Goal: Task Accomplishment & Management: Manage account settings

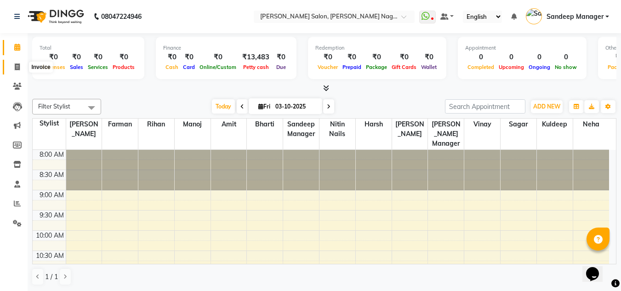
click at [13, 62] on span at bounding box center [17, 67] width 16 height 11
select select "service"
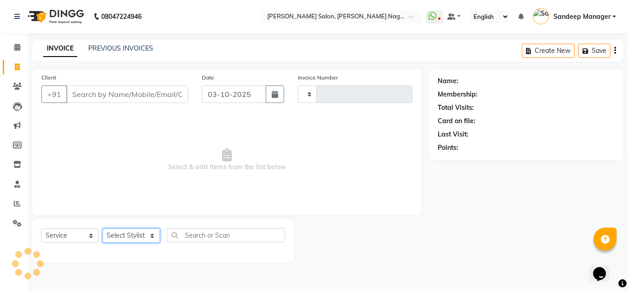
click at [140, 232] on select "Select Stylist" at bounding box center [130, 235] width 57 height 14
type input "1049"
select select "8641"
select select "89009"
click at [102, 228] on select "Select Stylist Amit Bharti Farman Harsh Ishita Manager Jaikesh Kuldeep Manoj Ne…" at bounding box center [130, 235] width 57 height 14
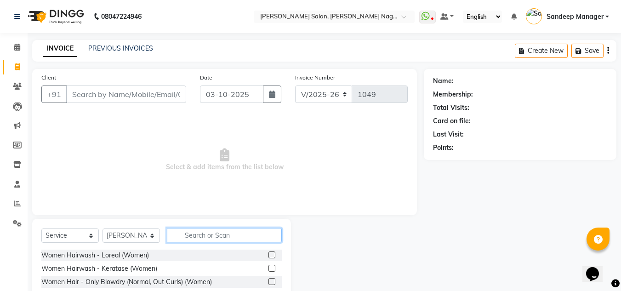
click at [231, 237] on input "text" at bounding box center [224, 235] width 115 height 14
type input "hair cut"
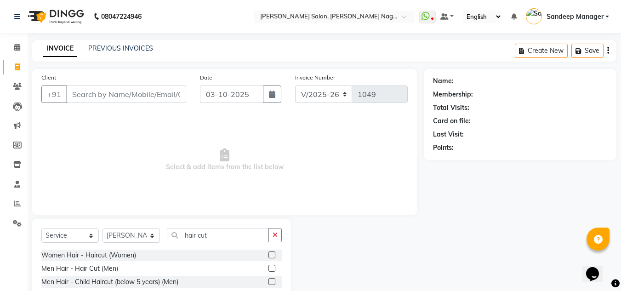
click at [271, 271] on label at bounding box center [271, 268] width 7 height 7
click at [271, 271] on input "checkbox" at bounding box center [271, 269] width 6 height 6
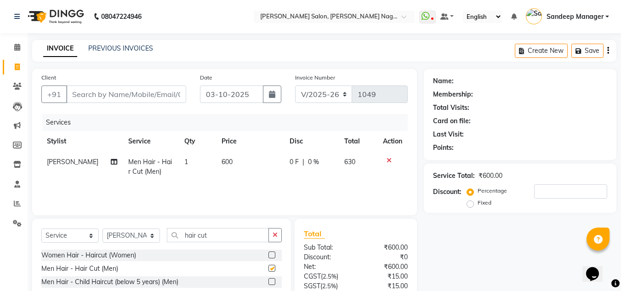
checkbox input "false"
click at [130, 89] on input "Client" at bounding box center [126, 93] width 120 height 17
type input "m"
type input "0"
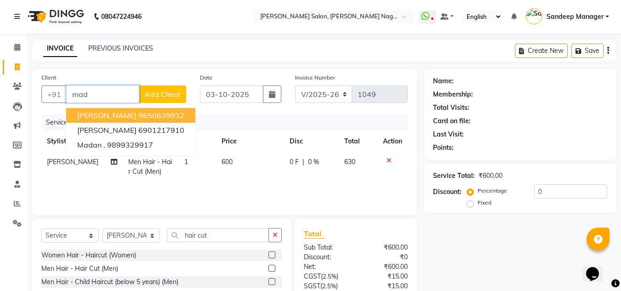
click at [117, 119] on span "Madonna Shivalik" at bounding box center [106, 115] width 59 height 9
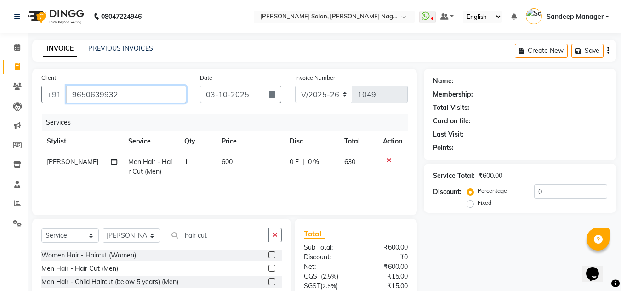
type input "9650639932"
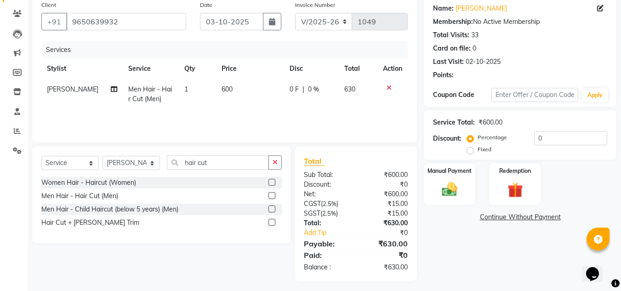
scroll to position [77, 0]
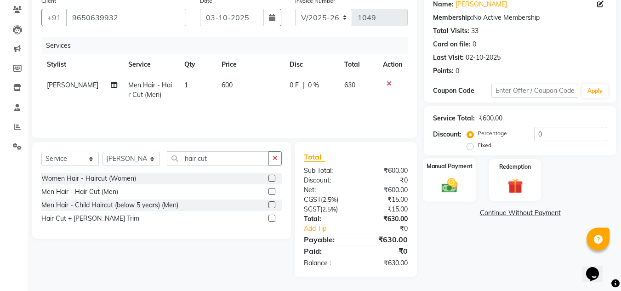
click at [454, 186] on img at bounding box center [449, 185] width 26 height 18
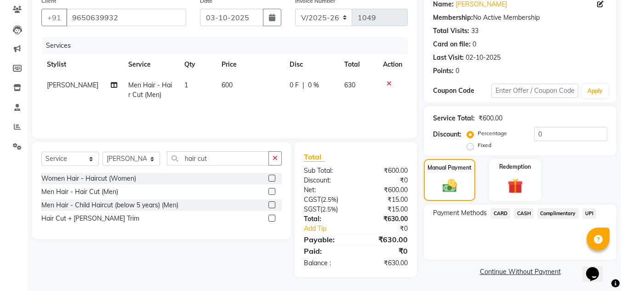
click at [500, 213] on span "CARD" at bounding box center [500, 213] width 20 height 11
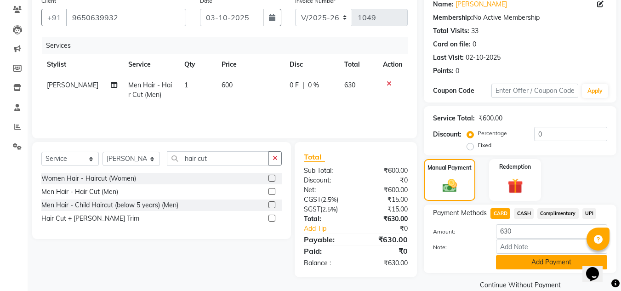
click at [530, 260] on button "Add Payment" at bounding box center [551, 262] width 111 height 14
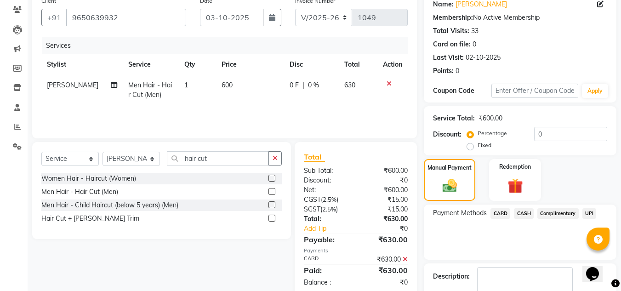
scroll to position [130, 0]
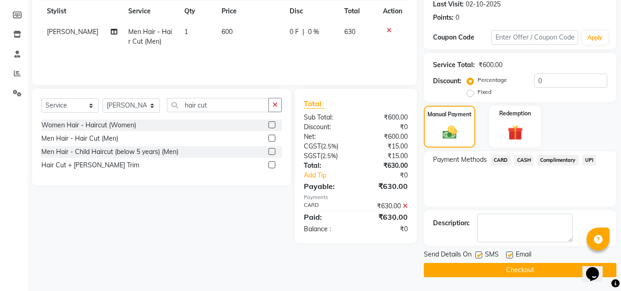
click at [495, 270] on button "Checkout" at bounding box center [520, 270] width 193 height 14
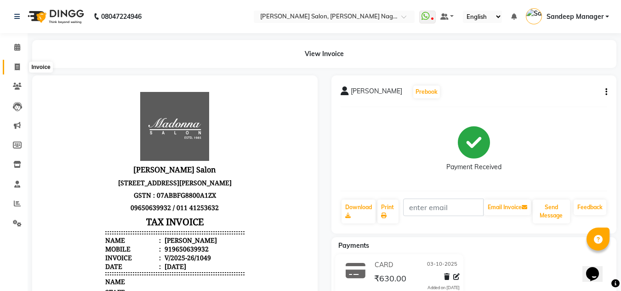
click at [17, 66] on icon at bounding box center [17, 66] width 5 height 7
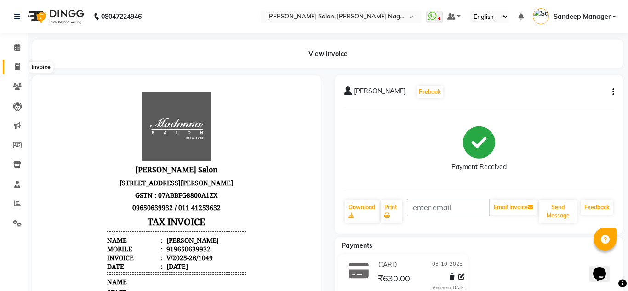
select select "8641"
select select "service"
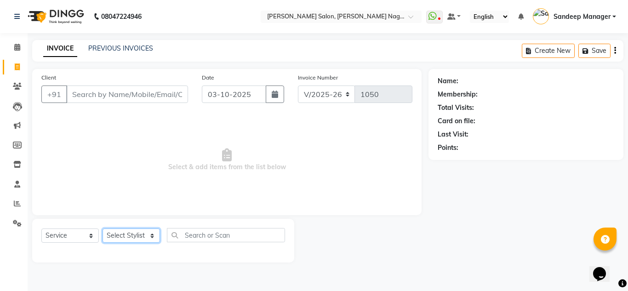
click at [120, 235] on select "Select Stylist [PERSON_NAME] Farman [PERSON_NAME] Manager [PERSON_NAME] Kuldeep…" at bounding box center [130, 235] width 57 height 14
select select "86633"
click at [102, 228] on select "Select Stylist [PERSON_NAME] Farman [PERSON_NAME] Manager [PERSON_NAME] Kuldeep…" at bounding box center [130, 235] width 57 height 14
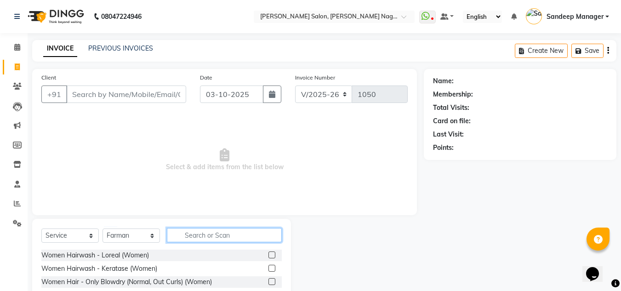
click at [202, 240] on input "text" at bounding box center [224, 235] width 115 height 14
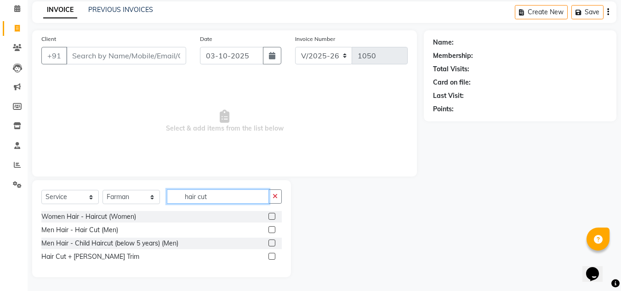
type input "hair cut"
click at [273, 256] on label at bounding box center [271, 256] width 7 height 7
click at [273, 256] on input "checkbox" at bounding box center [271, 257] width 6 height 6
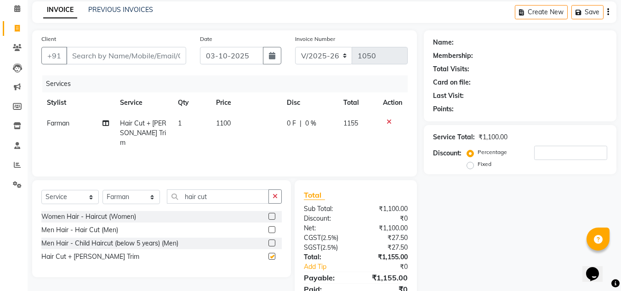
checkbox input "false"
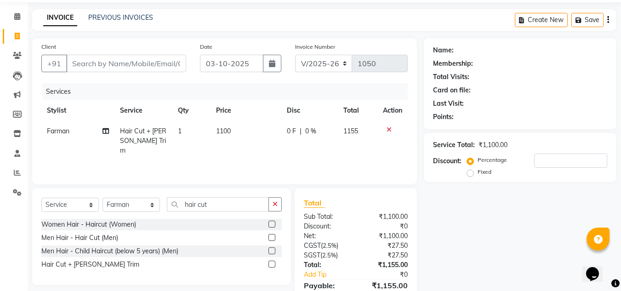
scroll to position [0, 0]
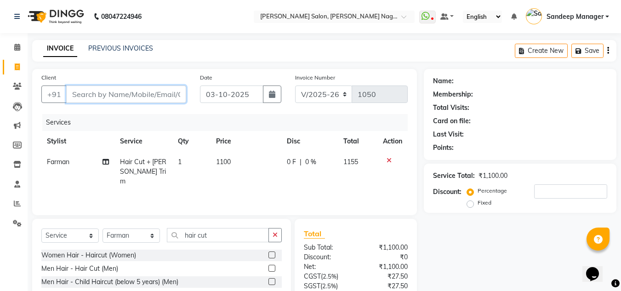
click at [171, 92] on input "Client" at bounding box center [126, 93] width 120 height 17
click at [391, 162] on div at bounding box center [392, 160] width 19 height 6
click at [388, 160] on icon at bounding box center [388, 160] width 5 height 6
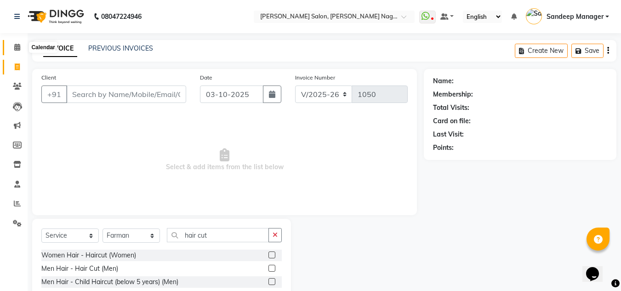
click at [16, 47] on icon at bounding box center [17, 47] width 6 height 7
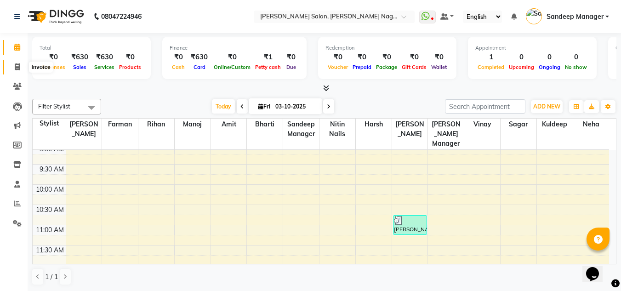
click at [20, 66] on icon at bounding box center [17, 66] width 5 height 7
select select "service"
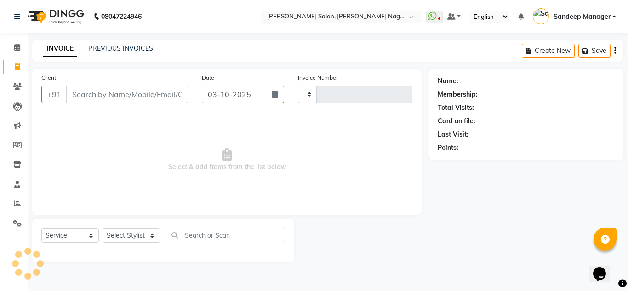
type input "1050"
select select "8641"
click at [141, 231] on select "Select Stylist" at bounding box center [130, 235] width 57 height 14
select select "86638"
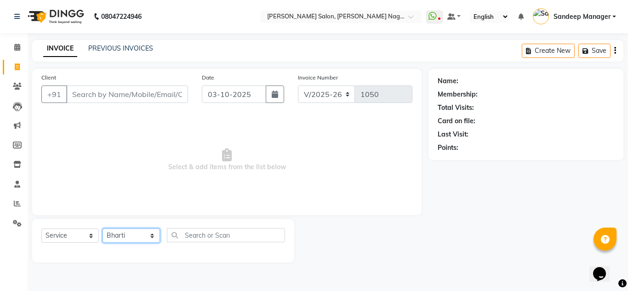
click at [102, 228] on select "Select Stylist [PERSON_NAME] Farman [PERSON_NAME] Manager [PERSON_NAME] Kuldeep…" at bounding box center [130, 235] width 57 height 14
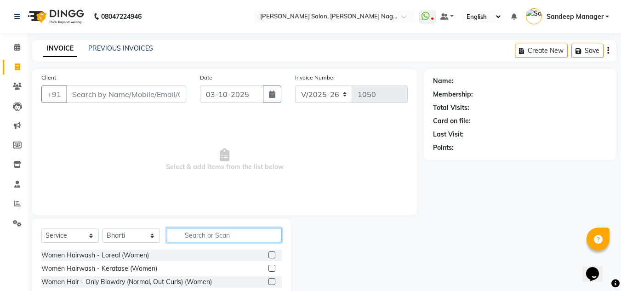
click at [201, 237] on input "text" at bounding box center [224, 235] width 115 height 14
type input "arms"
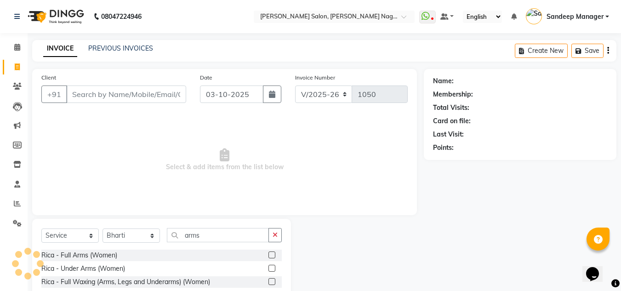
click at [268, 256] on label at bounding box center [271, 254] width 7 height 7
click at [268, 256] on input "checkbox" at bounding box center [271, 255] width 6 height 6
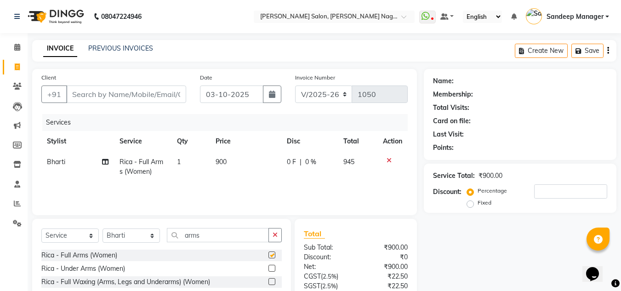
checkbox input "false"
click at [220, 161] on span "900" at bounding box center [220, 162] width 11 height 8
select select "86638"
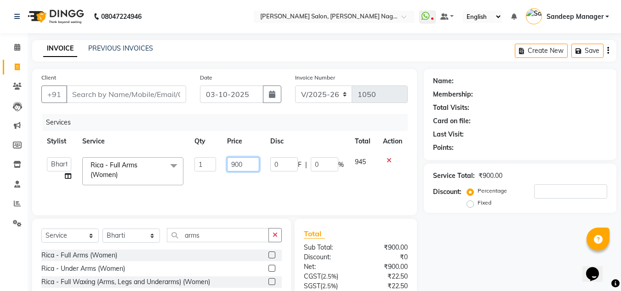
click at [236, 164] on input "900" at bounding box center [243, 164] width 32 height 14
type input "600"
click at [230, 181] on td "600" at bounding box center [242, 171] width 43 height 39
select select "86638"
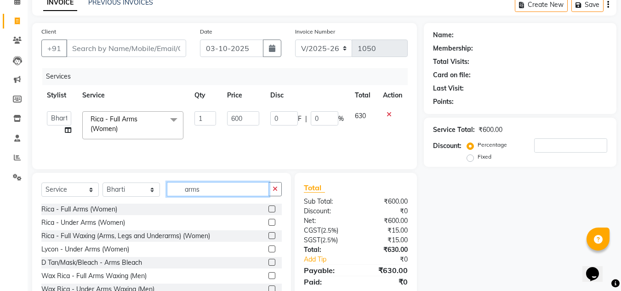
click at [207, 192] on input "arms" at bounding box center [218, 189] width 102 height 14
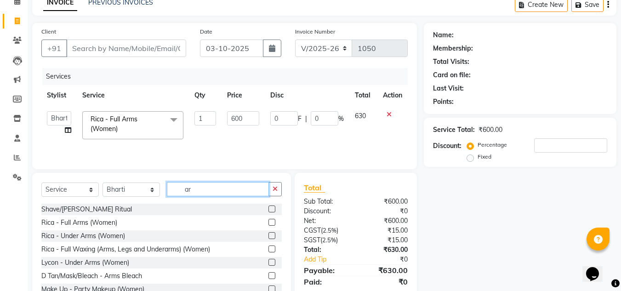
type input "a"
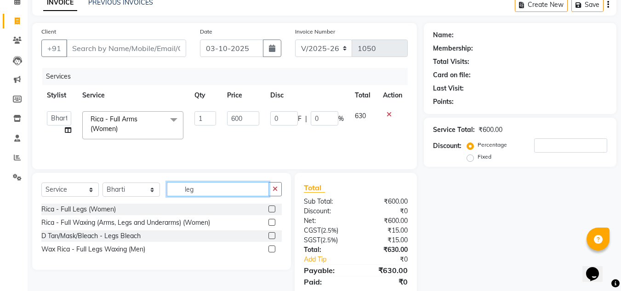
type input "leg"
click at [267, 209] on div "Rica - Full Legs (Women)" at bounding box center [161, 209] width 240 height 11
click at [272, 208] on label at bounding box center [271, 208] width 7 height 7
click at [272, 208] on input "checkbox" at bounding box center [271, 209] width 6 height 6
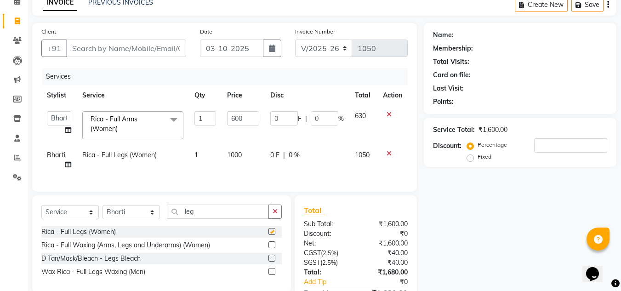
checkbox input "false"
click at [242, 152] on span "1000" at bounding box center [234, 155] width 15 height 8
select select "86638"
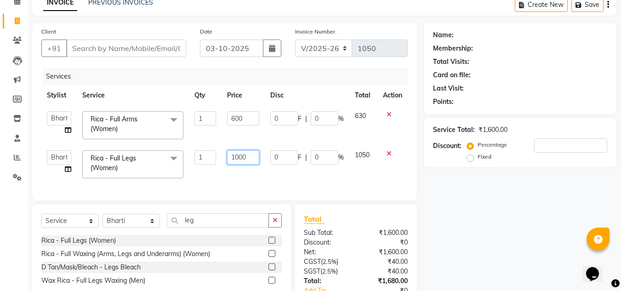
click at [239, 155] on input "1000" at bounding box center [243, 157] width 32 height 14
type input "600"
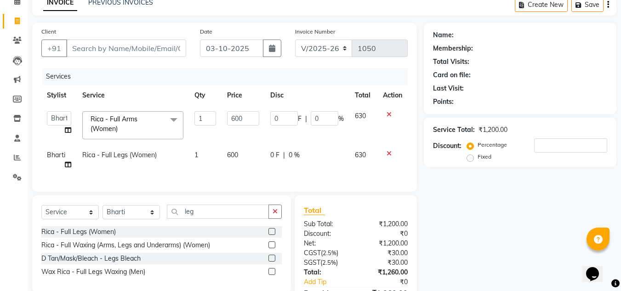
click at [241, 176] on div "Services Stylist Service Qty Price Disc Total Action Amit Bharti Farman Harsh I…" at bounding box center [224, 125] width 366 height 114
click at [218, 217] on input "leg" at bounding box center [218, 211] width 102 height 14
type input "l"
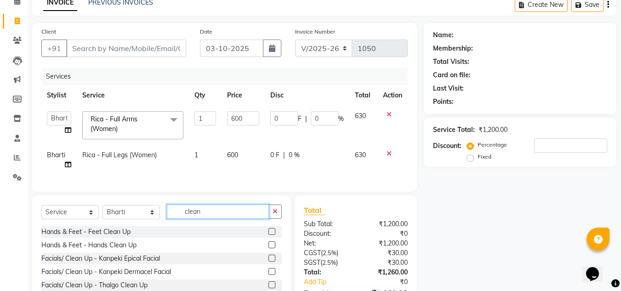
type input "clean"
click at [268, 261] on label at bounding box center [271, 258] width 7 height 7
click at [268, 261] on input "checkbox" at bounding box center [271, 258] width 6 height 6
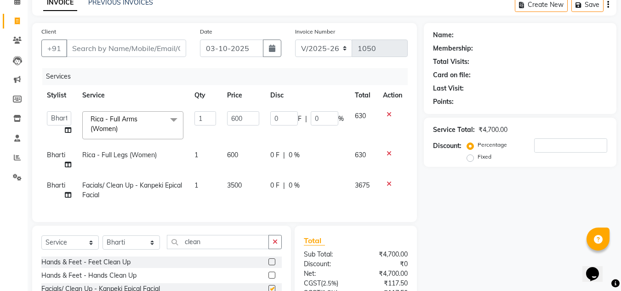
checkbox input "false"
click at [229, 183] on span "3500" at bounding box center [234, 185] width 15 height 8
select select "86638"
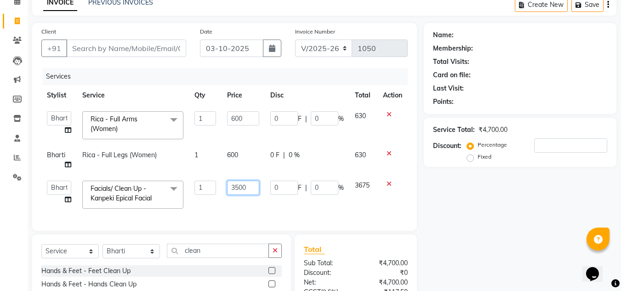
click at [233, 189] on input "3500" at bounding box center [243, 188] width 32 height 14
type input "1500"
click at [243, 210] on div "Services Stylist Service Qty Price Disc Total Action Amit Bharti Farman Harsh I…" at bounding box center [224, 144] width 366 height 153
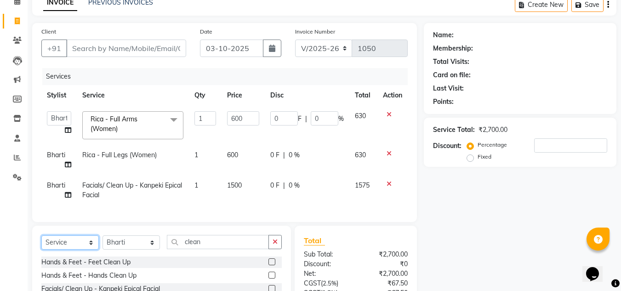
click at [85, 249] on select "Select Service Product Membership Package Voucher Prepaid Gift Card" at bounding box center [69, 242] width 57 height 14
select select "product"
click at [41, 242] on select "Select Service Product Membership Package Voucher Prepaid Gift Card" at bounding box center [69, 242] width 57 height 14
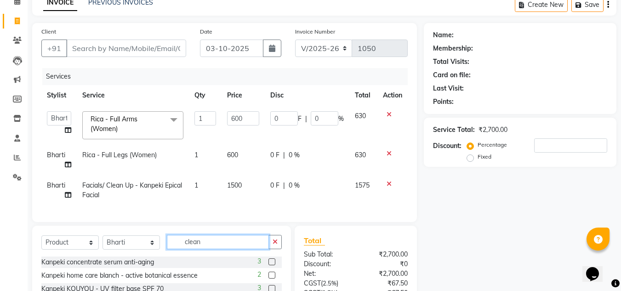
click at [214, 244] on input "clean" at bounding box center [218, 242] width 102 height 14
type input "c"
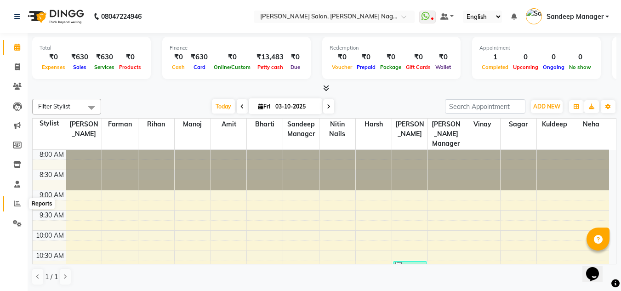
click at [12, 204] on span at bounding box center [17, 203] width 16 height 11
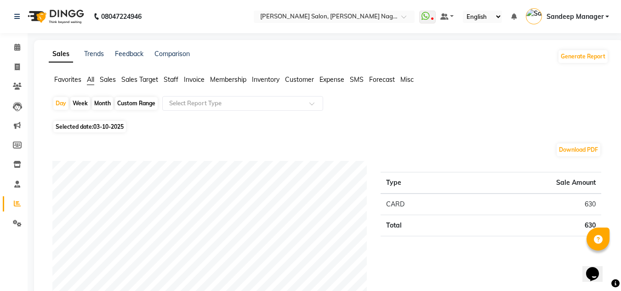
click at [172, 78] on span "Staff" at bounding box center [171, 79] width 15 height 8
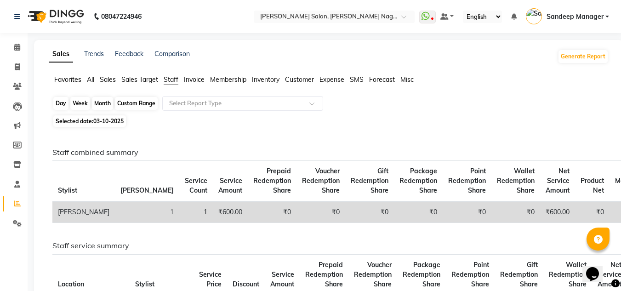
click at [63, 104] on div "Day" at bounding box center [60, 103] width 15 height 13
select select "10"
select select "2025"
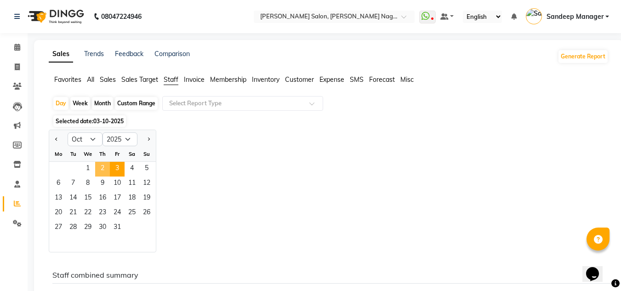
click at [102, 163] on span "2" at bounding box center [102, 169] width 15 height 15
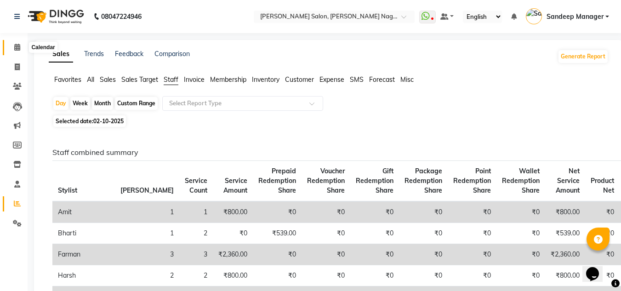
click at [19, 47] on icon at bounding box center [17, 47] width 6 height 7
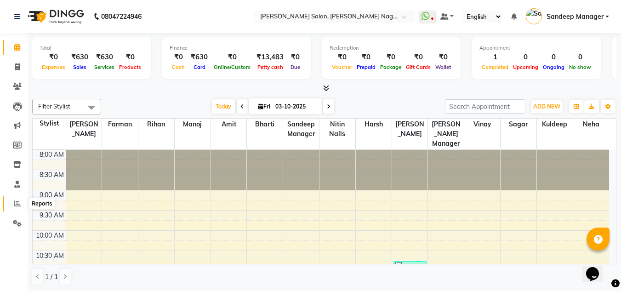
click at [17, 203] on icon at bounding box center [17, 203] width 7 height 7
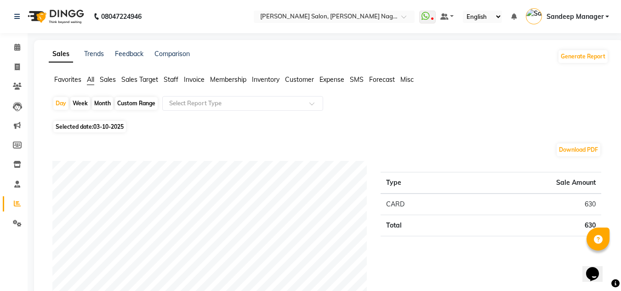
click at [173, 79] on span "Staff" at bounding box center [171, 79] width 15 height 8
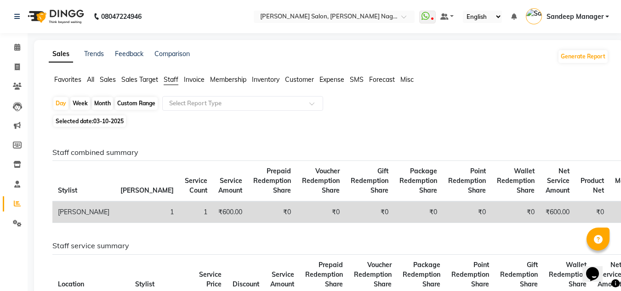
click at [106, 103] on div "Month" at bounding box center [102, 103] width 21 height 13
select select "10"
select select "2025"
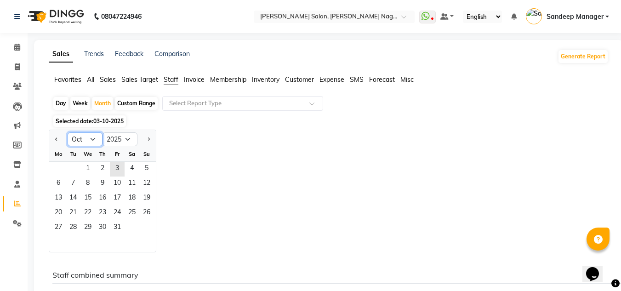
click at [93, 139] on select "Jan Feb Mar Apr May Jun Jul Aug Sep Oct Nov Dec" at bounding box center [85, 139] width 35 height 14
select select "9"
click at [68, 132] on select "Jan Feb Mar Apr May Jun Jul Aug Sep Oct Nov Dec" at bounding box center [85, 139] width 35 height 14
click at [58, 167] on span "1" at bounding box center [58, 169] width 15 height 15
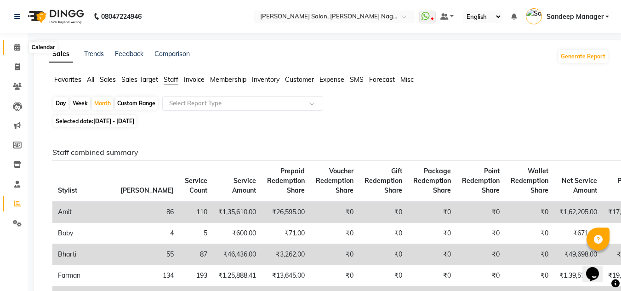
click at [17, 49] on icon at bounding box center [17, 47] width 6 height 7
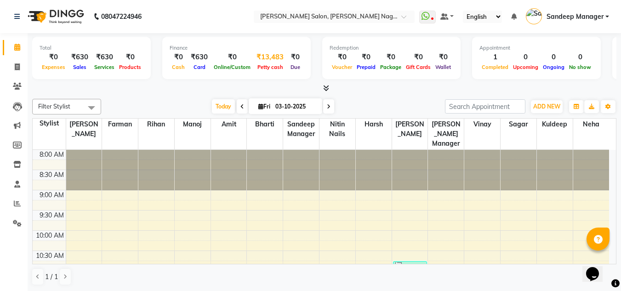
click at [266, 61] on div "₹13,483" at bounding box center [270, 57] width 34 height 11
select select "7891"
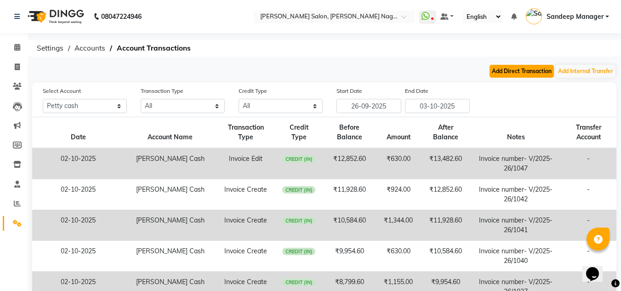
click at [530, 72] on button "Add Direct Transaction" at bounding box center [521, 71] width 64 height 13
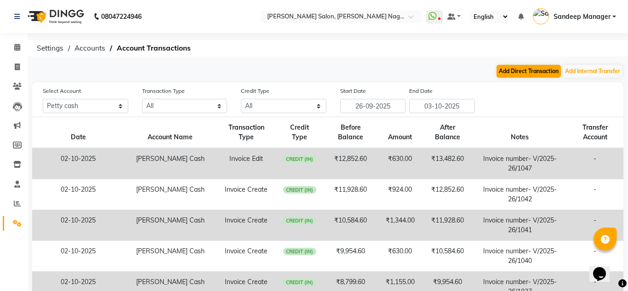
select select "direct"
select select "7891"
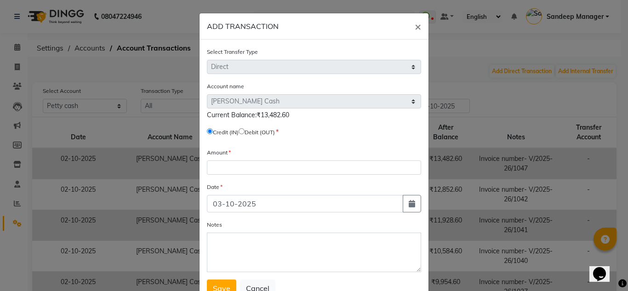
click at [244, 131] on input "radio" at bounding box center [241, 131] width 6 height 6
radio input "true"
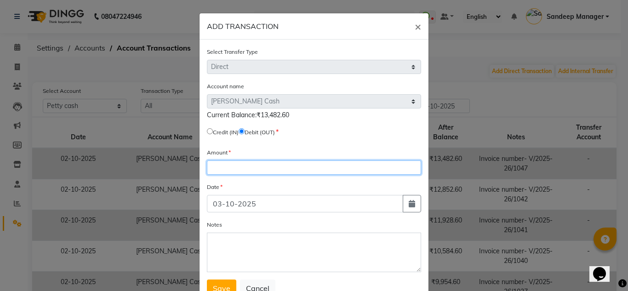
click at [249, 167] on input "number" at bounding box center [314, 167] width 214 height 14
type input "13482"
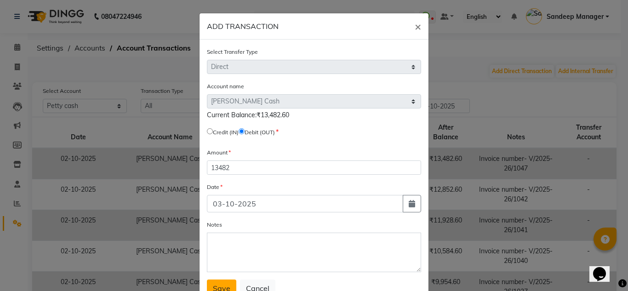
click at [221, 289] on span "Save" at bounding box center [221, 287] width 17 height 9
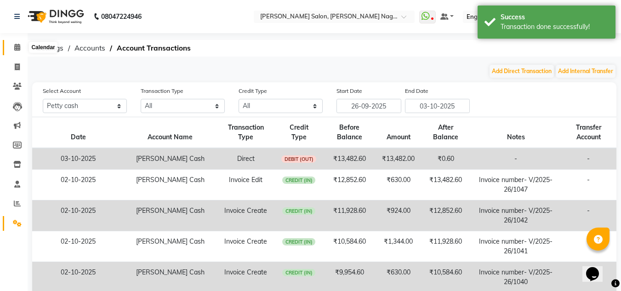
click at [13, 48] on span at bounding box center [17, 47] width 16 height 11
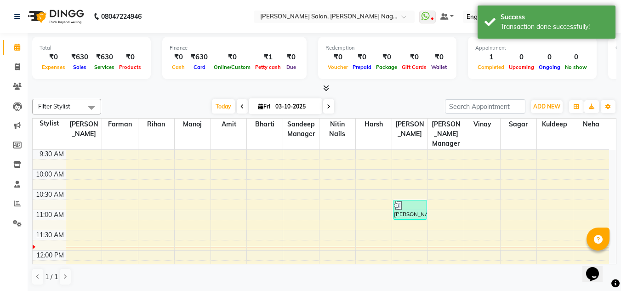
scroll to position [138, 0]
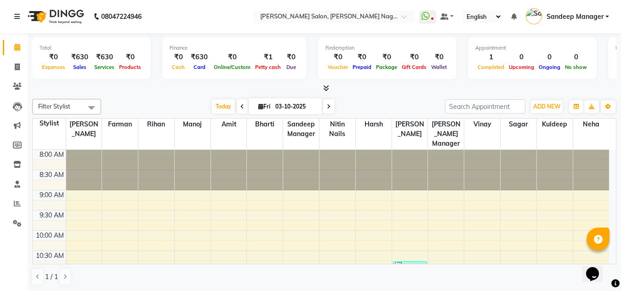
scroll to position [138, 0]
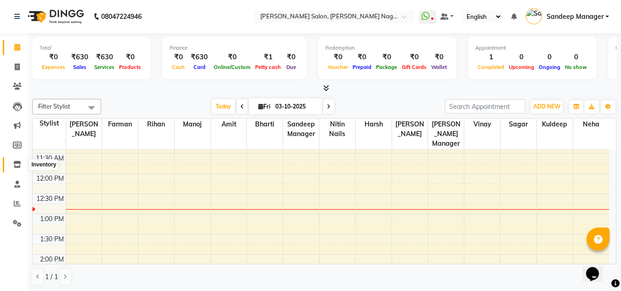
click at [18, 167] on icon at bounding box center [17, 164] width 8 height 7
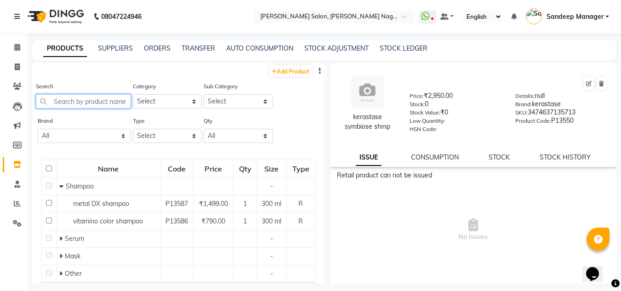
click at [95, 102] on input "text" at bounding box center [83, 101] width 95 height 14
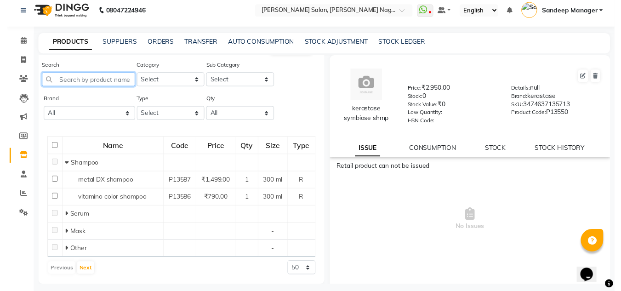
scroll to position [27, 0]
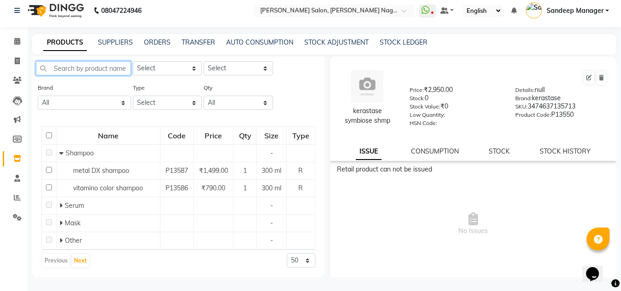
click at [620, 284] on html "08047224946 Select Location × Madonna Salon, Malviya Nagar WhatsApp Status ✕ St…" at bounding box center [310, 139] width 621 height 291
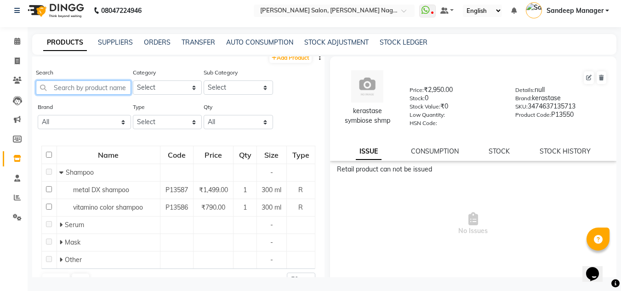
scroll to position [0, 0]
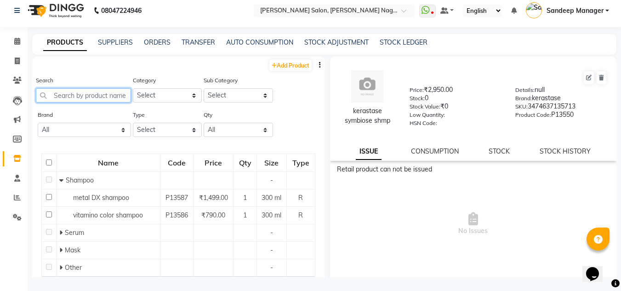
click at [110, 98] on input "text" at bounding box center [83, 95] width 95 height 14
click at [90, 96] on input "text" at bounding box center [83, 95] width 95 height 14
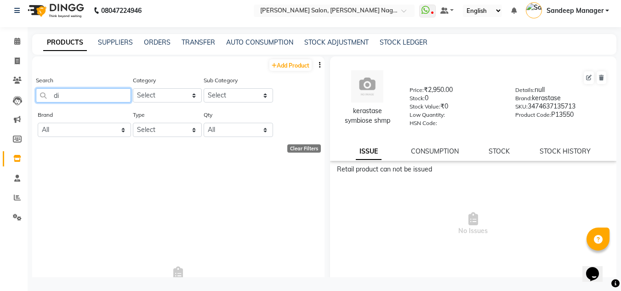
type input "d"
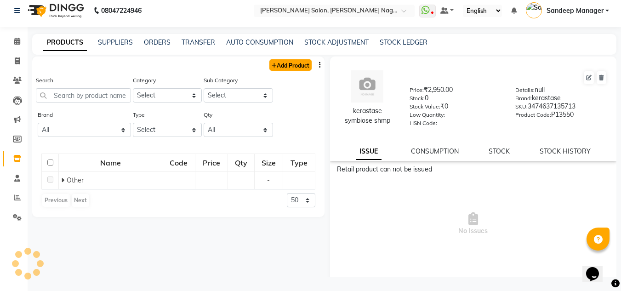
click at [277, 66] on link "Add Product" at bounding box center [290, 64] width 42 height 11
select select "true"
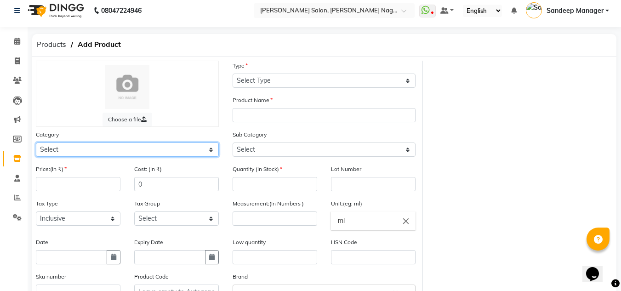
click at [126, 151] on select "Select Hair Skin Makeup Personal Care Appliances Beard Waxing Disposable Thread…" at bounding box center [127, 149] width 183 height 14
drag, startPoint x: 368, startPoint y: 59, endPoint x: 158, endPoint y: 155, distance: 230.9
click at [158, 155] on select "Select Hair Skin Makeup Personal Care Appliances Beard Waxing Disposable Thread…" at bounding box center [127, 149] width 183 height 14
select select "880301100"
click at [36, 142] on select "Select Hair Skin Makeup Personal Care Appliances Beard Waxing Disposable Thread…" at bounding box center [127, 149] width 183 height 14
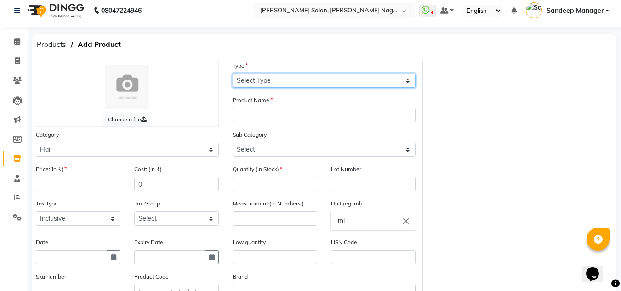
click at [316, 83] on select "Select Type Both Retail Consumable" at bounding box center [323, 81] width 183 height 14
select select "C"
click at [232, 74] on select "Select Type Both Retail Consumable" at bounding box center [323, 81] width 183 height 14
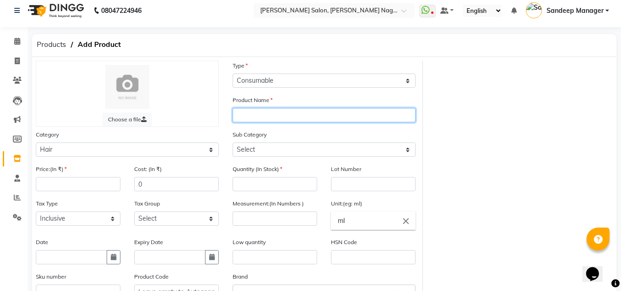
click at [302, 111] on input "text" at bounding box center [323, 115] width 183 height 14
type input "dia vol 20"
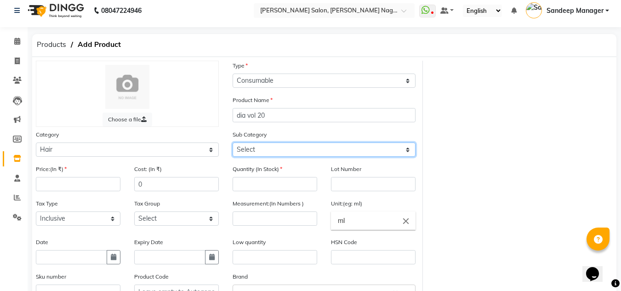
click at [315, 153] on select "Select Shampoo Conditioner Cream Styling Oil Serum Color Appliances Treatment M…" at bounding box center [323, 149] width 183 height 14
select select "880301119"
click at [232, 142] on select "Select Shampoo Conditioner Cream Styling Oil Serum Color Appliances Treatment M…" at bounding box center [323, 149] width 183 height 14
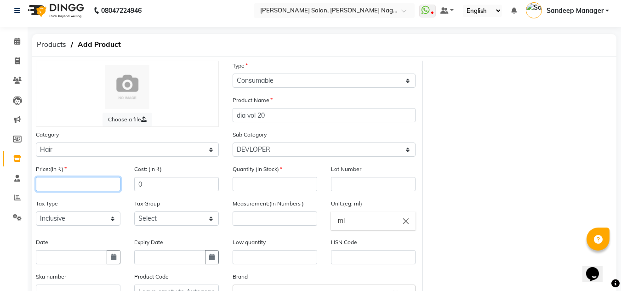
click at [101, 185] on input "number" at bounding box center [78, 184] width 85 height 14
type input "800"
click at [195, 179] on input "0" at bounding box center [176, 184] width 85 height 14
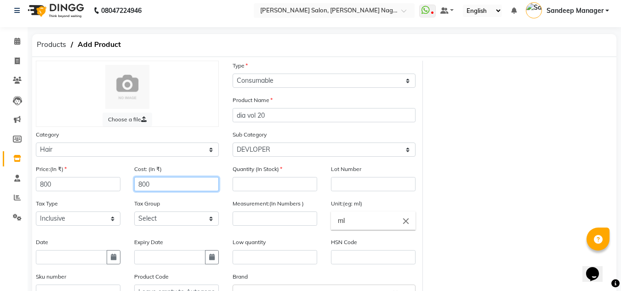
type input "800"
click at [266, 184] on input "number" at bounding box center [274, 184] width 85 height 14
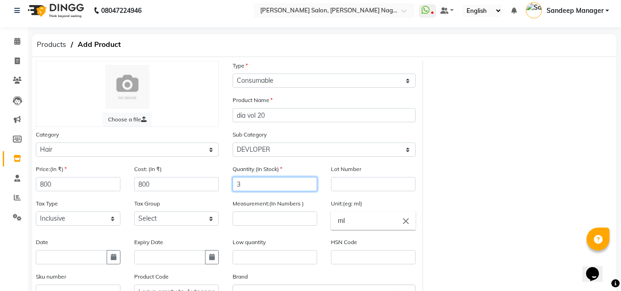
scroll to position [98, 0]
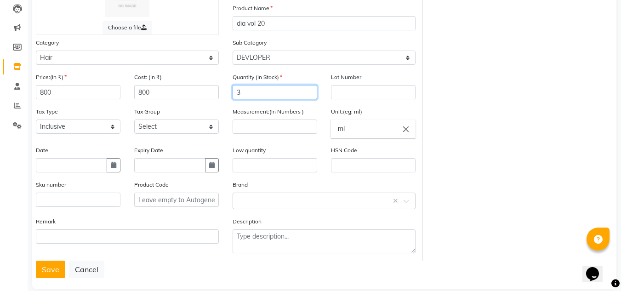
type input "3"
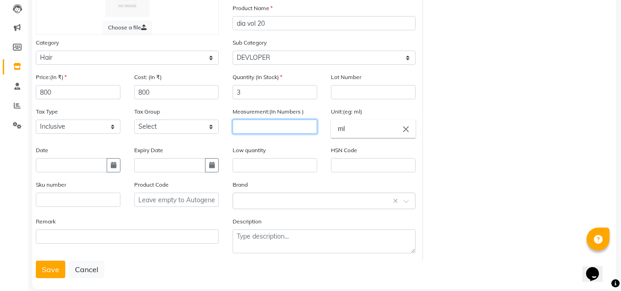
click at [271, 125] on input "number" at bounding box center [274, 126] width 85 height 14
type input "1000"
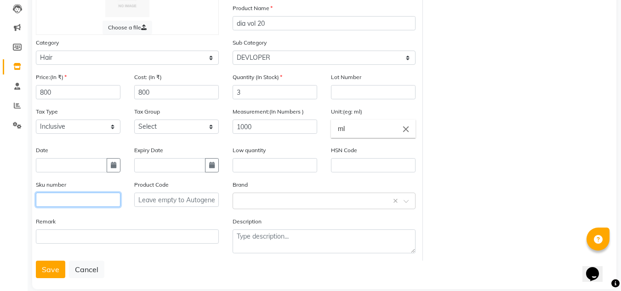
click at [79, 206] on input "text" at bounding box center [78, 200] width 85 height 14
type input "8901526407767"
click at [52, 273] on button "Save" at bounding box center [50, 269] width 29 height 17
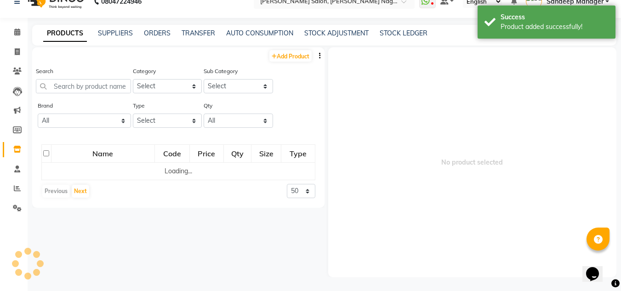
scroll to position [6, 0]
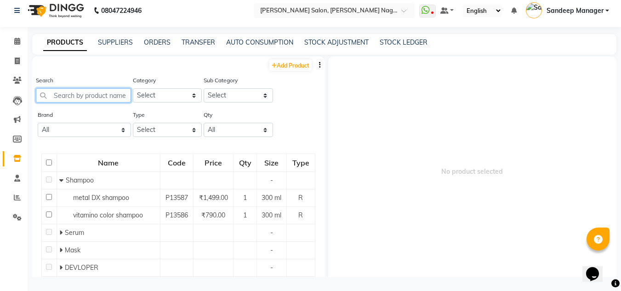
click at [86, 93] on input "text" at bounding box center [83, 95] width 95 height 14
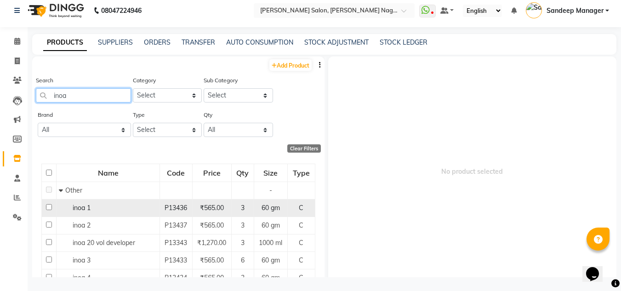
type input "inoa"
click at [124, 205] on div "inoa 1" at bounding box center [108, 208] width 98 height 10
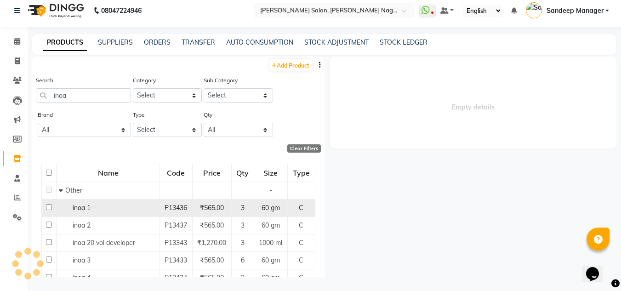
select select
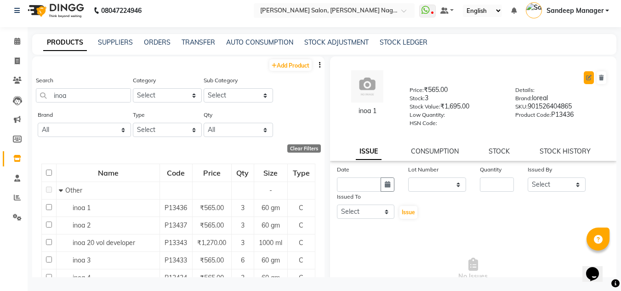
click at [586, 77] on icon at bounding box center [589, 78] width 6 height 6
select select "C"
select select "true"
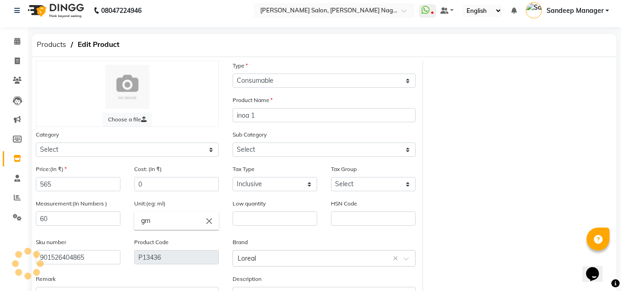
select select "880302650"
select select "8803026501"
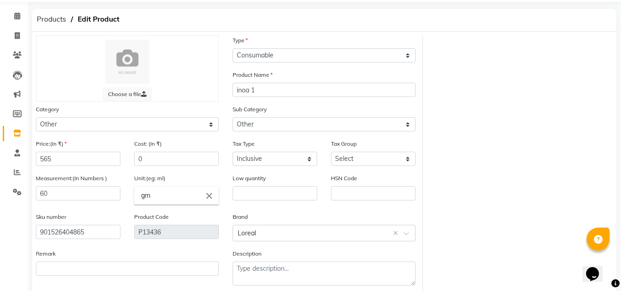
scroll to position [31, 0]
click at [179, 125] on select "Select Hair Skin Makeup Personal Care Appliances Beard Waxing Disposable Thread…" at bounding box center [127, 125] width 183 height 14
select select "880301650"
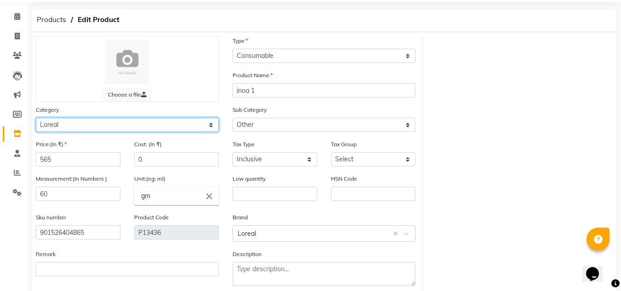
click at [36, 118] on select "Select Hair Skin Makeup Personal Care Appliances Beard Waxing Disposable Thread…" at bounding box center [127, 125] width 183 height 14
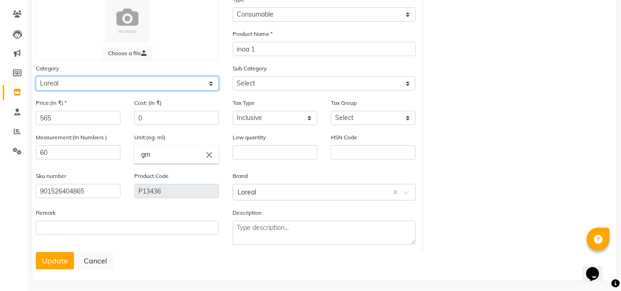
scroll to position [77, 0]
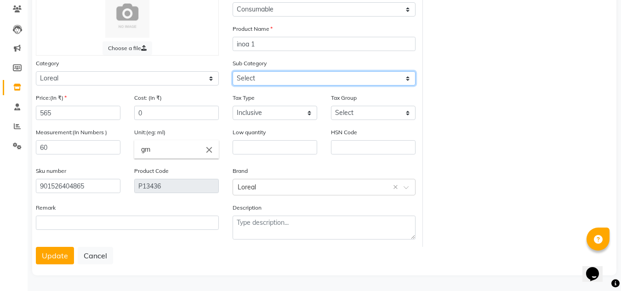
click at [298, 82] on select "Select Loreal Retail Loreal Salon Use Hair Colour Salon Use Matrix Salon Use Ma…" at bounding box center [323, 78] width 183 height 14
select select "880301653"
click at [232, 71] on select "Select Loreal Retail Loreal Salon Use Hair Colour Salon Use Matrix Salon Use Ma…" at bounding box center [323, 78] width 183 height 14
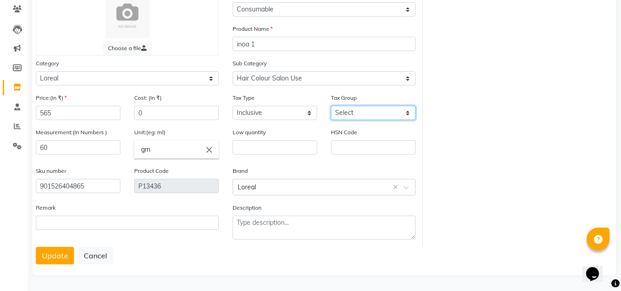
click at [374, 111] on select "Select GST 5% GST" at bounding box center [373, 113] width 85 height 14
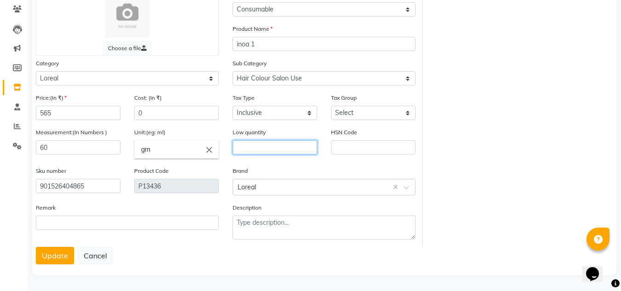
click at [281, 149] on input "text" at bounding box center [274, 147] width 85 height 14
type input "2"
click at [57, 254] on button "Update" at bounding box center [55, 255] width 38 height 17
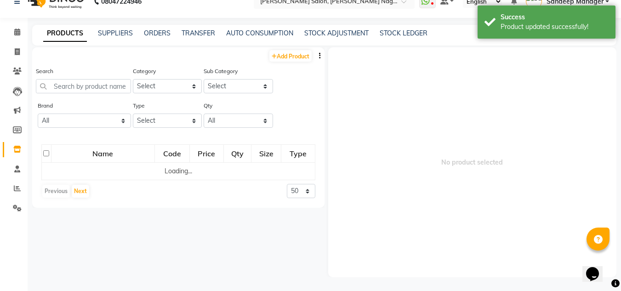
scroll to position [6, 0]
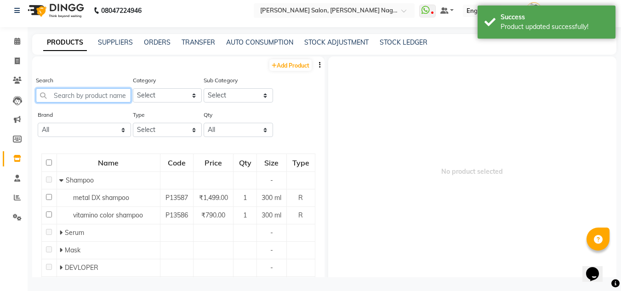
click at [93, 92] on input "text" at bounding box center [83, 95] width 95 height 14
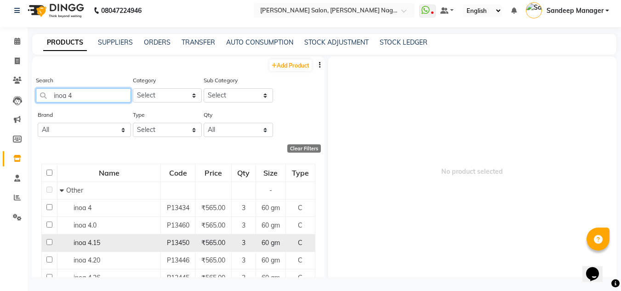
type input "inoa 4"
click at [123, 245] on div "inoa 4.15" at bounding box center [109, 243] width 98 height 10
select select
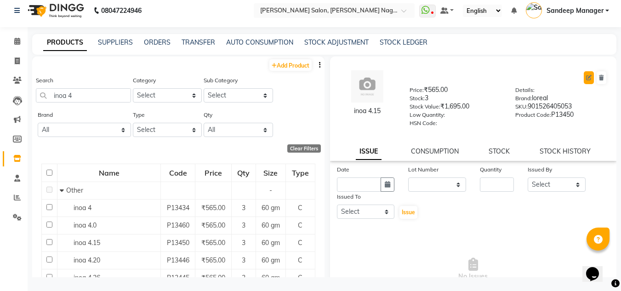
click at [586, 78] on icon at bounding box center [589, 78] width 6 height 6
select select "true"
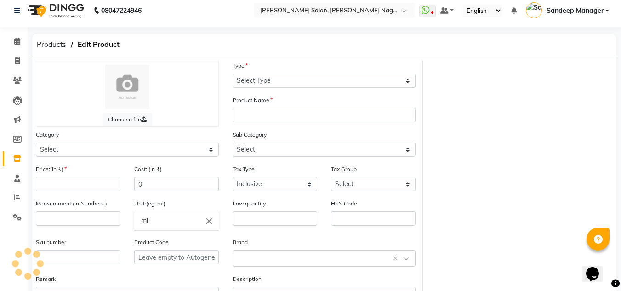
select select "C"
type input "inoa 4.15"
select select
type input "565"
type input "60"
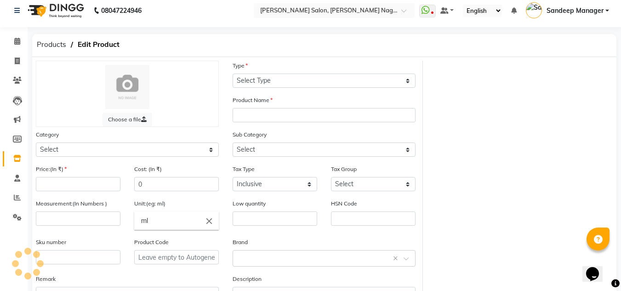
type input "gm"
type input "901526405053"
type input "P13450"
select select "880302650"
select select "8803026501"
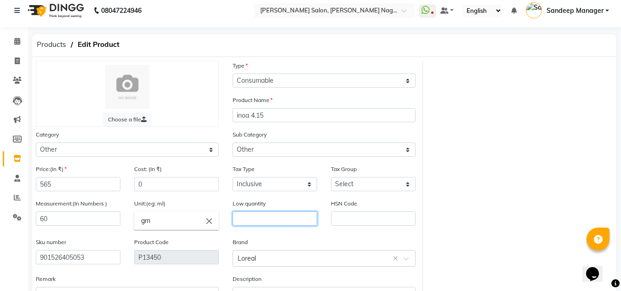
click at [256, 215] on input "text" at bounding box center [274, 218] width 85 height 14
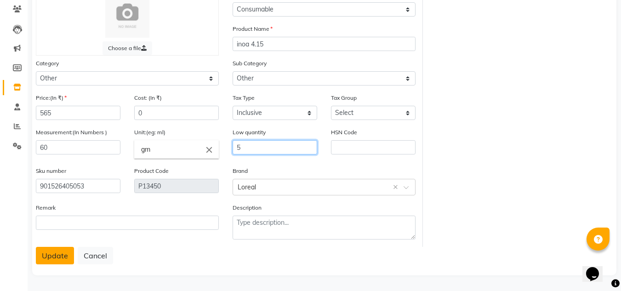
type input "5"
click at [62, 254] on button "Update" at bounding box center [55, 255] width 38 height 17
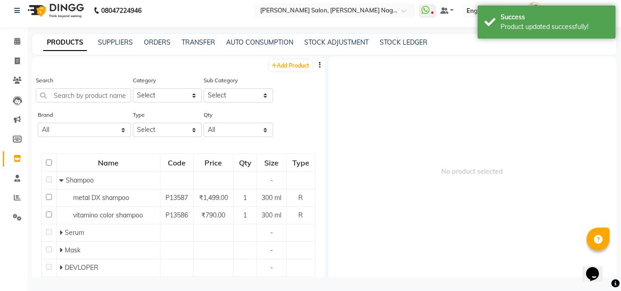
scroll to position [6, 0]
click at [102, 95] on input "text" at bounding box center [83, 95] width 95 height 14
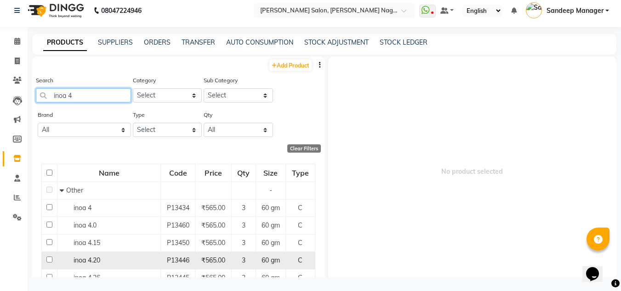
type input "inoa 4"
click at [114, 259] on div "inoa 4.20" at bounding box center [109, 260] width 98 height 10
select select
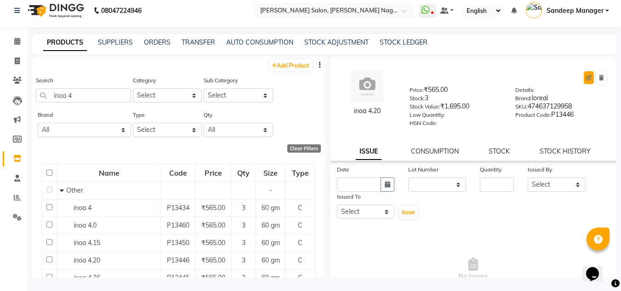
click at [586, 78] on icon at bounding box center [589, 78] width 6 height 6
select select "true"
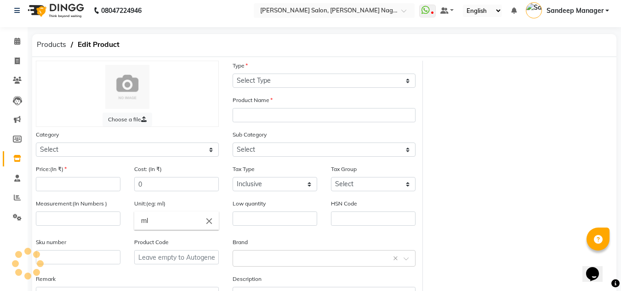
select select "C"
type input "inoa 4.20"
select select
type input "565"
type input "60"
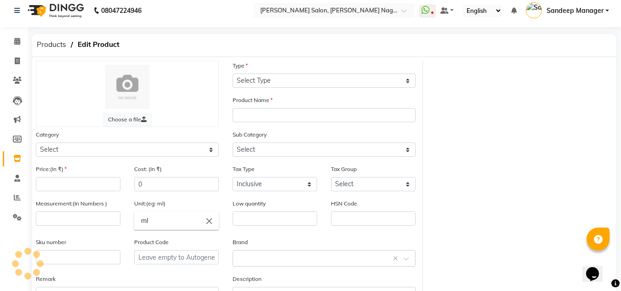
type input "gm"
type input "474637129958"
type input "P13446"
select select "880302650"
select select "8803026501"
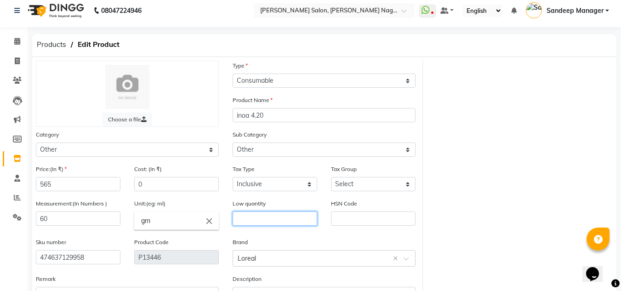
click at [255, 214] on input "text" at bounding box center [274, 218] width 85 height 14
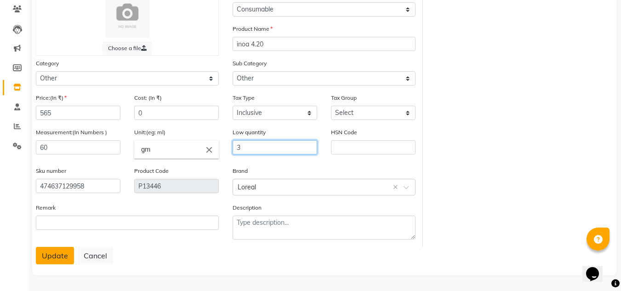
type input "3"
click at [48, 260] on button "Update" at bounding box center [55, 255] width 38 height 17
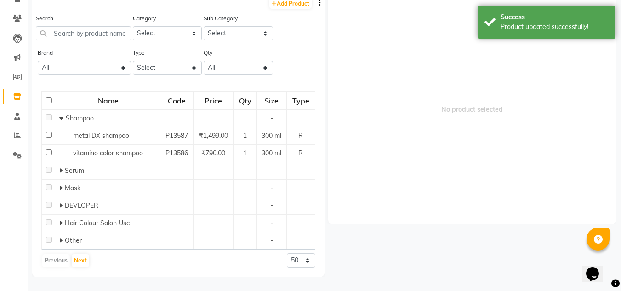
scroll to position [6, 0]
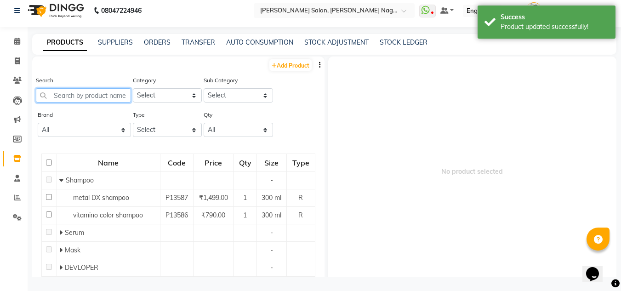
click at [85, 96] on input "text" at bounding box center [83, 95] width 95 height 14
type input "o"
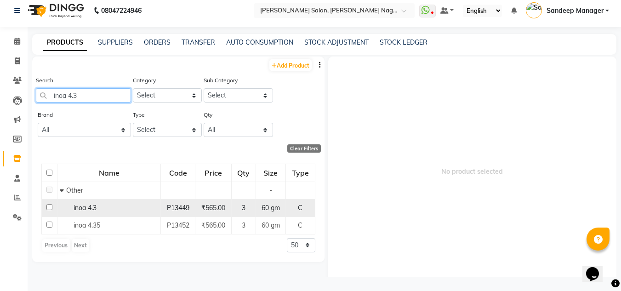
type input "inoa 4.3"
click at [113, 207] on div "inoa 4.3" at bounding box center [109, 208] width 98 height 10
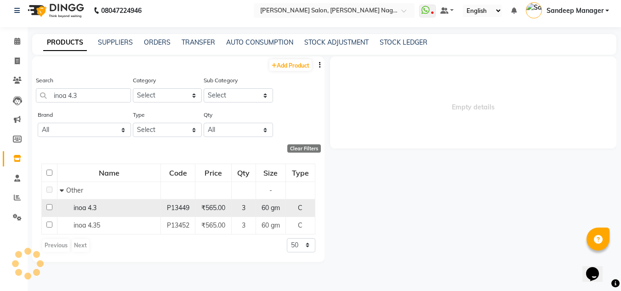
select select
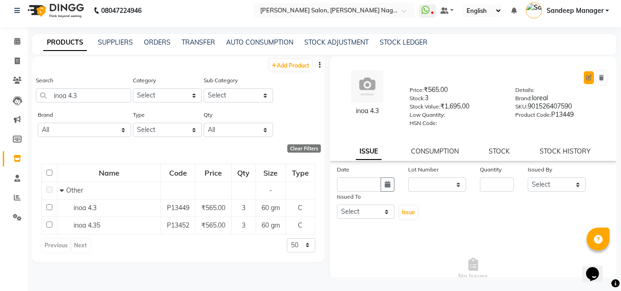
click at [584, 80] on button at bounding box center [589, 77] width 10 height 13
select select "C"
select select "true"
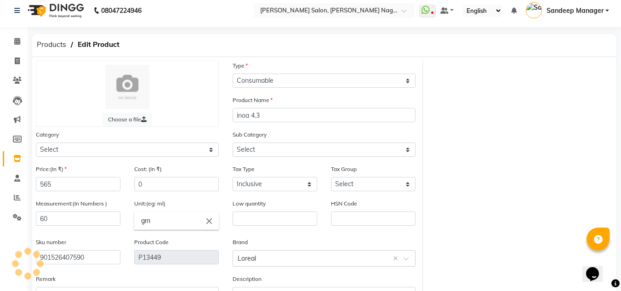
select select "880302650"
select select "8803026501"
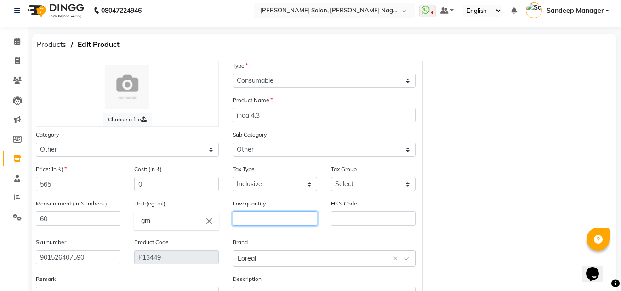
click at [258, 221] on input "text" at bounding box center [274, 218] width 85 height 14
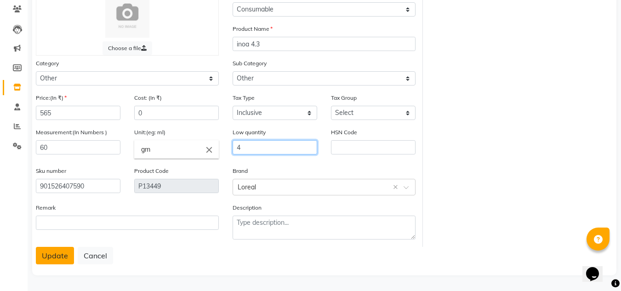
type input "4"
click at [58, 260] on button "Update" at bounding box center [55, 255] width 38 height 17
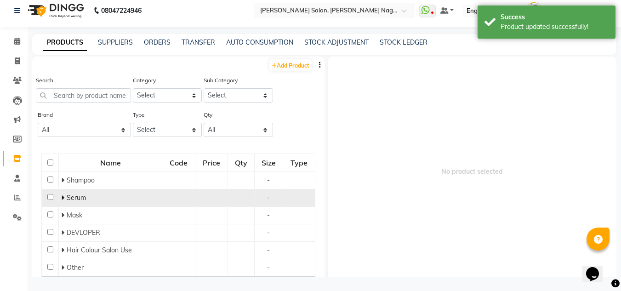
scroll to position [6, 0]
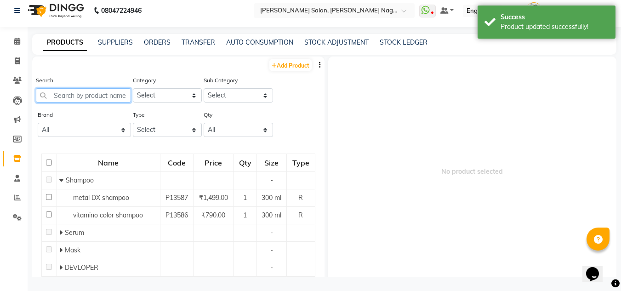
click at [96, 96] on input "text" at bounding box center [83, 95] width 95 height 14
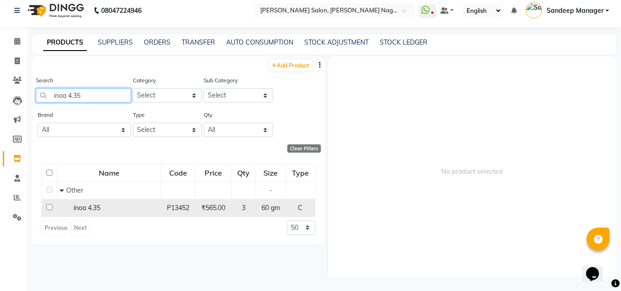
type input "inoa 4.35"
click at [108, 206] on div "inoa 4.35" at bounding box center [109, 208] width 98 height 10
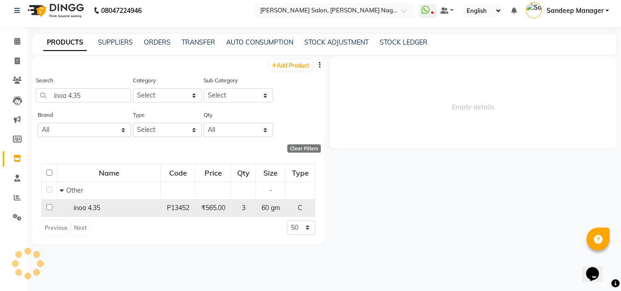
select select
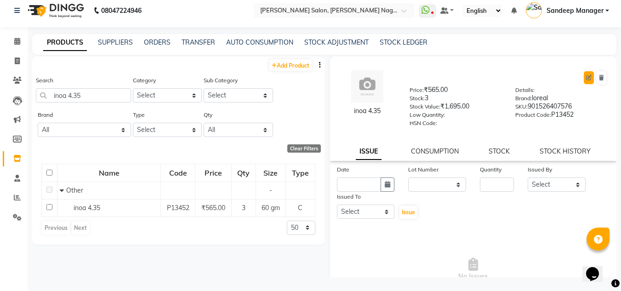
click at [586, 78] on icon at bounding box center [589, 78] width 6 height 6
select select "C"
select select "880302650"
select select "true"
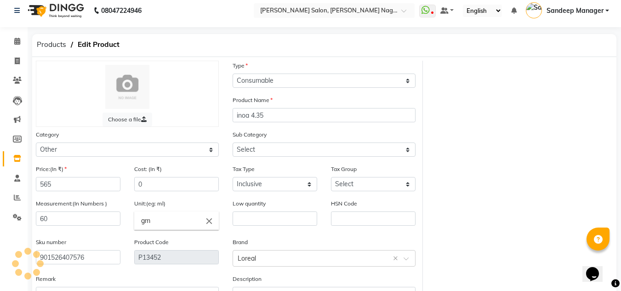
select select "8803026501"
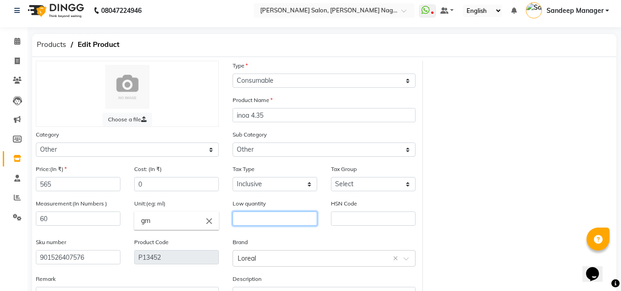
click at [255, 220] on input "text" at bounding box center [274, 218] width 85 height 14
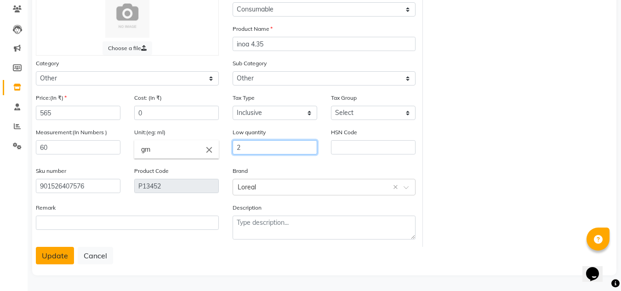
type input "2"
click at [54, 254] on button "Update" at bounding box center [55, 255] width 38 height 17
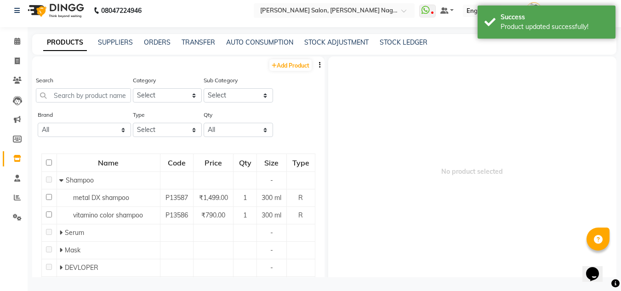
scroll to position [6, 0]
click at [81, 93] on input "text" at bounding box center [83, 95] width 95 height 14
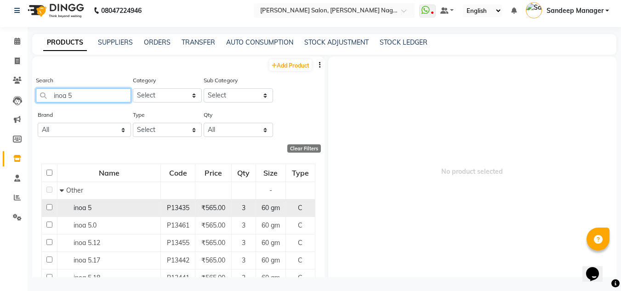
type input "inoa 5"
click at [106, 205] on div "inoa 5" at bounding box center [109, 208] width 98 height 10
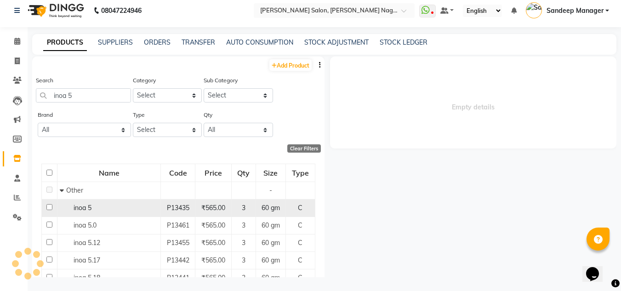
select select
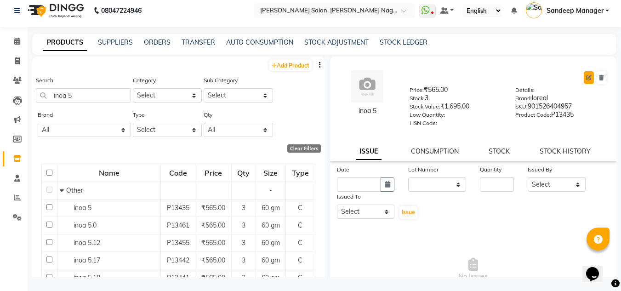
click at [584, 81] on button at bounding box center [589, 77] width 10 height 13
select select "true"
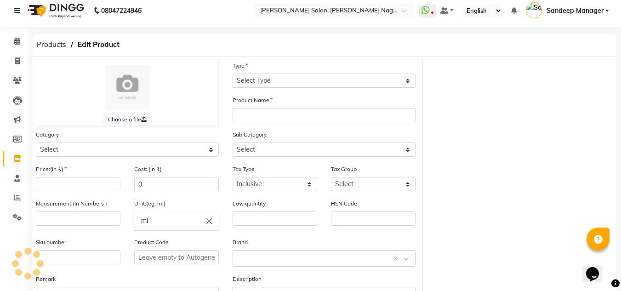
select select "C"
type input "inoa 5"
select select
type input "565"
type input "60"
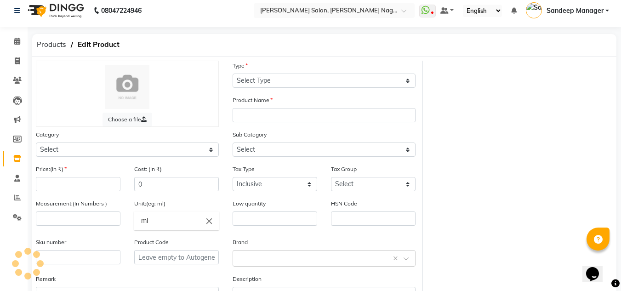
type input "gm"
type input "901526404957"
type input "P13435"
select select "880302650"
select select "8803026501"
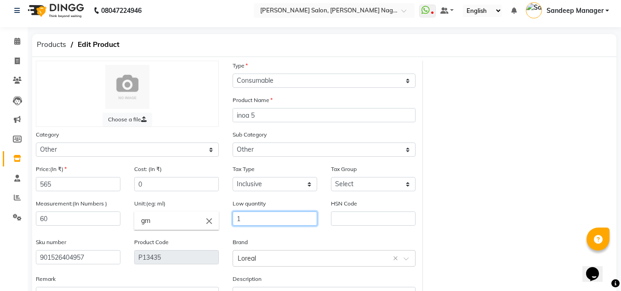
click at [266, 215] on input "1" at bounding box center [274, 218] width 85 height 14
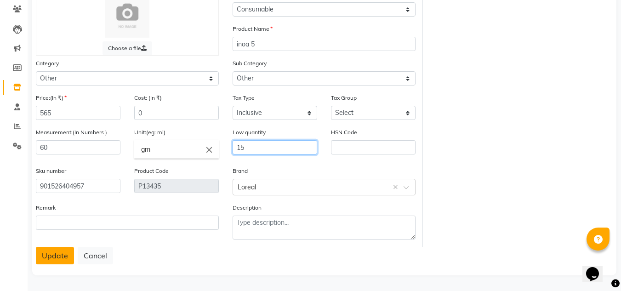
type input "15"
click at [51, 262] on button "Update" at bounding box center [55, 255] width 38 height 17
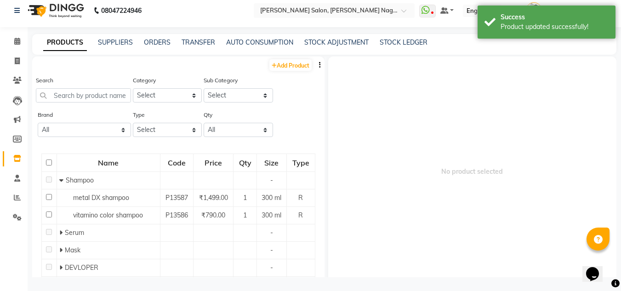
scroll to position [6, 0]
click at [96, 93] on input "text" at bounding box center [83, 95] width 95 height 14
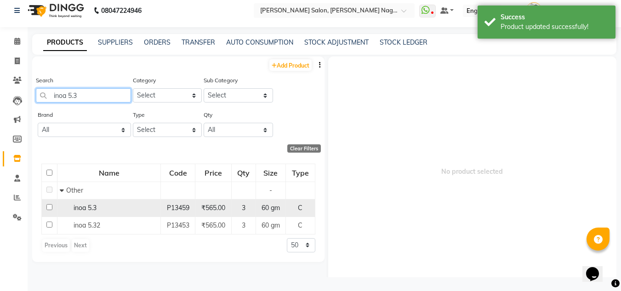
type input "inoa 5.3"
click at [116, 209] on div "inoa 5.3" at bounding box center [109, 208] width 98 height 10
select select
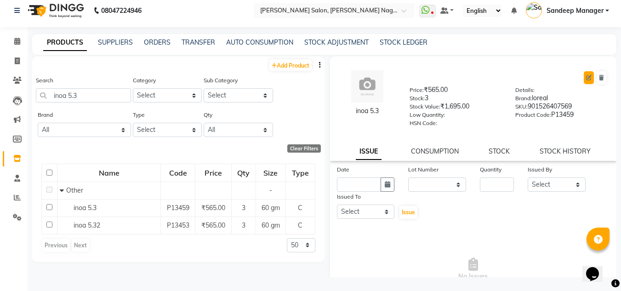
click at [586, 79] on icon at bounding box center [589, 78] width 6 height 6
select select "C"
select select "true"
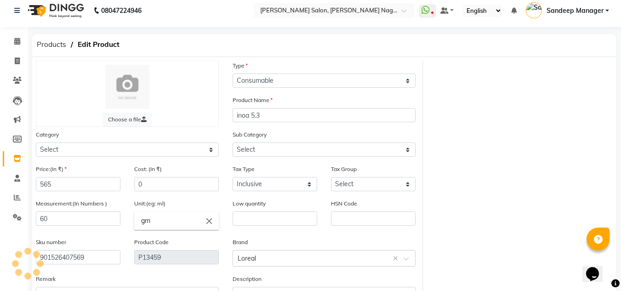
select select "880302650"
select select "8803026501"
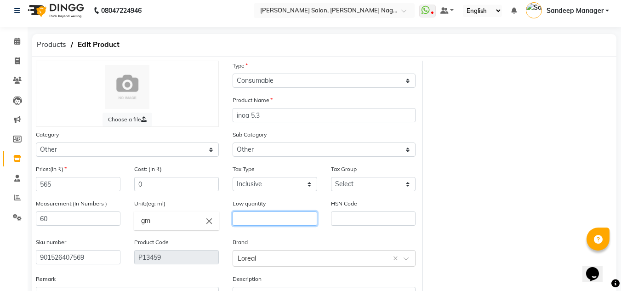
click at [250, 223] on input "text" at bounding box center [274, 218] width 85 height 14
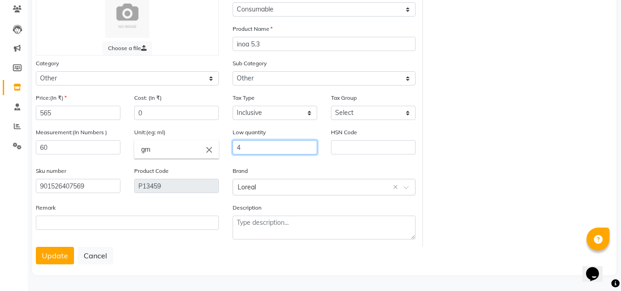
type input "4"
click at [58, 244] on div "Remark" at bounding box center [127, 225] width 197 height 44
click at [58, 253] on button "Update" at bounding box center [55, 255] width 38 height 17
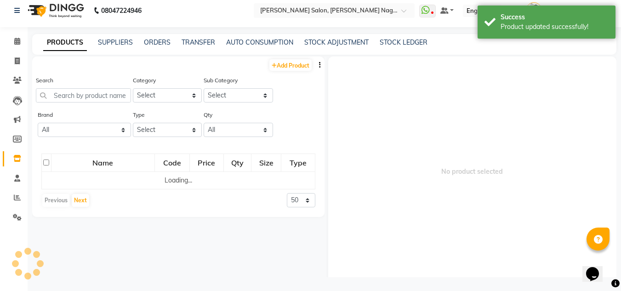
scroll to position [6, 0]
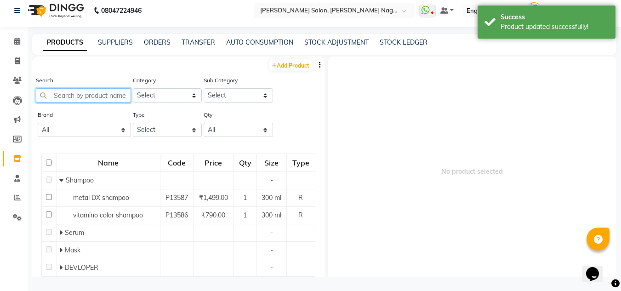
click at [107, 97] on input "text" at bounding box center [83, 95] width 95 height 14
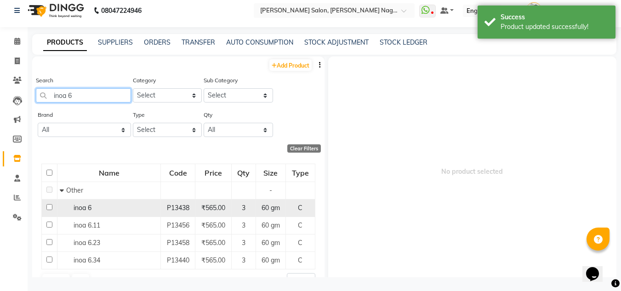
type input "inoa 6"
click at [118, 209] on div "inoa 6" at bounding box center [109, 208] width 98 height 10
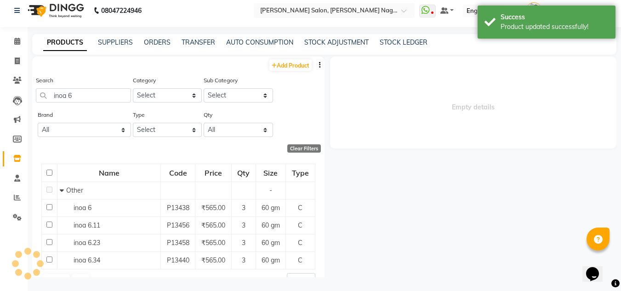
select select
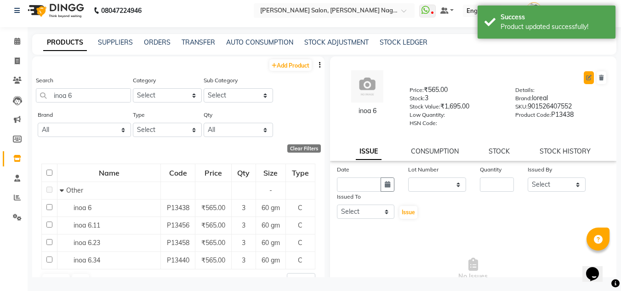
click at [584, 80] on button at bounding box center [589, 77] width 10 height 13
select select "true"
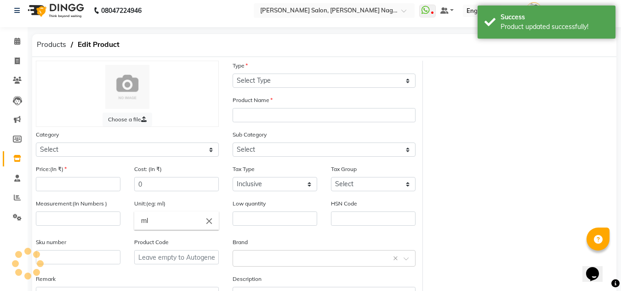
select select "C"
type input "inoa 6"
select select
type input "565"
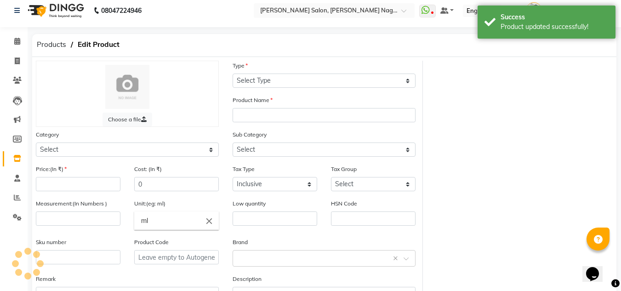
type input "60"
type input "gm"
type input "901526407552"
type input "P13438"
select select "880302650"
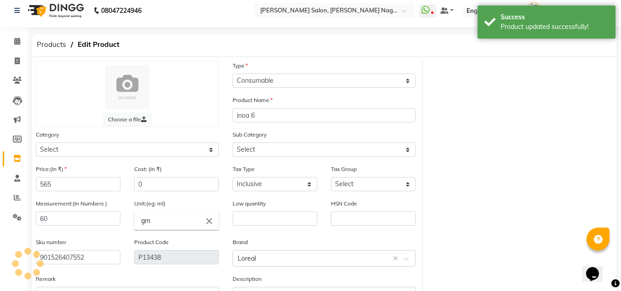
select select "8803026501"
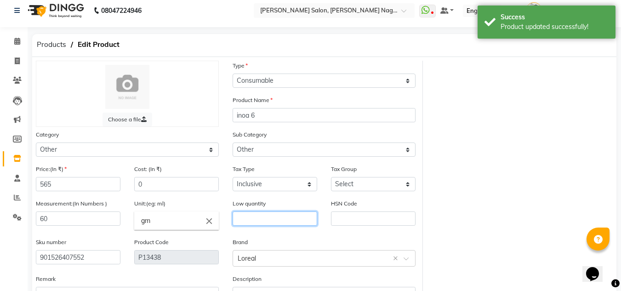
click at [279, 215] on input "text" at bounding box center [274, 218] width 85 height 14
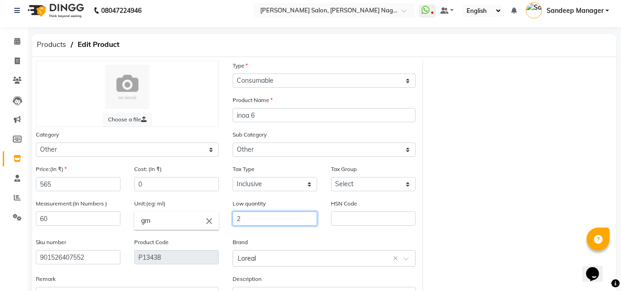
scroll to position [77, 0]
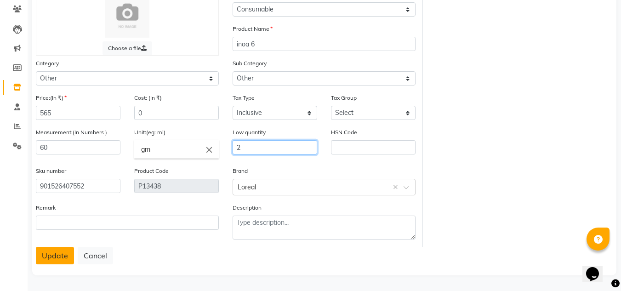
type input "2"
click at [53, 253] on button "Update" at bounding box center [55, 255] width 38 height 17
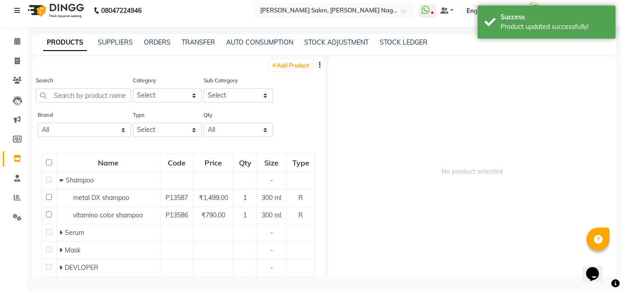
scroll to position [6, 0]
click at [98, 95] on input "text" at bounding box center [83, 95] width 95 height 14
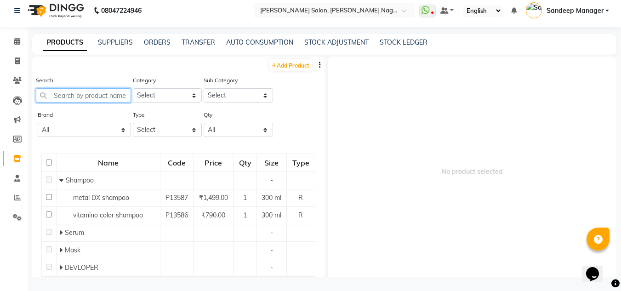
click at [83, 95] on input "text" at bounding box center [83, 95] width 95 height 14
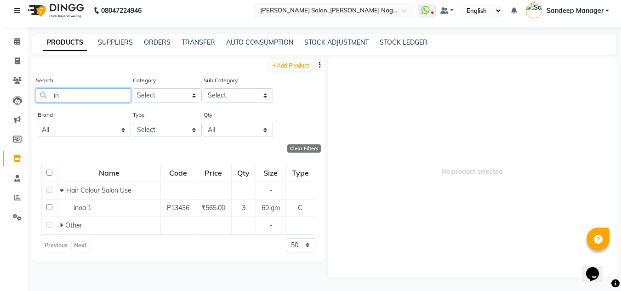
type input "i"
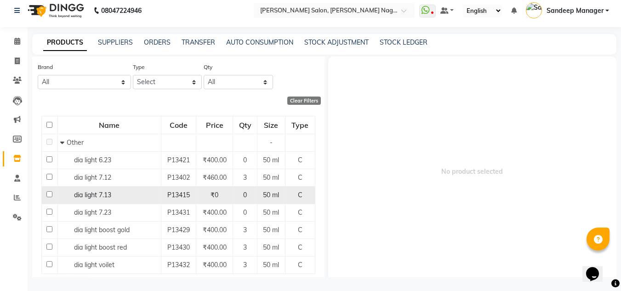
scroll to position [0, 0]
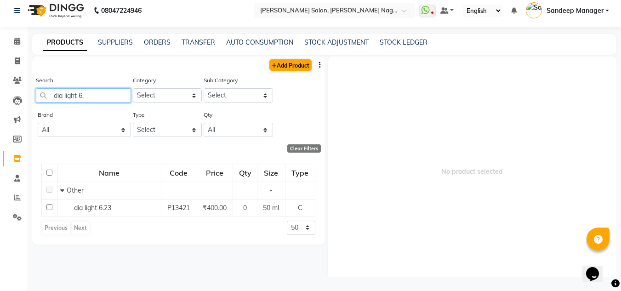
type input "dia light 6."
click at [286, 62] on link "Add Product" at bounding box center [290, 64] width 42 height 11
select select "true"
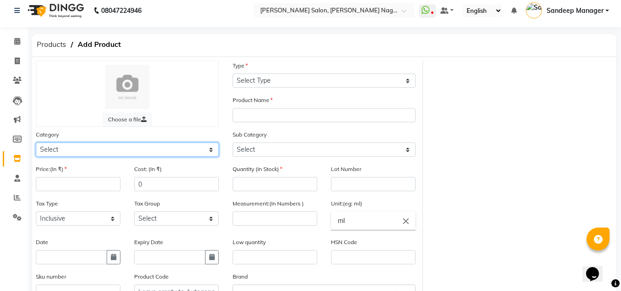
click at [78, 147] on select "Select Hair Skin Makeup Personal Care Appliances Beard Waxing Disposable Thread…" at bounding box center [127, 149] width 183 height 14
select select "880301100"
click at [36, 142] on select "Select Hair Skin Makeup Personal Care Appliances Beard Waxing Disposable Thread…" at bounding box center [127, 149] width 183 height 14
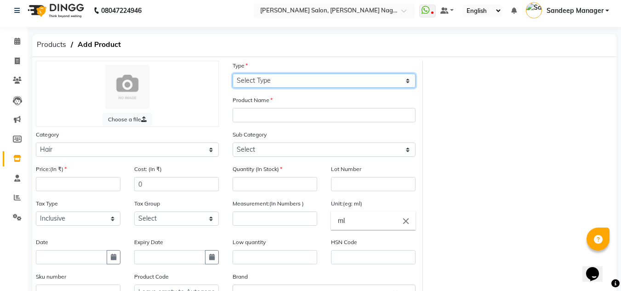
click at [309, 81] on select "Select Type Both Retail Consumable" at bounding box center [323, 81] width 183 height 14
select select "C"
click at [232, 74] on select "Select Type Both Retail Consumable" at bounding box center [323, 81] width 183 height 14
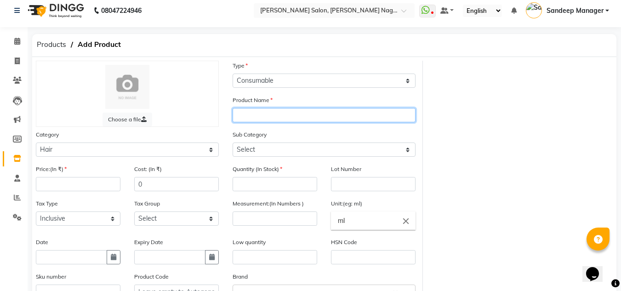
click at [277, 118] on input "text" at bounding box center [323, 115] width 183 height 14
type input "dia light 6.28"
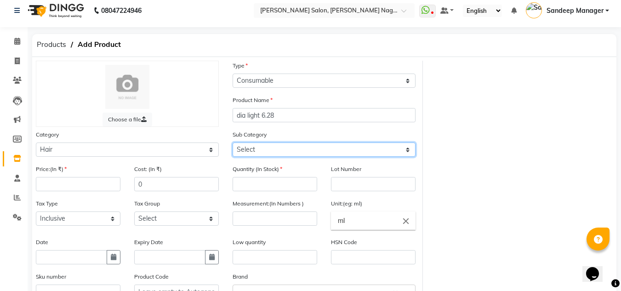
click at [277, 151] on select "Select Shampoo Conditioner Cream Styling Oil Serum Color Appliances Treatment M…" at bounding box center [323, 149] width 183 height 14
select select "880301112"
click at [232, 142] on select "Select Shampoo Conditioner Cream Styling Oil Serum Color Appliances Treatment M…" at bounding box center [323, 149] width 183 height 14
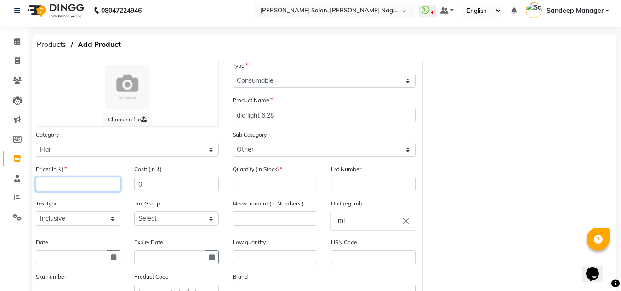
click at [96, 187] on input "number" at bounding box center [78, 184] width 85 height 14
type input "400"
click at [153, 185] on input "0" at bounding box center [176, 184] width 85 height 14
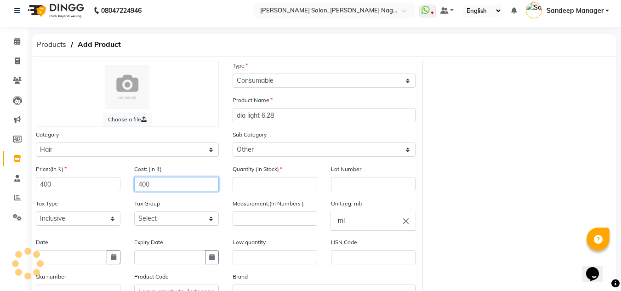
type input "400"
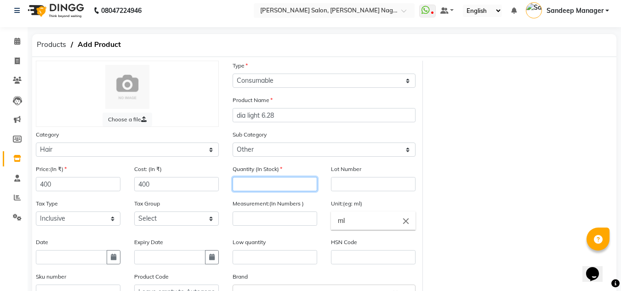
click at [284, 186] on input "number" at bounding box center [274, 184] width 85 height 14
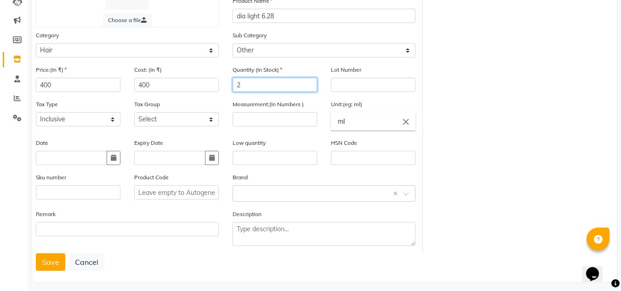
scroll to position [106, 0]
type input "2"
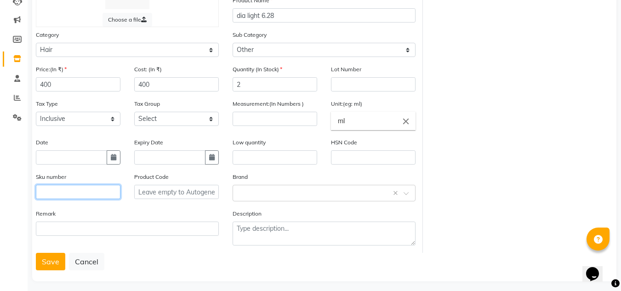
click at [101, 194] on input "text" at bounding box center [78, 192] width 85 height 14
type input "3474637003081"
click at [55, 264] on button "Save" at bounding box center [50, 261] width 29 height 17
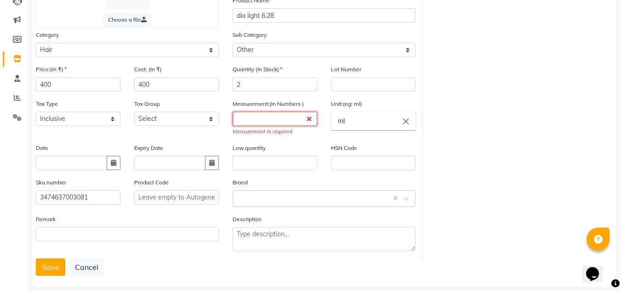
click at [262, 121] on input "number" at bounding box center [274, 119] width 85 height 14
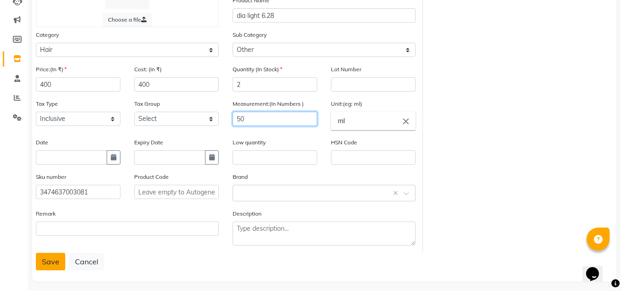
type input "50"
click at [51, 263] on button "Save" at bounding box center [50, 261] width 29 height 17
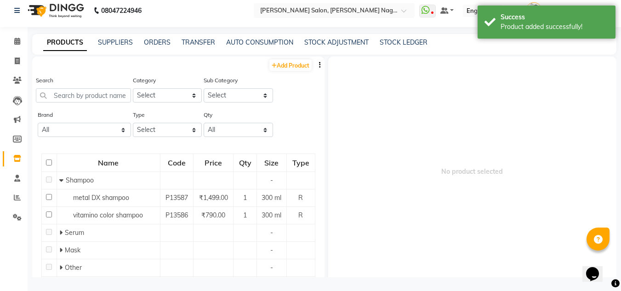
scroll to position [6, 0]
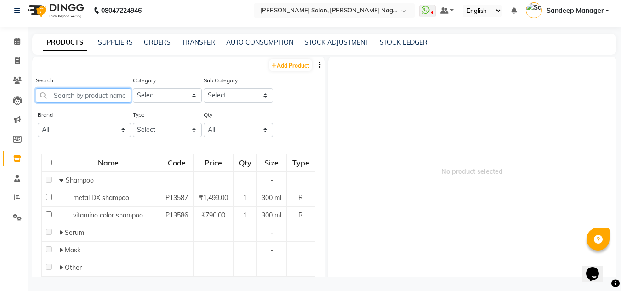
click at [91, 98] on input "text" at bounding box center [83, 95] width 95 height 14
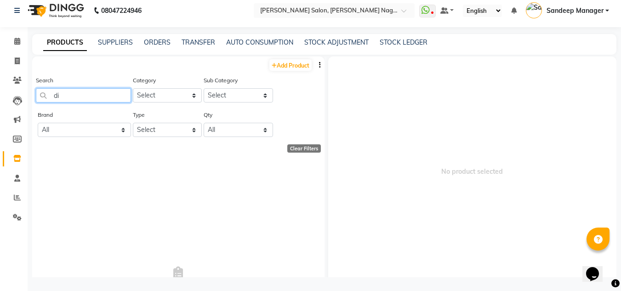
type input "d"
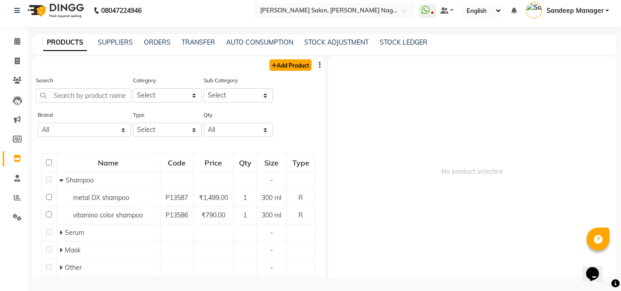
click at [286, 65] on link "Add Product" at bounding box center [290, 64] width 42 height 11
select select "true"
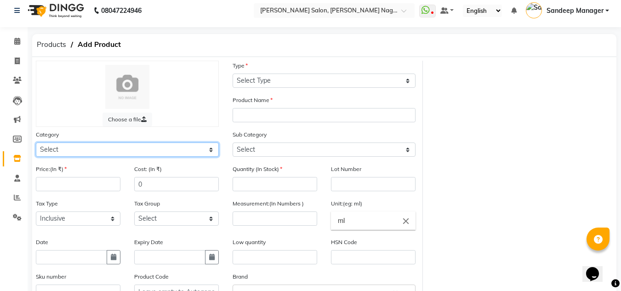
click at [130, 146] on select "Select Hair Skin Makeup Personal Care Appliances Beard Waxing Disposable Thread…" at bounding box center [127, 149] width 183 height 14
select select "880301100"
click at [36, 142] on select "Select Hair Skin Makeup Personal Care Appliances Beard Waxing Disposable Thread…" at bounding box center [127, 149] width 183 height 14
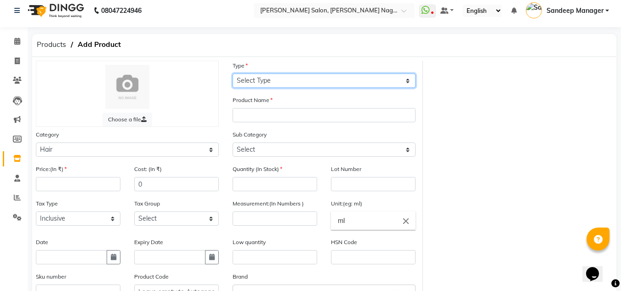
click at [270, 77] on select "Select Type Both Retail Consumable" at bounding box center [323, 81] width 183 height 14
select select "C"
click at [232, 74] on select "Select Type Both Retail Consumable" at bounding box center [323, 81] width 183 height 14
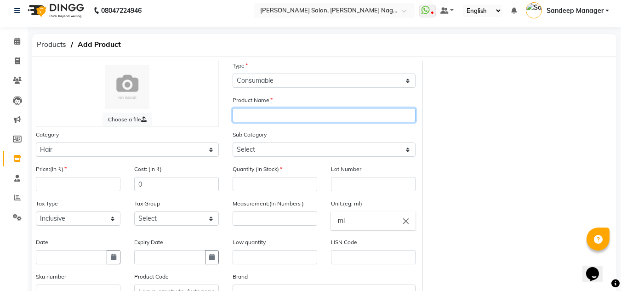
click at [266, 118] on input "text" at bounding box center [323, 115] width 183 height 14
type input "dia light 8.1"
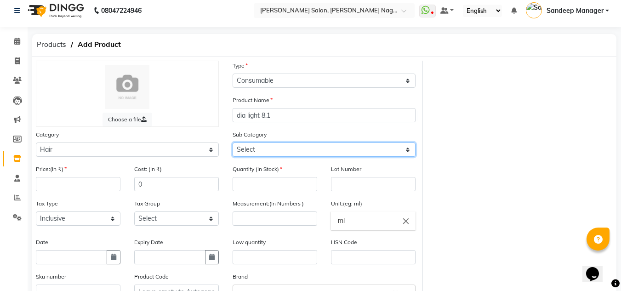
click at [283, 153] on select "Select Shampoo Conditioner Cream Styling Oil Serum Color Appliances Treatment M…" at bounding box center [323, 149] width 183 height 14
select select "880301112"
click at [232, 142] on select "Select Shampoo Conditioner Cream Styling Oil Serum Color Appliances Treatment M…" at bounding box center [323, 149] width 183 height 14
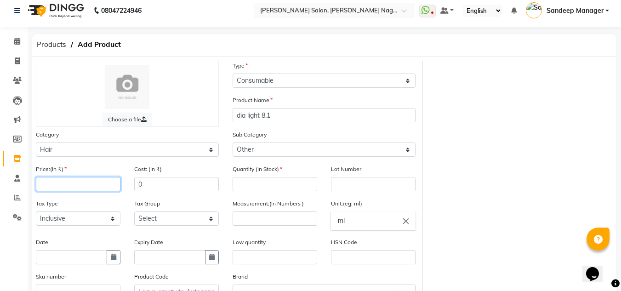
click at [95, 186] on input "number" at bounding box center [78, 184] width 85 height 14
type input "6"
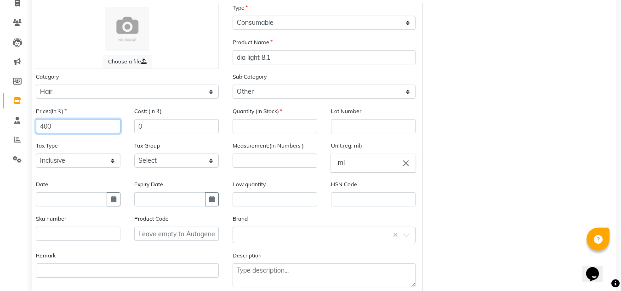
scroll to position [66, 0]
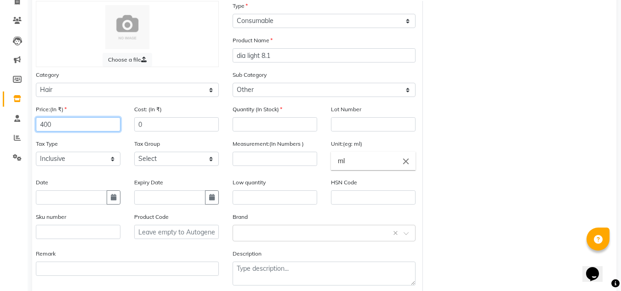
type input "400"
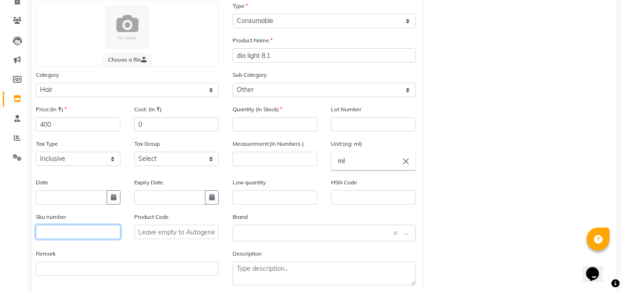
click at [69, 229] on input "text" at bounding box center [78, 232] width 85 height 14
type input "3474637003401"
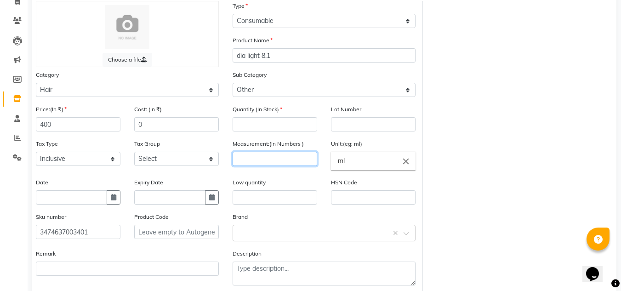
click at [266, 159] on input "number" at bounding box center [274, 159] width 85 height 14
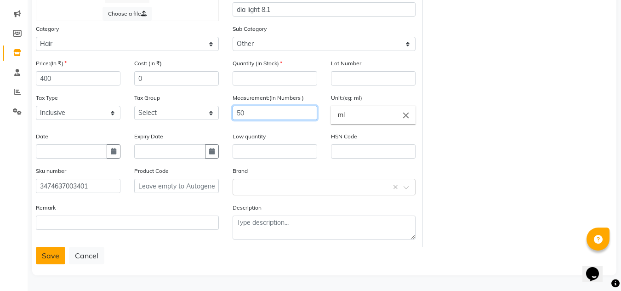
type input "50"
click at [51, 247] on button "Save" at bounding box center [50, 255] width 29 height 17
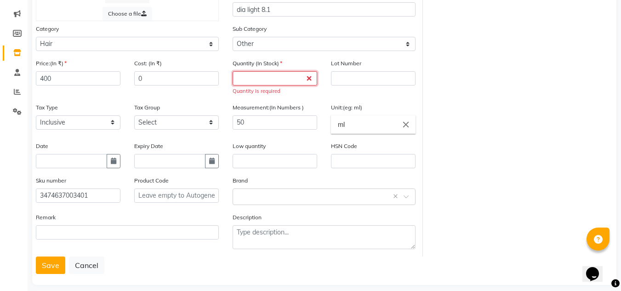
click at [258, 78] on input "number" at bounding box center [274, 78] width 85 height 14
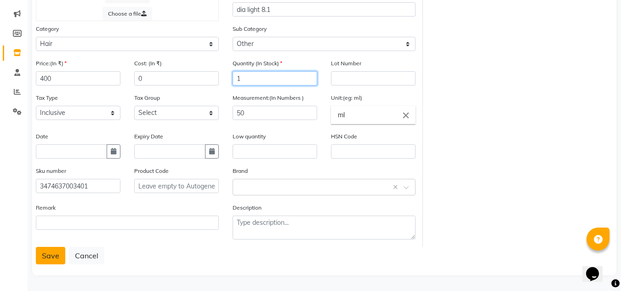
type input "1"
click at [49, 252] on button "Save" at bounding box center [50, 255] width 29 height 17
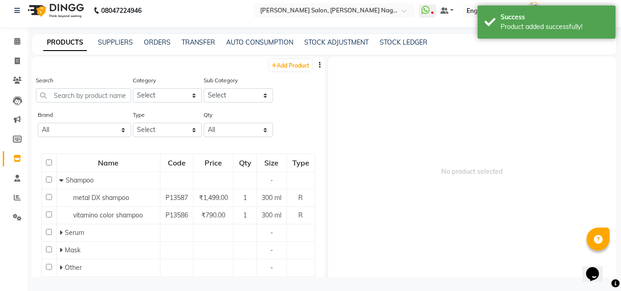
scroll to position [6, 0]
click at [92, 94] on input "text" at bounding box center [83, 95] width 95 height 14
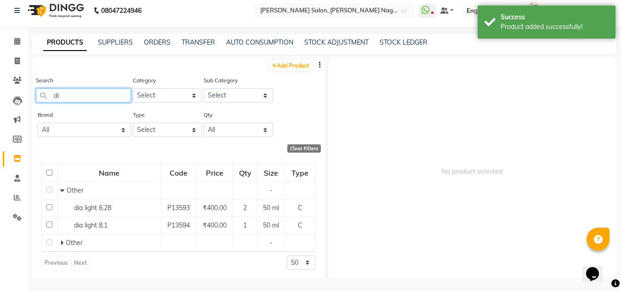
type input "d"
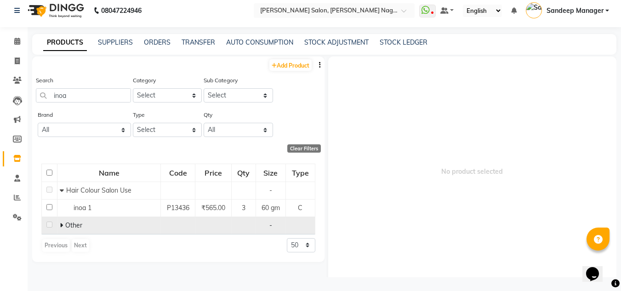
click at [78, 230] on td "Other" at bounding box center [108, 224] width 103 height 17
click at [68, 225] on span "Other" at bounding box center [73, 225] width 17 height 8
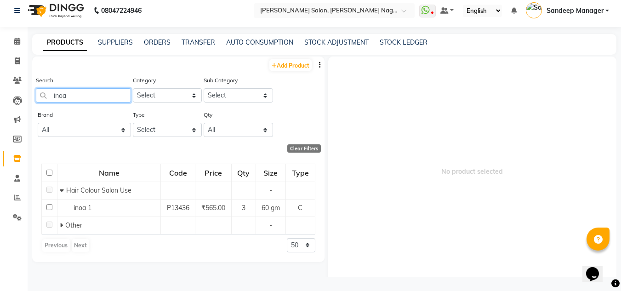
click at [99, 94] on input "inoa" at bounding box center [83, 95] width 95 height 14
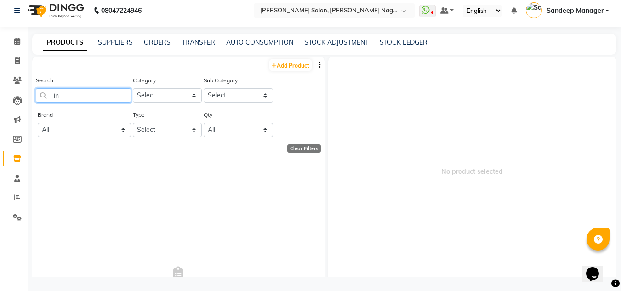
type input "i"
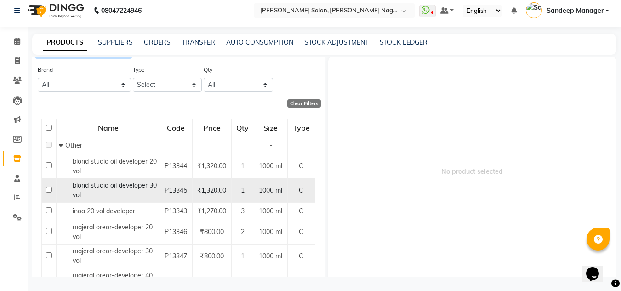
scroll to position [46, 0]
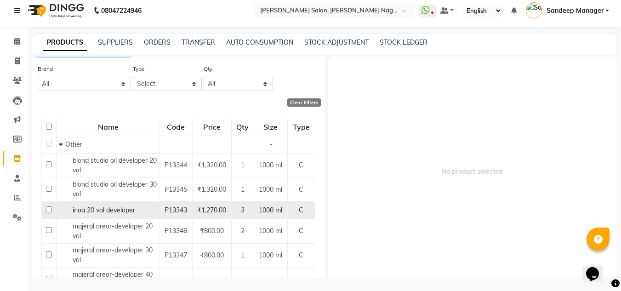
type input "deve"
click at [125, 208] on span "inoa 20 vol developer" at bounding box center [104, 210] width 62 height 8
select select
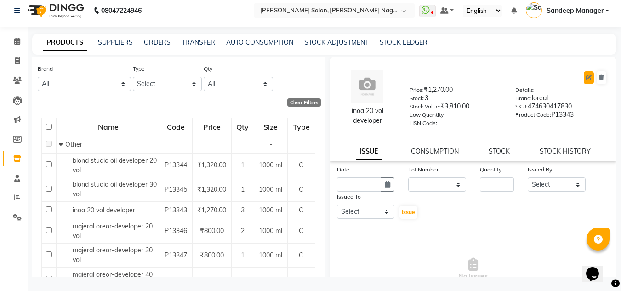
click at [586, 80] on icon at bounding box center [589, 78] width 6 height 6
select select "C"
select select "true"
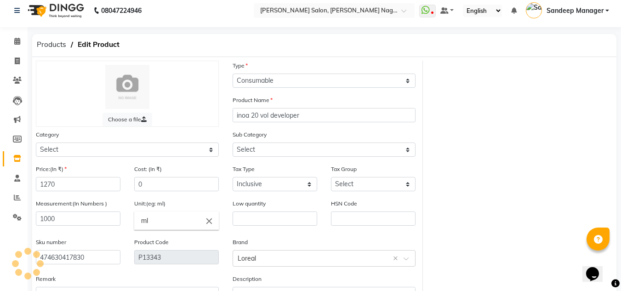
select select "8803026501"
select select "880302650"
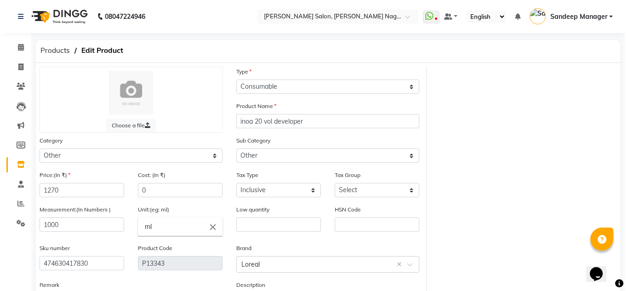
scroll to position [77, 0]
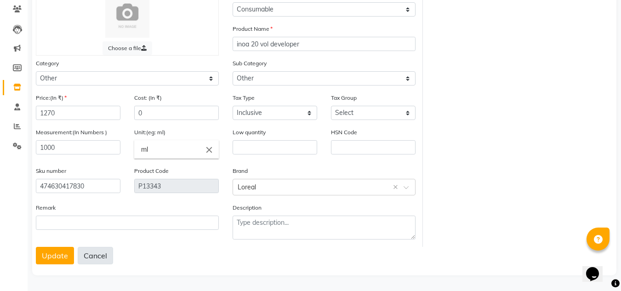
click at [96, 254] on button "Cancel" at bounding box center [95, 255] width 35 height 17
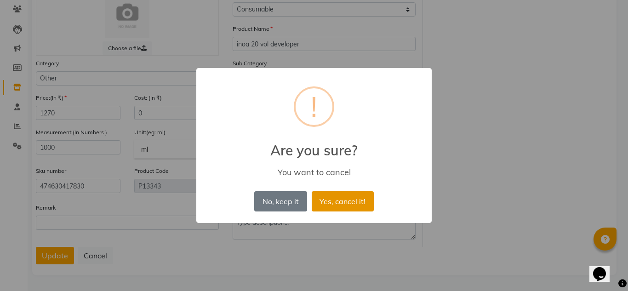
click at [328, 204] on button "Yes, cancel it!" at bounding box center [343, 201] width 62 height 20
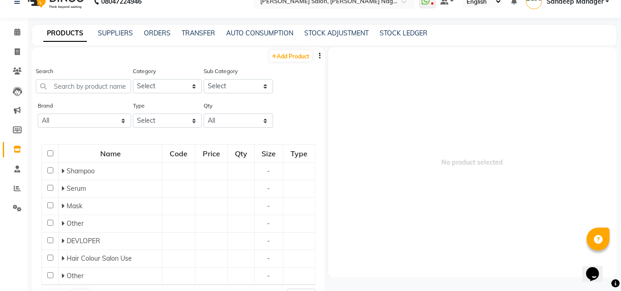
scroll to position [6, 0]
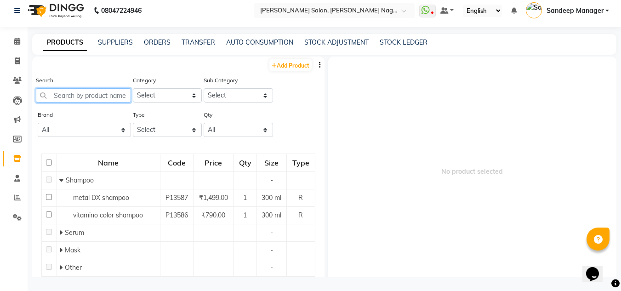
click at [93, 96] on input "text" at bounding box center [83, 95] width 95 height 14
click at [286, 66] on link "Add Product" at bounding box center [290, 64] width 42 height 11
select select "true"
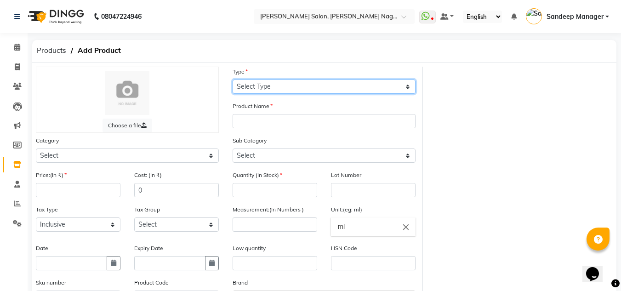
click at [300, 87] on select "Select Type Both Retail Consumable" at bounding box center [323, 86] width 183 height 14
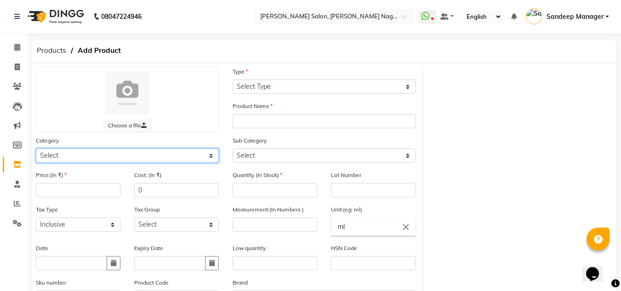
click at [109, 153] on select "Select Hair Skin Makeup Personal Care Appliances Beard Waxing Disposable Thread…" at bounding box center [127, 155] width 183 height 14
select select "880301100"
click at [36, 148] on select "Select Hair Skin Makeup Personal Care Appliances Beard Waxing Disposable Thread…" at bounding box center [127, 155] width 183 height 14
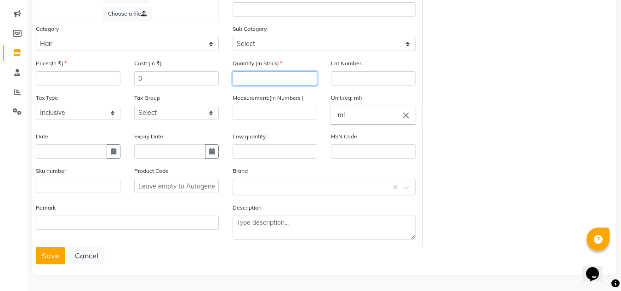
click at [269, 75] on input "number" at bounding box center [274, 78] width 85 height 14
type input "5"
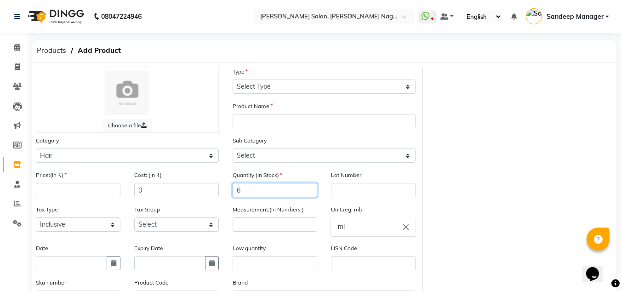
type input "6"
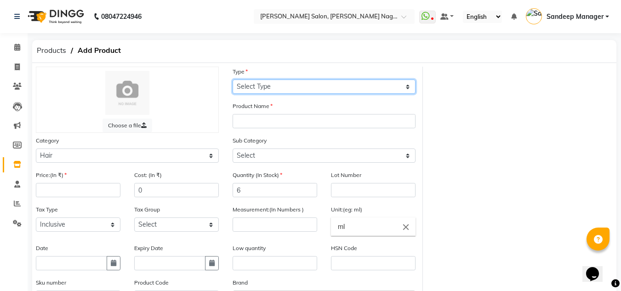
click at [261, 85] on select "Select Type Both Retail Consumable" at bounding box center [323, 86] width 183 height 14
select select "C"
click at [232, 79] on select "Select Type Both Retail Consumable" at bounding box center [323, 86] width 183 height 14
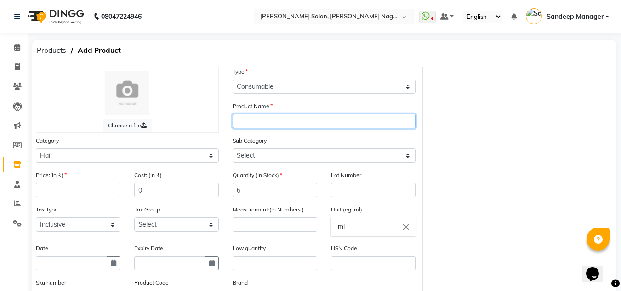
click at [265, 119] on input "text" at bounding box center [323, 121] width 183 height 14
type input "inoa 20 developer"
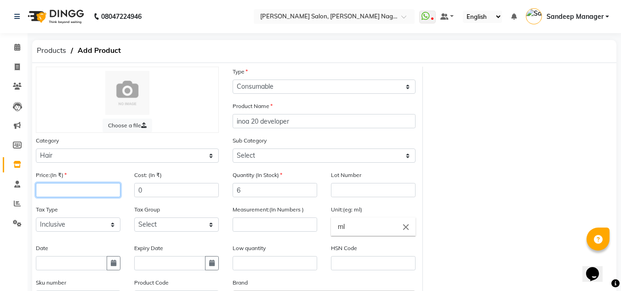
click at [86, 186] on input "number" at bounding box center [78, 190] width 85 height 14
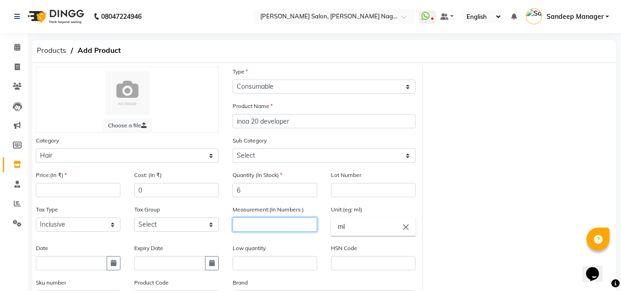
click at [296, 228] on input "number" at bounding box center [274, 224] width 85 height 14
type input "1000"
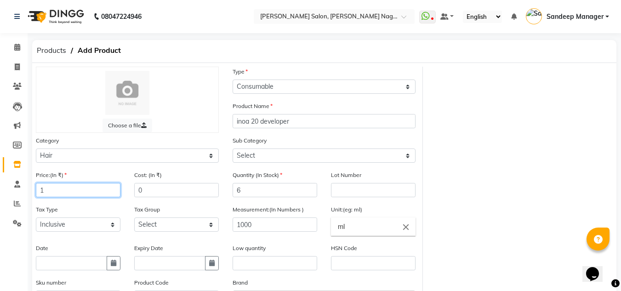
click at [95, 192] on input "1" at bounding box center [78, 190] width 85 height 14
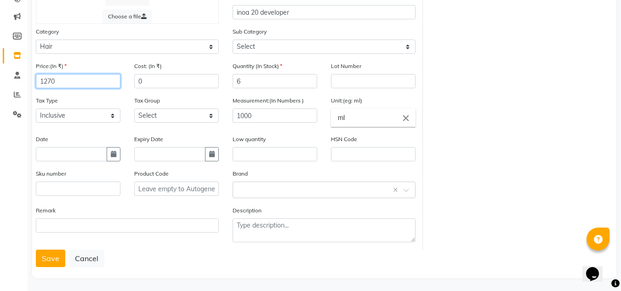
scroll to position [110, 0]
type input "1270"
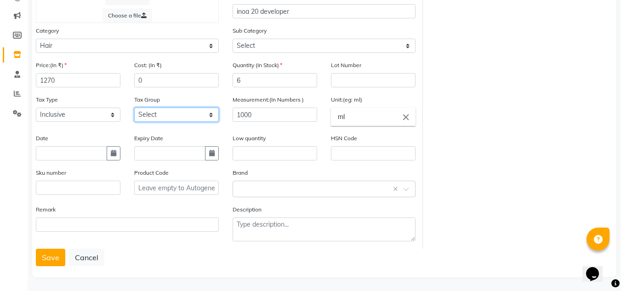
click at [184, 114] on select "Select GST 5% GST" at bounding box center [176, 115] width 85 height 14
click at [66, 189] on input "text" at bounding box center [78, 188] width 85 height 14
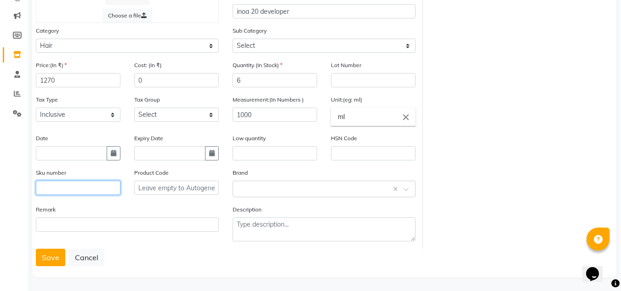
click at [86, 189] on input "text" at bounding box center [78, 188] width 85 height 14
type input "3474630417830"
click at [50, 258] on button "Save" at bounding box center [50, 257] width 29 height 17
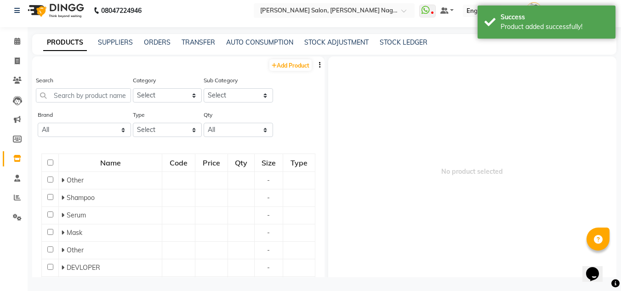
scroll to position [6, 0]
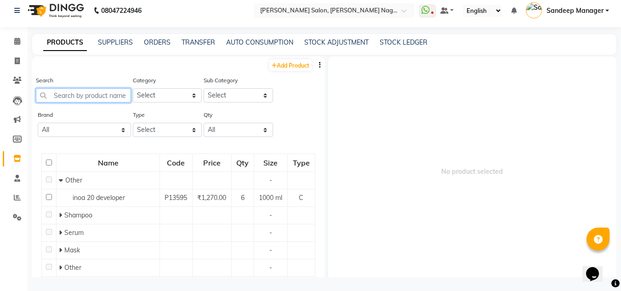
click at [74, 98] on input "text" at bounding box center [83, 95] width 95 height 14
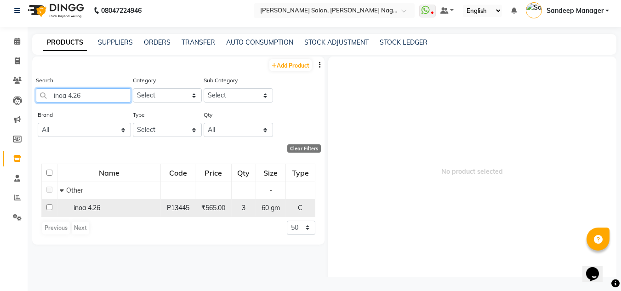
type input "inoa 4.26"
click at [125, 215] on td "inoa 4.26" at bounding box center [108, 207] width 103 height 17
click at [263, 209] on span "60 gm" at bounding box center [270, 208] width 18 height 8
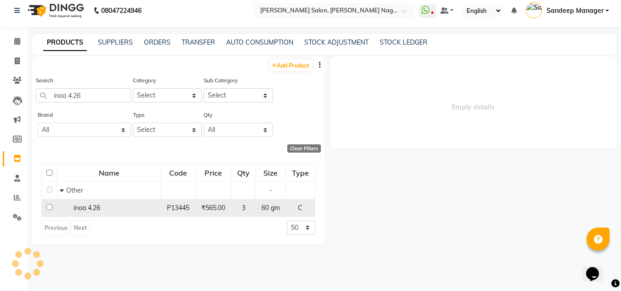
select select
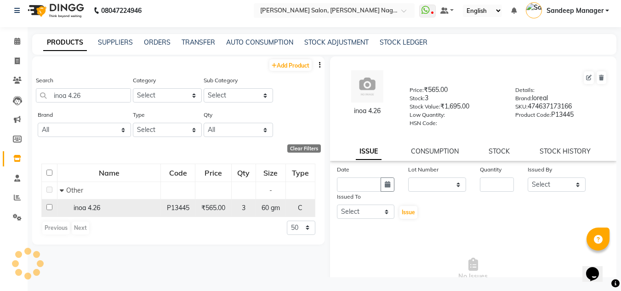
click at [243, 207] on span "3" at bounding box center [244, 208] width 4 height 8
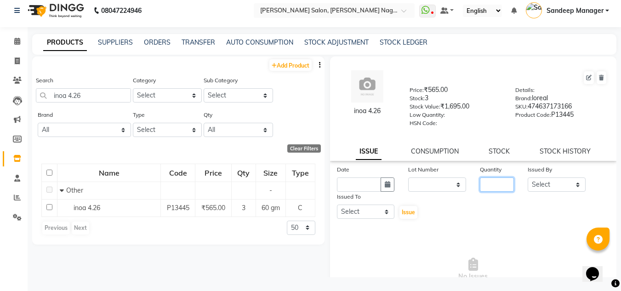
click at [484, 183] on input "number" at bounding box center [497, 184] width 34 height 14
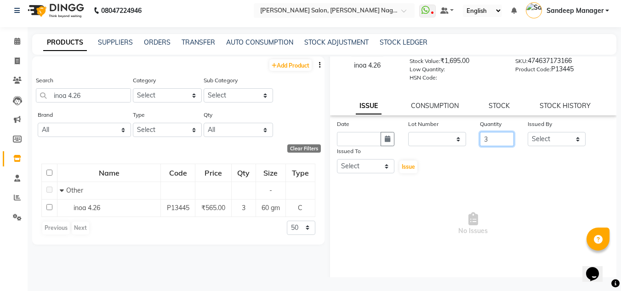
scroll to position [0, 0]
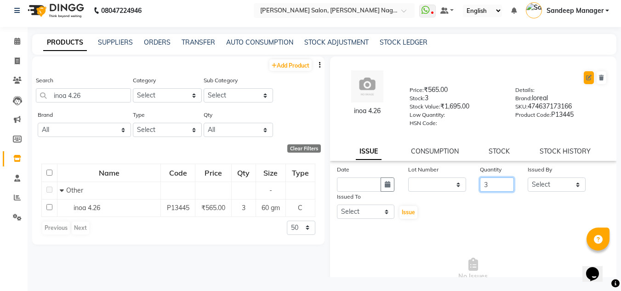
type input "3"
click at [586, 77] on icon at bounding box center [589, 78] width 6 height 6
select select "C"
select select "true"
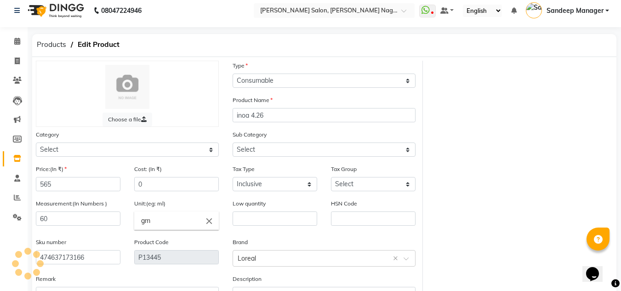
select select "880302650"
select select "8803026501"
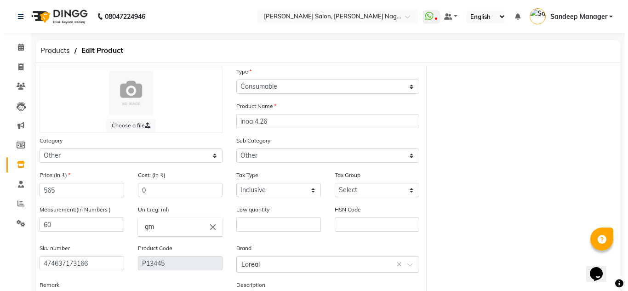
scroll to position [77, 0]
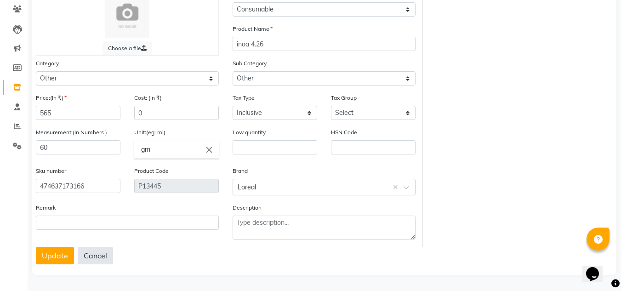
click at [91, 256] on button "Cancel" at bounding box center [95, 255] width 35 height 17
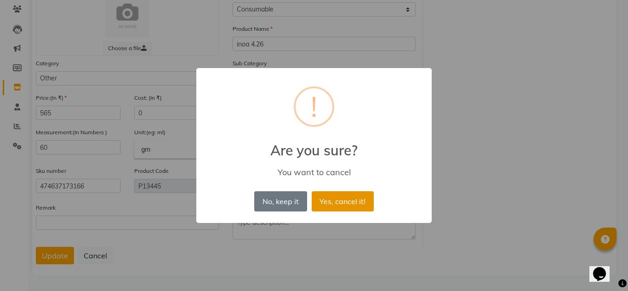
click at [337, 198] on button "Yes, cancel it!" at bounding box center [343, 201] width 62 height 20
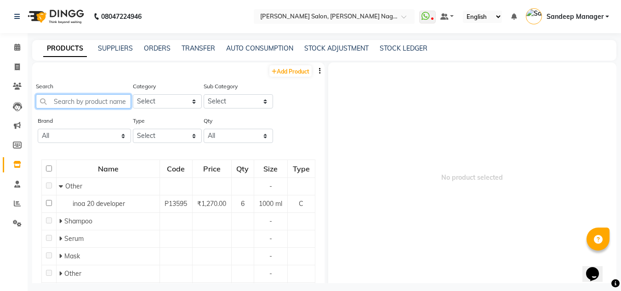
click at [109, 100] on input "text" at bounding box center [83, 101] width 95 height 14
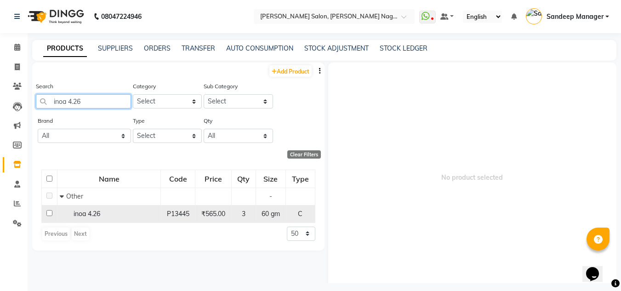
type input "inoa 4.26"
click at [301, 211] on span "C" at bounding box center [300, 214] width 5 height 8
select select
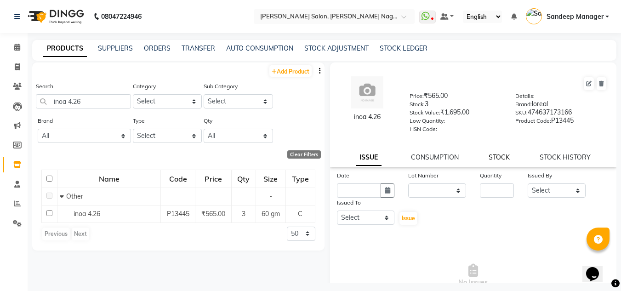
click at [497, 159] on link "STOCK" at bounding box center [498, 157] width 21 height 8
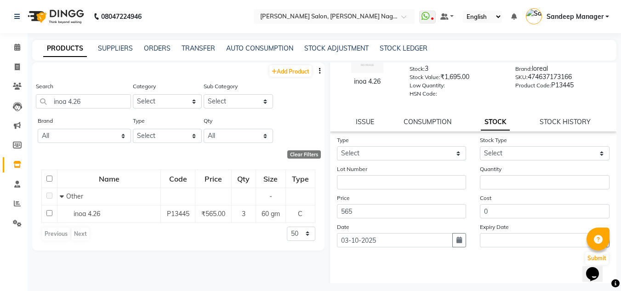
scroll to position [36, 0]
click at [538, 149] on select "Select" at bounding box center [545, 153] width 130 height 14
click at [385, 150] on select "Select In Out" at bounding box center [402, 153] width 130 height 14
select select "in"
click at [337, 146] on select "Select In Out" at bounding box center [402, 153] width 130 height 14
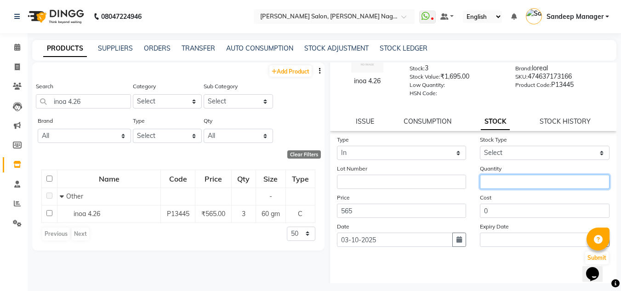
click at [489, 187] on input "number" at bounding box center [545, 182] width 130 height 14
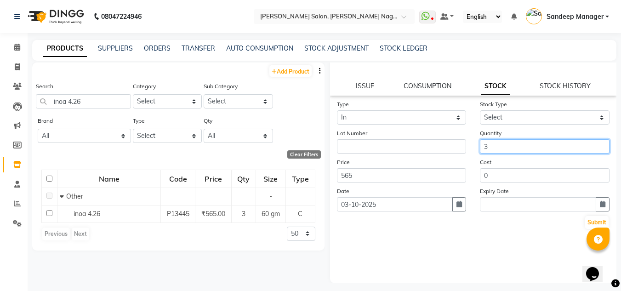
scroll to position [6, 0]
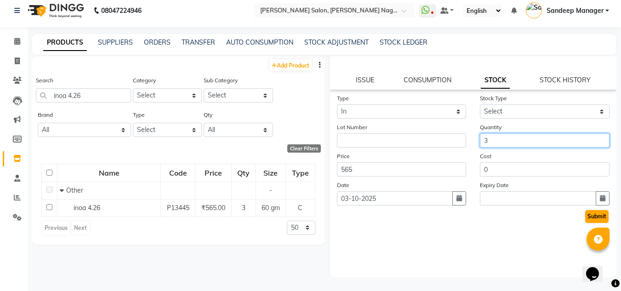
type input "3"
click at [589, 216] on button "Submit" at bounding box center [596, 216] width 23 height 13
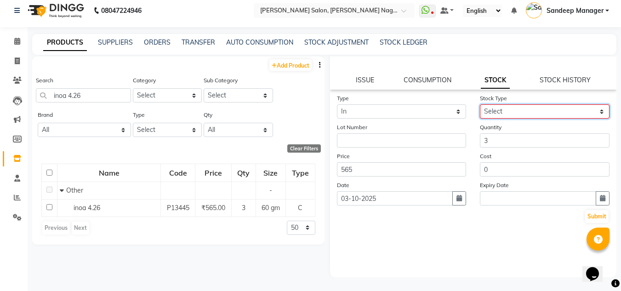
click at [544, 108] on select "Select New Stock Adjustment Return Other" at bounding box center [545, 111] width 130 height 14
select select "new stock"
click at [480, 104] on select "Select New Stock Adjustment Return Other" at bounding box center [545, 111] width 130 height 14
click at [588, 212] on button "Submit" at bounding box center [596, 216] width 23 height 13
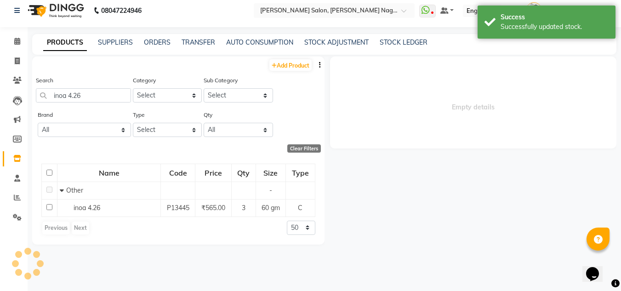
scroll to position [0, 0]
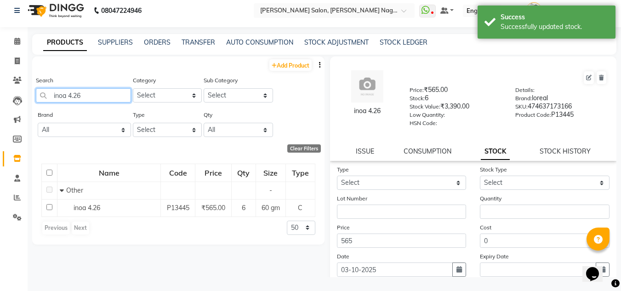
click at [104, 96] on input "inoa 4.26" at bounding box center [83, 95] width 95 height 14
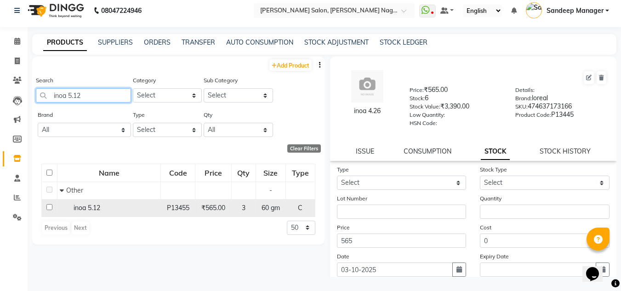
type input "inoa 5.12"
click at [163, 211] on td "P13455" at bounding box center [178, 207] width 34 height 17
click at [150, 206] on div "inoa 5.12" at bounding box center [109, 208] width 98 height 10
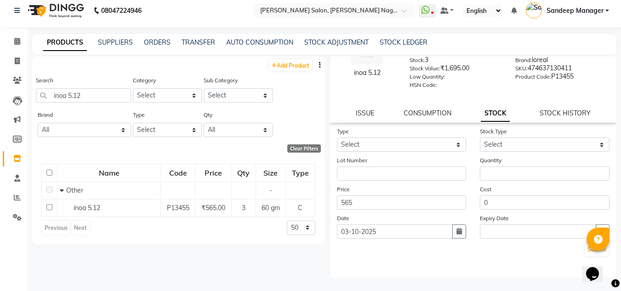
scroll to position [40, 0]
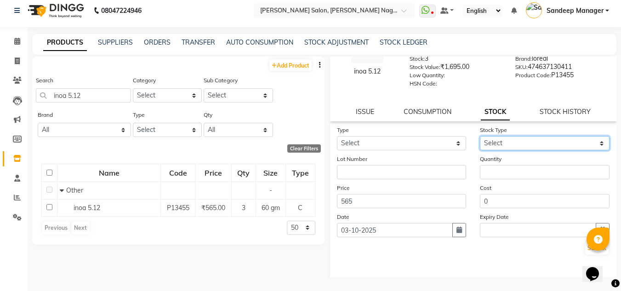
click at [509, 141] on select "Select New Stock Adjustment Return Other" at bounding box center [545, 143] width 130 height 14
select select "new stock"
click at [480, 136] on select "Select New Stock Adjustment Return Other" at bounding box center [545, 143] width 130 height 14
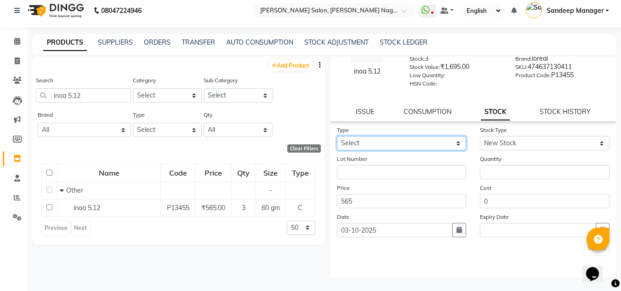
click at [408, 148] on select "Select In Out" at bounding box center [402, 143] width 130 height 14
select select "in"
click at [337, 136] on select "Select In Out" at bounding box center [402, 143] width 130 height 14
select select
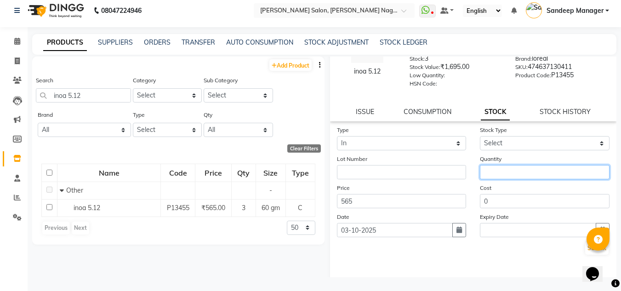
click at [521, 167] on input "number" at bounding box center [545, 172] width 130 height 14
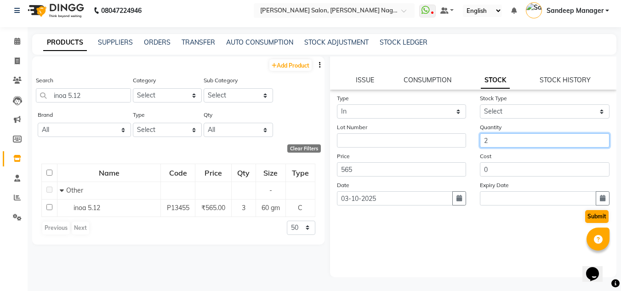
type input "2"
click at [592, 220] on button "Submit" at bounding box center [596, 216] width 23 height 13
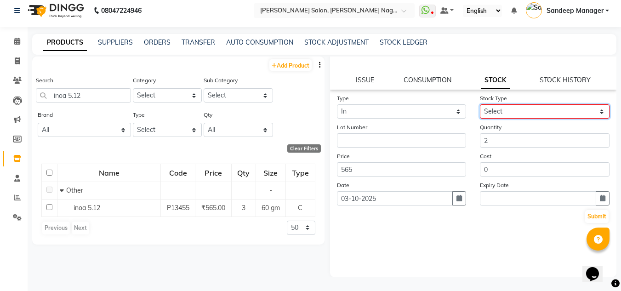
click at [538, 115] on select "Select New Stock Adjustment Return Other" at bounding box center [545, 111] width 130 height 14
select select "new stock"
click at [480, 104] on select "Select New Stock Adjustment Return Other" at bounding box center [545, 111] width 130 height 14
click at [593, 214] on button "Submit" at bounding box center [596, 216] width 23 height 13
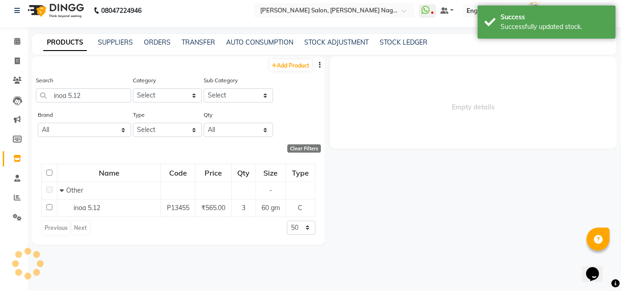
scroll to position [0, 0]
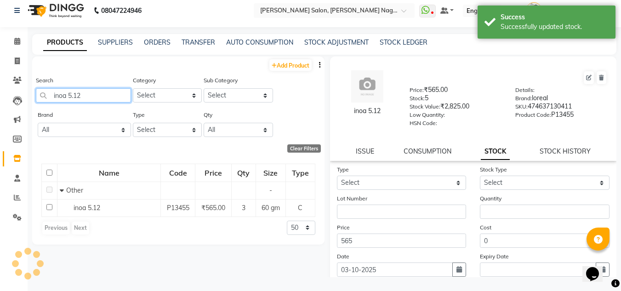
click at [107, 93] on input "inoa 5.12" at bounding box center [83, 95] width 95 height 14
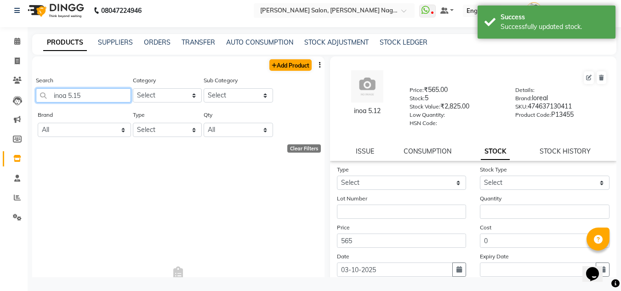
type input "inoa 5.15"
click at [293, 66] on link "Add Product" at bounding box center [290, 64] width 42 height 11
select select "true"
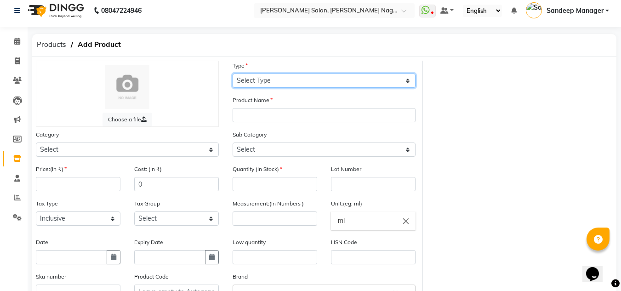
click at [264, 77] on select "Select Type Both Retail Consumable" at bounding box center [323, 81] width 183 height 14
select select "C"
click at [232, 74] on select "Select Type Both Retail Consumable" at bounding box center [323, 81] width 183 height 14
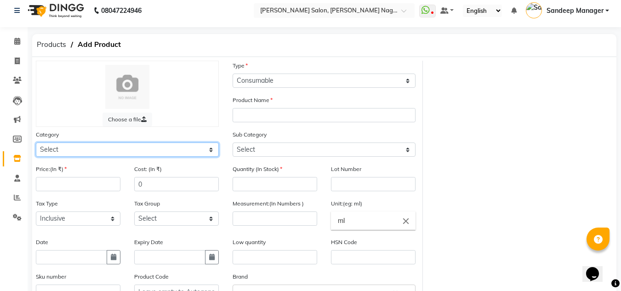
click at [159, 145] on select "Select Hair Skin Makeup Personal Care Appliances Beard Waxing Disposable Thread…" at bounding box center [127, 149] width 183 height 14
select select "880301100"
click at [36, 142] on select "Select Hair Skin Makeup Personal Care Appliances Beard Waxing Disposable Thread…" at bounding box center [127, 149] width 183 height 14
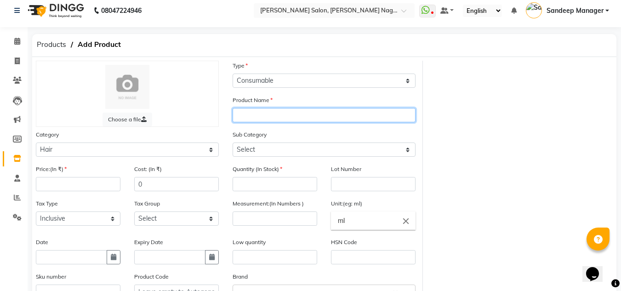
click at [272, 110] on input "text" at bounding box center [323, 115] width 183 height 14
type input "inoa 5.15"
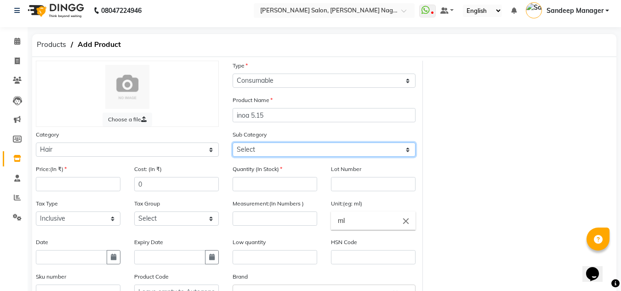
click at [257, 151] on select "Select" at bounding box center [323, 149] width 183 height 14
click at [278, 145] on select "Select" at bounding box center [323, 149] width 183 height 14
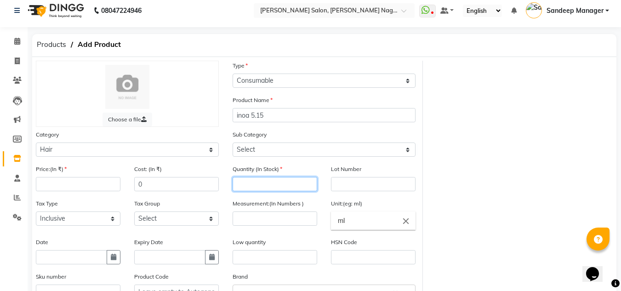
click at [276, 185] on input "number" at bounding box center [274, 184] width 85 height 14
type input "5"
click at [71, 181] on input "number" at bounding box center [78, 184] width 85 height 14
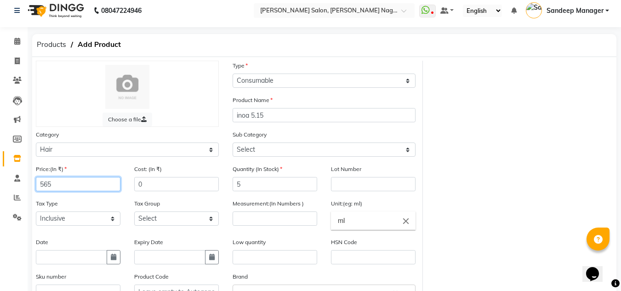
type input "565"
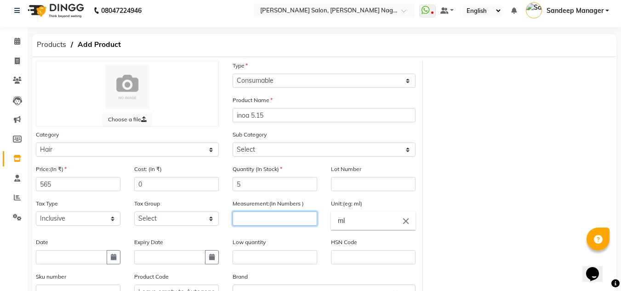
click at [250, 216] on input "number" at bounding box center [274, 218] width 85 height 14
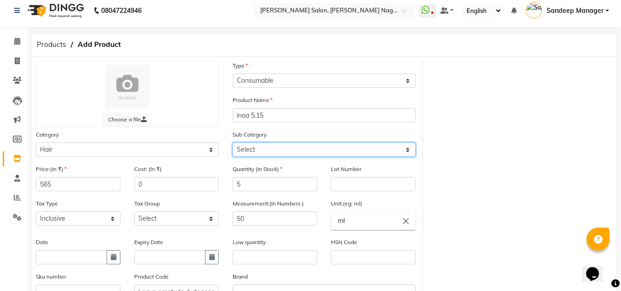
click at [263, 151] on select "Select" at bounding box center [323, 149] width 183 height 14
click at [406, 152] on select "Select" at bounding box center [323, 149] width 183 height 14
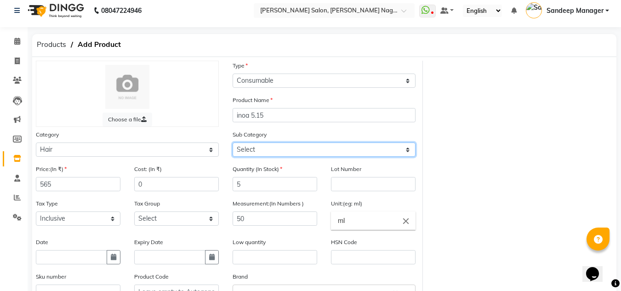
drag, startPoint x: 406, startPoint y: 152, endPoint x: 183, endPoint y: 209, distance: 230.0
click at [183, 209] on div "Choose a file Type Select Type Both Retail Consumable Product Name inoa 5.15 Ca…" at bounding box center [226, 207] width 394 height 292
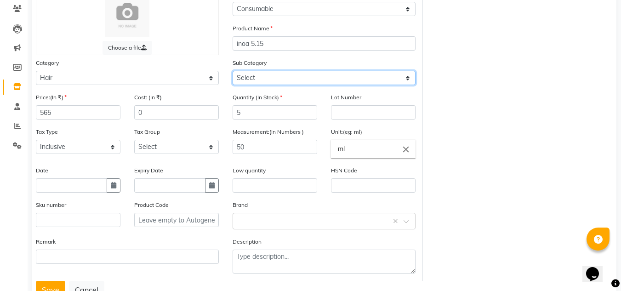
scroll to position [78, 0]
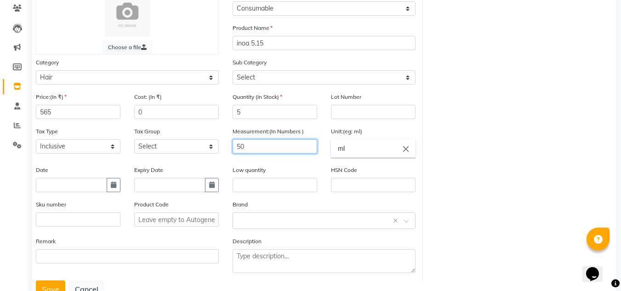
click at [239, 147] on input "50" at bounding box center [274, 146] width 85 height 14
type input "60"
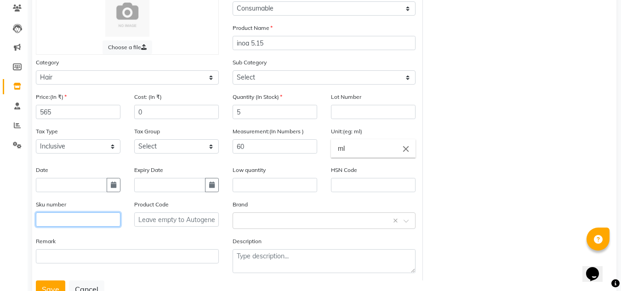
click at [92, 215] on input "text" at bounding box center [78, 219] width 85 height 14
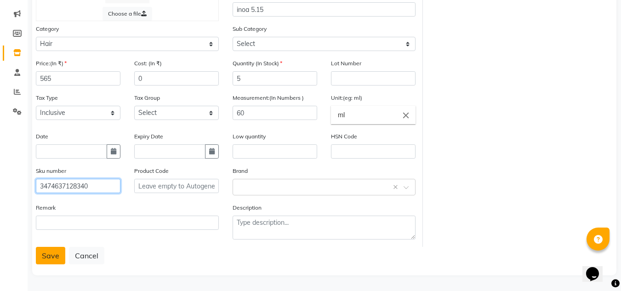
type input "3474637128340"
click at [57, 255] on button "Save" at bounding box center [50, 255] width 29 height 17
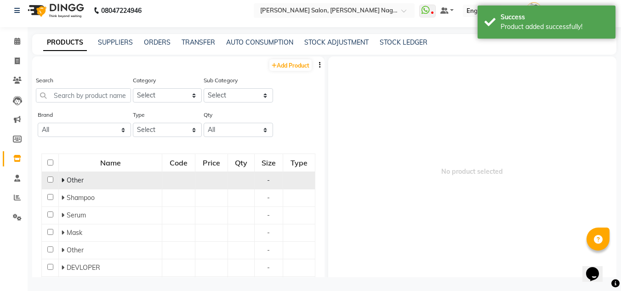
scroll to position [6, 0]
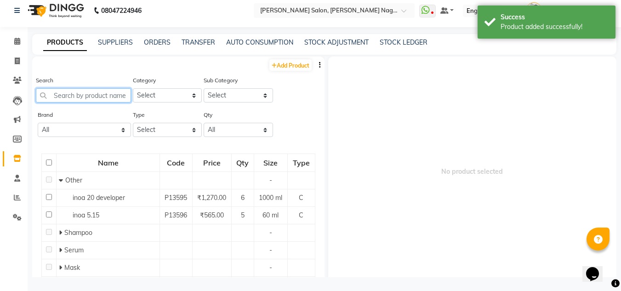
click at [100, 97] on input "text" at bounding box center [83, 95] width 95 height 14
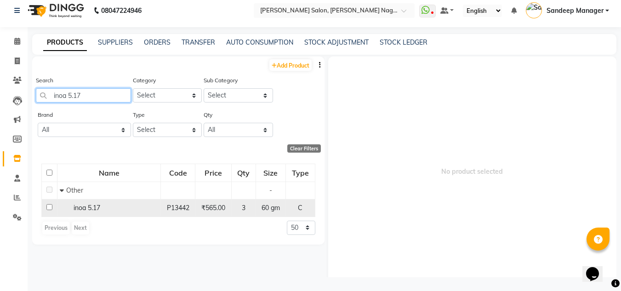
type input "inoa 5.17"
click at [133, 207] on div "inoa 5.17" at bounding box center [109, 208] width 98 height 10
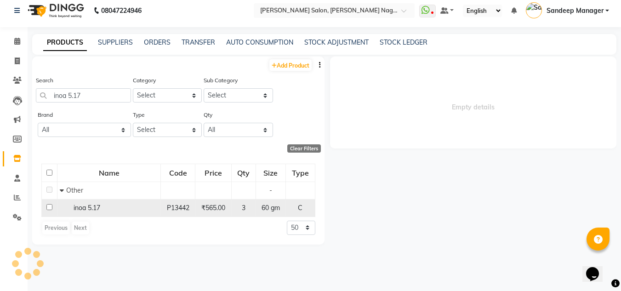
select select
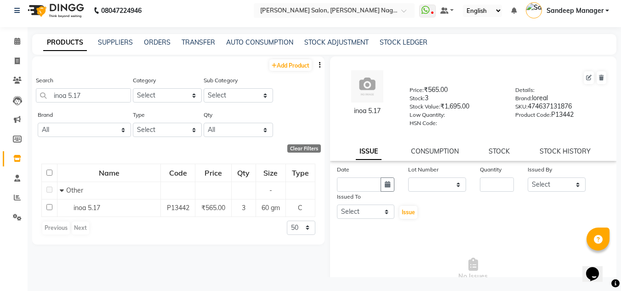
click at [506, 146] on div "inoa 5.17 Price: ₹565.00 Stock: 3 Stock Value: ₹1,695.00 Low Quantity: HSN Code…" at bounding box center [473, 109] width 287 height 104
click at [496, 151] on link "STOCK" at bounding box center [498, 151] width 21 height 8
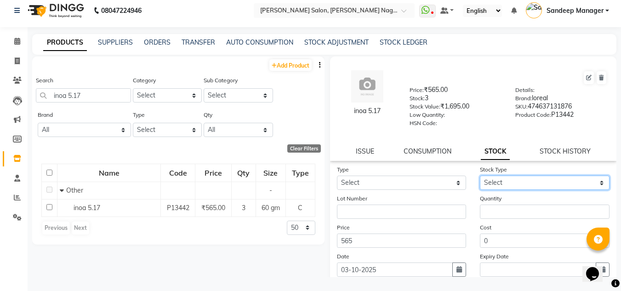
click at [516, 181] on select "Select" at bounding box center [545, 183] width 130 height 14
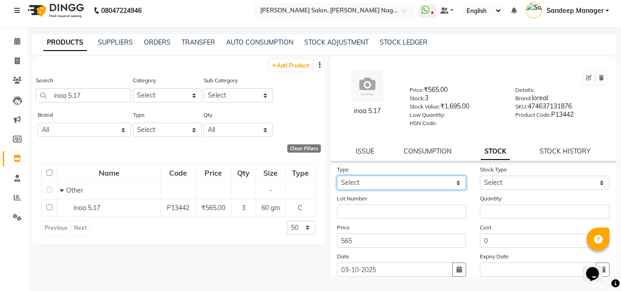
click at [417, 186] on select "Select In Out" at bounding box center [402, 183] width 130 height 14
select select "in"
click at [337, 176] on select "Select In Out" at bounding box center [402, 183] width 130 height 14
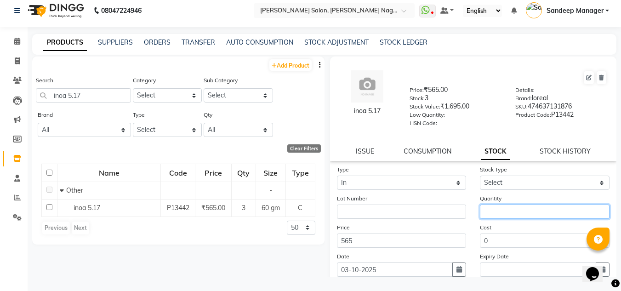
click at [509, 210] on input "number" at bounding box center [545, 211] width 130 height 14
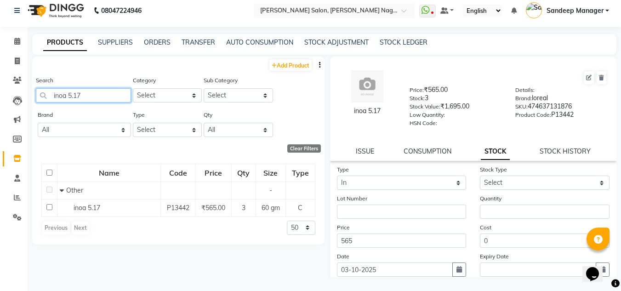
click at [107, 96] on input "inoa 5.17" at bounding box center [83, 95] width 95 height 14
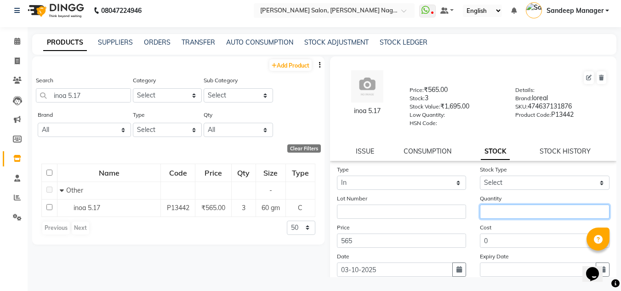
click at [520, 211] on input "number" at bounding box center [545, 211] width 130 height 14
type input "3"
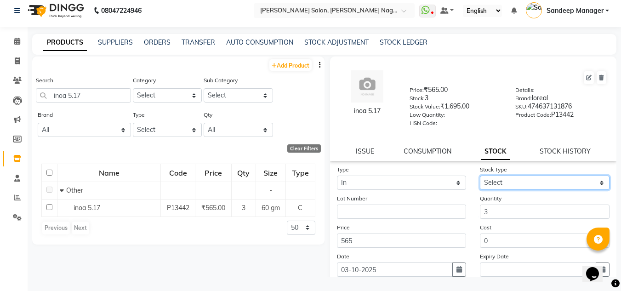
click at [523, 184] on select "Select New Stock Adjustment Return Other" at bounding box center [545, 183] width 130 height 14
select select "new stock"
click at [480, 176] on select "Select New Stock Adjustment Return Other" at bounding box center [545, 183] width 130 height 14
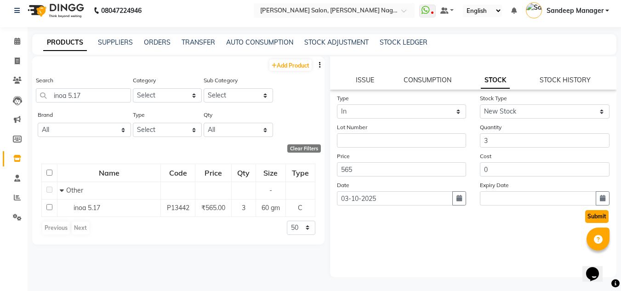
click at [588, 216] on button "Submit" at bounding box center [596, 216] width 23 height 13
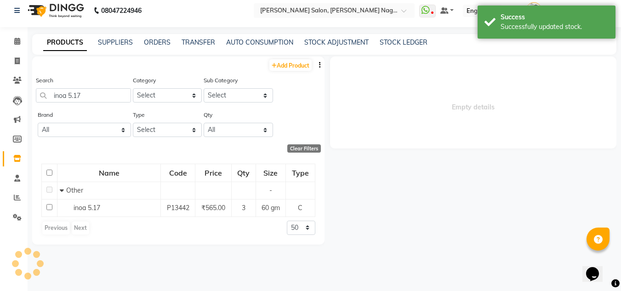
scroll to position [0, 0]
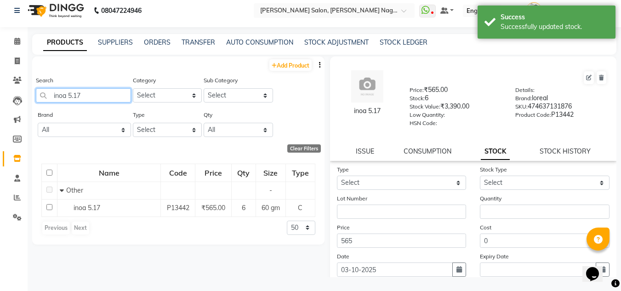
click at [101, 95] on input "inoa 5.17" at bounding box center [83, 95] width 95 height 14
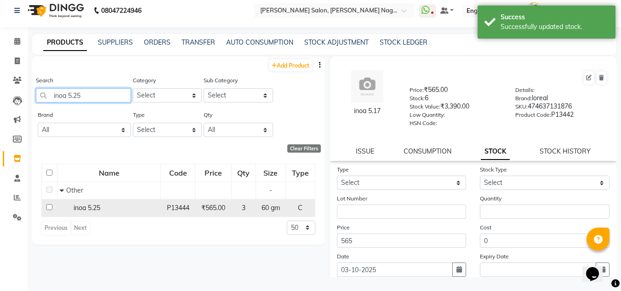
type input "inoa 5.25"
click at [136, 206] on div "inoa 5.25" at bounding box center [109, 208] width 98 height 10
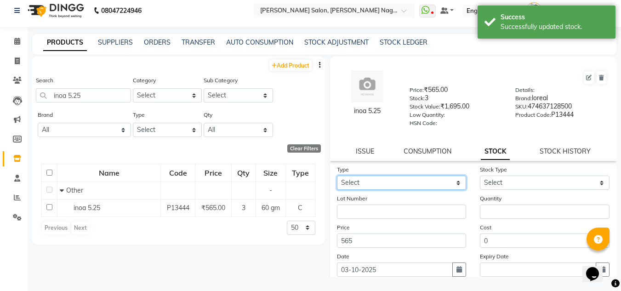
click at [391, 183] on select "Select In Out" at bounding box center [402, 183] width 130 height 14
select select "in"
click at [337, 176] on select "Select In Out" at bounding box center [402, 183] width 130 height 14
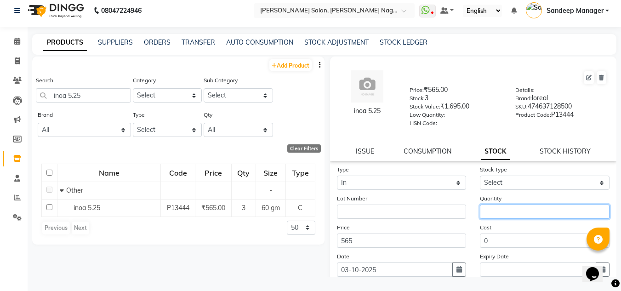
click at [504, 208] on input "number" at bounding box center [545, 211] width 130 height 14
type input "4"
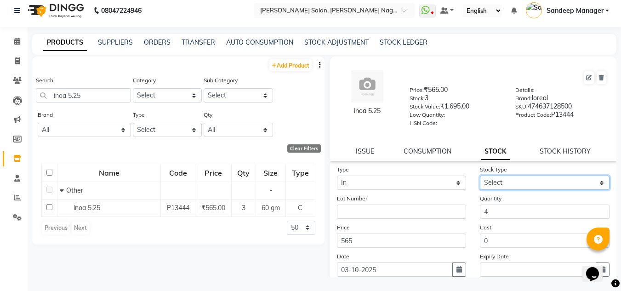
click at [541, 176] on select "Select New Stock Adjustment Return Other" at bounding box center [545, 183] width 130 height 14
select select "new stock"
click at [480, 176] on select "Select New Stock Adjustment Return Other" at bounding box center [545, 183] width 130 height 14
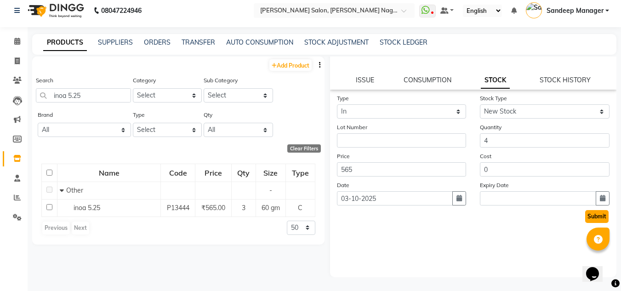
click at [591, 220] on button "Submit" at bounding box center [596, 216] width 23 height 13
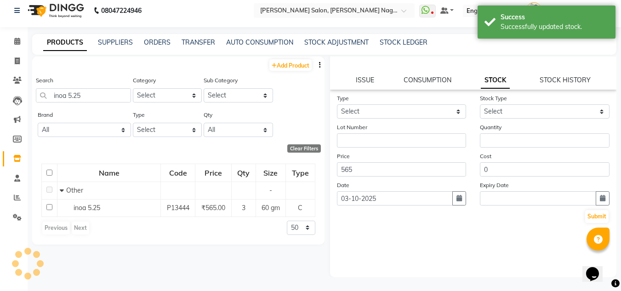
scroll to position [0, 0]
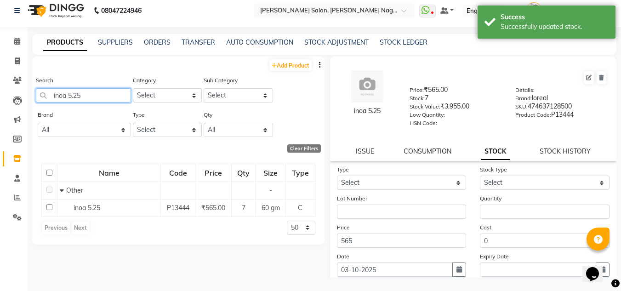
click at [111, 102] on input "inoa 5.25" at bounding box center [83, 95] width 95 height 14
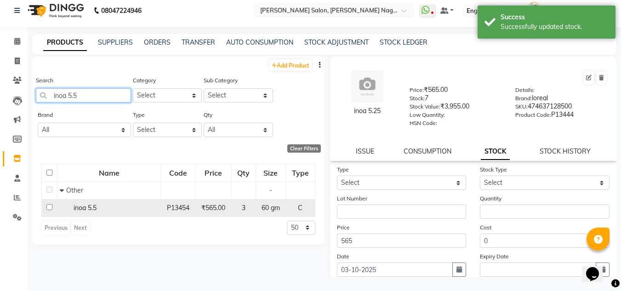
type input "inoa 5.5"
click at [121, 207] on div "inoa 5.5" at bounding box center [109, 208] width 98 height 10
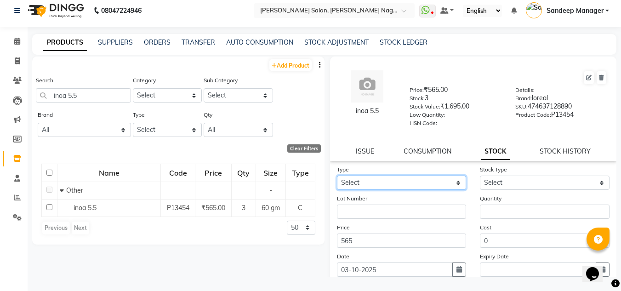
click at [386, 184] on select "Select In Out" at bounding box center [402, 183] width 130 height 14
select select "in"
click at [337, 176] on select "Select In Out" at bounding box center [402, 183] width 130 height 14
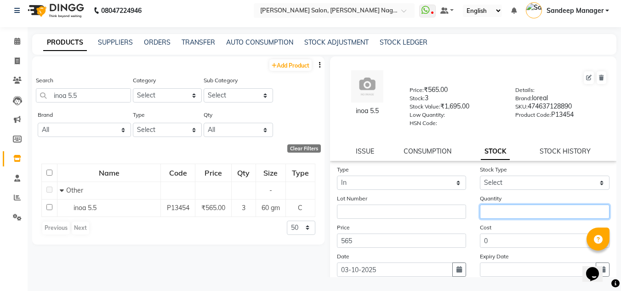
click at [502, 209] on input "number" at bounding box center [545, 211] width 130 height 14
type input "2"
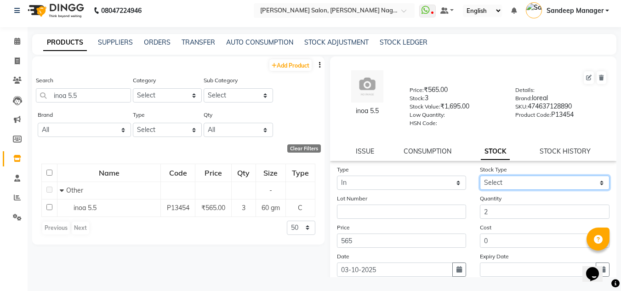
click at [518, 185] on select "Select New Stock Adjustment Return Other" at bounding box center [545, 183] width 130 height 14
select select "new stock"
click at [480, 176] on select "Select New Stock Adjustment Return Other" at bounding box center [545, 183] width 130 height 14
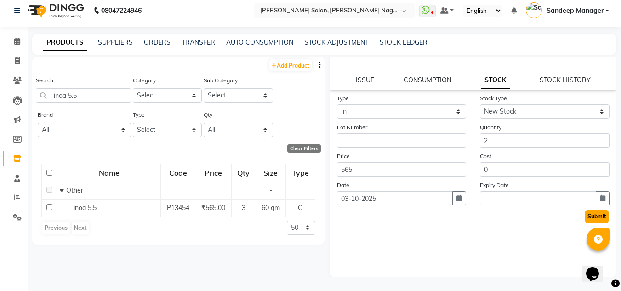
click at [585, 217] on button "Submit" at bounding box center [596, 216] width 23 height 13
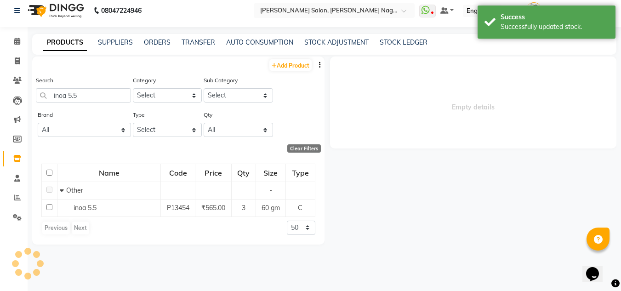
scroll to position [0, 0]
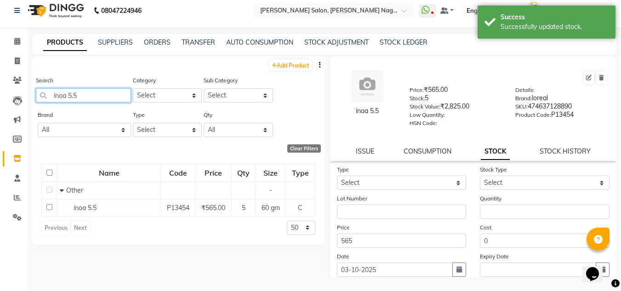
click at [108, 100] on input "inoa 5.5" at bounding box center [83, 95] width 95 height 14
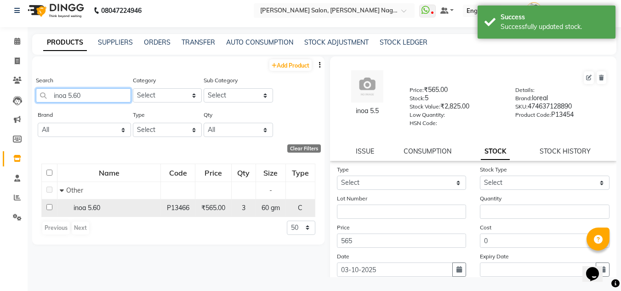
type input "inoa 5.60"
click at [166, 201] on td "P13466" at bounding box center [178, 207] width 34 height 17
click at [245, 210] on span "3" at bounding box center [244, 208] width 4 height 8
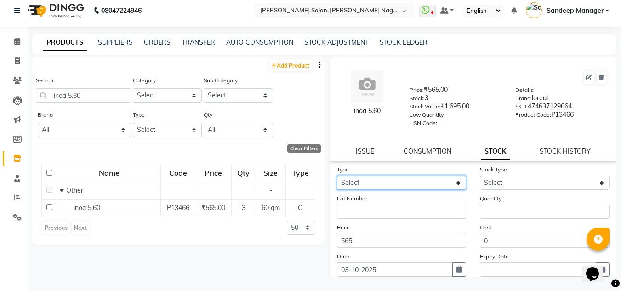
drag, startPoint x: 389, startPoint y: 184, endPoint x: 360, endPoint y: 206, distance: 36.7
click at [360, 206] on form "Type Select In Out Stock Type Select New Stock Adjustment Return Other Lot Numb…" at bounding box center [473, 229] width 273 height 130
select select "in"
click at [337, 176] on select "Select In Out" at bounding box center [402, 183] width 130 height 14
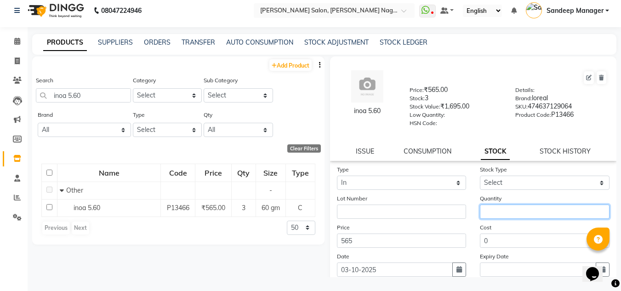
click at [518, 205] on input "number" at bounding box center [545, 211] width 130 height 14
type input "2"
click at [525, 173] on div "Stock Type Select New Stock Adjustment Return Other" at bounding box center [544, 176] width 143 height 25
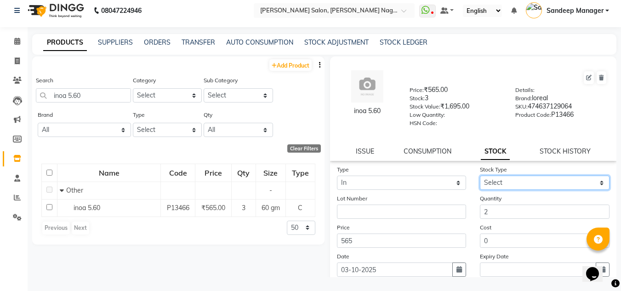
click at [525, 178] on select "Select New Stock Adjustment Return Other" at bounding box center [545, 183] width 130 height 14
select select "new stock"
click at [480, 176] on select "Select New Stock Adjustment Return Other" at bounding box center [545, 183] width 130 height 14
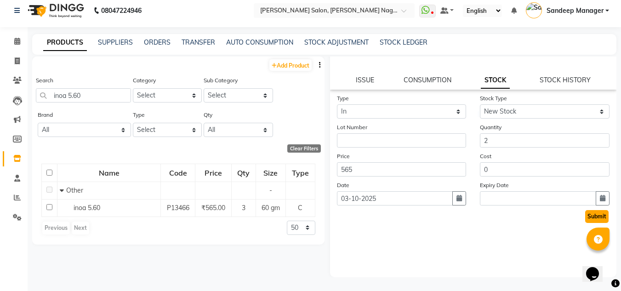
click at [586, 218] on button "Submit" at bounding box center [596, 216] width 23 height 13
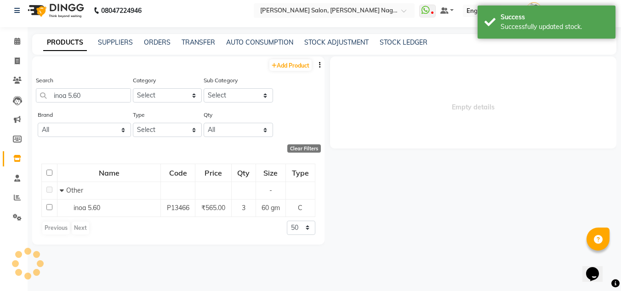
scroll to position [0, 0]
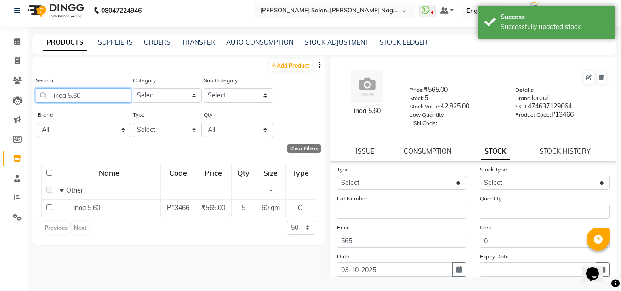
click at [99, 99] on input "inoa 5.60" at bounding box center [83, 95] width 95 height 14
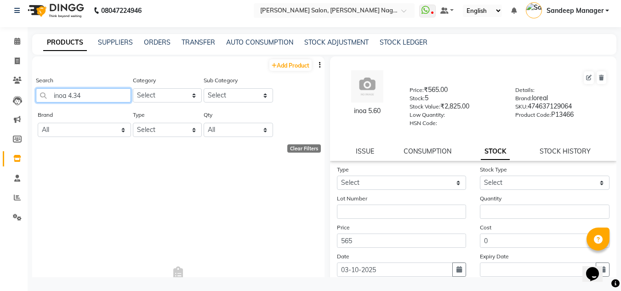
click at [87, 94] on input "inoa 4.34" at bounding box center [83, 95] width 95 height 14
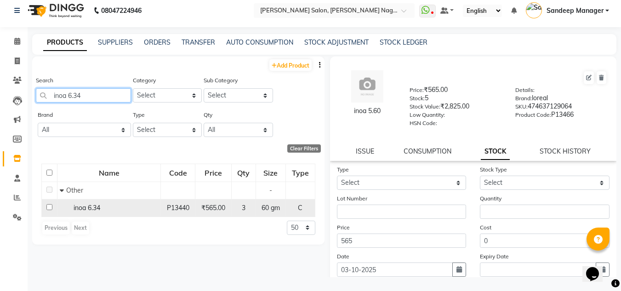
type input "inoa 6.34"
click at [147, 206] on div "inoa 6.34" at bounding box center [109, 208] width 98 height 10
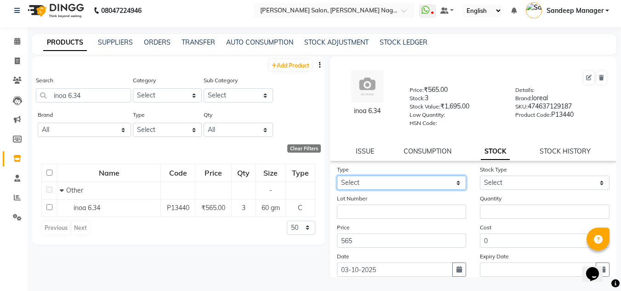
click at [395, 181] on select "Select In Out" at bounding box center [402, 183] width 130 height 14
select select "in"
click at [337, 176] on select "Select In Out" at bounding box center [402, 183] width 130 height 14
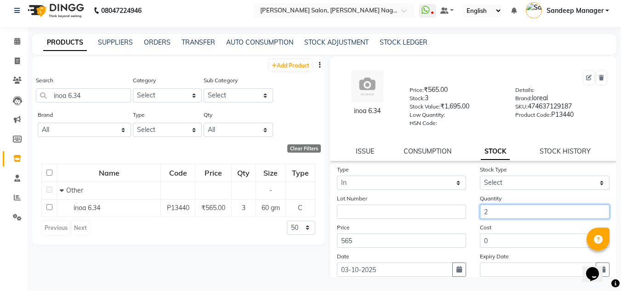
click at [527, 213] on input "2" at bounding box center [545, 211] width 130 height 14
type input "2"
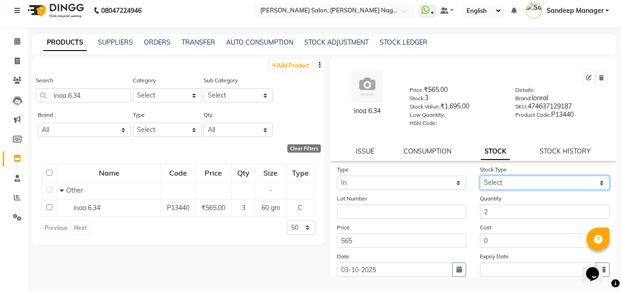
click at [527, 183] on select "Select New Stock Adjustment Return Other" at bounding box center [545, 183] width 130 height 14
select select "new stock"
click at [480, 176] on select "Select New Stock Adjustment Return Other" at bounding box center [545, 183] width 130 height 14
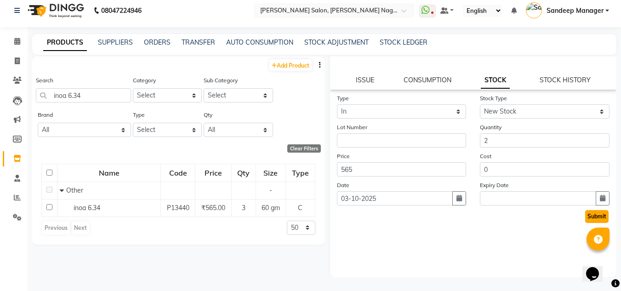
click at [585, 214] on button "Submit" at bounding box center [596, 216] width 23 height 13
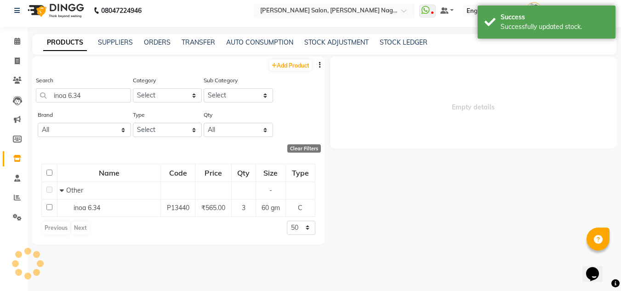
scroll to position [0, 0]
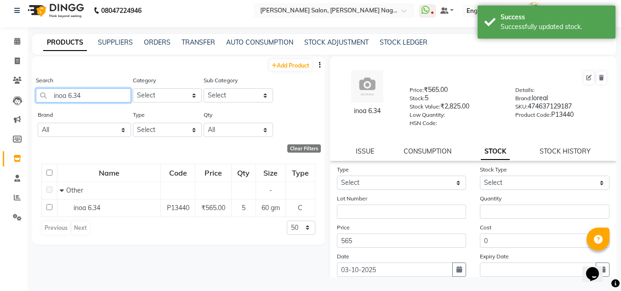
click at [99, 97] on input "inoa 6.34" at bounding box center [83, 95] width 95 height 14
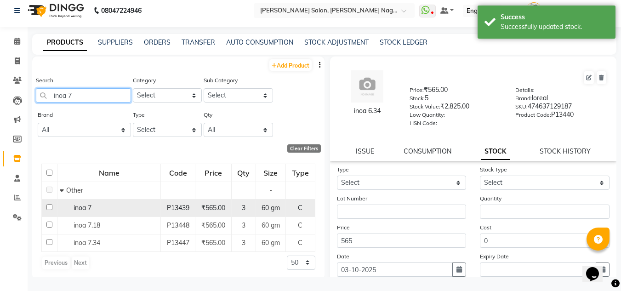
type input "inoa 7"
click at [137, 204] on div "inoa 7" at bounding box center [109, 208] width 98 height 10
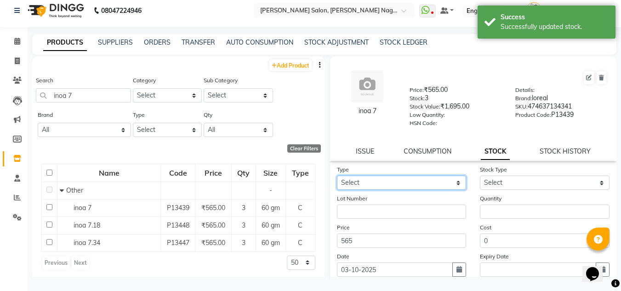
click at [398, 182] on select "Select In Out" at bounding box center [402, 183] width 130 height 14
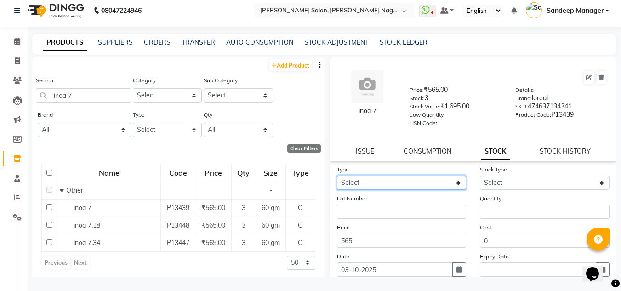
select select "in"
click at [337, 176] on select "Select In Out" at bounding box center [402, 183] width 130 height 14
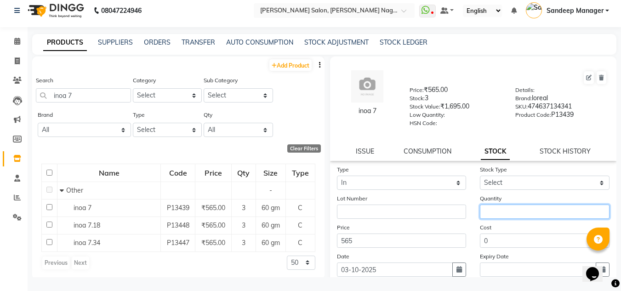
click at [498, 215] on input "number" at bounding box center [545, 211] width 130 height 14
type input "2"
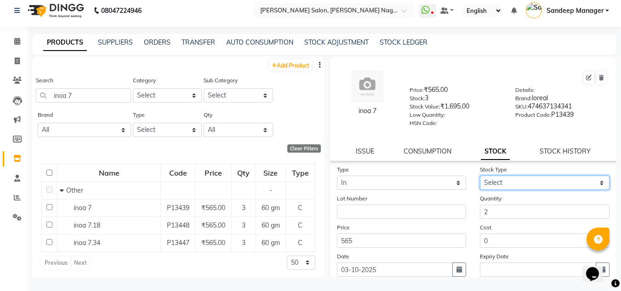
click at [521, 177] on select "Select New Stock Adjustment Return Other" at bounding box center [545, 183] width 130 height 14
select select "new stock"
click at [480, 176] on select "Select New Stock Adjustment Return Other" at bounding box center [545, 183] width 130 height 14
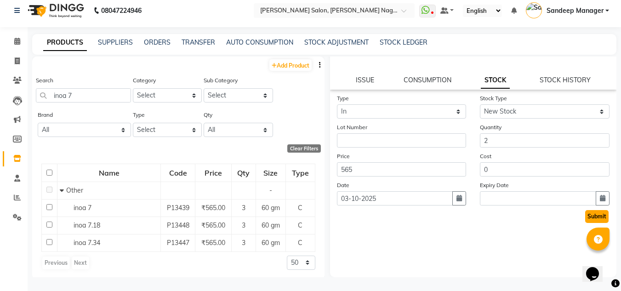
click at [587, 217] on button "Submit" at bounding box center [596, 216] width 23 height 13
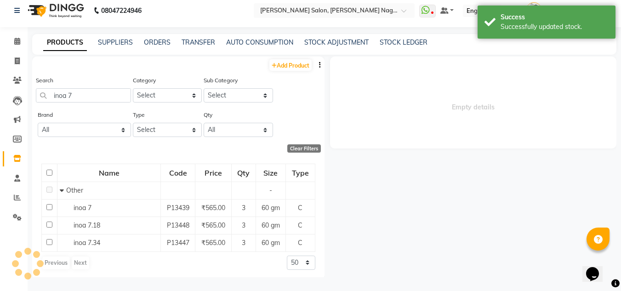
scroll to position [0, 0]
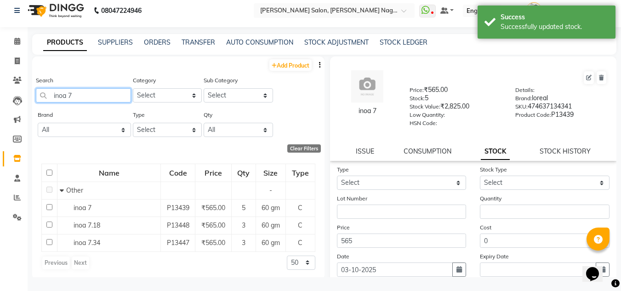
click at [83, 97] on input "inoa 7" at bounding box center [83, 95] width 95 height 14
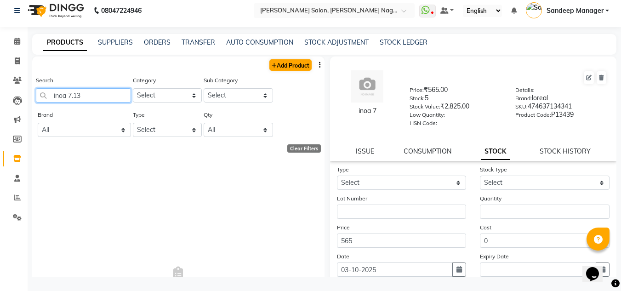
type input "inoa 7.13"
click at [272, 64] on link "Add Product" at bounding box center [290, 64] width 42 height 11
select select "true"
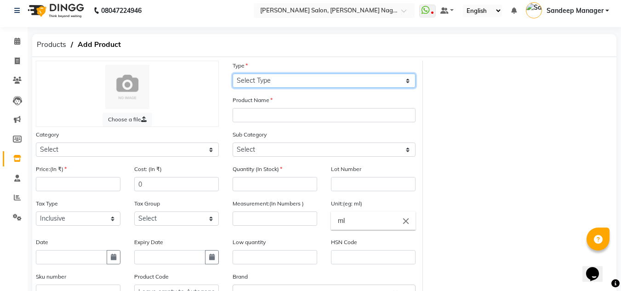
click at [303, 84] on select "Select Type Both Retail Consumable" at bounding box center [323, 81] width 183 height 14
select select "C"
click at [232, 74] on select "Select Type Both Retail Consumable" at bounding box center [323, 81] width 183 height 14
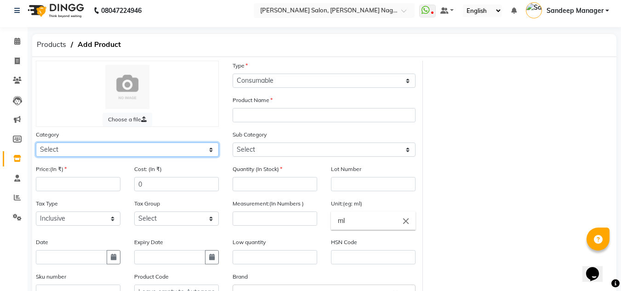
click at [170, 155] on select "Select Hair Skin Makeup Personal Care Appliances Beard Waxing Disposable Thread…" at bounding box center [127, 149] width 183 height 14
select select "880301100"
click at [36, 142] on select "Select Hair Skin Makeup Personal Care Appliances Beard Waxing Disposable Thread…" at bounding box center [127, 149] width 183 height 14
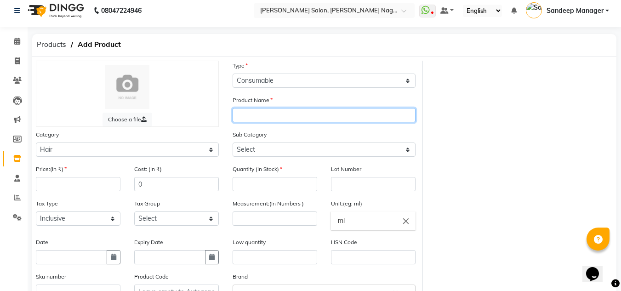
click at [266, 114] on input "text" at bounding box center [323, 115] width 183 height 14
type input "inoa 7.13"
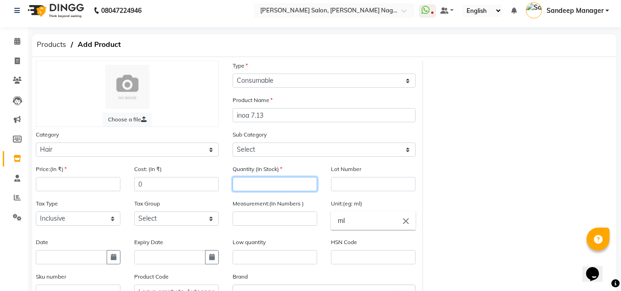
click at [262, 183] on input "number" at bounding box center [274, 184] width 85 height 14
click at [105, 181] on input "number" at bounding box center [78, 184] width 85 height 14
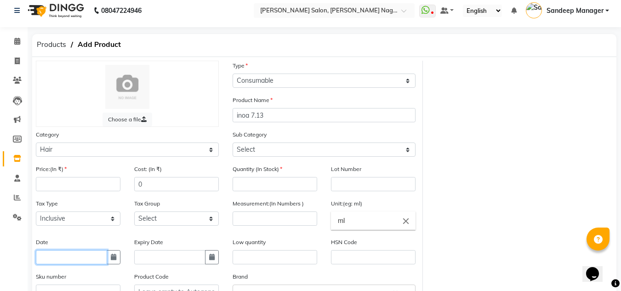
click at [64, 253] on input "text" at bounding box center [71, 257] width 71 height 14
select select "10"
select select "2025"
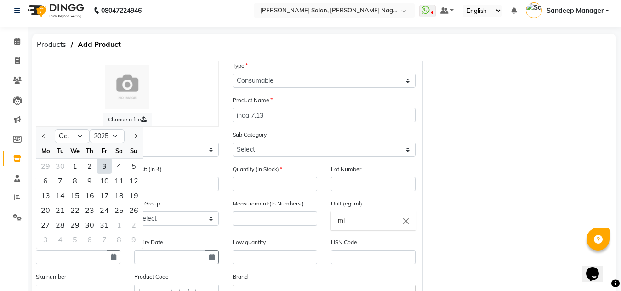
scroll to position [81, 0]
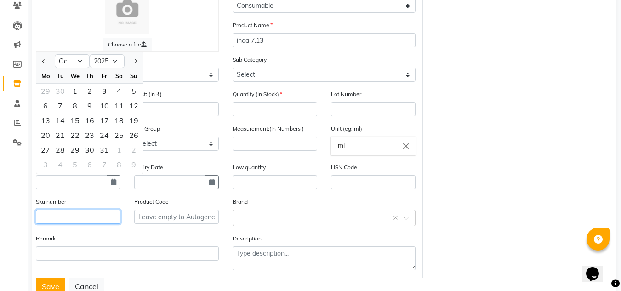
click at [58, 217] on input "text" at bounding box center [78, 217] width 85 height 14
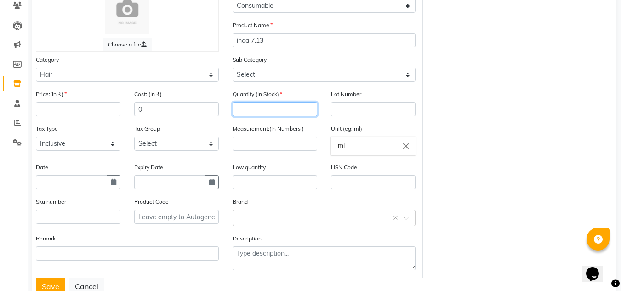
click at [275, 104] on input "number" at bounding box center [274, 109] width 85 height 14
click at [68, 217] on input "text" at bounding box center [78, 217] width 85 height 14
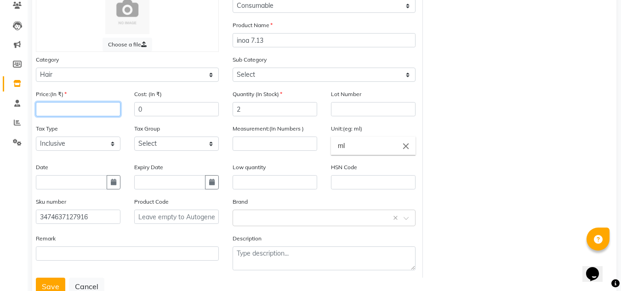
click at [93, 110] on input "number" at bounding box center [78, 109] width 85 height 14
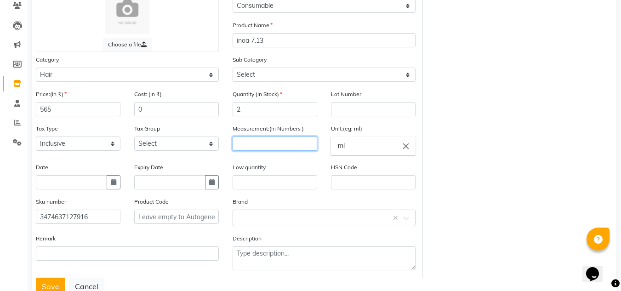
click at [265, 148] on input "number" at bounding box center [274, 143] width 85 height 14
click at [51, 288] on button "Save" at bounding box center [50, 286] width 29 height 17
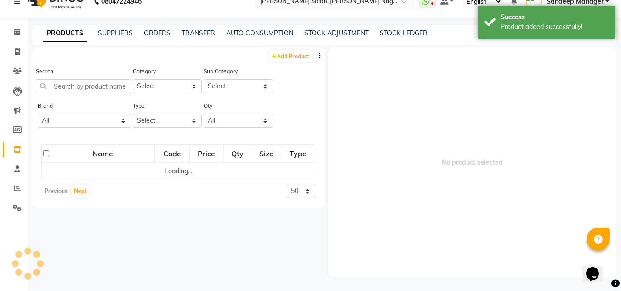
scroll to position [6, 0]
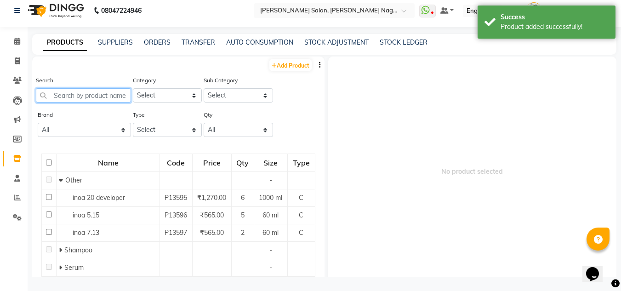
click at [92, 94] on input "text" at bounding box center [83, 95] width 95 height 14
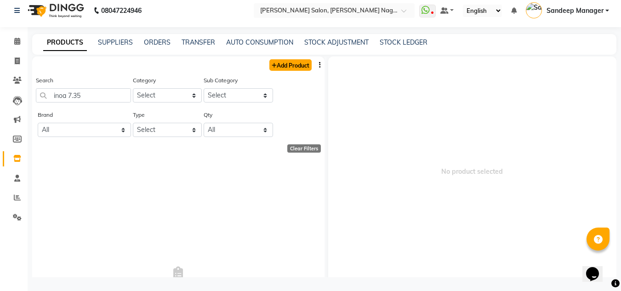
click at [287, 65] on link "Add Product" at bounding box center [290, 64] width 42 height 11
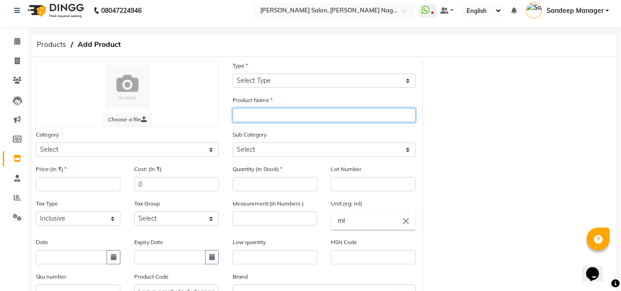
click at [303, 115] on input "text" at bounding box center [323, 115] width 183 height 14
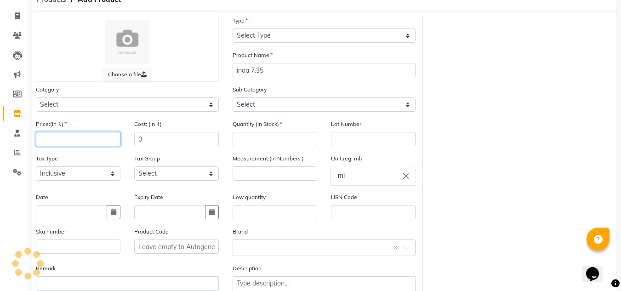
click at [70, 139] on input "number" at bounding box center [78, 139] width 85 height 14
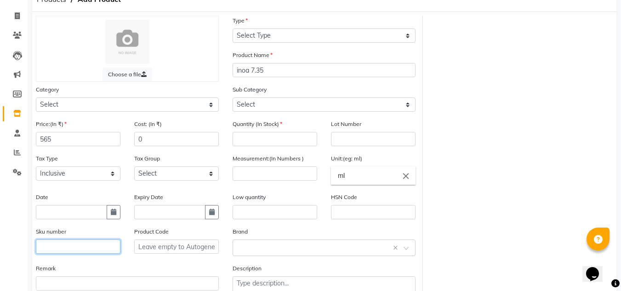
click at [64, 249] on input "text" at bounding box center [78, 246] width 85 height 14
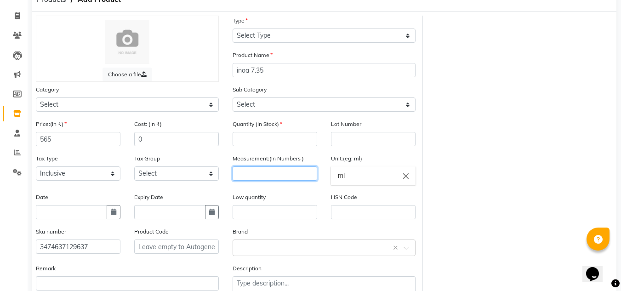
click at [277, 173] on input "number" at bounding box center [274, 173] width 85 height 14
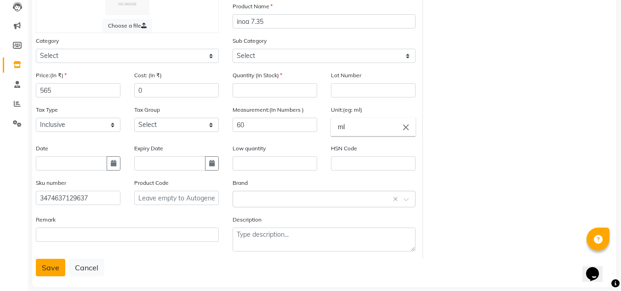
click at [50, 270] on button "Save" at bounding box center [50, 267] width 29 height 17
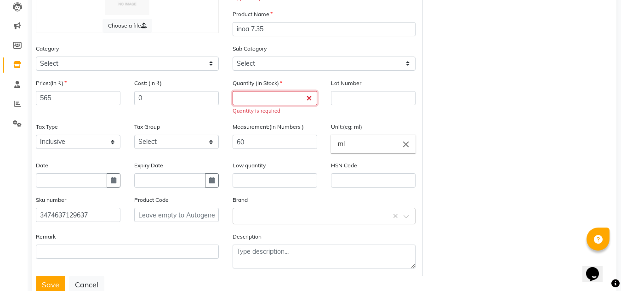
click at [263, 98] on input "number" at bounding box center [274, 98] width 85 height 14
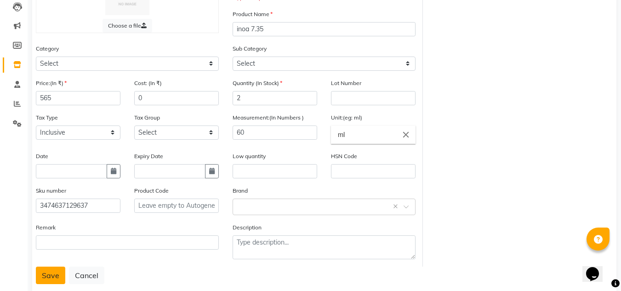
click at [50, 277] on button "Save" at bounding box center [50, 274] width 29 height 17
click at [51, 277] on button "Save" at bounding box center [50, 274] width 29 height 17
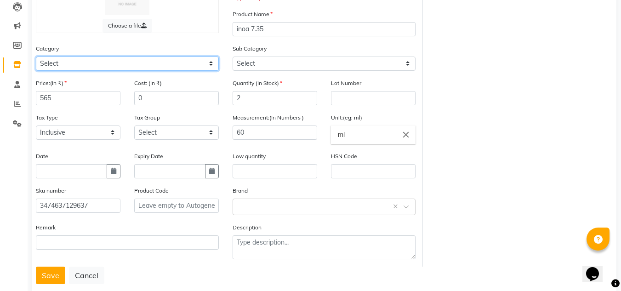
click at [125, 63] on select "Select Hair Skin Makeup Personal Care Appliances Beard Waxing Disposable Thread…" at bounding box center [127, 64] width 183 height 14
click at [36, 57] on select "Select Hair Skin Makeup Personal Care Appliances Beard Waxing Disposable Thread…" at bounding box center [127, 64] width 183 height 14
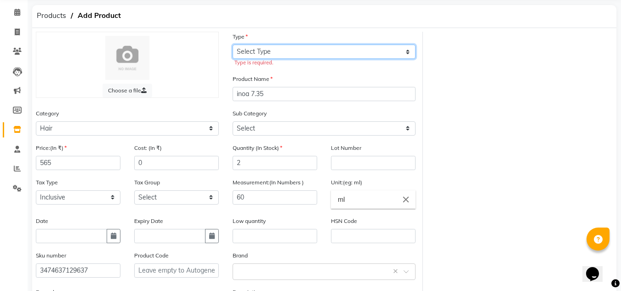
click at [284, 55] on select "Select Type Both Retail Consumable" at bounding box center [323, 52] width 183 height 14
click at [232, 45] on select "Select Type Both Retail Consumable" at bounding box center [323, 52] width 183 height 14
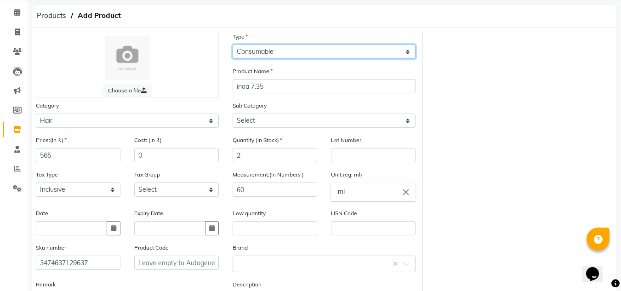
scroll to position [112, 0]
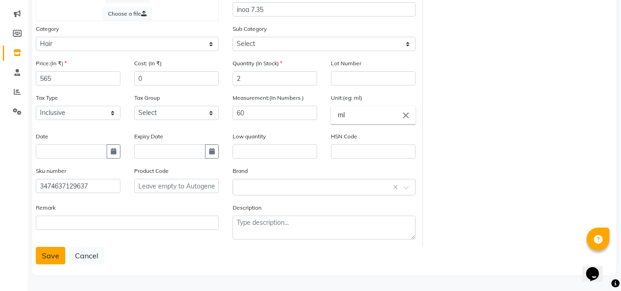
click at [51, 259] on button "Save" at bounding box center [50, 255] width 29 height 17
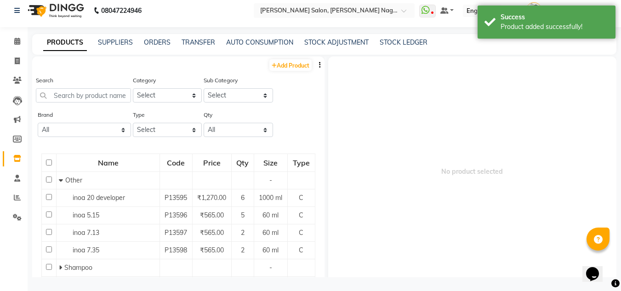
scroll to position [6, 0]
click at [93, 90] on input "text" at bounding box center [83, 95] width 95 height 14
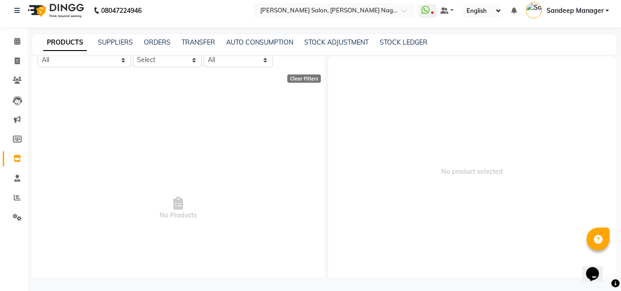
scroll to position [0, 0]
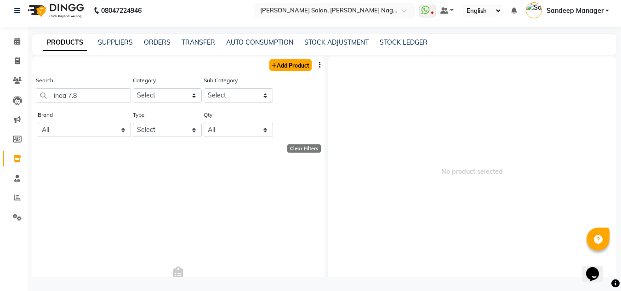
click at [284, 62] on link "Add Product" at bounding box center [290, 64] width 42 height 11
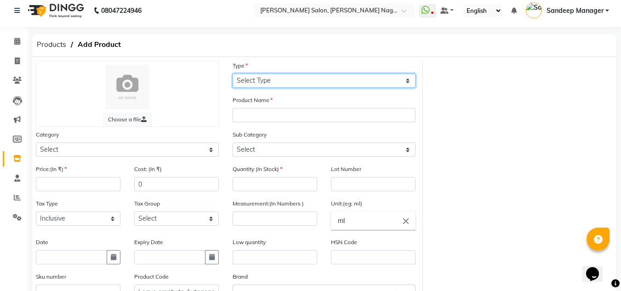
click at [299, 82] on select "Select Type Both Retail Consumable" at bounding box center [323, 81] width 183 height 14
click at [232, 74] on select "Select Type Both Retail Consumable" at bounding box center [323, 81] width 183 height 14
drag, startPoint x: 128, startPoint y: 158, endPoint x: 127, endPoint y: 153, distance: 5.1
click at [127, 153] on div "Category Select Hair Skin Makeup Personal Care Appliances Beard Waxing Disposab…" at bounding box center [127, 147] width 197 height 34
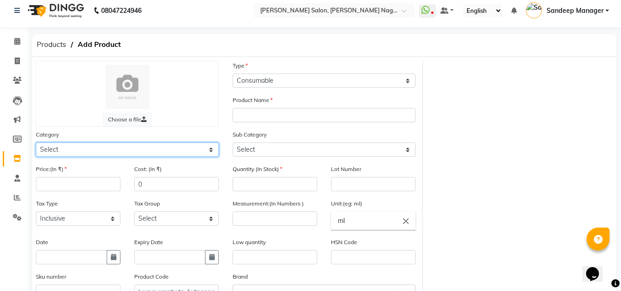
click at [127, 153] on select "Select Hair Skin Makeup Personal Care Appliances Beard Waxing Disposable Thread…" at bounding box center [127, 149] width 183 height 14
click at [36, 142] on select "Select Hair Skin Makeup Personal Care Appliances Beard Waxing Disposable Thread…" at bounding box center [127, 149] width 183 height 14
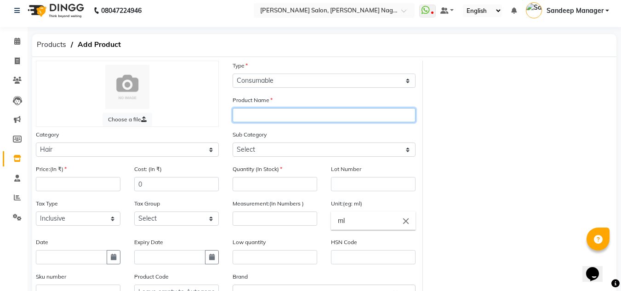
click at [266, 114] on input "text" at bounding box center [323, 115] width 183 height 14
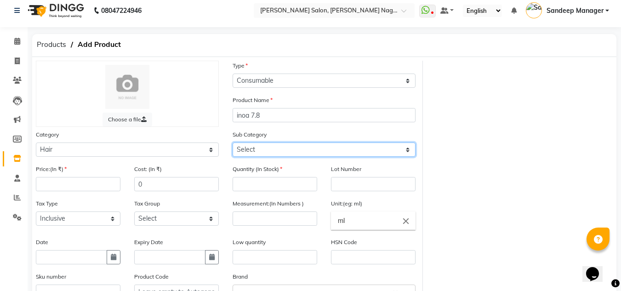
click at [269, 145] on select "Select Shampoo Conditioner Cream Styling Oil Serum Color Appliances Treatment M…" at bounding box center [323, 149] width 183 height 14
click at [232, 142] on select "Select Shampoo Conditioner Cream Styling Oil Serum Color Appliances Treatment M…" at bounding box center [323, 149] width 183 height 14
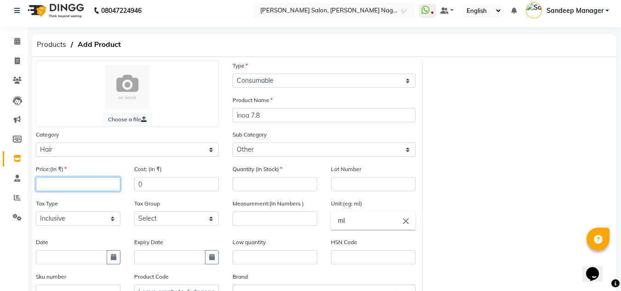
click at [83, 190] on input "number" at bounding box center [78, 184] width 85 height 14
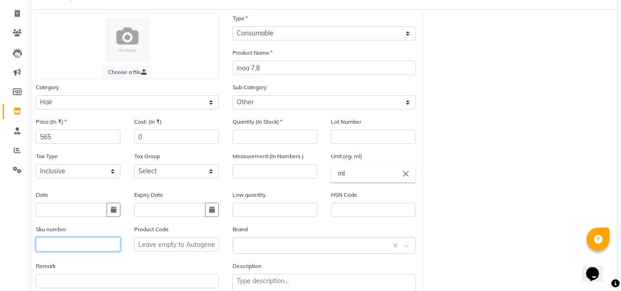
click at [65, 246] on input "text" at bounding box center [78, 244] width 85 height 14
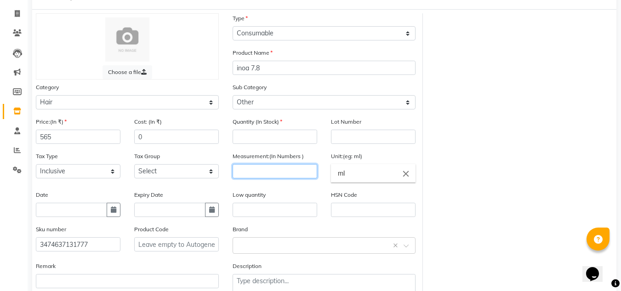
click at [269, 168] on input "number" at bounding box center [274, 171] width 85 height 14
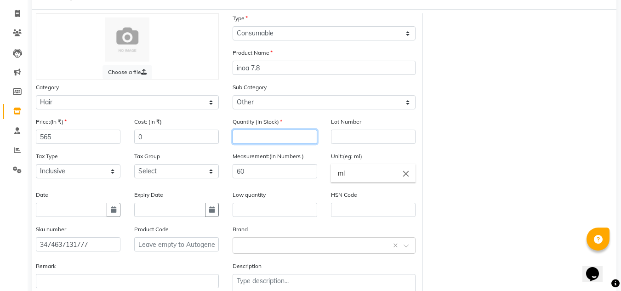
click at [276, 138] on input "number" at bounding box center [274, 137] width 85 height 14
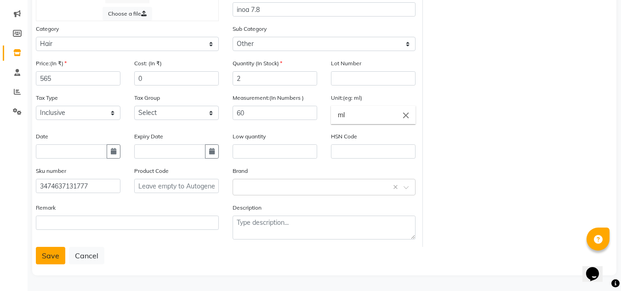
click at [47, 256] on button "Save" at bounding box center [50, 255] width 29 height 17
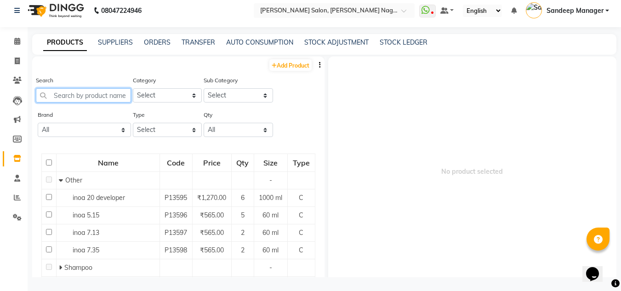
click at [85, 101] on input "text" at bounding box center [83, 95] width 95 height 14
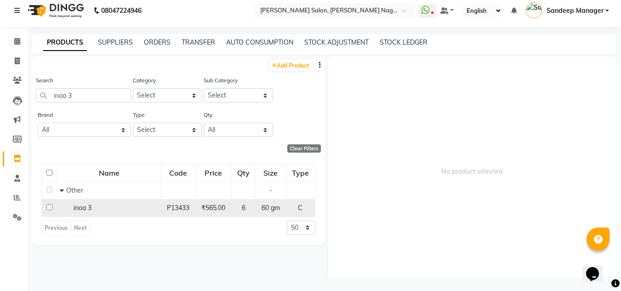
click at [141, 211] on div "inoa 3" at bounding box center [109, 208] width 98 height 10
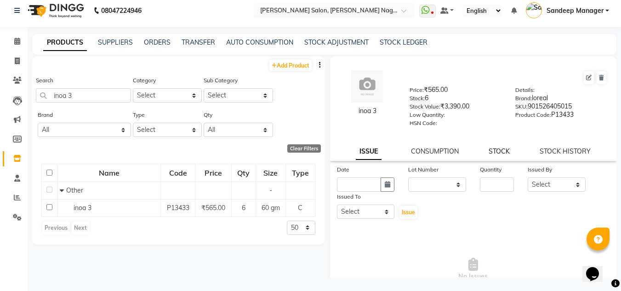
click at [488, 151] on link "STOCK" at bounding box center [498, 151] width 21 height 8
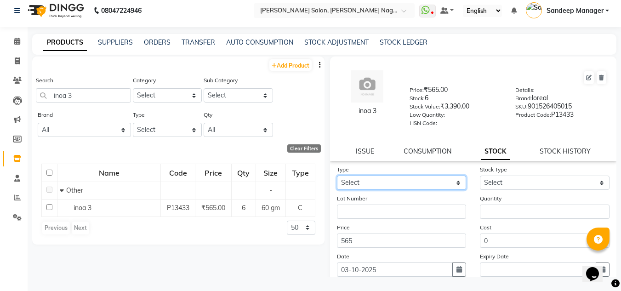
click at [402, 182] on select "Select In Out" at bounding box center [402, 183] width 130 height 14
click at [337, 176] on select "Select In Out" at bounding box center [402, 183] width 130 height 14
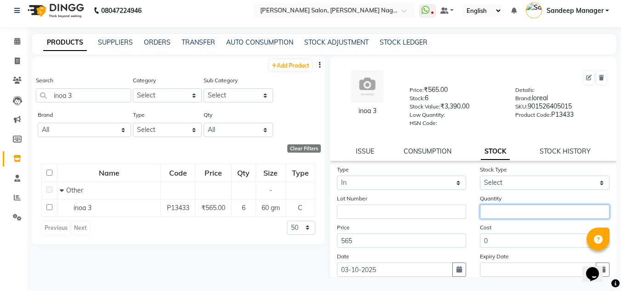
click at [500, 207] on input "number" at bounding box center [545, 211] width 130 height 14
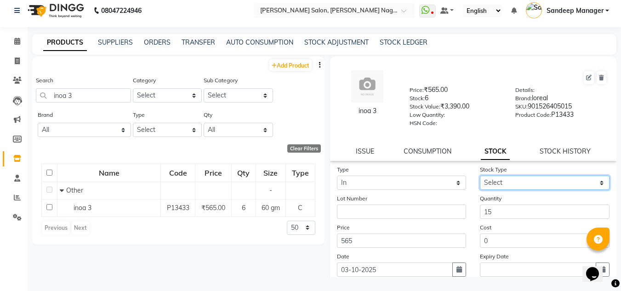
click at [513, 186] on select "Select New Stock Adjustment Return Other" at bounding box center [545, 183] width 130 height 14
click at [480, 176] on select "Select New Stock Adjustment Return Other" at bounding box center [545, 183] width 130 height 14
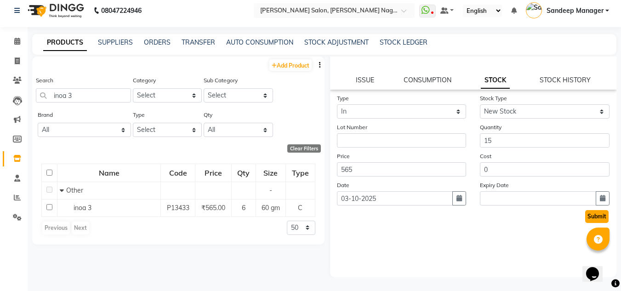
click at [585, 216] on button "Submit" at bounding box center [596, 216] width 23 height 13
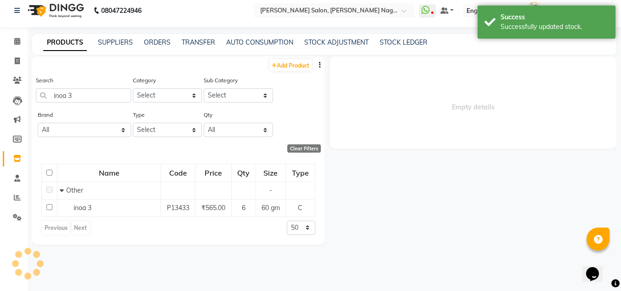
scroll to position [0, 0]
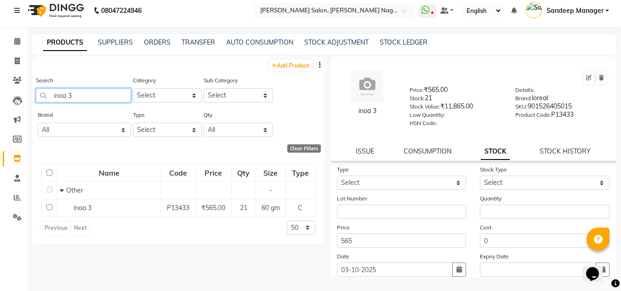
click at [84, 91] on input "inoa 3" at bounding box center [83, 95] width 95 height 14
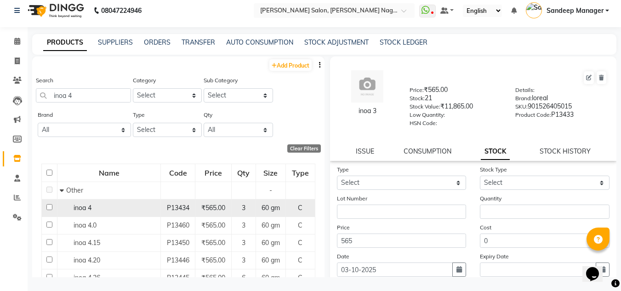
click at [136, 214] on td "inoa 4" at bounding box center [108, 207] width 103 height 17
click at [130, 209] on div "inoa 4" at bounding box center [109, 208] width 98 height 10
click at [122, 210] on div "inoa 4" at bounding box center [109, 208] width 98 height 10
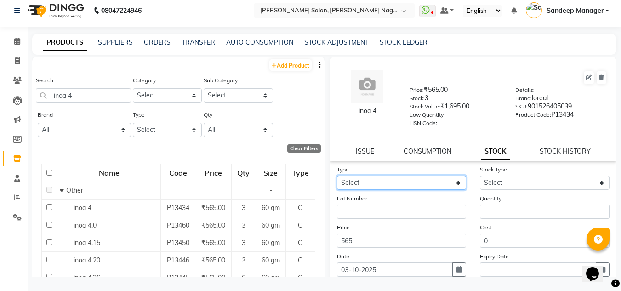
click at [397, 180] on select "Select In Out" at bounding box center [402, 183] width 130 height 14
click at [337, 176] on select "Select In Out" at bounding box center [402, 183] width 130 height 14
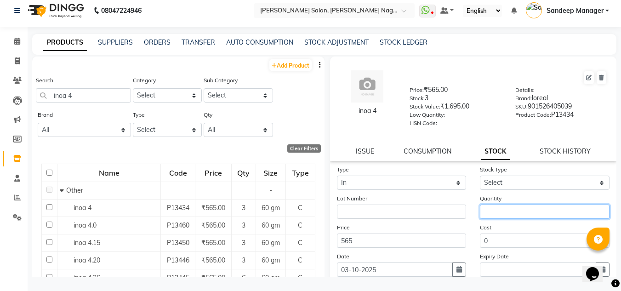
click at [511, 210] on input "number" at bounding box center [545, 211] width 130 height 14
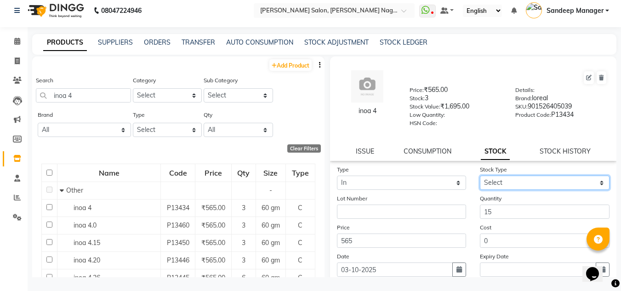
click at [517, 178] on select "Select New Stock Adjustment Return Other" at bounding box center [545, 183] width 130 height 14
click at [480, 176] on select "Select New Stock Adjustment Return Other" at bounding box center [545, 183] width 130 height 14
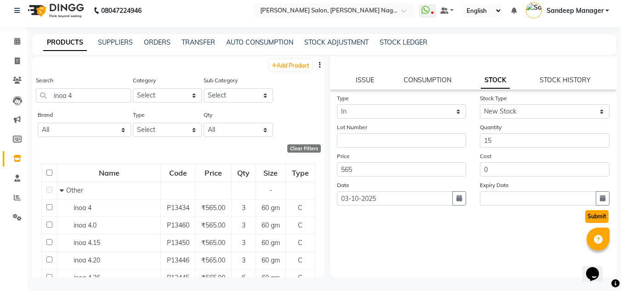
click at [585, 218] on button "Submit" at bounding box center [596, 216] width 23 height 13
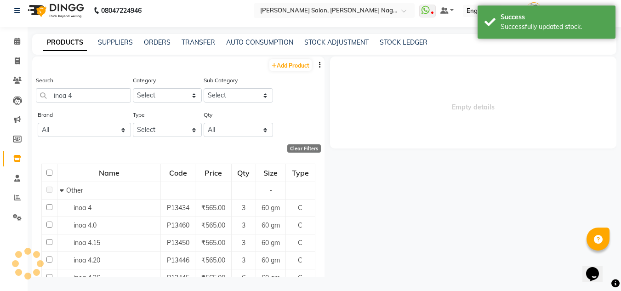
scroll to position [0, 0]
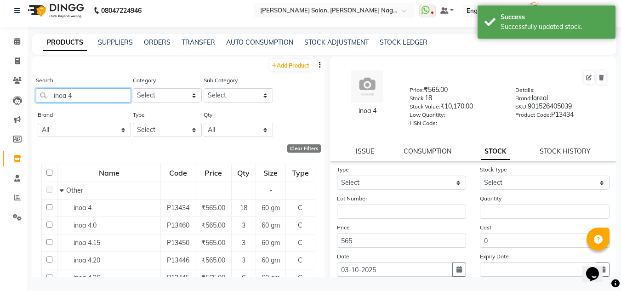
click at [92, 91] on input "inoa 4" at bounding box center [83, 95] width 95 height 14
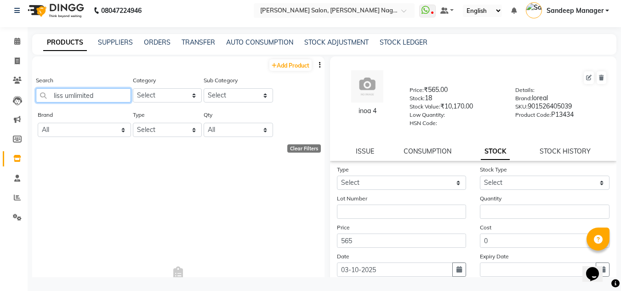
click at [73, 96] on input "liss umlimited" at bounding box center [83, 95] width 95 height 14
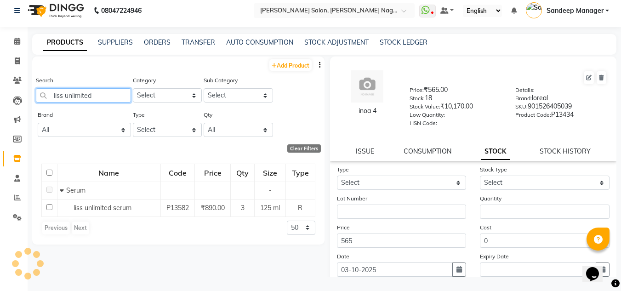
click at [110, 95] on input "liss unlimited" at bounding box center [83, 95] width 95 height 14
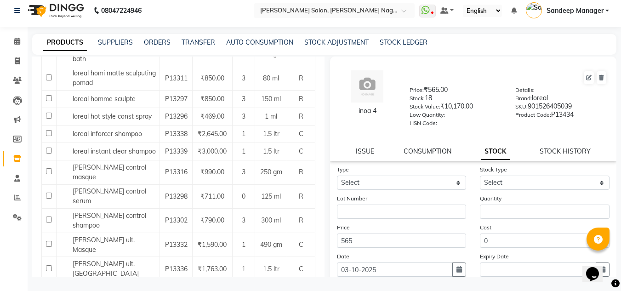
scroll to position [453, 0]
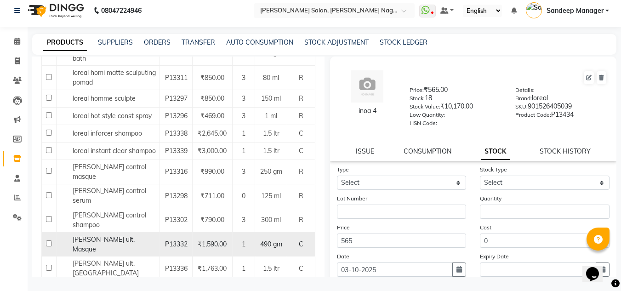
click at [120, 235] on span "[PERSON_NAME] ult. Masque" at bounding box center [104, 244] width 62 height 18
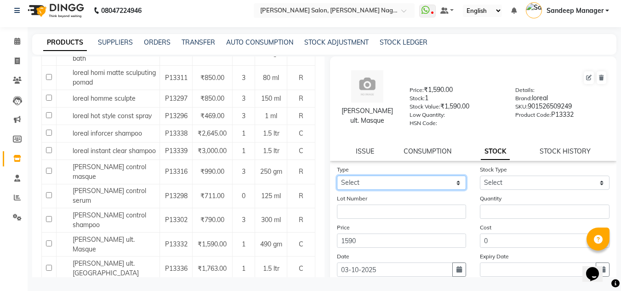
click at [424, 186] on select "Select In Out" at bounding box center [402, 183] width 130 height 14
click at [337, 176] on select "Select In Out" at bounding box center [402, 183] width 130 height 14
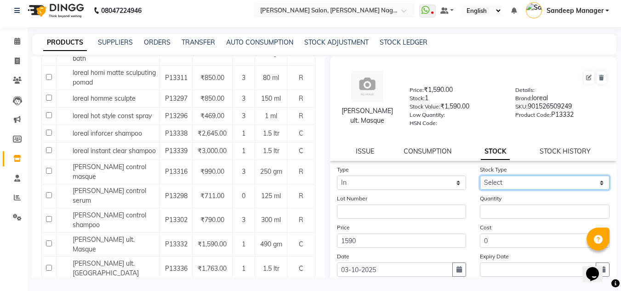
click at [504, 177] on select "Select New Stock Adjustment Return Other" at bounding box center [545, 183] width 130 height 14
click at [480, 176] on select "Select New Stock Adjustment Return Other" at bounding box center [545, 183] width 130 height 14
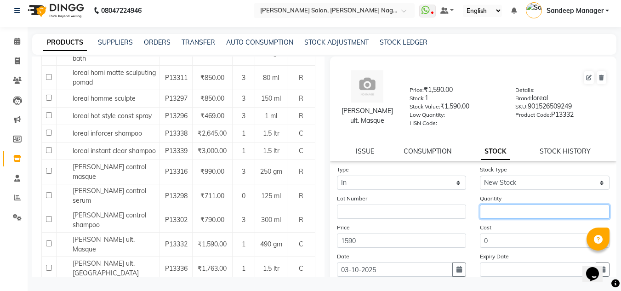
click at [509, 216] on input "number" at bounding box center [545, 211] width 130 height 14
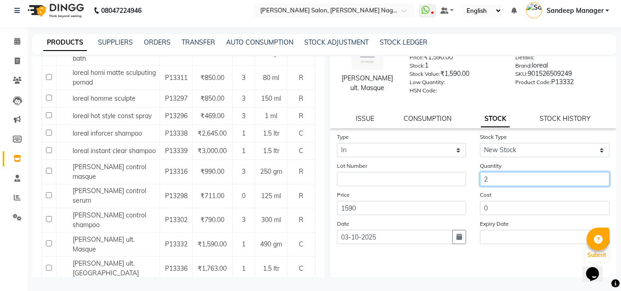
scroll to position [71, 0]
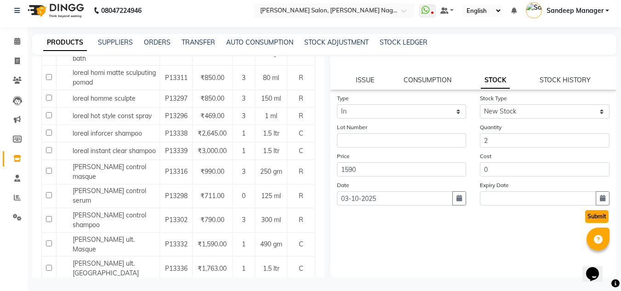
click at [585, 214] on button "Submit" at bounding box center [596, 216] width 23 height 13
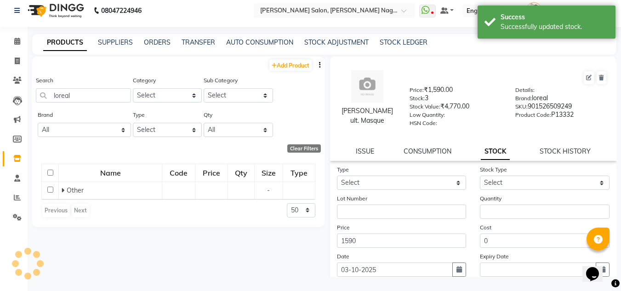
scroll to position [0, 0]
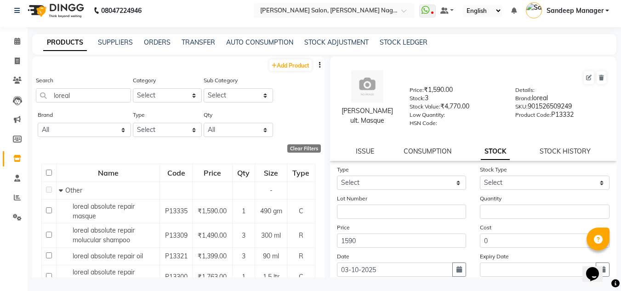
click at [96, 85] on div "Search loreal" at bounding box center [83, 88] width 95 height 27
click at [96, 92] on input "loreal" at bounding box center [83, 95] width 95 height 14
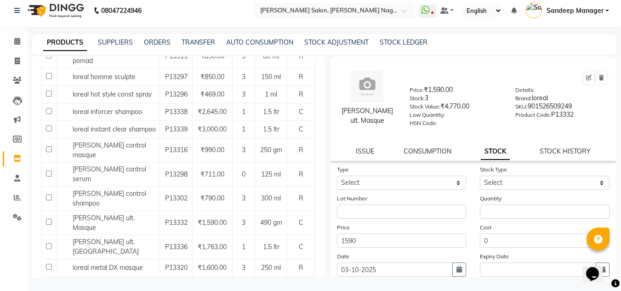
scroll to position [475, 0]
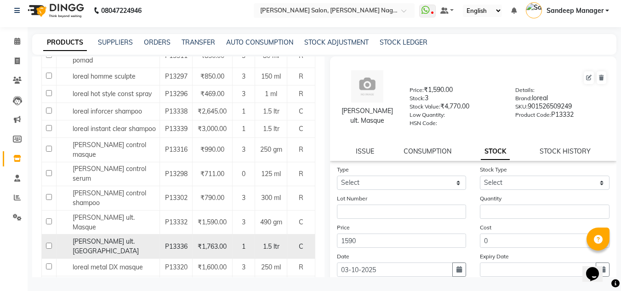
click at [124, 237] on span "[PERSON_NAME] ult. [GEOGRAPHIC_DATA]" at bounding box center [106, 246] width 66 height 18
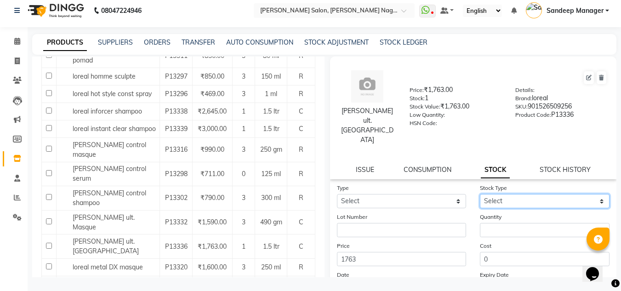
drag, startPoint x: 500, startPoint y: 179, endPoint x: 493, endPoint y: 211, distance: 32.5
click at [493, 211] on form "Type Select In Out Stock Type Select New Stock Adjustment Return Other Lot Numb…" at bounding box center [473, 248] width 273 height 130
click at [480, 194] on select "Select New Stock Adjustment Return Other" at bounding box center [545, 201] width 130 height 14
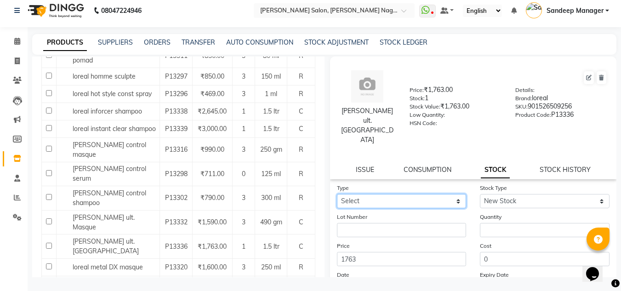
click at [392, 194] on select "Select In Out" at bounding box center [402, 201] width 130 height 14
click at [337, 194] on select "Select In Out" at bounding box center [402, 201] width 130 height 14
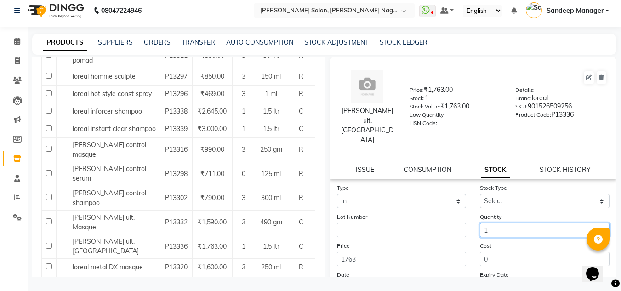
click at [494, 223] on input "1" at bounding box center [545, 230] width 130 height 14
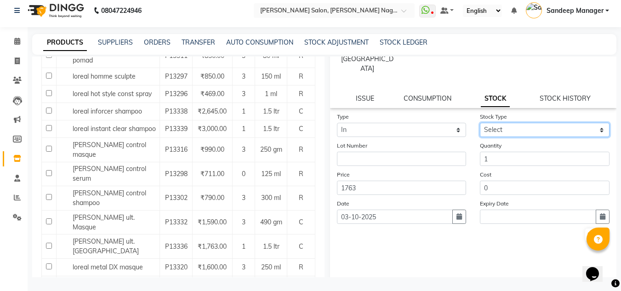
click at [511, 123] on select "Select New Stock Adjustment Return Other" at bounding box center [545, 130] width 130 height 14
click at [480, 123] on select "Select New Stock Adjustment Return Other" at bounding box center [545, 130] width 130 height 14
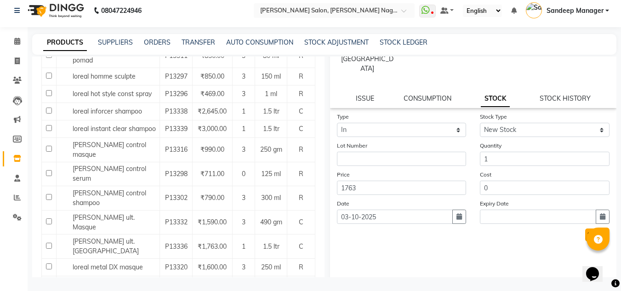
click at [586, 228] on button "Submit" at bounding box center [596, 234] width 23 height 13
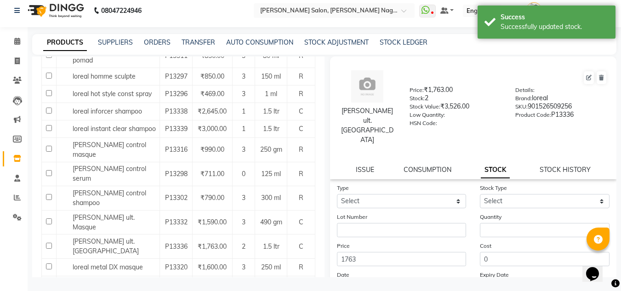
scroll to position [0, 0]
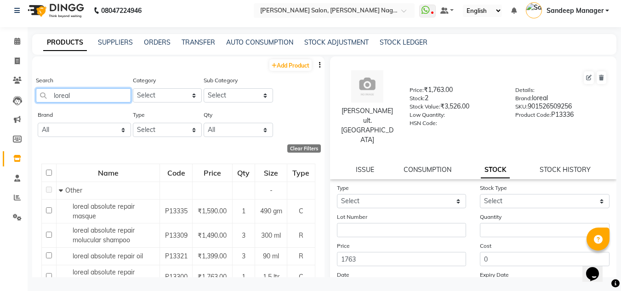
click at [101, 94] on input "loreal" at bounding box center [83, 95] width 95 height 14
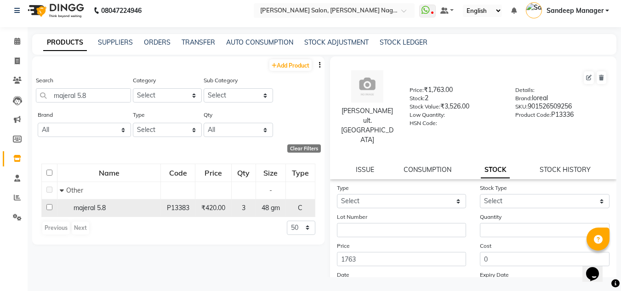
click at [135, 209] on div "majeral 5.8" at bounding box center [109, 208] width 98 height 10
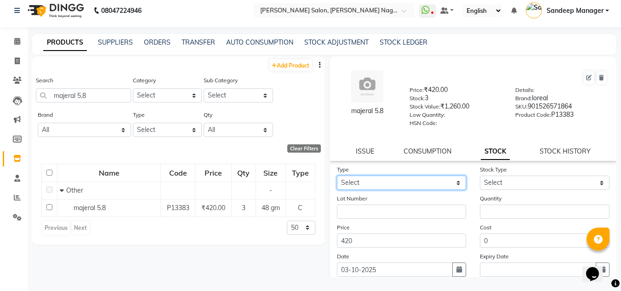
click at [399, 185] on select "Select In Out" at bounding box center [402, 183] width 130 height 14
click at [337, 176] on select "Select In Out" at bounding box center [402, 183] width 130 height 14
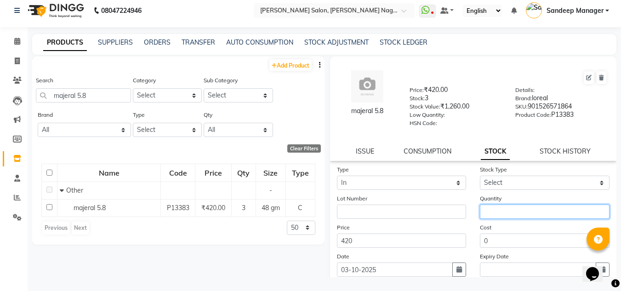
click at [503, 212] on input "number" at bounding box center [545, 211] width 130 height 14
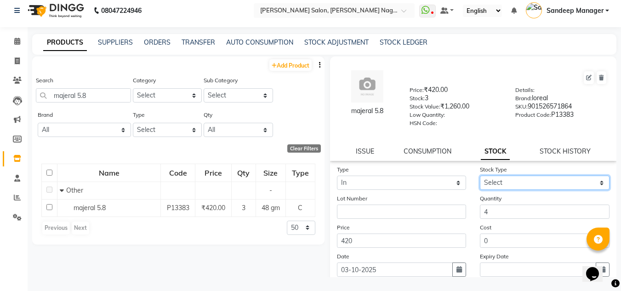
click at [518, 182] on select "Select New Stock Adjustment Return Other" at bounding box center [545, 183] width 130 height 14
click at [480, 176] on select "Select New Stock Adjustment Return Other" at bounding box center [545, 183] width 130 height 14
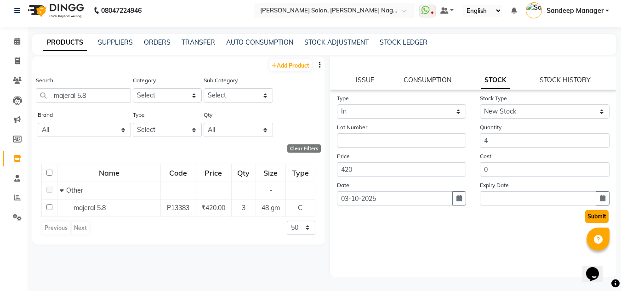
click at [593, 220] on button "Submit" at bounding box center [596, 216] width 23 height 13
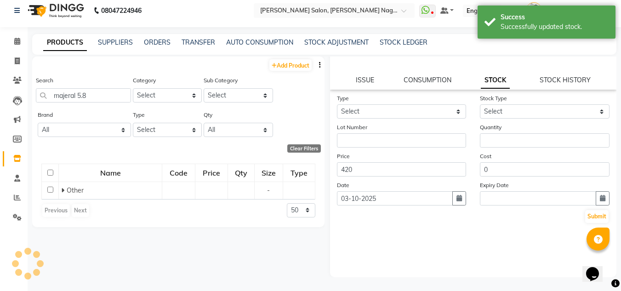
scroll to position [0, 0]
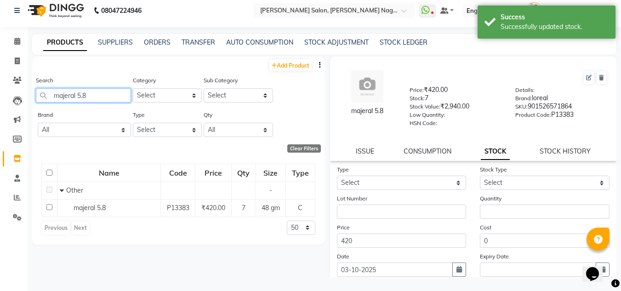
click at [99, 95] on input "majeral 5.8" at bounding box center [83, 95] width 95 height 14
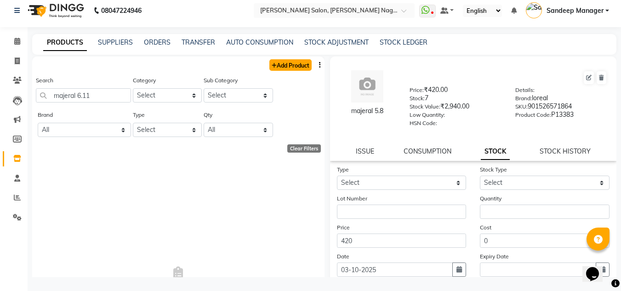
click at [284, 66] on link "Add Product" at bounding box center [290, 64] width 42 height 11
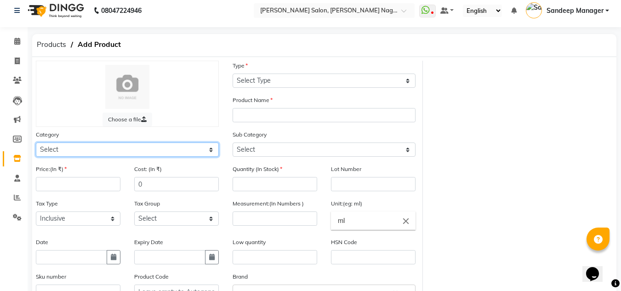
click at [115, 149] on select "Select Hair Skin Makeup Personal Care Appliances Beard Waxing Disposable Thread…" at bounding box center [127, 149] width 183 height 14
click at [36, 142] on select "Select Hair Skin Makeup Personal Care Appliances Beard Waxing Disposable Thread…" at bounding box center [127, 149] width 183 height 14
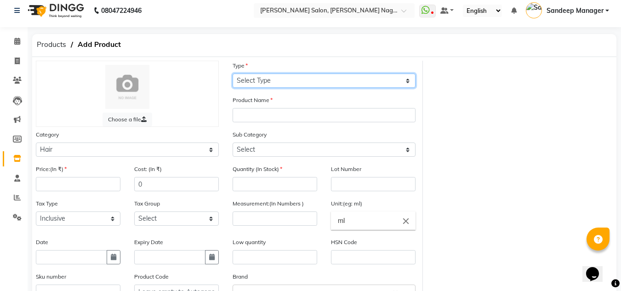
click at [290, 79] on select "Select Type Both Retail Consumable" at bounding box center [323, 81] width 183 height 14
click at [232, 74] on select "Select Type Both Retail Consumable" at bounding box center [323, 81] width 183 height 14
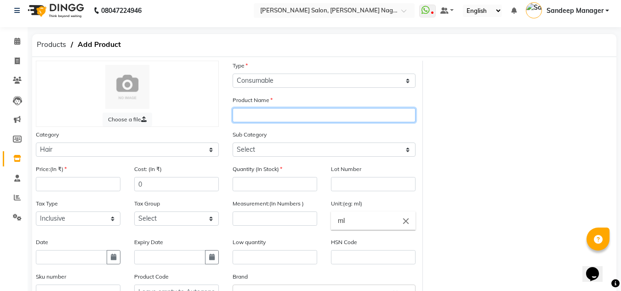
click at [288, 114] on input "text" at bounding box center [323, 115] width 183 height 14
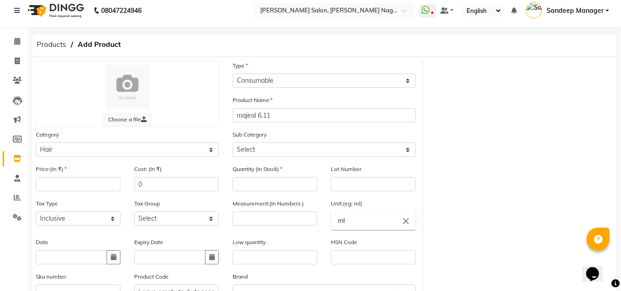
drag, startPoint x: 273, startPoint y: 158, endPoint x: 273, endPoint y: 153, distance: 4.6
click at [273, 153] on div "Sub Category Select Shampoo Conditioner Cream Styling Oil Serum Color Appliance…" at bounding box center [324, 147] width 197 height 34
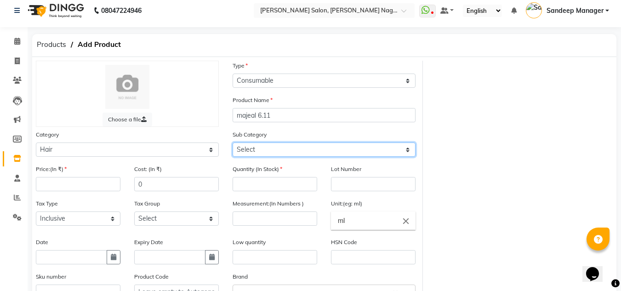
click at [273, 153] on select "Select Shampoo Conditioner Cream Styling Oil Serum Color Appliances Treatment M…" at bounding box center [323, 149] width 183 height 14
click at [232, 142] on select "Select Shampoo Conditioner Cream Styling Oil Serum Color Appliances Treatment M…" at bounding box center [323, 149] width 183 height 14
click at [291, 153] on select "Select Shampoo Conditioner Cream Styling Oil Serum Color Appliances Treatment M…" at bounding box center [323, 149] width 183 height 14
click at [232, 142] on select "Select Shampoo Conditioner Cream Styling Oil Serum Color Appliances Treatment M…" at bounding box center [323, 149] width 183 height 14
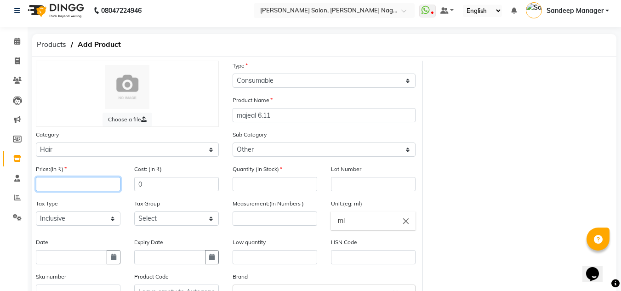
click at [74, 182] on input "number" at bounding box center [78, 184] width 85 height 14
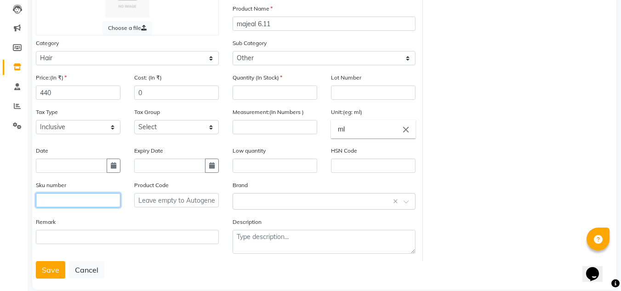
click at [74, 199] on input "text" at bounding box center [78, 200] width 85 height 14
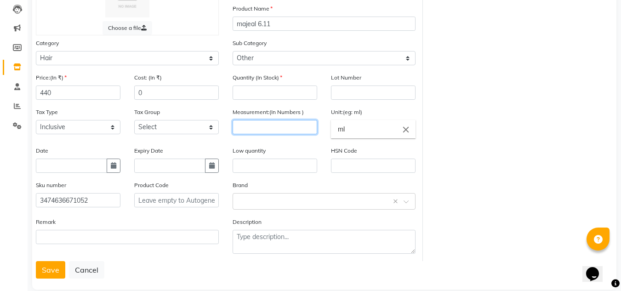
click at [282, 132] on input "number" at bounding box center [274, 127] width 85 height 14
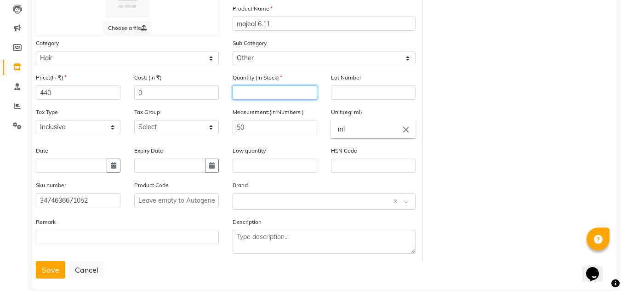
click at [294, 94] on input "number" at bounding box center [274, 92] width 85 height 14
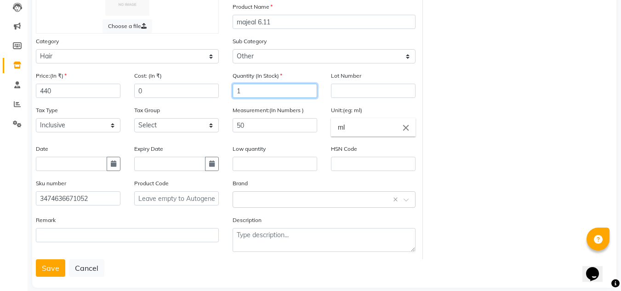
scroll to position [100, 0]
click at [50, 263] on button "Save" at bounding box center [50, 267] width 29 height 17
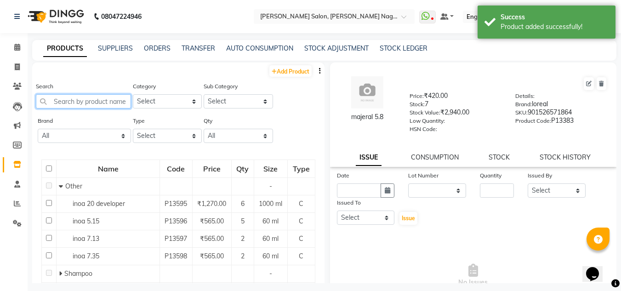
click at [114, 99] on input "text" at bounding box center [83, 101] width 95 height 14
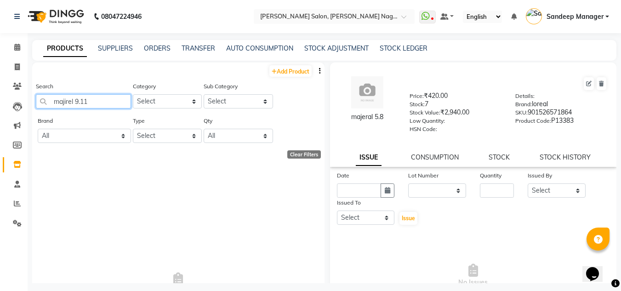
click at [113, 105] on input "majirel 9.11" at bounding box center [83, 101] width 95 height 14
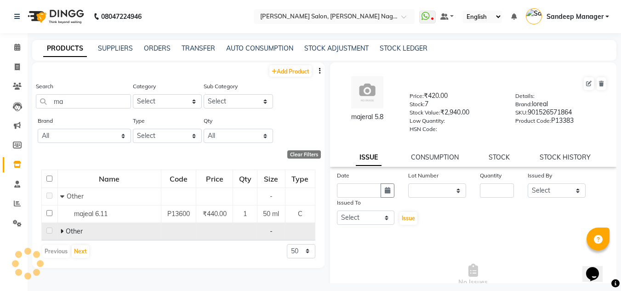
click at [77, 226] on td "Other" at bounding box center [108, 230] width 103 height 17
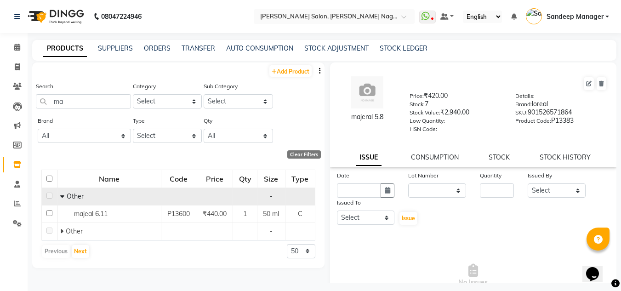
click at [77, 198] on span "Other" at bounding box center [75, 196] width 17 height 8
click at [73, 195] on span "Other" at bounding box center [75, 196] width 17 height 8
click at [60, 195] on icon at bounding box center [62, 196] width 4 height 6
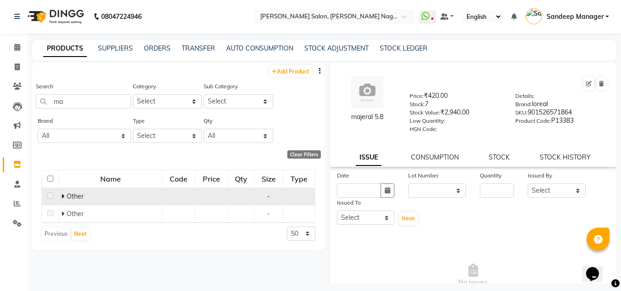
click at [60, 195] on td "Other" at bounding box center [110, 195] width 103 height 17
click at [63, 196] on icon at bounding box center [62, 196] width 3 height 6
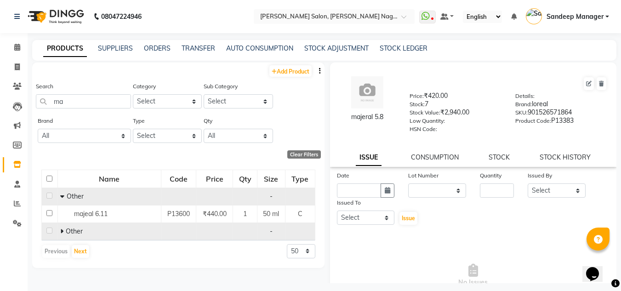
click at [61, 232] on icon at bounding box center [61, 231] width 3 height 6
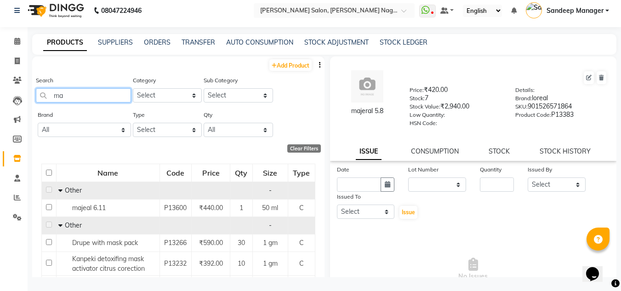
click at [85, 94] on input "ma" at bounding box center [83, 95] width 95 height 14
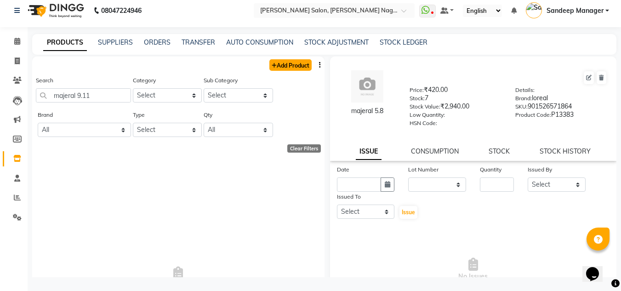
click at [276, 63] on link "Add Product" at bounding box center [290, 64] width 42 height 11
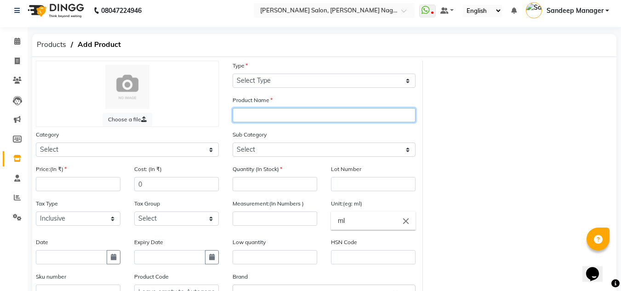
click at [278, 118] on input "text" at bounding box center [323, 115] width 183 height 14
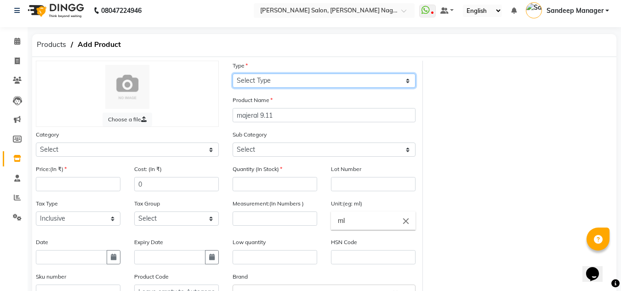
click at [297, 79] on select "Select Type Both Retail Consumable" at bounding box center [323, 81] width 183 height 14
click at [232, 74] on select "Select Type Both Retail Consumable" at bounding box center [323, 81] width 183 height 14
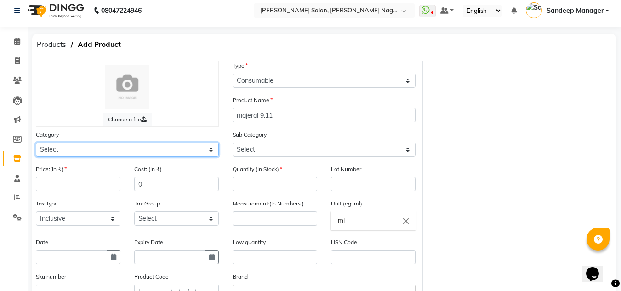
click at [164, 149] on select "Select Hair Skin Makeup Personal Care Appliances Beard Waxing Disposable Thread…" at bounding box center [127, 149] width 183 height 14
click at [36, 142] on select "Select Hair Skin Makeup Personal Care Appliances Beard Waxing Disposable Thread…" at bounding box center [127, 149] width 183 height 14
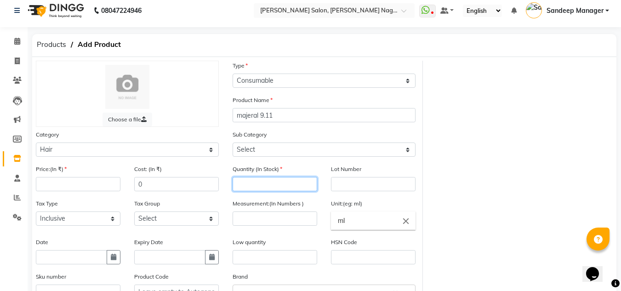
click at [268, 182] on input "number" at bounding box center [274, 184] width 85 height 14
click at [92, 186] on input "number" at bounding box center [78, 184] width 85 height 14
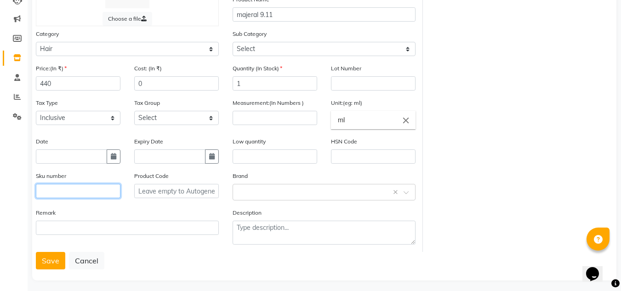
click at [80, 194] on input "text" at bounding box center [78, 191] width 85 height 14
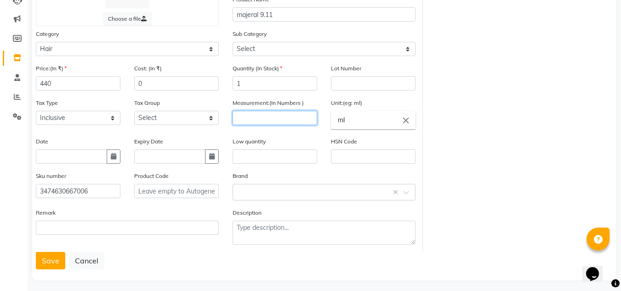
click at [255, 115] on input "number" at bounding box center [274, 118] width 85 height 14
click at [50, 264] on button "Save" at bounding box center [50, 260] width 29 height 17
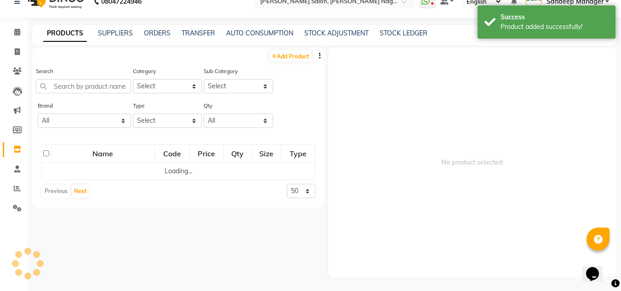
scroll to position [6, 0]
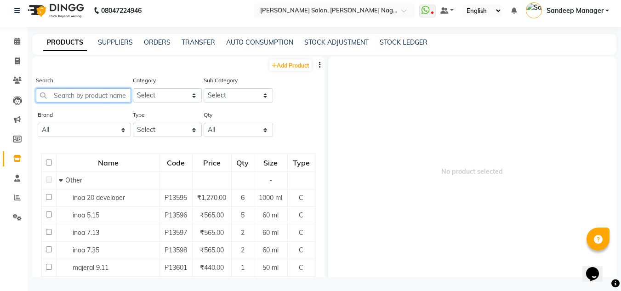
click at [91, 93] on input "text" at bounding box center [83, 95] width 95 height 14
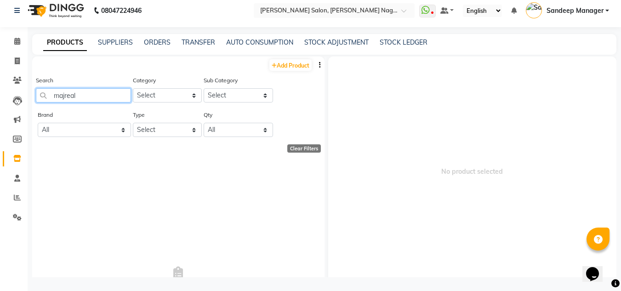
scroll to position [0, 0]
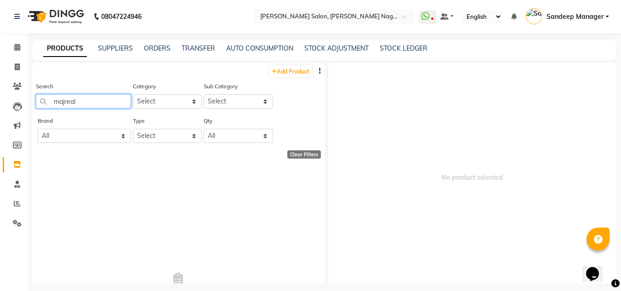
click at [107, 102] on input "majreal" at bounding box center [83, 101] width 95 height 14
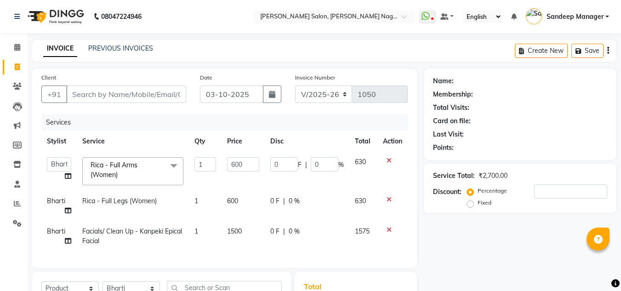
select select "8641"
select select "86638"
select select "product"
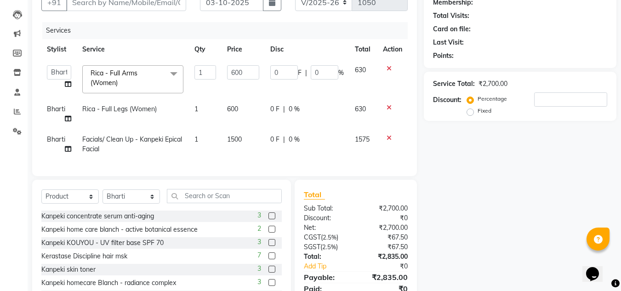
scroll to position [46, 0]
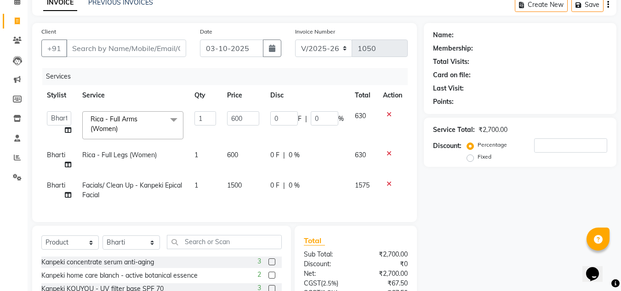
click at [229, 249] on input "text" at bounding box center [224, 242] width 115 height 14
click at [135, 248] on select "Select Stylist [PERSON_NAME] Farman [PERSON_NAME] Manager [PERSON_NAME] Kuldeep…" at bounding box center [130, 242] width 57 height 14
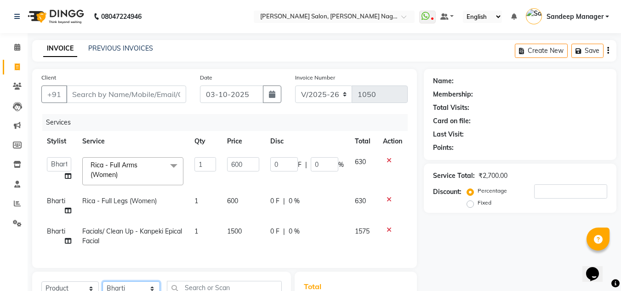
scroll to position [137, 0]
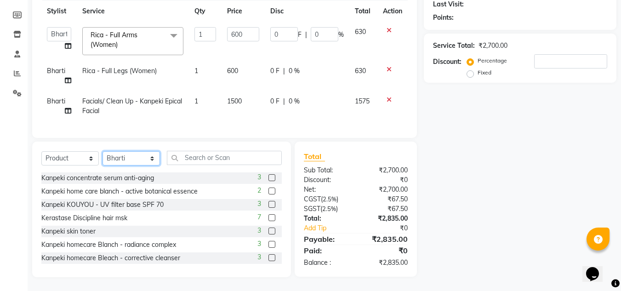
click at [147, 155] on select "Select Stylist [PERSON_NAME] Farman [PERSON_NAME] Manager [PERSON_NAME] Kuldeep…" at bounding box center [130, 158] width 57 height 14
select select "86644"
click at [102, 151] on select "Select Stylist [PERSON_NAME] Farman [PERSON_NAME] Manager [PERSON_NAME] Kuldeep…" at bounding box center [130, 158] width 57 height 14
click at [215, 150] on div "Select Service Product Membership Package Voucher Prepaid Gift Card Select Styl…" at bounding box center [161, 210] width 259 height 136
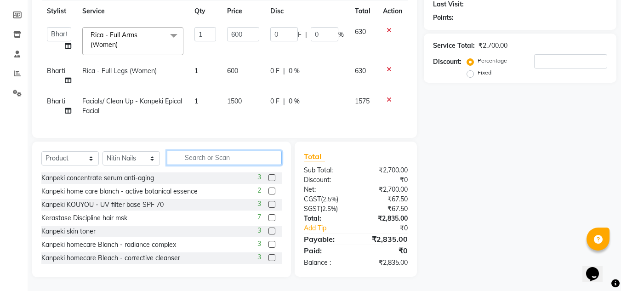
click at [216, 160] on input "text" at bounding box center [224, 158] width 115 height 14
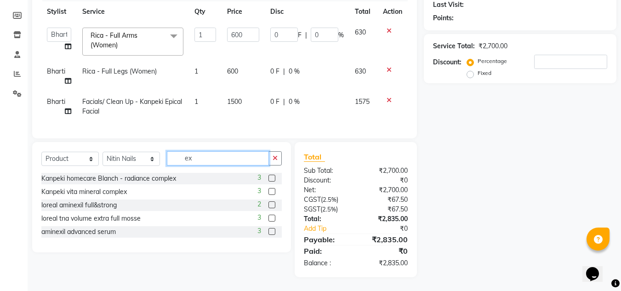
type input "e"
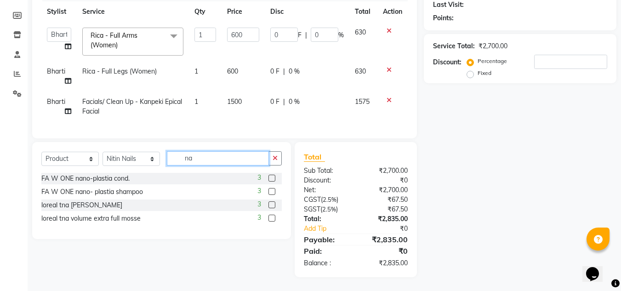
type input "n"
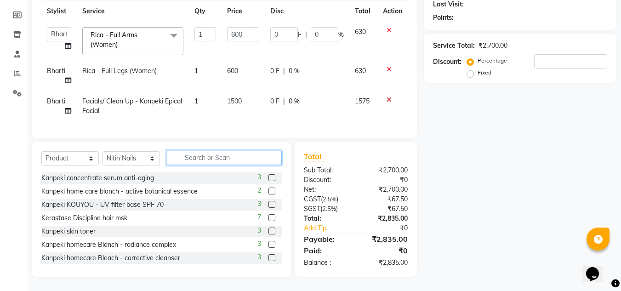
scroll to position [137, 0]
drag, startPoint x: 90, startPoint y: 160, endPoint x: 85, endPoint y: 159, distance: 4.7
click at [87, 160] on select "Select Service Product Membership Package Voucher Prepaid Gift Card" at bounding box center [69, 158] width 57 height 14
select select "service"
click at [41, 151] on select "Select Service Product Membership Package Voucher Prepaid Gift Card" at bounding box center [69, 158] width 57 height 14
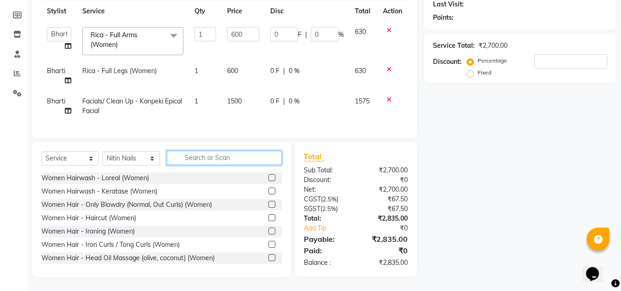
click at [196, 159] on input "text" at bounding box center [224, 158] width 115 height 14
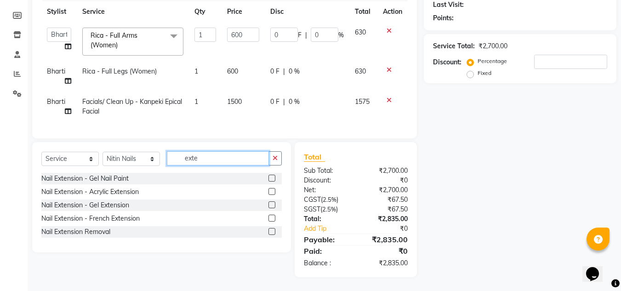
scroll to position [136, 0]
type input "exte"
click at [272, 204] on label at bounding box center [271, 204] width 7 height 7
click at [272, 204] on input "checkbox" at bounding box center [271, 205] width 6 height 6
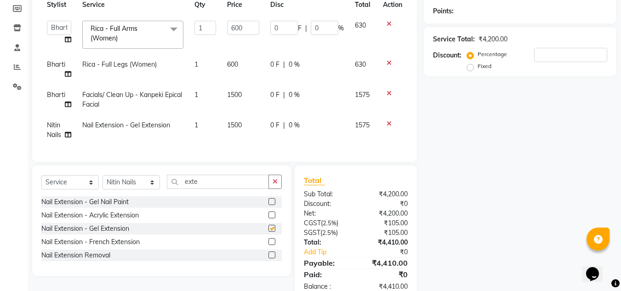
checkbox input "false"
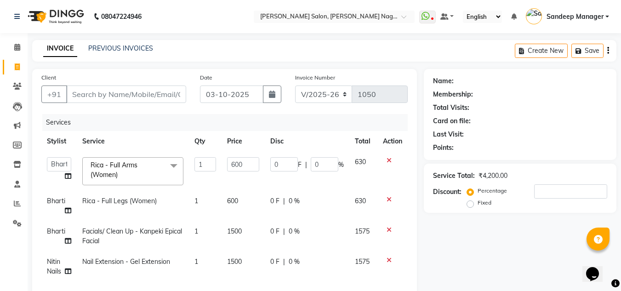
scroll to position [167, 0]
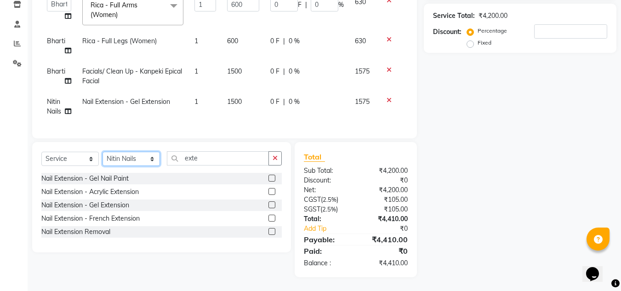
click at [146, 157] on select "Select Stylist Amit Bharti Farman Harsh Ishita Manager Jaikesh Kuldeep Manoj Ne…" at bounding box center [130, 159] width 57 height 14
select select "86638"
click at [102, 152] on select "Select Stylist Amit Bharti Farman Harsh Ishita Manager Jaikesh Kuldeep Manoj Ne…" at bounding box center [130, 159] width 57 height 14
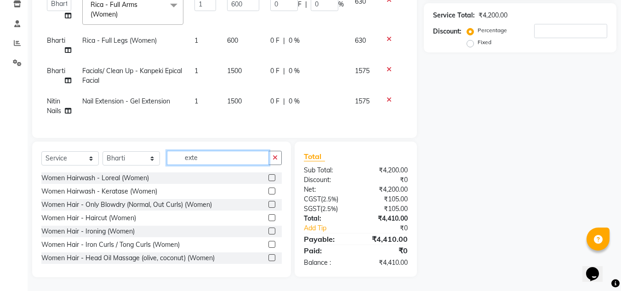
click at [223, 159] on input "exte" at bounding box center [218, 158] width 102 height 14
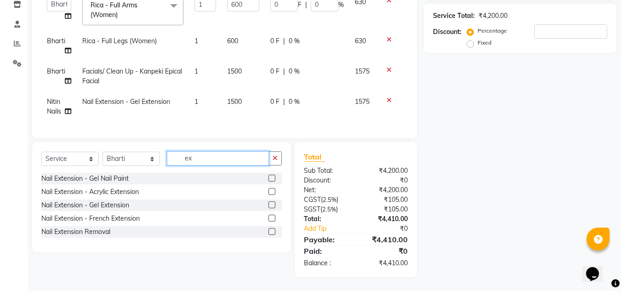
type input "e"
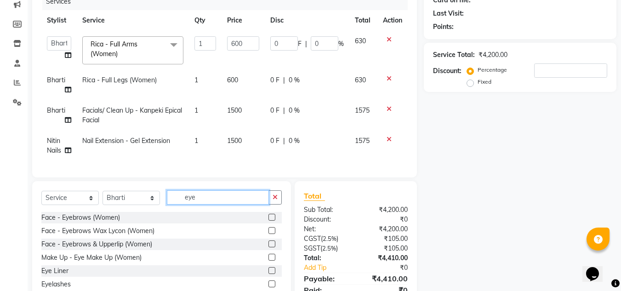
type input "eye"
click at [271, 221] on label at bounding box center [271, 217] width 7 height 7
click at [271, 221] on input "checkbox" at bounding box center [271, 218] width 6 height 6
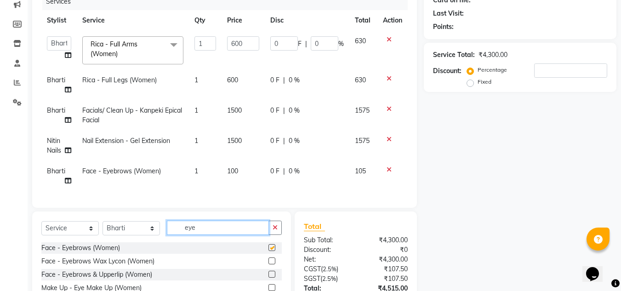
checkbox input "false"
click at [227, 227] on input "eye" at bounding box center [218, 228] width 102 height 14
type input "e"
type input "upper"
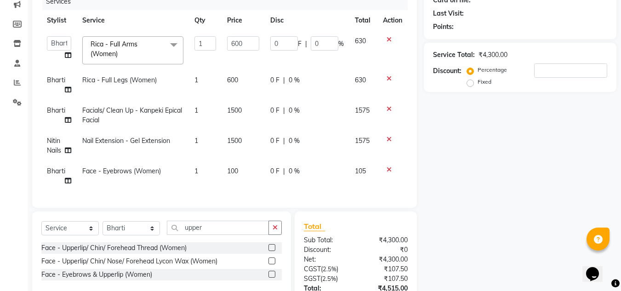
click at [273, 251] on label at bounding box center [271, 247] width 7 height 7
click at [273, 251] on input "checkbox" at bounding box center [271, 248] width 6 height 6
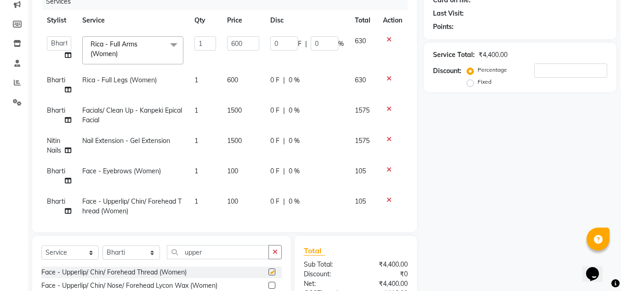
checkbox input "false"
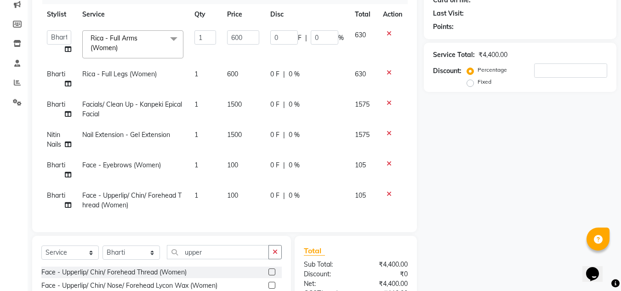
scroll to position [0, 0]
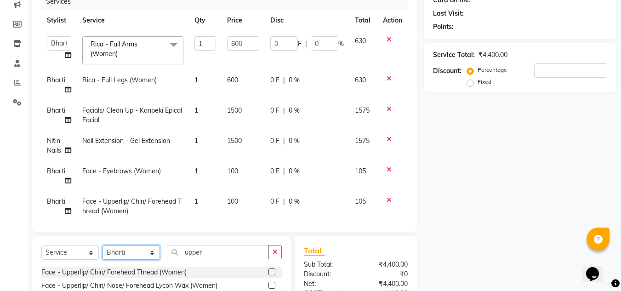
click at [154, 257] on select "Select Stylist Amit Bharti Farman Harsh Ishita Manager Jaikesh Kuldeep Manoj Ne…" at bounding box center [130, 252] width 57 height 14
select select "89009"
click at [102, 245] on select "Select Stylist Amit Bharti Farman Harsh Ishita Manager Jaikesh Kuldeep Manoj Ne…" at bounding box center [130, 252] width 57 height 14
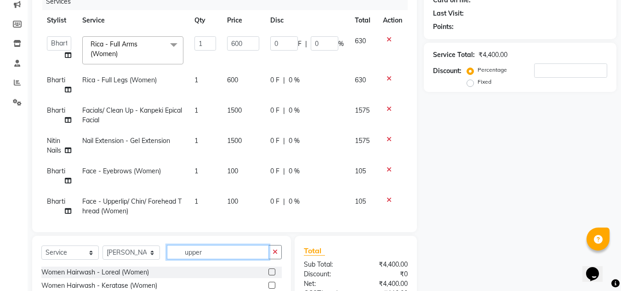
click at [215, 251] on input "upper" at bounding box center [218, 252] width 102 height 14
type input "u"
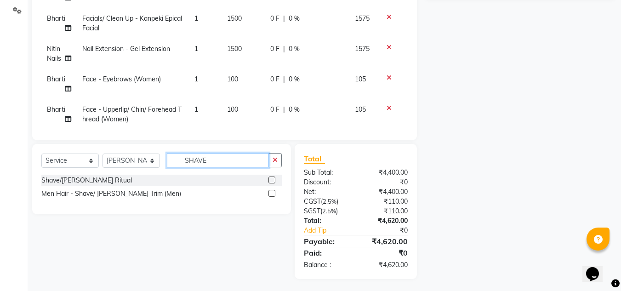
type input "SHAVE"
click at [270, 181] on label at bounding box center [271, 179] width 7 height 7
click at [270, 181] on input "checkbox" at bounding box center [271, 180] width 6 height 6
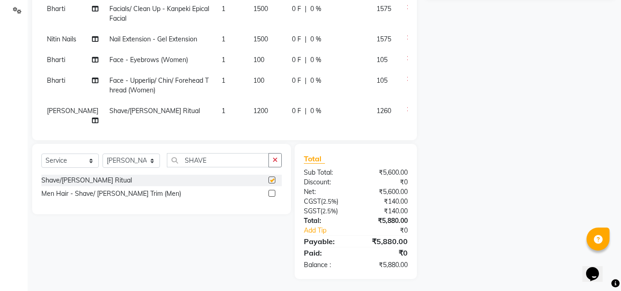
checkbox input "false"
click at [243, 162] on input "SHAVE" at bounding box center [218, 160] width 102 height 14
type input "S"
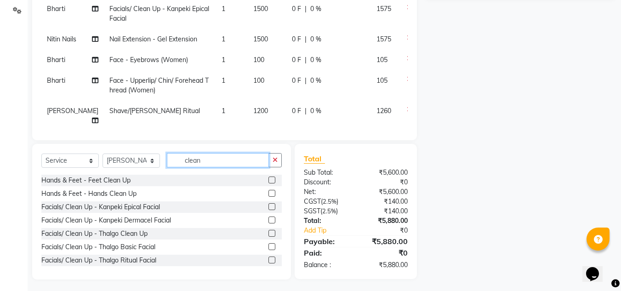
type input "clean"
click at [268, 207] on label at bounding box center [271, 206] width 7 height 7
click at [268, 207] on input "checkbox" at bounding box center [271, 207] width 6 height 6
checkbox input "false"
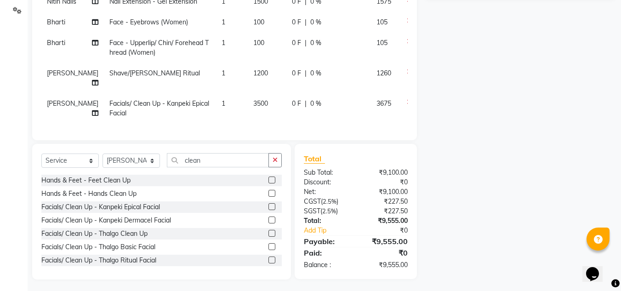
click at [253, 99] on span "3500" at bounding box center [260, 103] width 15 height 8
select select "89009"
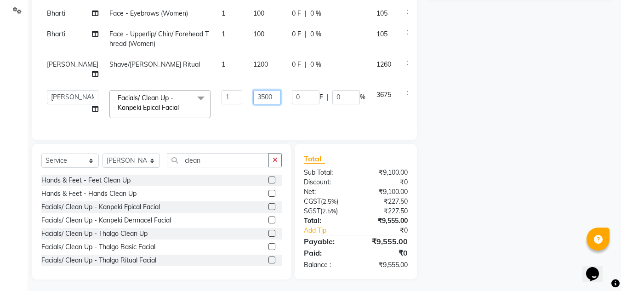
click at [253, 99] on input "3500" at bounding box center [267, 97] width 28 height 14
type input "1500"
click at [248, 113] on td "1500" at bounding box center [267, 104] width 39 height 39
select select "89009"
click at [131, 163] on select "Select Stylist Amit Bharti Farman Harsh Ishita Manager Jaikesh Kuldeep Manoj Ne…" at bounding box center [130, 160] width 57 height 14
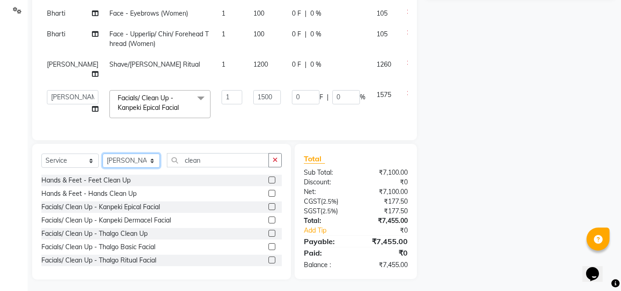
select select "86637"
click at [102, 153] on select "Select Stylist Amit Bharti Farman Harsh Ishita Manager Jaikesh Kuldeep Manoj Ne…" at bounding box center [130, 160] width 57 height 14
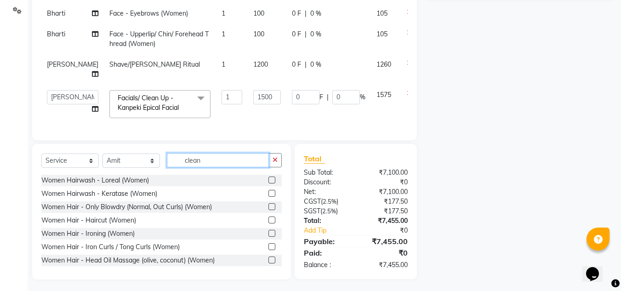
click at [209, 158] on input "clean" at bounding box center [218, 160] width 102 height 14
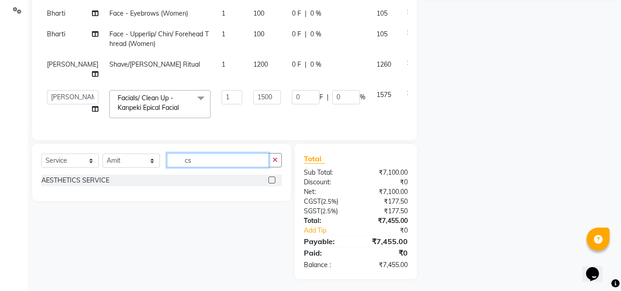
type input "c"
type input "shave"
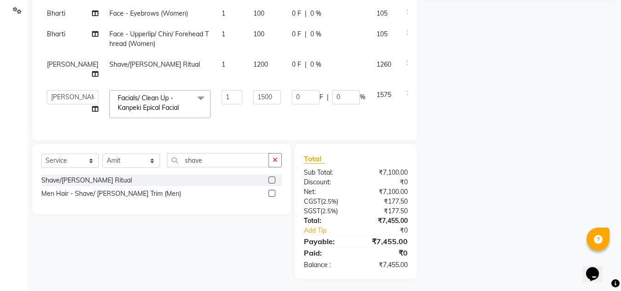
click at [271, 195] on label at bounding box center [271, 193] width 7 height 7
click at [271, 195] on input "checkbox" at bounding box center [271, 194] width 6 height 6
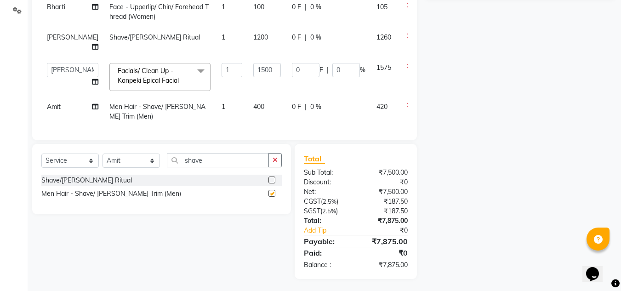
checkbox input "false"
click at [407, 39] on icon at bounding box center [409, 36] width 5 height 6
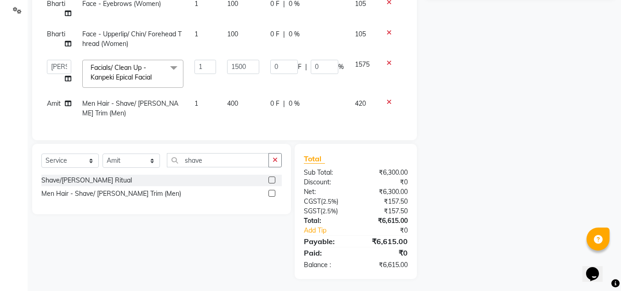
scroll to position [92, 0]
click at [51, 99] on span "Amit" at bounding box center [54, 103] width 14 height 8
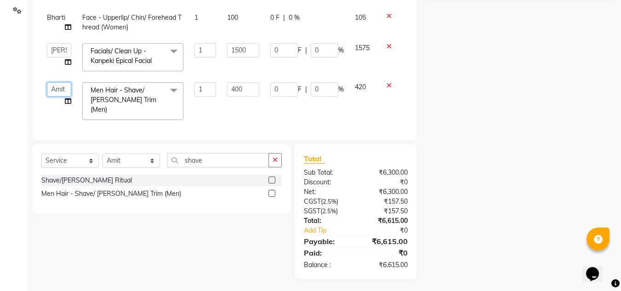
click at [54, 96] on select "Amit Bharti Farman Harsh Ishita Manager Jaikesh Kuldeep Manoj Neha Nitin Nails …" at bounding box center [59, 89] width 24 height 14
select select "89009"
click at [204, 162] on input "shave" at bounding box center [218, 160] width 102 height 14
type input "s"
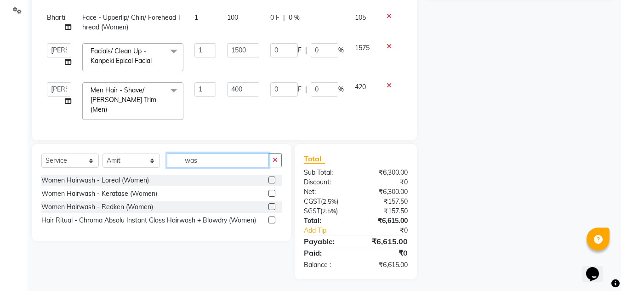
type input "was"
click at [271, 194] on label at bounding box center [271, 193] width 7 height 7
click at [271, 194] on input "checkbox" at bounding box center [271, 194] width 6 height 6
checkbox input "false"
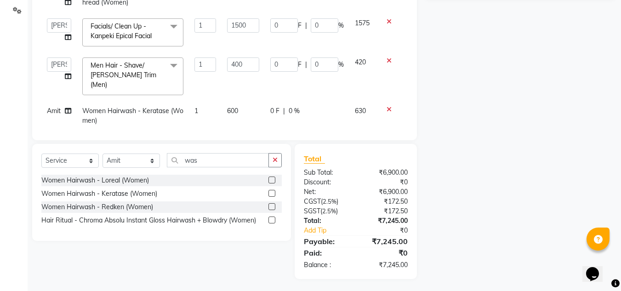
scroll to position [130, 0]
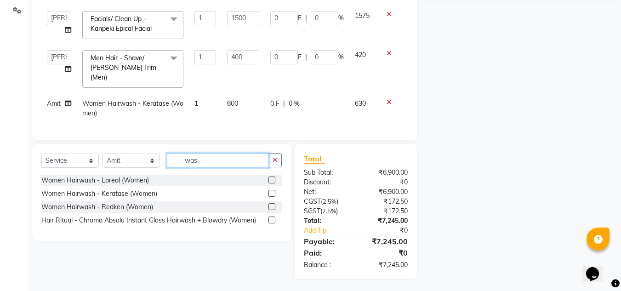
click at [199, 163] on input "was" at bounding box center [218, 160] width 102 height 14
type input "w"
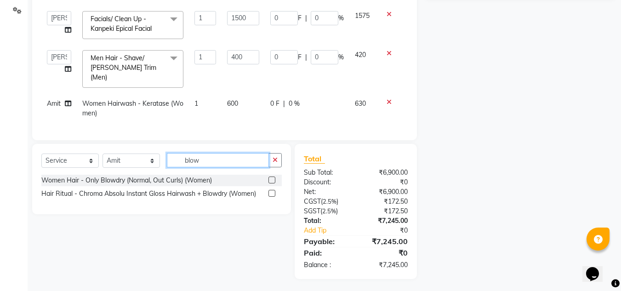
type input "blow"
click at [270, 179] on label at bounding box center [271, 179] width 7 height 7
click at [270, 179] on input "checkbox" at bounding box center [271, 180] width 6 height 6
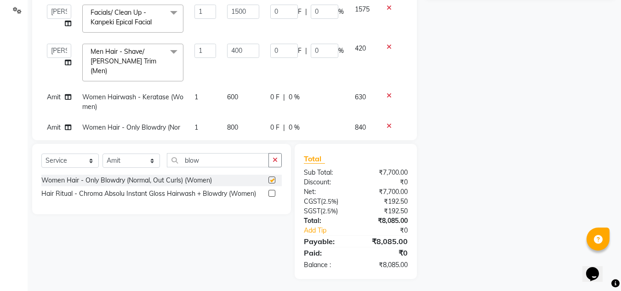
checkbox input "false"
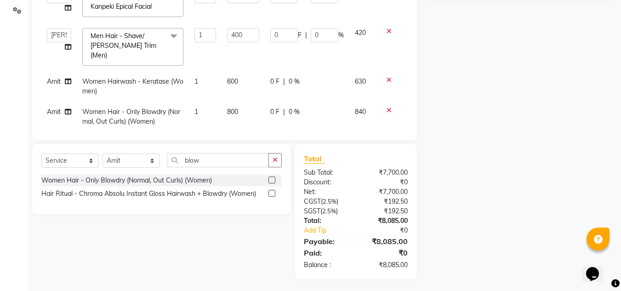
scroll to position [161, 0]
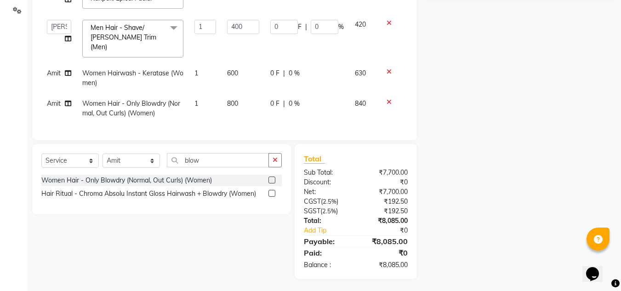
click at [228, 99] on span "800" at bounding box center [232, 103] width 11 height 8
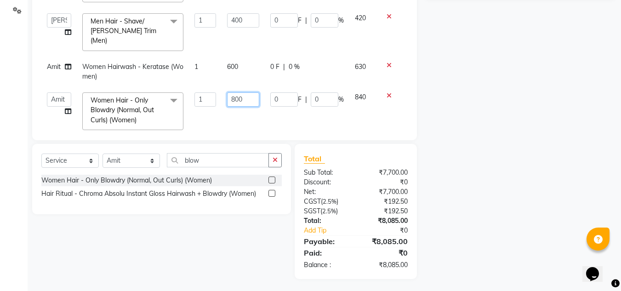
click at [230, 99] on input "800" at bounding box center [243, 99] width 32 height 14
type input "600"
click at [255, 114] on td "600" at bounding box center [242, 111] width 43 height 49
click at [153, 160] on select "Select Stylist Amit Bharti Farman Harsh Ishita Manager Jaikesh Kuldeep Manoj Ne…" at bounding box center [130, 160] width 57 height 14
select select "86636"
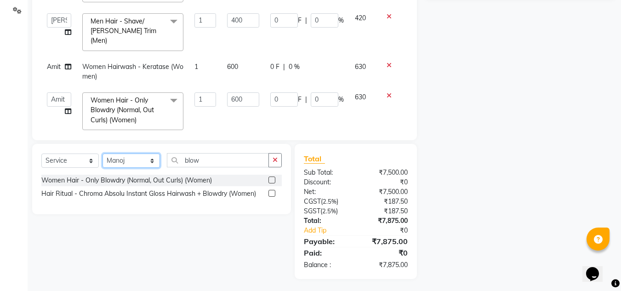
click at [102, 153] on select "Select Stylist Amit Bharti Farman Harsh Ishita Manager Jaikesh Kuldeep Manoj Ne…" at bounding box center [130, 160] width 57 height 14
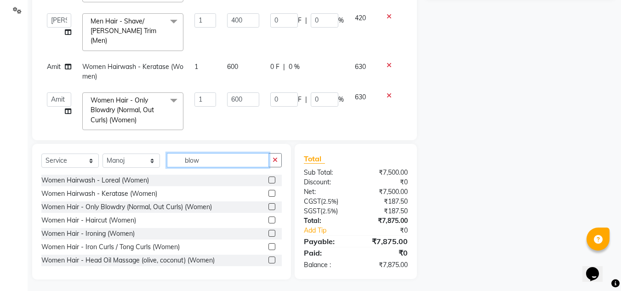
click at [221, 156] on input "blow" at bounding box center [218, 160] width 102 height 14
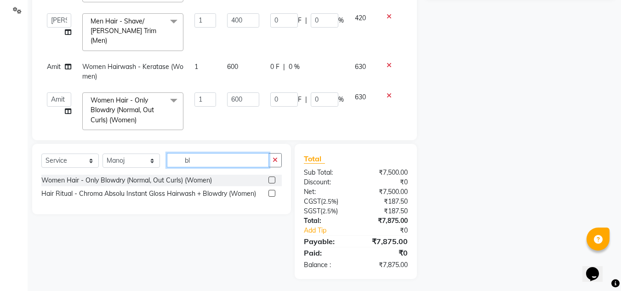
type input "b"
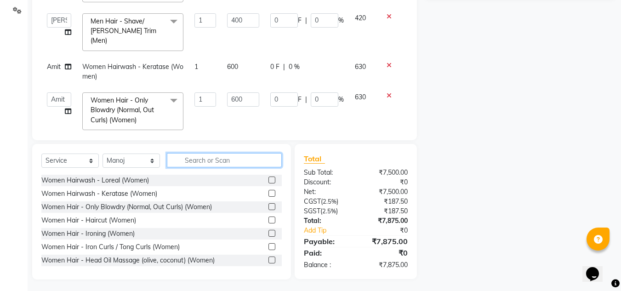
type input "m"
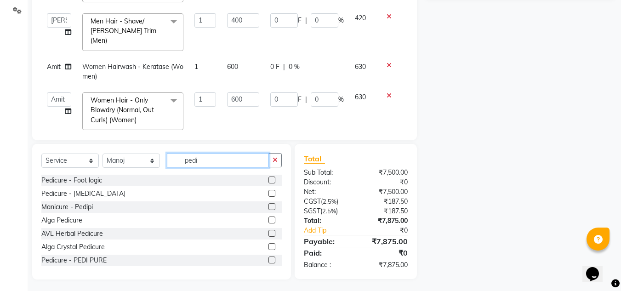
type input "pedi"
click at [268, 207] on label at bounding box center [271, 206] width 7 height 7
click at [268, 207] on input "checkbox" at bounding box center [271, 207] width 6 height 6
checkbox input "false"
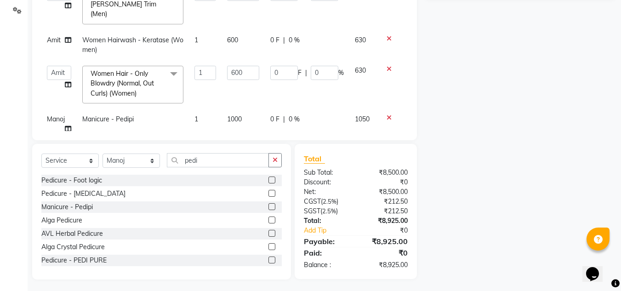
scroll to position [210, 0]
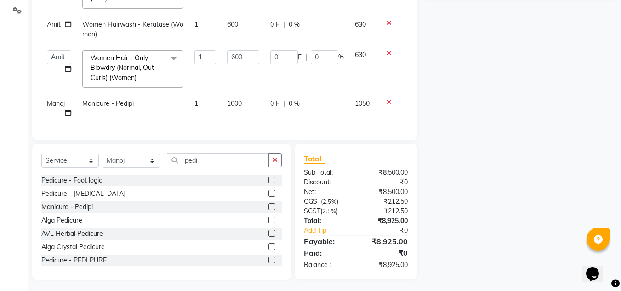
click at [231, 99] on span "1000" at bounding box center [234, 103] width 15 height 8
select select "86636"
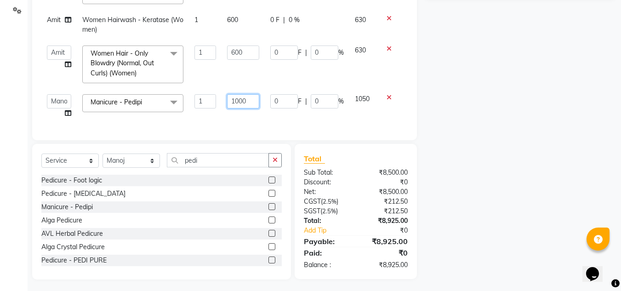
click at [237, 98] on input "1000" at bounding box center [243, 101] width 32 height 14
type input "700"
click at [159, 160] on select "Select Stylist Amit Bharti Farman Harsh Ishita Manager Jaikesh Kuldeep Manoj Ne…" at bounding box center [130, 160] width 57 height 14
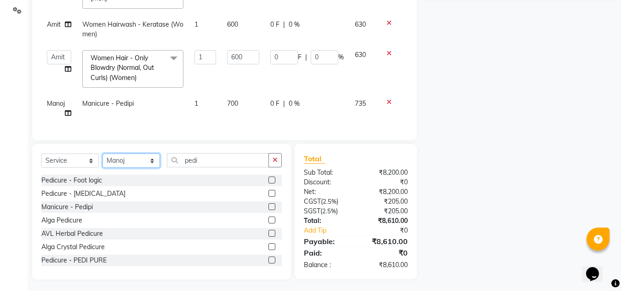
click at [153, 161] on select "Select Stylist Amit Bharti Farman Harsh Ishita Manager Jaikesh Kuldeep Manoj Ne…" at bounding box center [130, 160] width 57 height 14
click at [152, 163] on select "Select Stylist Amit Bharti Farman Harsh Ishita Manager Jaikesh Kuldeep Manoj Ne…" at bounding box center [130, 160] width 57 height 14
select select "90271"
click at [102, 153] on select "Select Stylist Amit Bharti Farman Harsh Ishita Manager Jaikesh Kuldeep Manoj Ne…" at bounding box center [130, 160] width 57 height 14
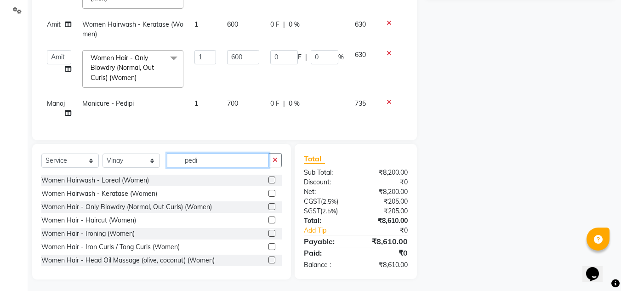
click at [226, 166] on input "pedi" at bounding box center [218, 160] width 102 height 14
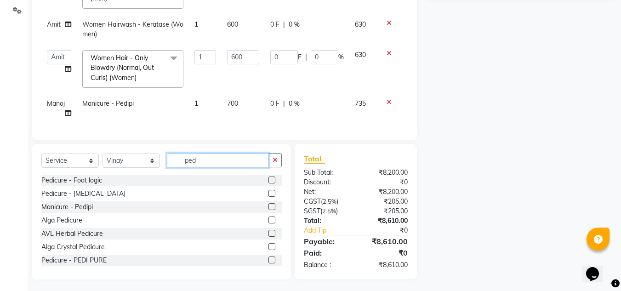
type input "ped"
click at [268, 206] on label at bounding box center [271, 206] width 7 height 7
click at [268, 206] on input "checkbox" at bounding box center [271, 207] width 6 height 6
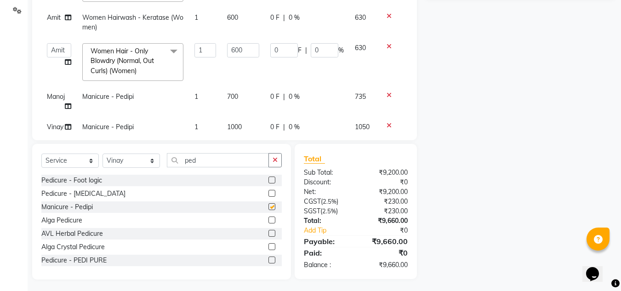
checkbox input "false"
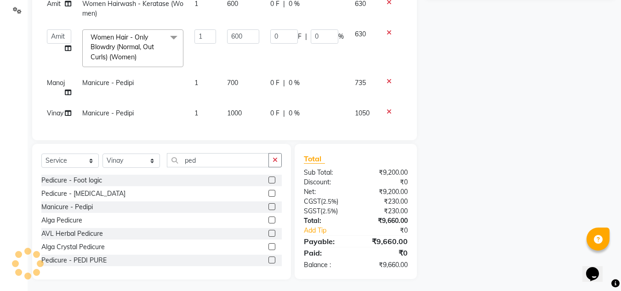
click at [230, 109] on span "1000" at bounding box center [234, 113] width 15 height 8
select select "90271"
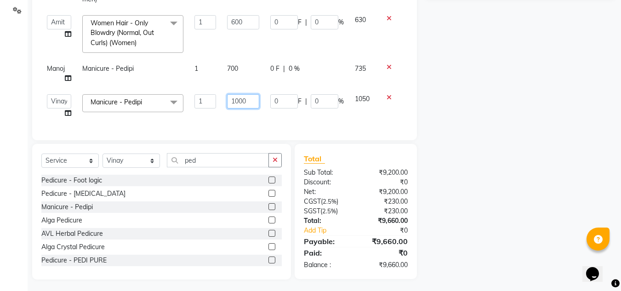
click at [236, 96] on input "1000" at bounding box center [243, 101] width 32 height 14
type input "700"
click at [237, 114] on td "700" at bounding box center [242, 106] width 43 height 35
select select "90271"
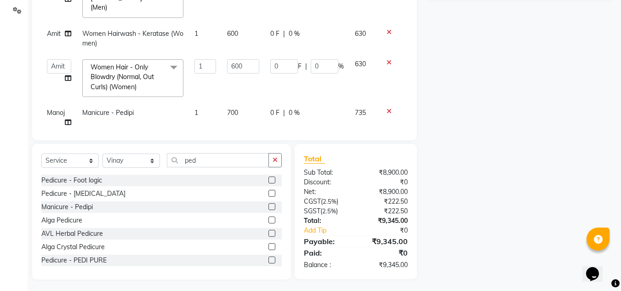
scroll to position [194, 0]
click at [386, 31] on icon at bounding box center [388, 31] width 5 height 6
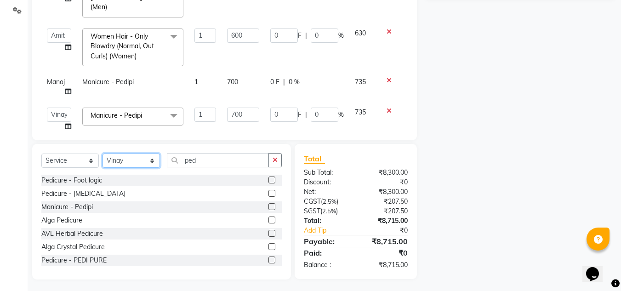
click at [154, 160] on select "Select Stylist Amit Bharti Farman Harsh Ishita Manager Jaikesh Kuldeep Manoj Ne…" at bounding box center [130, 160] width 57 height 14
select select "86637"
click at [102, 153] on select "Select Stylist Amit Bharti Farman Harsh Ishita Manager Jaikesh Kuldeep Manoj Ne…" at bounding box center [130, 160] width 57 height 14
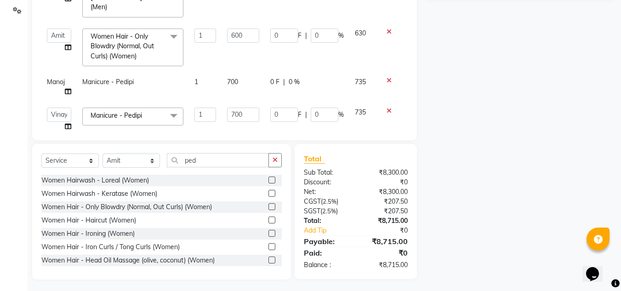
click at [268, 181] on label at bounding box center [271, 179] width 7 height 7
click at [268, 181] on input "checkbox" at bounding box center [271, 180] width 6 height 6
checkbox input "false"
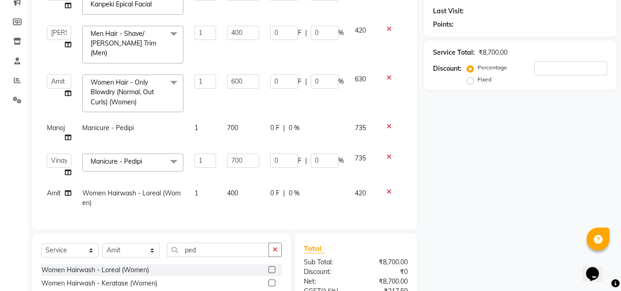
scroll to position [0, 0]
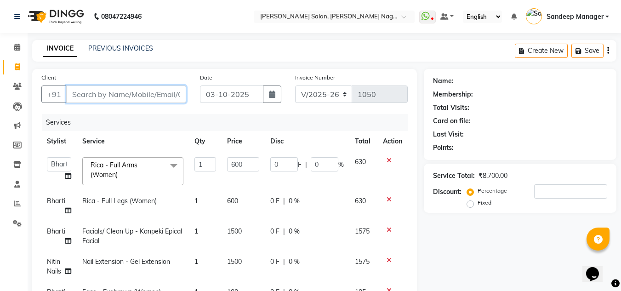
type input "8"
type input "0"
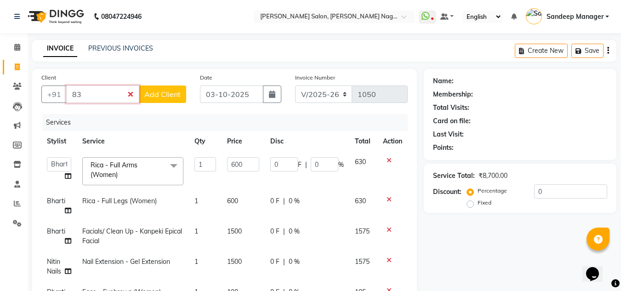
type input "8"
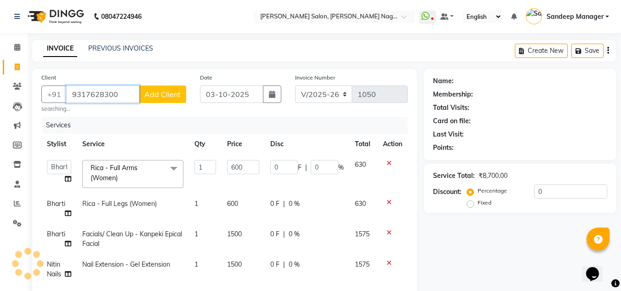
type input "9317628300"
click at [157, 96] on span "Add Client" at bounding box center [162, 94] width 36 height 9
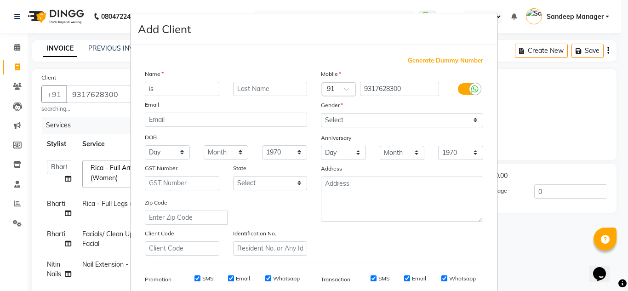
type input "i"
type input "ritika"
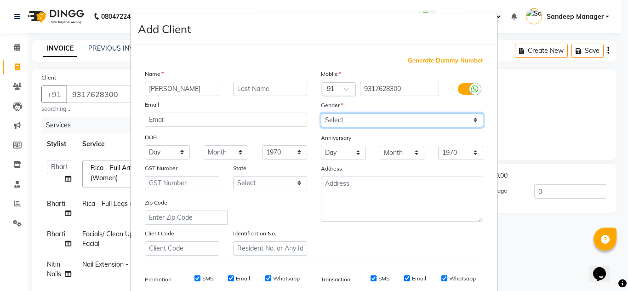
click at [359, 114] on select "Select Male Female Other Prefer Not To Say" at bounding box center [402, 120] width 162 height 14
select select "female"
click at [321, 113] on select "Select Male Female Other Prefer Not To Say" at bounding box center [402, 120] width 162 height 14
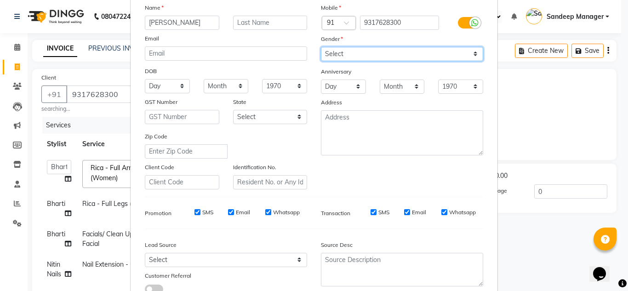
scroll to position [133, 0]
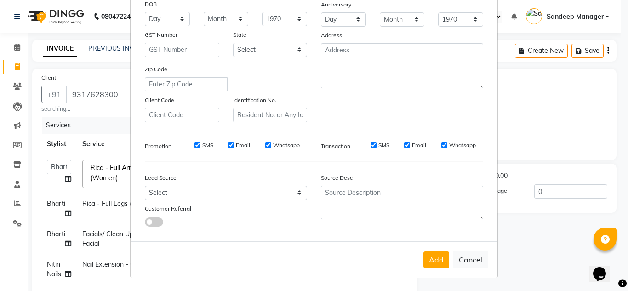
click at [428, 259] on button "Add" at bounding box center [436, 259] width 26 height 17
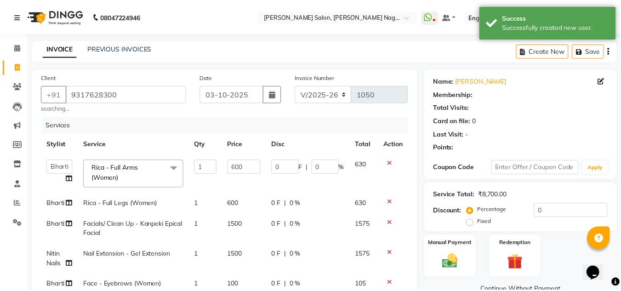
scroll to position [138, 0]
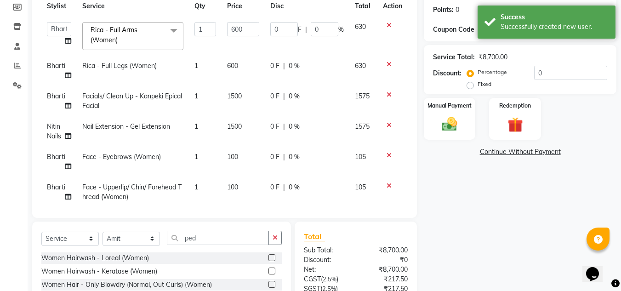
click at [196, 165] on td "1" at bounding box center [205, 162] width 33 height 30
select select "86638"
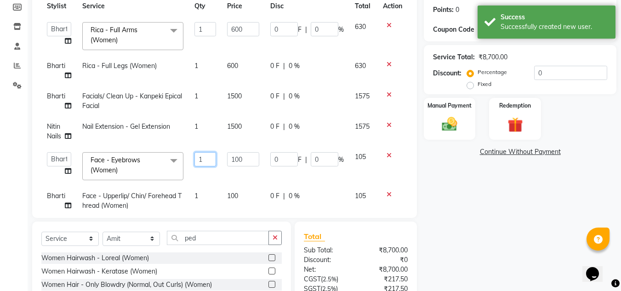
click at [203, 166] on input "1" at bounding box center [205, 159] width 22 height 14
type input "2"
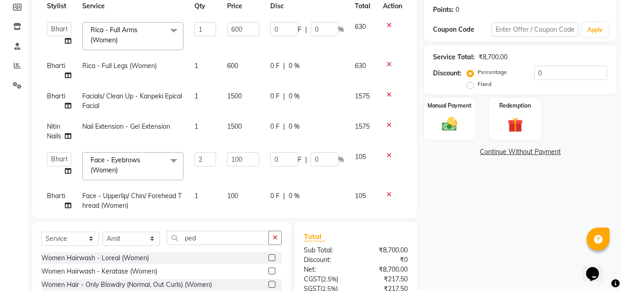
click at [212, 189] on tbody "Amit Bharti Farman Harsh Ishita Manager Jaikesh Kuldeep Manoj Neha Nitin Nails …" at bounding box center [224, 232] width 366 height 431
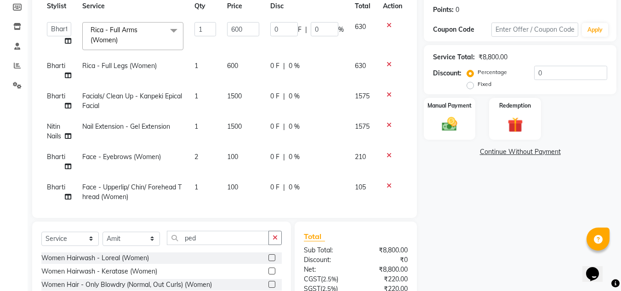
scroll to position [92, 0]
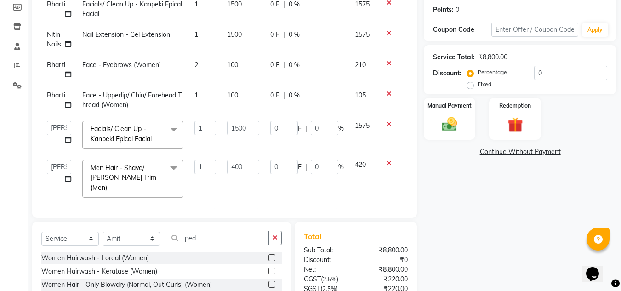
click at [194, 99] on span "1" at bounding box center [196, 95] width 4 height 8
select select "86638"
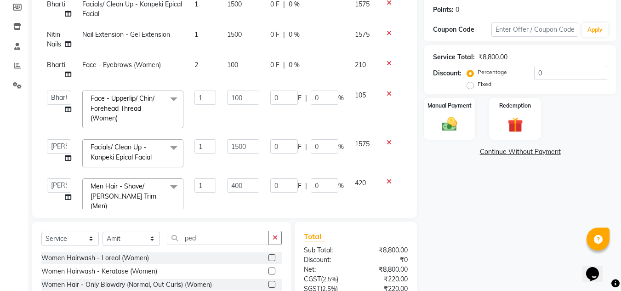
click at [204, 103] on input "1" at bounding box center [205, 98] width 22 height 14
type input "2"
click at [203, 122] on td "2" at bounding box center [205, 109] width 33 height 49
select select "86638"
click at [207, 125] on td "2" at bounding box center [205, 109] width 33 height 49
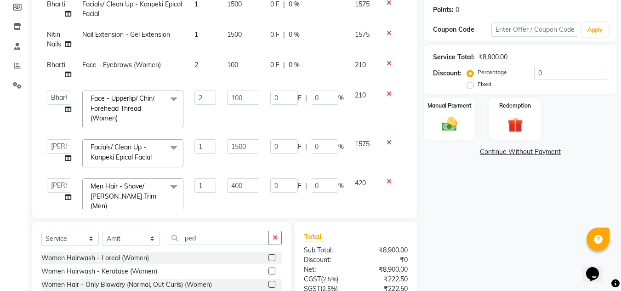
scroll to position [263, 0]
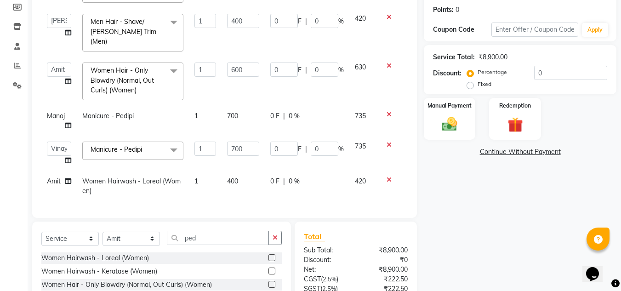
click at [502, 210] on div "Name: Ritika Membership: No Active Membership Total Visits: Card on file: 0 Las…" at bounding box center [523, 144] width 199 height 426
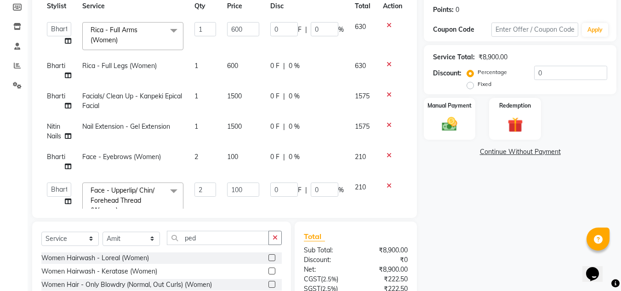
scroll to position [0, 0]
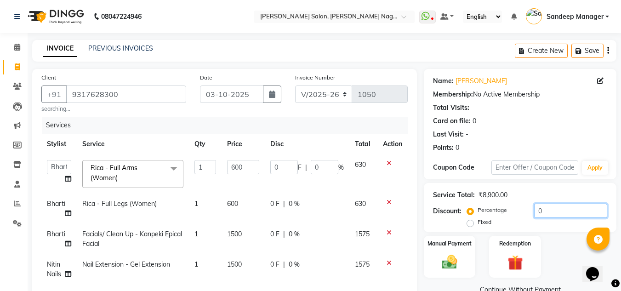
click at [535, 214] on input "0" at bounding box center [570, 211] width 73 height 14
type input "120"
type input "20"
type input "300"
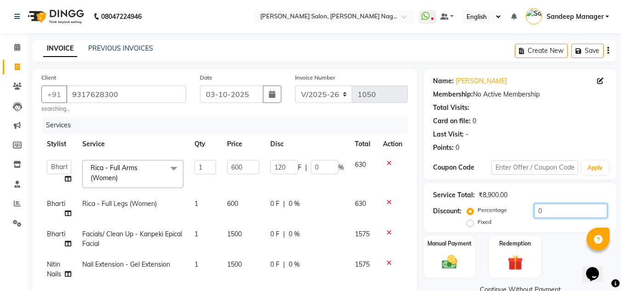
type input "20"
type input "80"
type input "20"
type input "120"
type input "20"
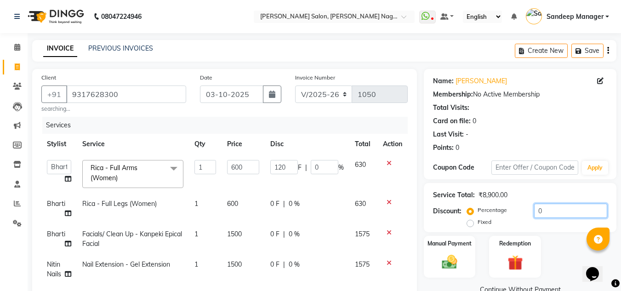
type input "140"
type input "20"
type input "40"
type input "20"
click at [558, 240] on div "Manual Payment Redemption" at bounding box center [520, 257] width 206 height 42
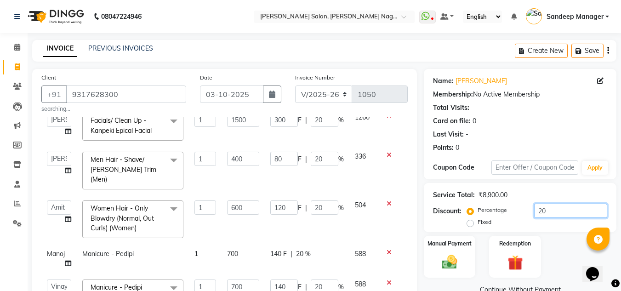
click at [546, 212] on input "20" at bounding box center [570, 211] width 73 height 14
type input "2"
type input "12"
type input "2"
type input "30"
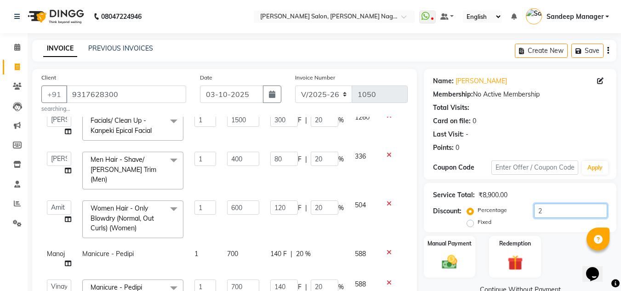
type input "2"
type input "8"
type input "2"
type input "12"
type input "2"
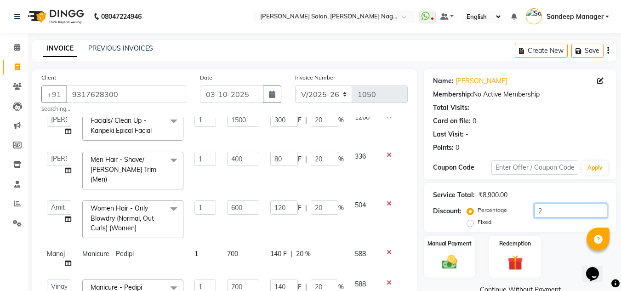
type input "14"
type input "2"
type input "4"
type input "2"
type input "0"
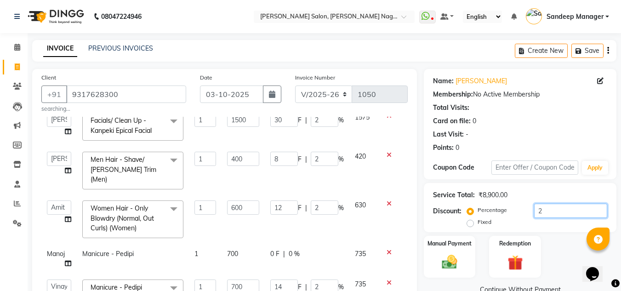
type input "0"
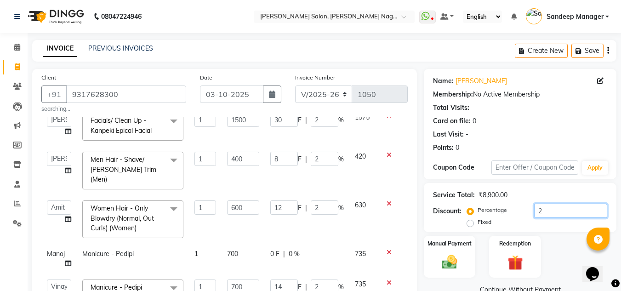
type input "0"
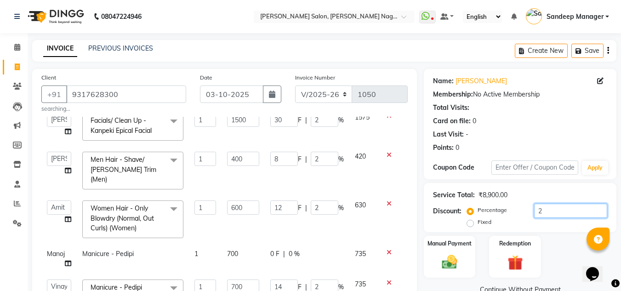
type input "0"
type input "6"
type input "1"
type input "15"
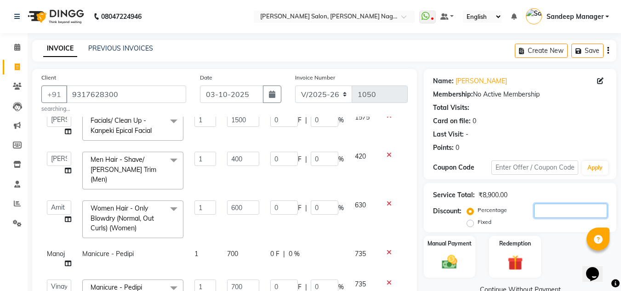
type input "1"
type input "4"
type input "1"
type input "6"
type input "1"
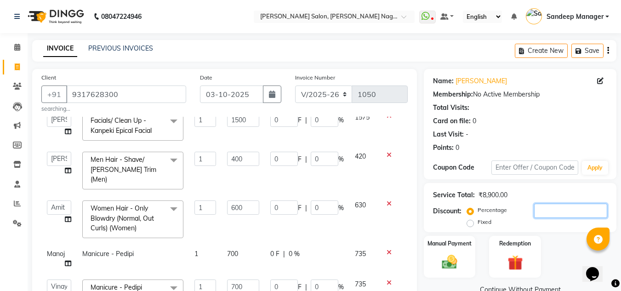
type input "7"
type input "1"
type input "2"
type input "1"
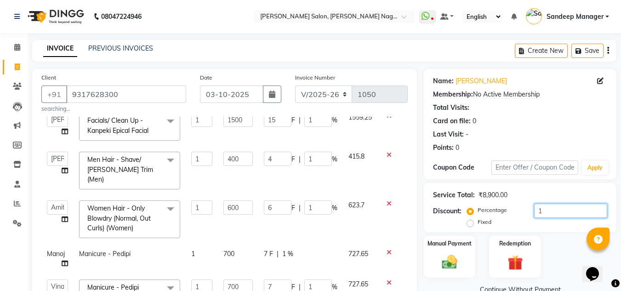
type input "15"
type input "90"
type input "15"
type input "225"
type input "15"
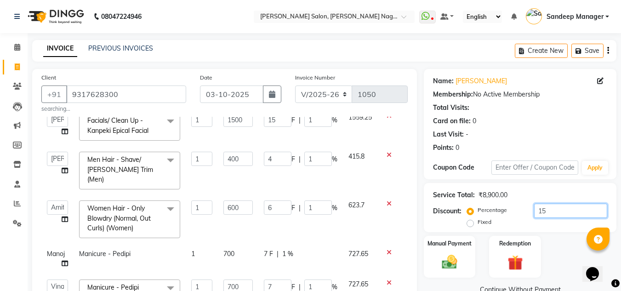
type input "60"
type input "15"
type input "90"
type input "15"
type input "105"
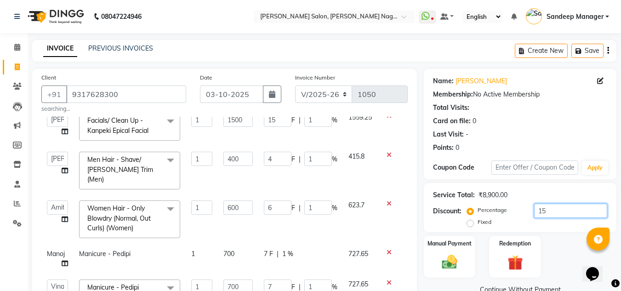
type input "15"
type input "30"
type input "15"
click at [557, 258] on div "Manual Payment Redemption" at bounding box center [520, 257] width 206 height 42
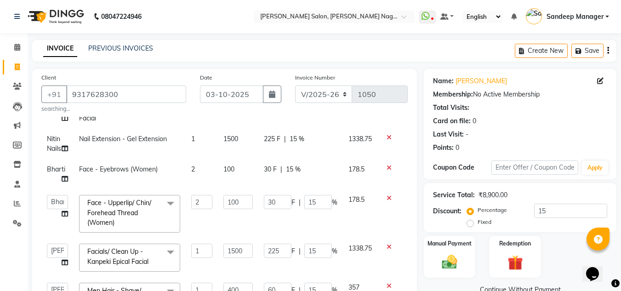
scroll to position [79, 0]
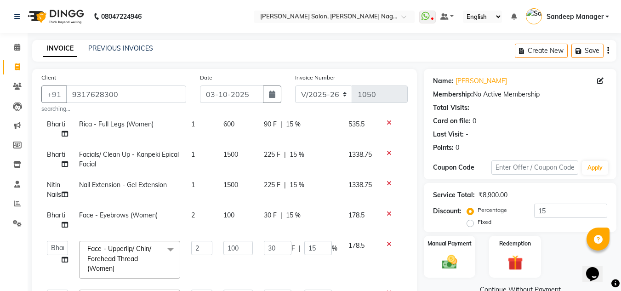
click at [295, 182] on span "15 %" at bounding box center [296, 185] width 15 height 10
select select "86644"
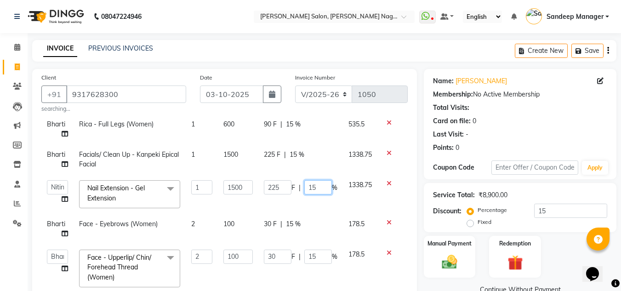
click at [317, 188] on input "15" at bounding box center [318, 187] width 28 height 14
type input "1"
type input "0"
click at [462, 222] on div "Name: Ritika Membership: No Active Membership Total Visits: Card on file: 0 Las…" at bounding box center [523, 282] width 199 height 426
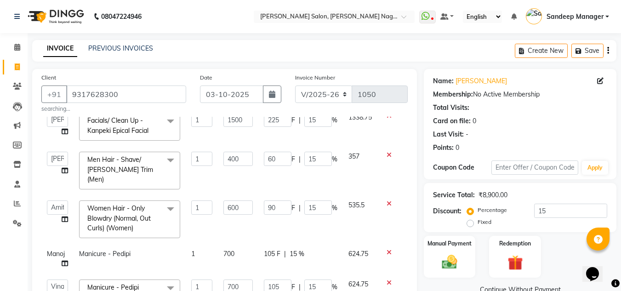
scroll to position [218, 0]
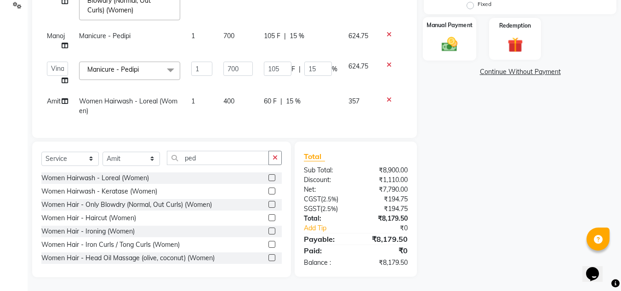
click at [451, 49] on img at bounding box center [449, 44] width 26 height 18
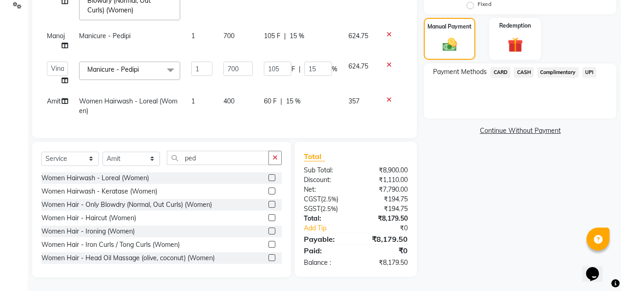
click at [591, 73] on span "UPI" at bounding box center [589, 72] width 14 height 11
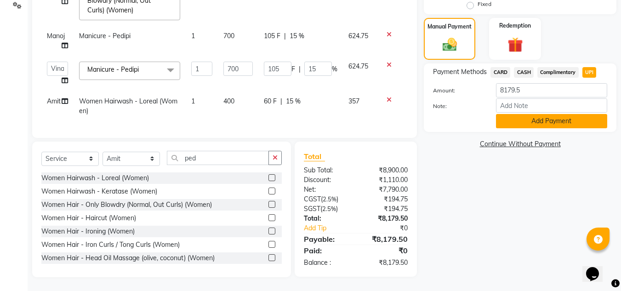
click at [547, 123] on button "Add Payment" at bounding box center [551, 121] width 111 height 14
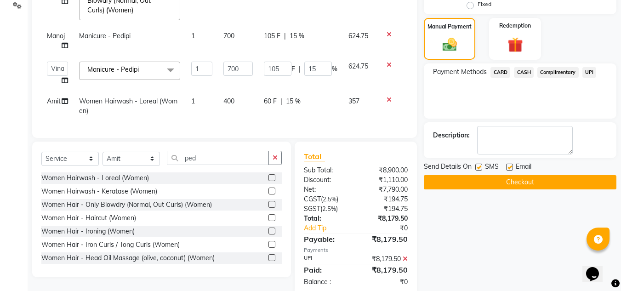
click at [529, 175] on button "Checkout" at bounding box center [520, 182] width 193 height 14
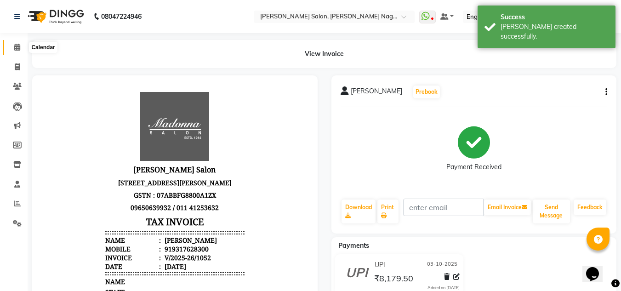
click at [16, 48] on icon at bounding box center [17, 47] width 6 height 7
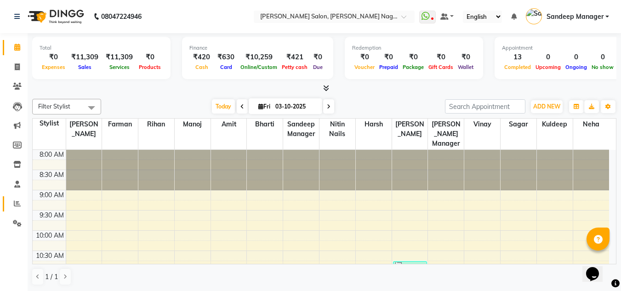
click at [9, 198] on link "Reports" at bounding box center [14, 203] width 22 height 15
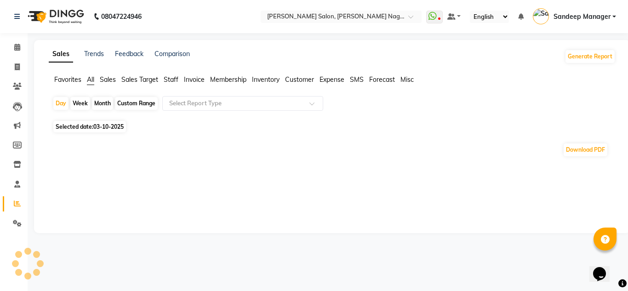
click at [169, 83] on span "Staff" at bounding box center [171, 79] width 15 height 8
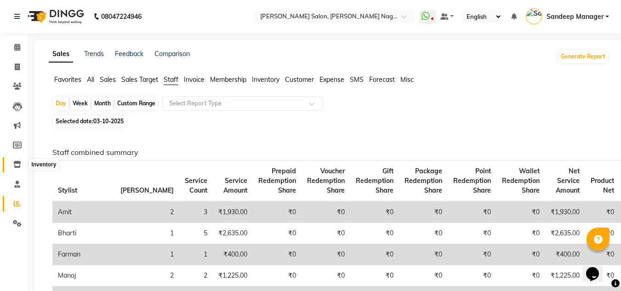
click at [15, 164] on icon at bounding box center [17, 164] width 8 height 7
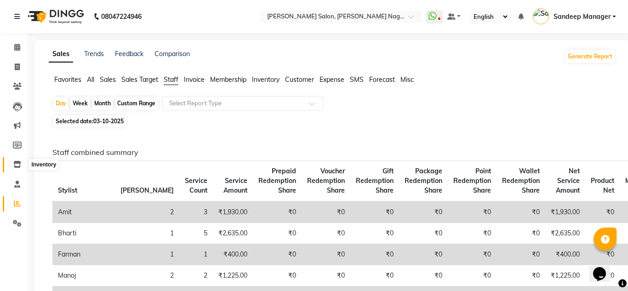
select select
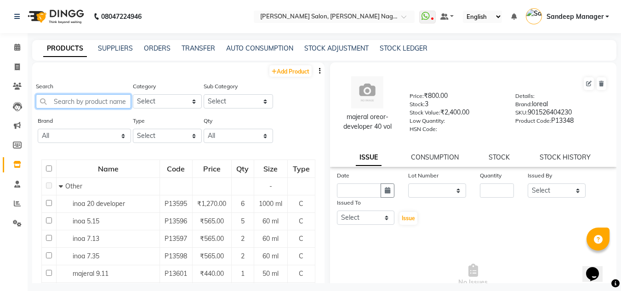
click at [98, 95] on input "text" at bounding box center [83, 101] width 95 height 14
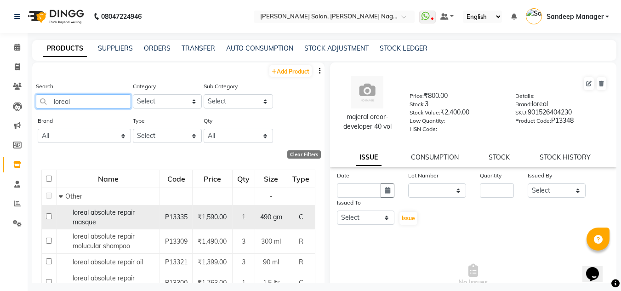
type input "loreal"
click at [119, 220] on div "loreal absolute repair masque" at bounding box center [108, 217] width 98 height 19
select select
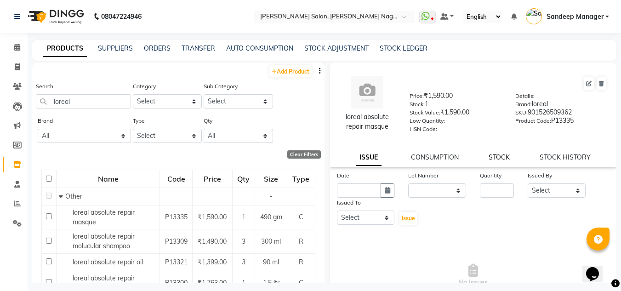
click at [492, 158] on link "STOCK" at bounding box center [498, 157] width 21 height 8
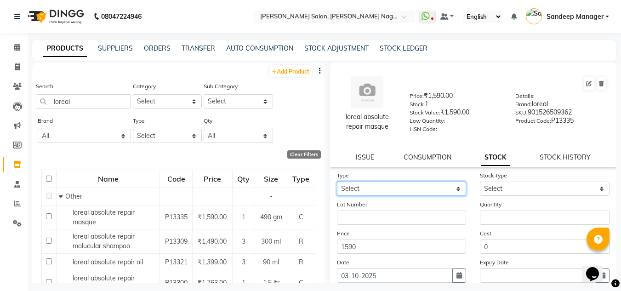
click at [371, 188] on select "Select In Out" at bounding box center [402, 188] width 130 height 14
select select "in"
click at [337, 181] on select "Select In Out" at bounding box center [402, 188] width 130 height 14
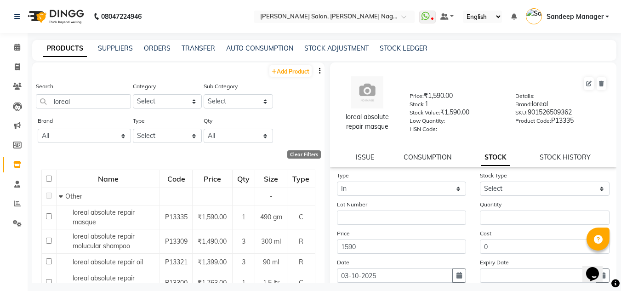
click at [473, 213] on div "Quantity" at bounding box center [544, 211] width 143 height 25
click at [499, 217] on input "number" at bounding box center [545, 217] width 130 height 14
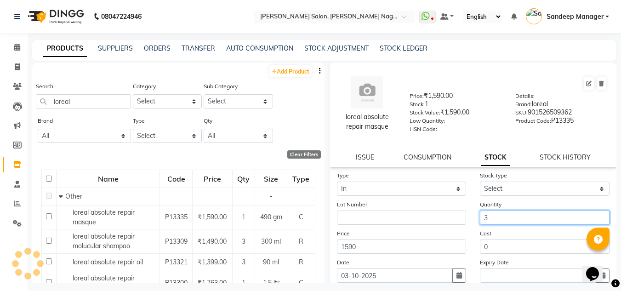
type input "3"
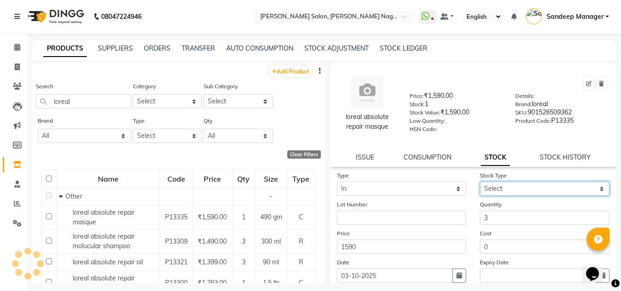
drag, startPoint x: 499, startPoint y: 190, endPoint x: 497, endPoint y: 195, distance: 6.2
click at [500, 190] on select "Select New Stock Adjustment Return Other" at bounding box center [545, 188] width 130 height 14
select select "new stock"
click at [480, 181] on select "Select New Stock Adjustment Return Other" at bounding box center [545, 188] width 130 height 14
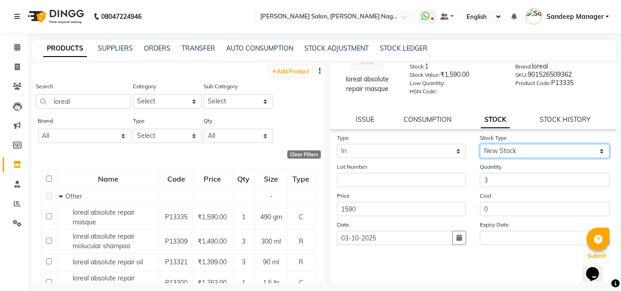
scroll to position [71, 0]
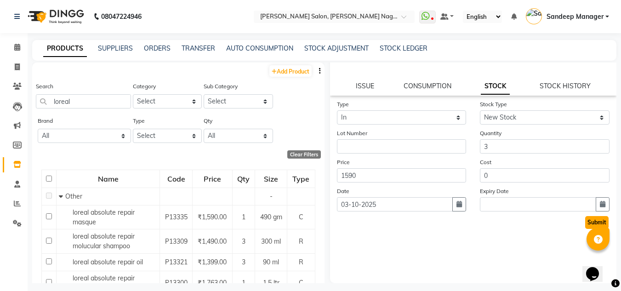
click at [588, 221] on button "Submit" at bounding box center [596, 222] width 23 height 13
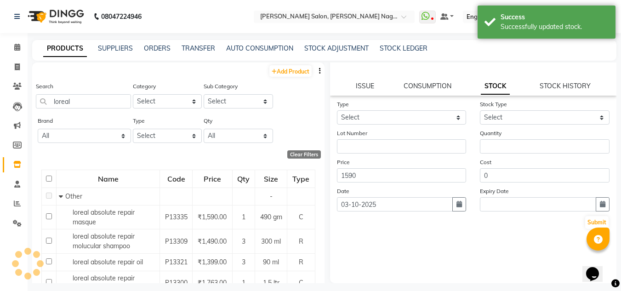
scroll to position [0, 0]
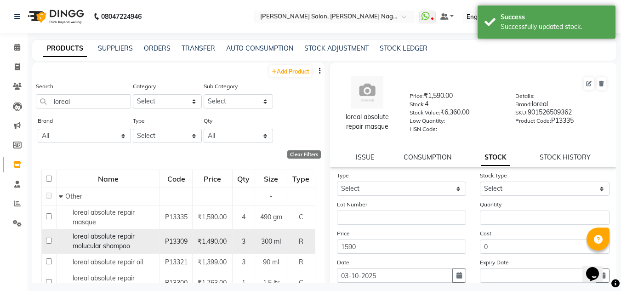
click at [132, 241] on div "loreal absolute repair molucular shampoo" at bounding box center [108, 241] width 98 height 19
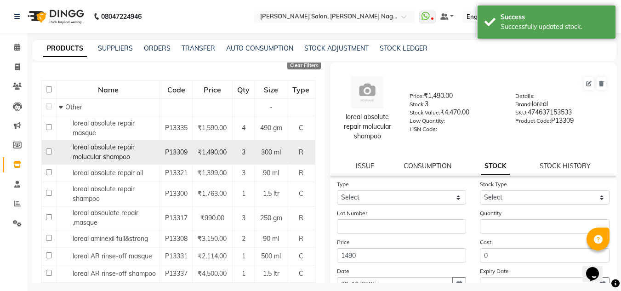
scroll to position [92, 0]
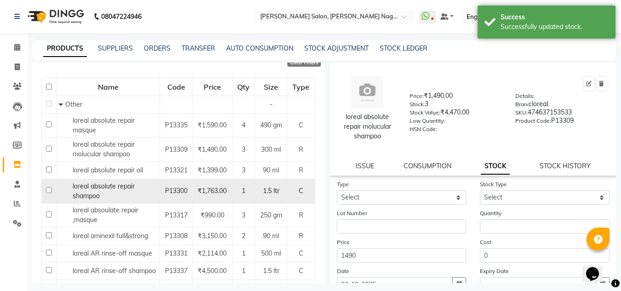
click at [110, 196] on div "loreal absolute repair shampoo" at bounding box center [108, 190] width 98 height 19
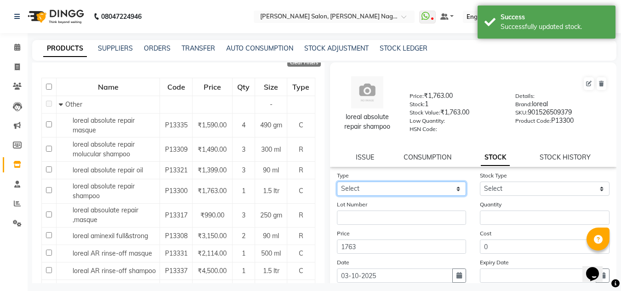
click at [393, 183] on select "Select In Out" at bounding box center [402, 188] width 130 height 14
select select "in"
click at [337, 181] on select "Select In Out" at bounding box center [402, 188] width 130 height 14
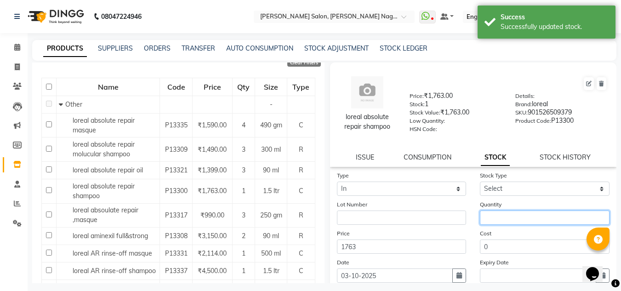
click at [499, 217] on input "number" at bounding box center [545, 217] width 130 height 14
type input "2"
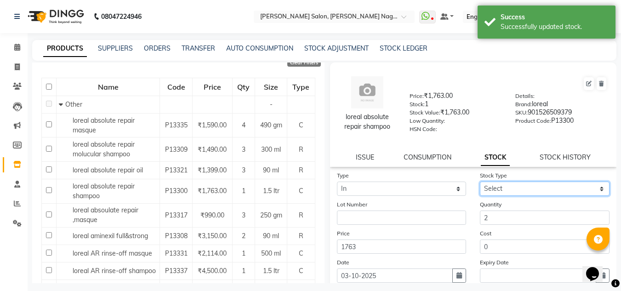
click at [507, 192] on select "Select New Stock Adjustment Return Other" at bounding box center [545, 188] width 130 height 14
select select "new stock"
click at [480, 181] on select "Select New Stock Adjustment Return Other" at bounding box center [545, 188] width 130 height 14
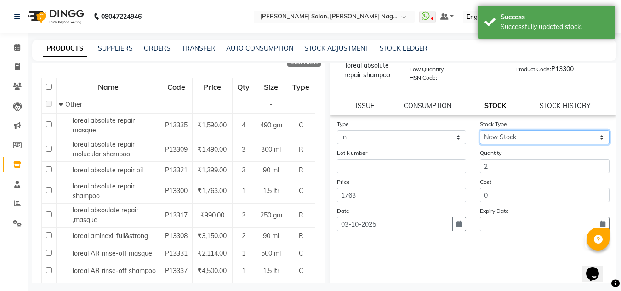
scroll to position [71, 0]
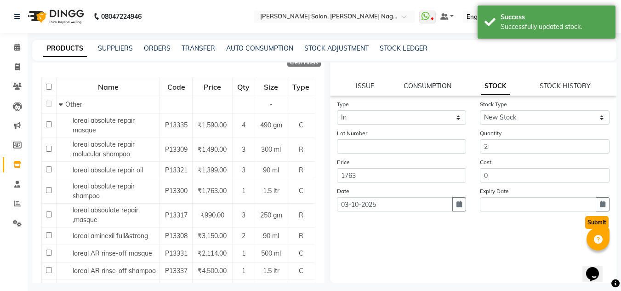
click at [585, 223] on button "Submit" at bounding box center [596, 222] width 23 height 13
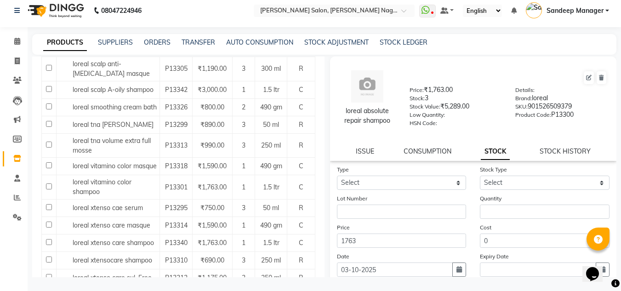
scroll to position [850, 0]
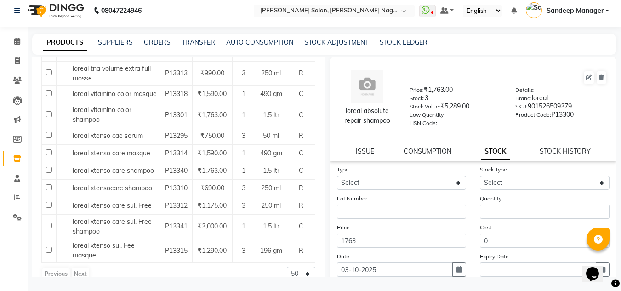
drag, startPoint x: 79, startPoint y: 259, endPoint x: 62, endPoint y: 262, distance: 16.4
click at [76, 266] on div "Previous Next" at bounding box center [65, 273] width 49 height 15
click at [62, 266] on div "Previous Next" at bounding box center [65, 273] width 49 height 15
drag, startPoint x: 81, startPoint y: 261, endPoint x: 74, endPoint y: 262, distance: 7.0
click at [82, 266] on div "Previous Next" at bounding box center [65, 273] width 49 height 15
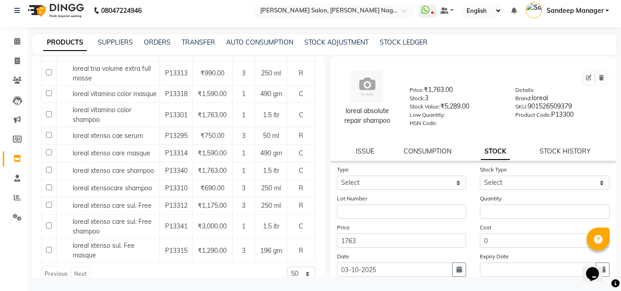
click at [57, 266] on div "Previous Next" at bounding box center [65, 273] width 49 height 15
click at [66, 266] on div "Previous Next" at bounding box center [65, 273] width 49 height 15
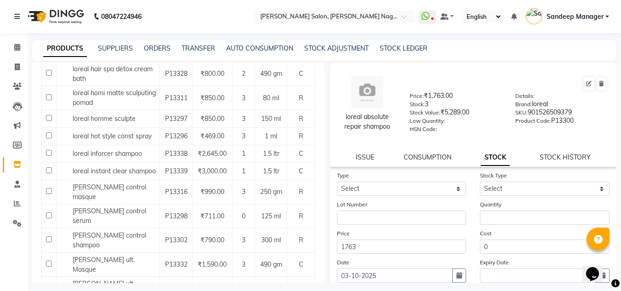
scroll to position [459, 0]
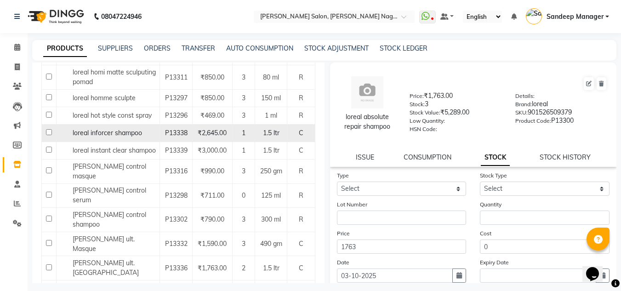
click at [129, 137] on span "loreal inforcer shampoo" at bounding box center [107, 133] width 69 height 8
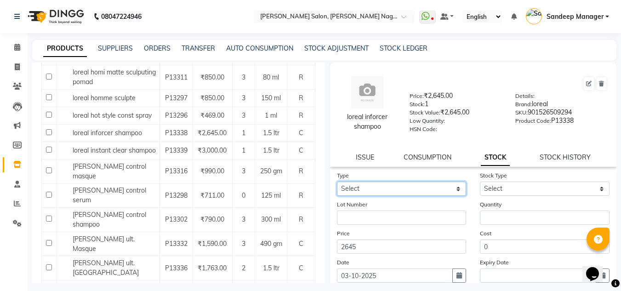
click at [359, 185] on select "Select In Out" at bounding box center [402, 188] width 130 height 14
select select "in"
click at [337, 181] on select "Select In Out" at bounding box center [402, 188] width 130 height 14
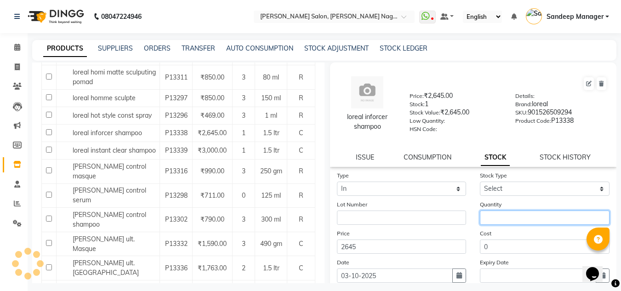
click at [500, 217] on input "number" at bounding box center [545, 217] width 130 height 14
type input "1"
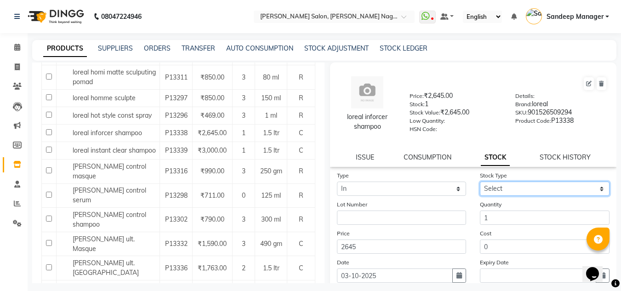
click at [506, 193] on select "Select New Stock Adjustment Return Other" at bounding box center [545, 188] width 130 height 14
select select "new stock"
click at [480, 181] on select "Select New Stock Adjustment Return Other" at bounding box center [545, 188] width 130 height 14
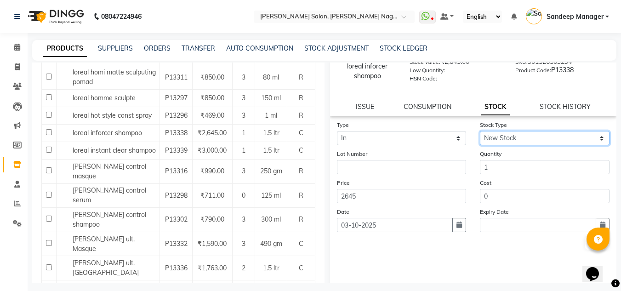
scroll to position [71, 0]
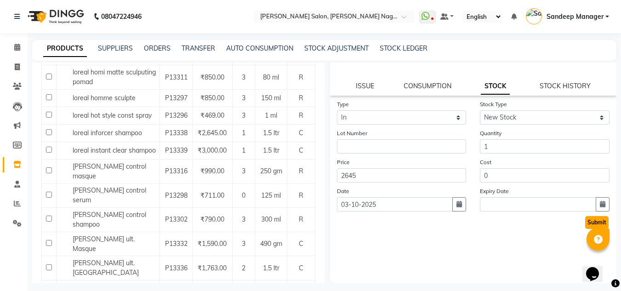
click at [585, 227] on button "Submit" at bounding box center [596, 222] width 23 height 13
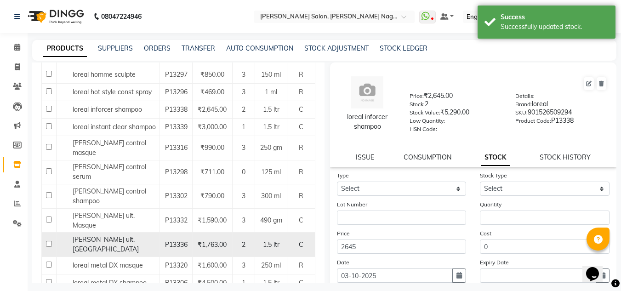
scroll to position [505, 0]
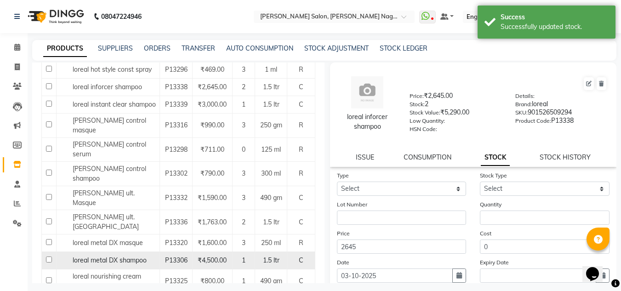
click at [120, 256] on span "loreal metal DX shampoo" at bounding box center [110, 260] width 74 height 8
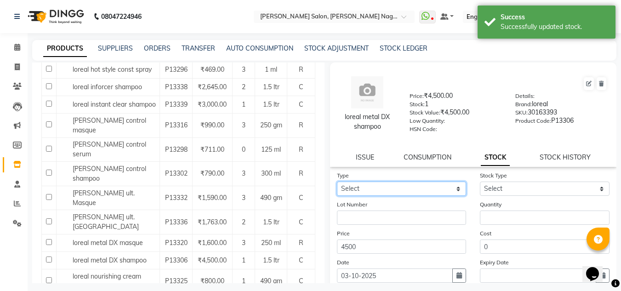
click at [406, 188] on select "Select In Out" at bounding box center [402, 188] width 130 height 14
select select "in"
click at [337, 181] on select "Select In Out" at bounding box center [402, 188] width 130 height 14
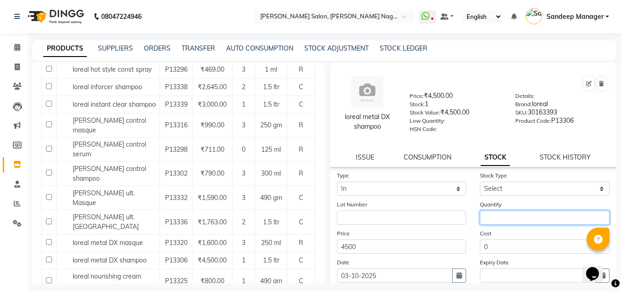
click at [517, 217] on input "number" at bounding box center [545, 217] width 130 height 14
type input "1"
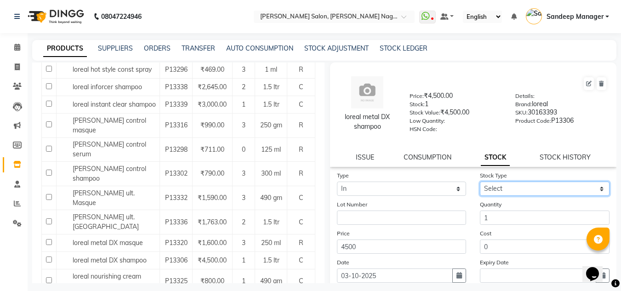
click at [510, 184] on select "Select New Stock Adjustment Return Other" at bounding box center [545, 188] width 130 height 14
select select "new stock"
click at [480, 181] on select "Select New Stock Adjustment Return Other" at bounding box center [545, 188] width 130 height 14
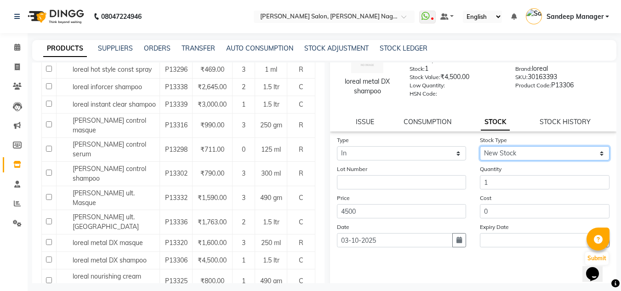
scroll to position [71, 0]
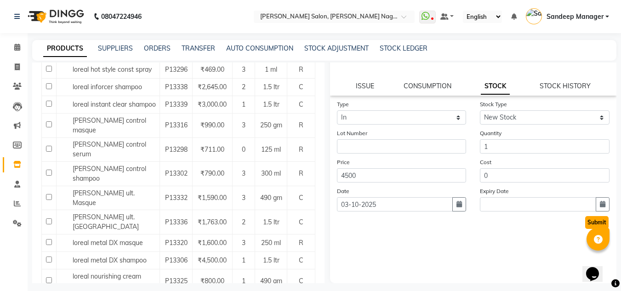
click at [585, 221] on button "Submit" at bounding box center [596, 222] width 23 height 13
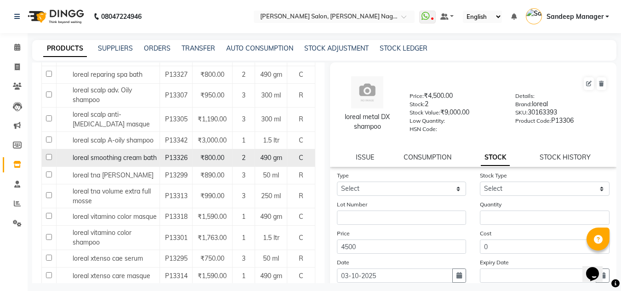
scroll to position [735, 0]
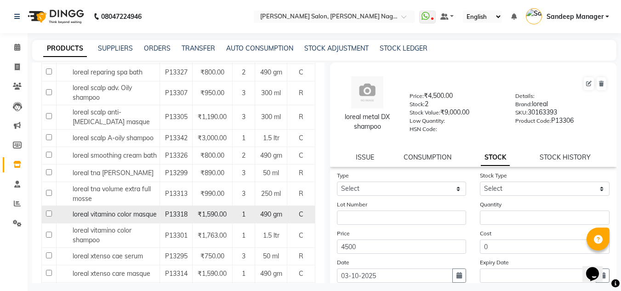
click at [117, 210] on div "loreal vitamino color masque" at bounding box center [108, 215] width 98 height 10
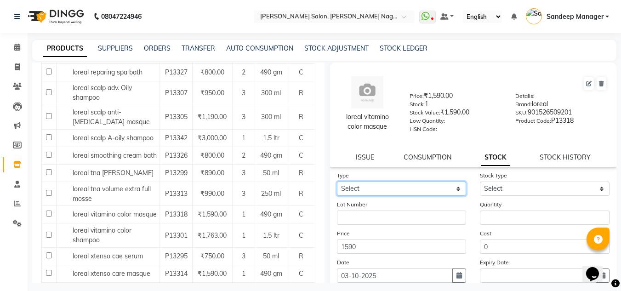
click at [427, 192] on select "Select In Out" at bounding box center [402, 188] width 130 height 14
select select "in"
click at [337, 181] on select "Select In Out" at bounding box center [402, 188] width 130 height 14
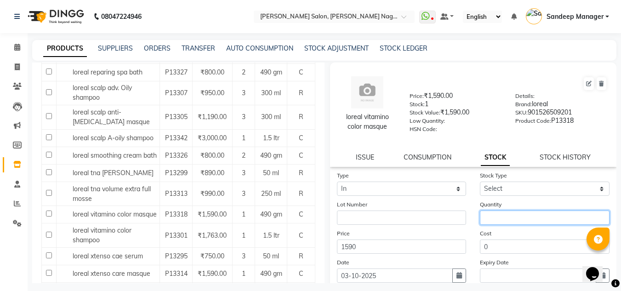
click at [490, 216] on input "number" at bounding box center [545, 217] width 130 height 14
type input "3"
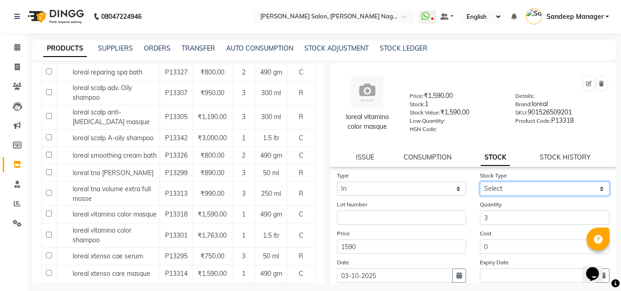
click at [505, 189] on select "Select New Stock Adjustment Return Other" at bounding box center [545, 188] width 130 height 14
select select "new stock"
click at [480, 181] on select "Select New Stock Adjustment Return Other" at bounding box center [545, 188] width 130 height 14
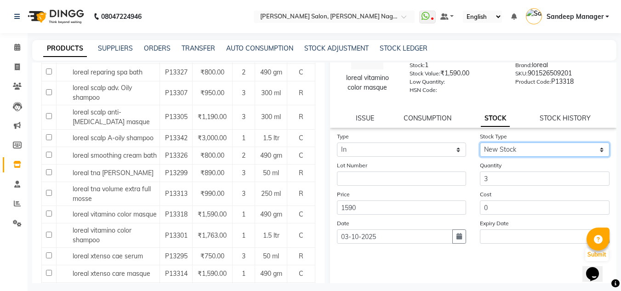
scroll to position [71, 0]
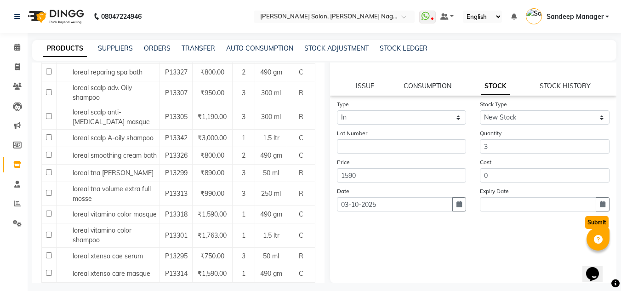
click at [585, 225] on button "Submit" at bounding box center [596, 222] width 23 height 13
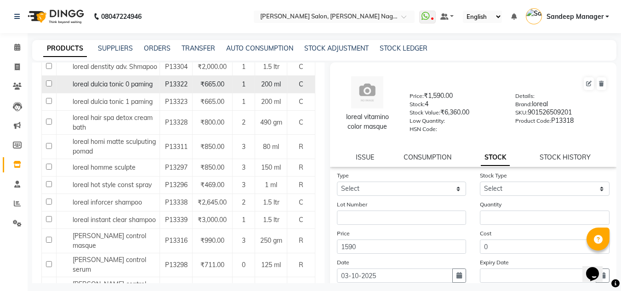
scroll to position [436, 0]
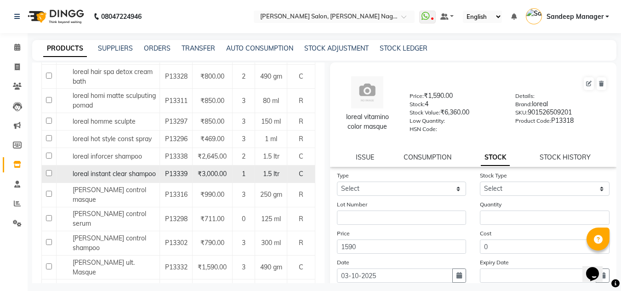
click at [134, 177] on span "loreal instant clear shampoo" at bounding box center [114, 174] width 83 height 8
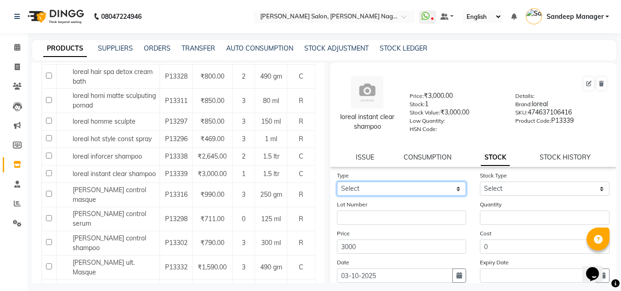
click at [367, 186] on select "Select In Out" at bounding box center [402, 188] width 130 height 14
select select "in"
click at [337, 181] on select "Select In Out" at bounding box center [402, 188] width 130 height 14
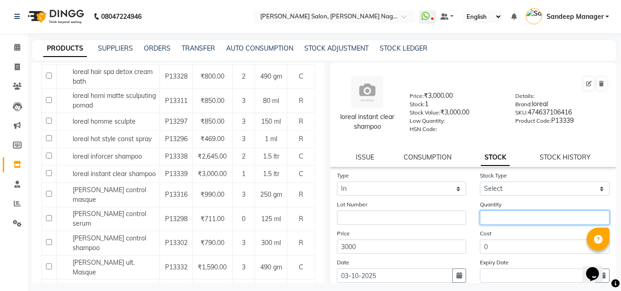
click at [544, 218] on input "number" at bounding box center [545, 217] width 130 height 14
type input "1"
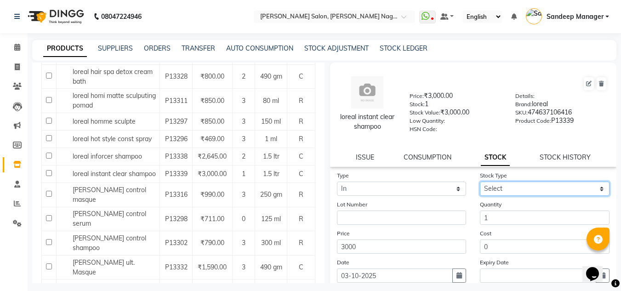
drag, startPoint x: 531, startPoint y: 187, endPoint x: 531, endPoint y: 194, distance: 6.9
click at [531, 187] on select "Select New Stock Adjustment Return Other" at bounding box center [545, 188] width 130 height 14
select select "new stock"
click at [480, 181] on select "Select New Stock Adjustment Return Other" at bounding box center [545, 188] width 130 height 14
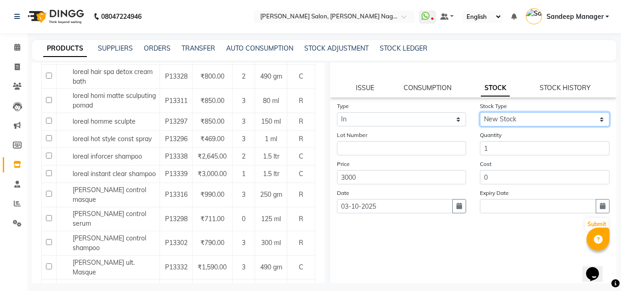
scroll to position [71, 0]
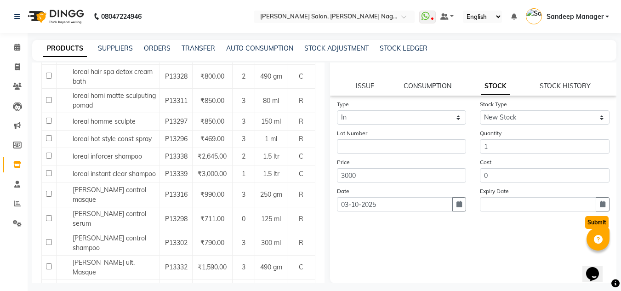
click at [585, 224] on button "Submit" at bounding box center [596, 222] width 23 height 13
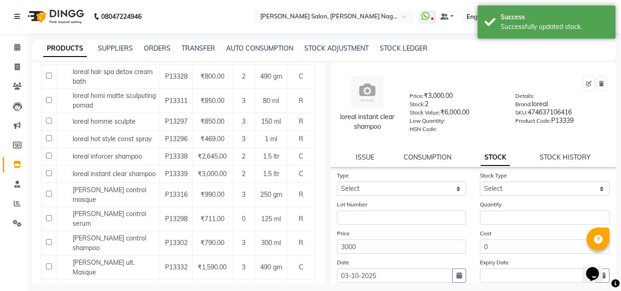
scroll to position [0, 0]
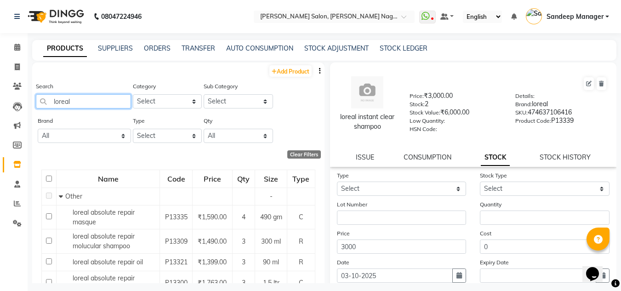
click at [98, 98] on input "loreal" at bounding box center [83, 101] width 95 height 14
type input "l"
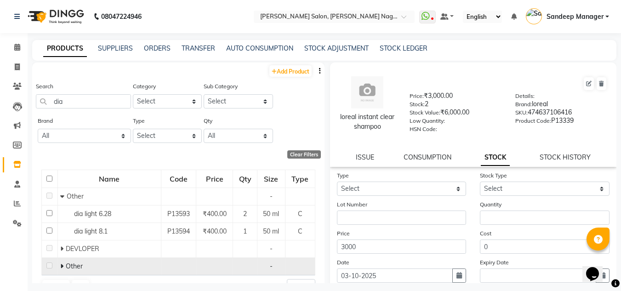
click at [75, 263] on span "Other" at bounding box center [74, 266] width 17 height 8
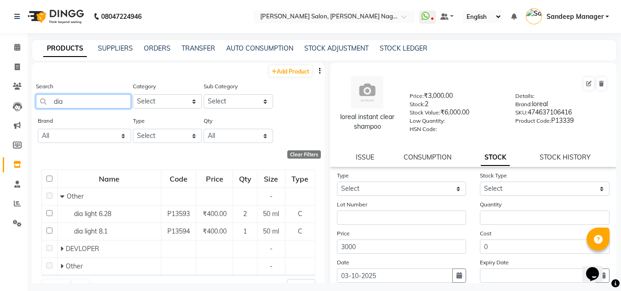
click at [96, 104] on input "dia" at bounding box center [83, 101] width 95 height 14
type input "d"
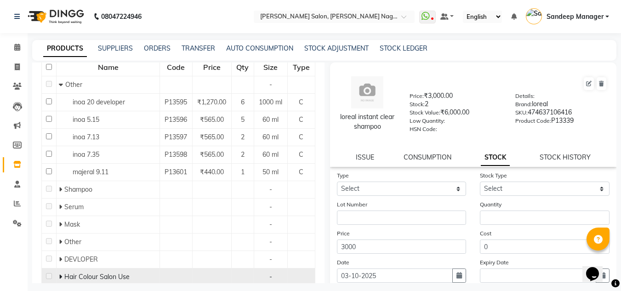
scroll to position [149, 0]
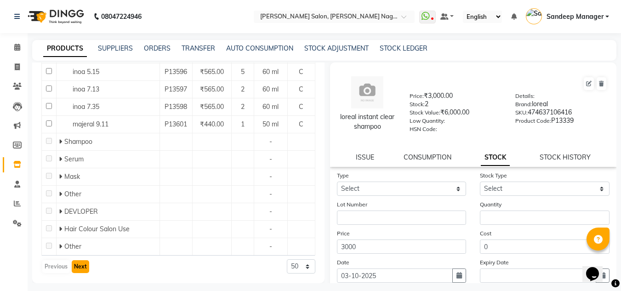
click at [81, 264] on button "Next" at bounding box center [80, 266] width 17 height 13
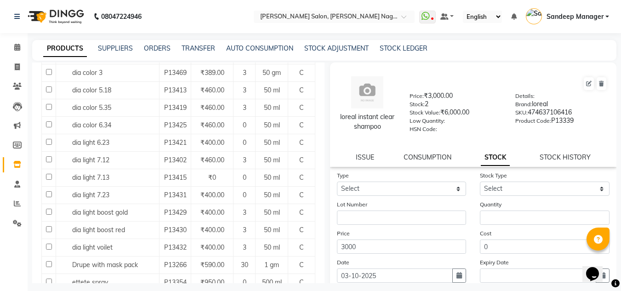
scroll to position [184, 0]
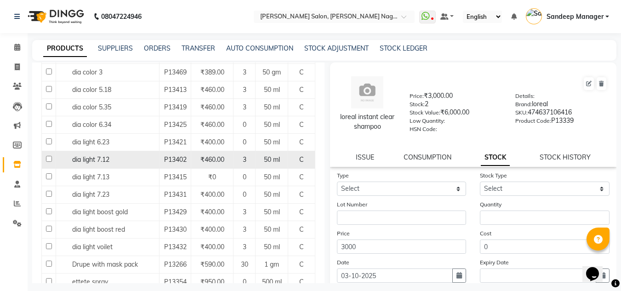
click at [110, 164] on div "dia light 7.12" at bounding box center [107, 160] width 98 height 10
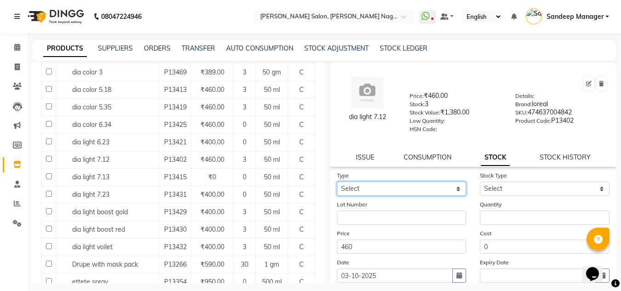
click at [379, 187] on select "Select In Out" at bounding box center [402, 188] width 130 height 14
select select "in"
click at [337, 181] on select "Select In Out" at bounding box center [402, 188] width 130 height 14
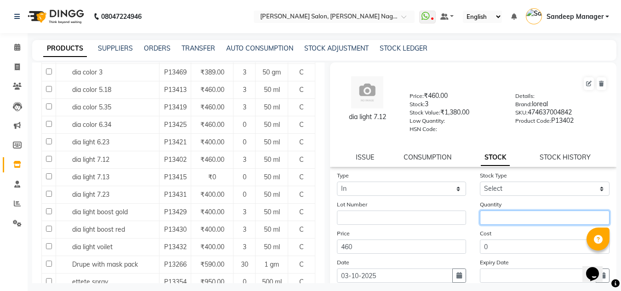
click at [503, 215] on input "number" at bounding box center [545, 217] width 130 height 14
type input "3"
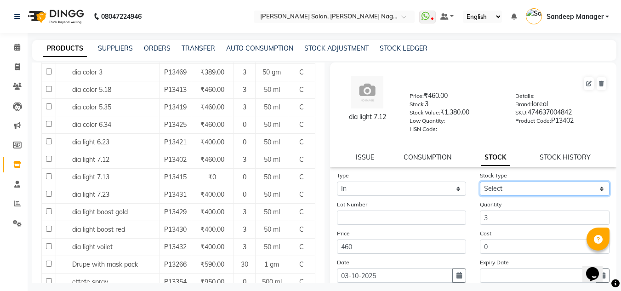
click at [512, 187] on select "Select New Stock Adjustment Return Other" at bounding box center [545, 188] width 130 height 14
select select "new stock"
click at [480, 181] on select "Select New Stock Adjustment Return Other" at bounding box center [545, 188] width 130 height 14
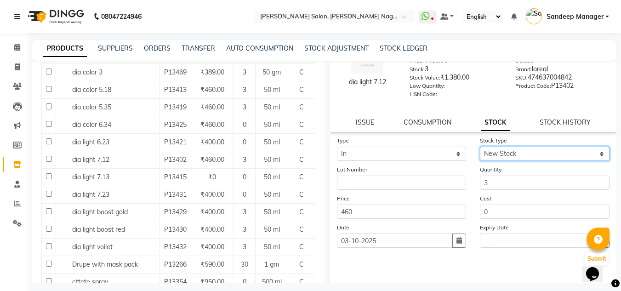
scroll to position [71, 0]
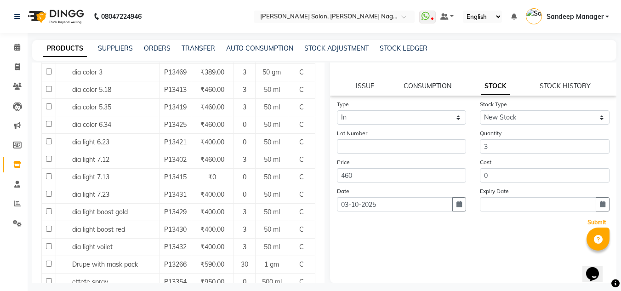
click at [585, 218] on button "Submit" at bounding box center [596, 222] width 23 height 13
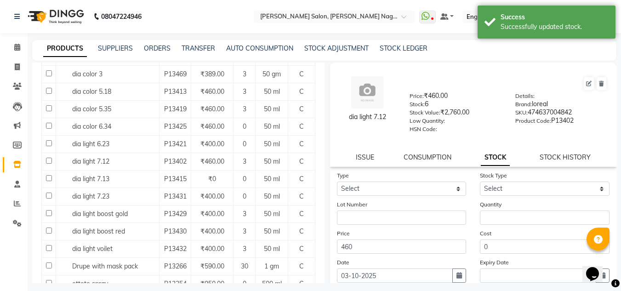
scroll to position [184, 0]
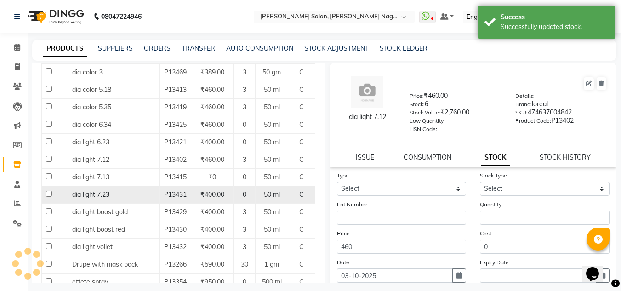
click at [132, 199] on div "dia light 7.23" at bounding box center [107, 195] width 98 height 10
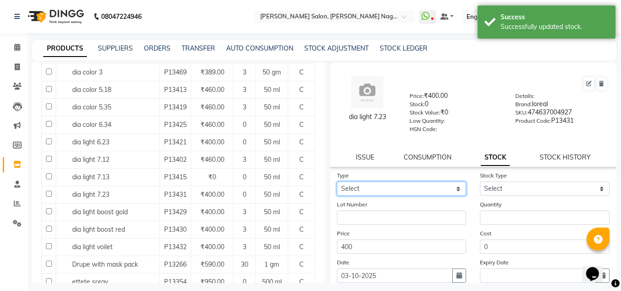
click at [385, 187] on select "Select In Out" at bounding box center [402, 188] width 130 height 14
select select "in"
click at [337, 181] on select "Select In Out" at bounding box center [402, 188] width 130 height 14
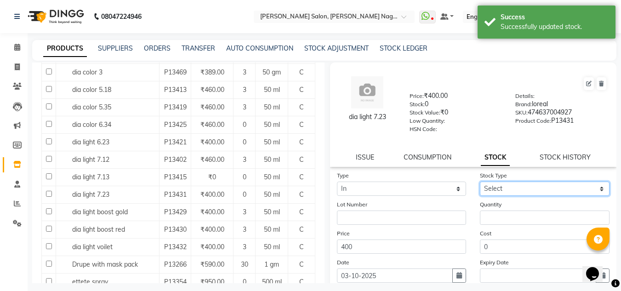
drag, startPoint x: 543, startPoint y: 186, endPoint x: 535, endPoint y: 193, distance: 11.0
click at [543, 186] on select "Select New Stock Adjustment Return Other" at bounding box center [545, 188] width 130 height 14
click at [473, 198] on form "Type Select In Out Stock Type Select New Stock Adjustment Return Other Lot Numb…" at bounding box center [473, 235] width 273 height 130
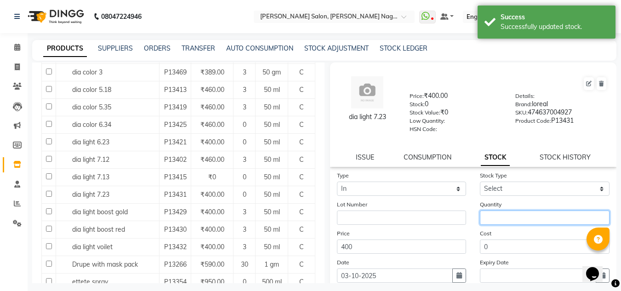
click at [495, 217] on input "number" at bounding box center [545, 217] width 130 height 14
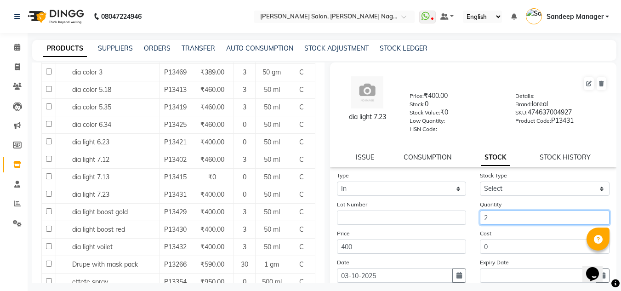
type input "2"
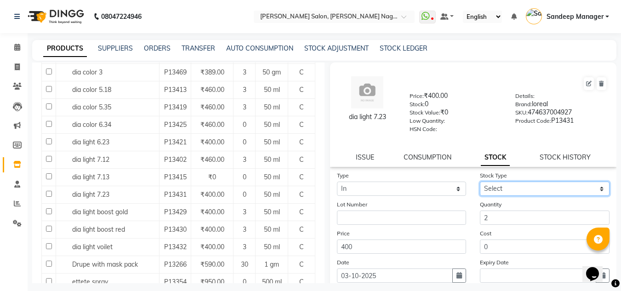
click at [528, 188] on select "Select New Stock Adjustment Return Other" at bounding box center [545, 188] width 130 height 14
select select "new stock"
click at [480, 181] on select "Select New Stock Adjustment Return Other" at bounding box center [545, 188] width 130 height 14
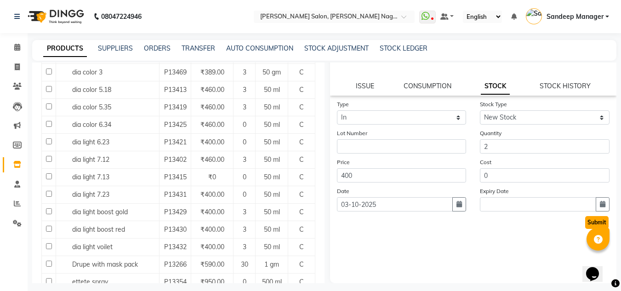
click at [585, 223] on button "Submit" at bounding box center [596, 222] width 23 height 13
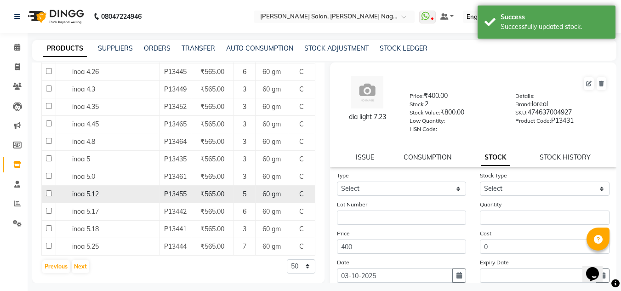
scroll to position [968, 0]
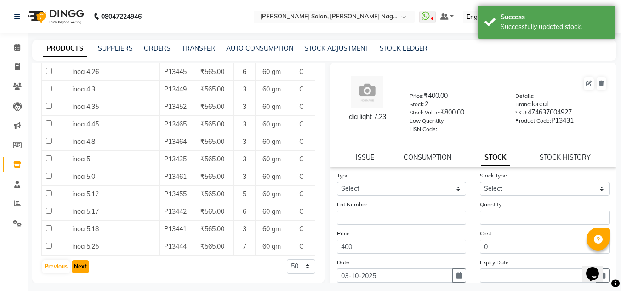
click at [83, 266] on button "Next" at bounding box center [80, 266] width 17 height 13
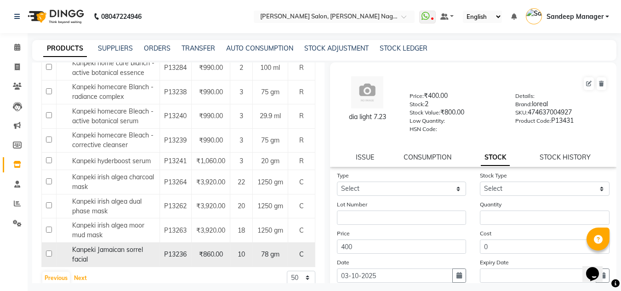
scroll to position [986, 0]
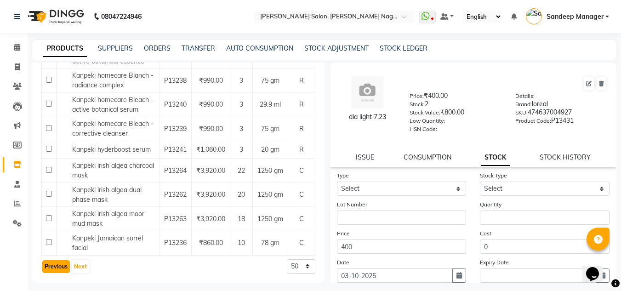
click at [51, 268] on button "Previous" at bounding box center [56, 266] width 28 height 13
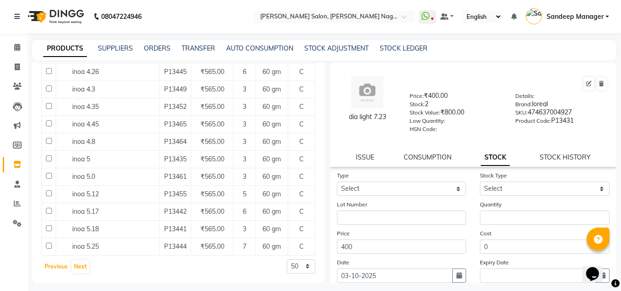
scroll to position [0, 0]
click at [53, 267] on button "Previous" at bounding box center [56, 266] width 28 height 13
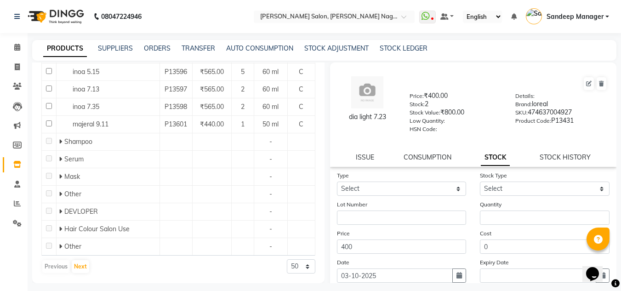
scroll to position [6, 0]
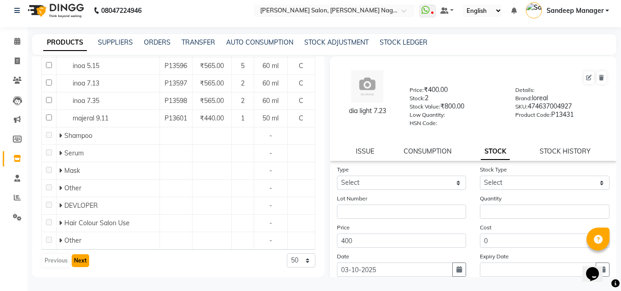
click at [81, 260] on button "Next" at bounding box center [80, 260] width 17 height 13
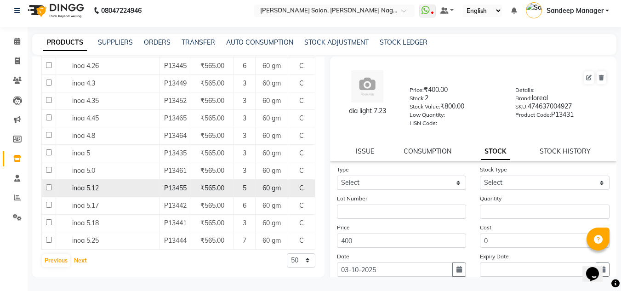
scroll to position [968, 0]
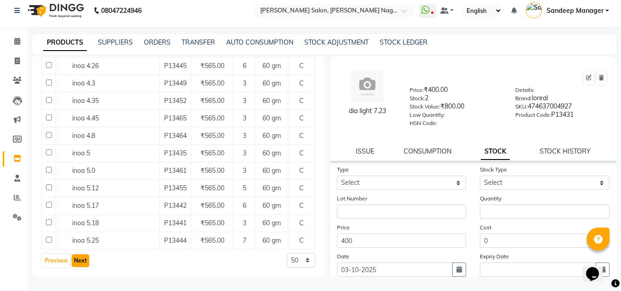
drag, startPoint x: 78, startPoint y: 271, endPoint x: 77, endPoint y: 263, distance: 7.4
click at [78, 262] on button "Next" at bounding box center [80, 260] width 17 height 13
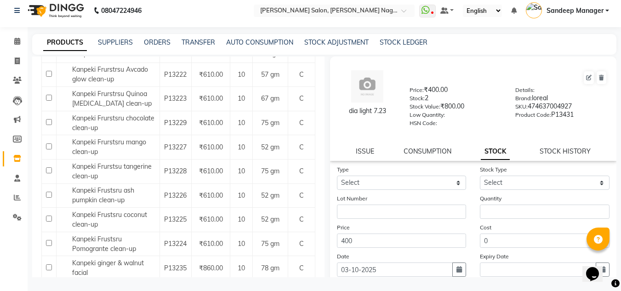
scroll to position [986, 0]
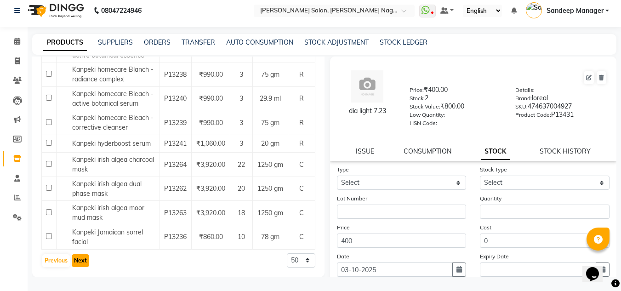
click at [84, 259] on button "Next" at bounding box center [80, 260] width 17 height 13
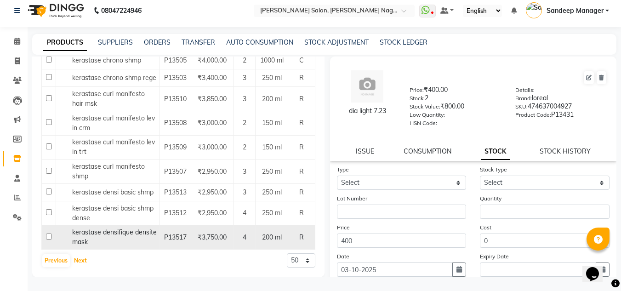
scroll to position [1116, 0]
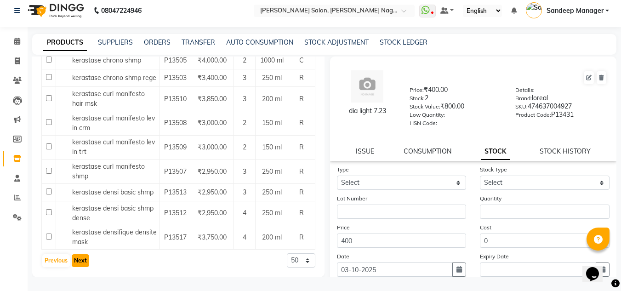
click at [77, 262] on button "Next" at bounding box center [80, 260] width 17 height 13
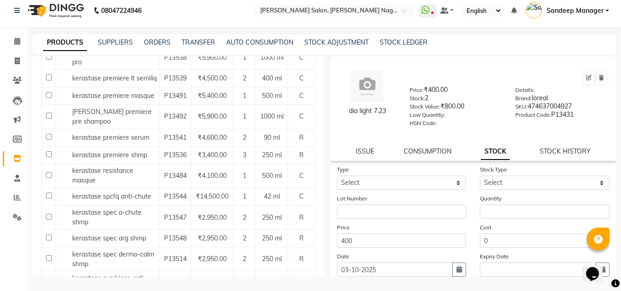
scroll to position [1040, 0]
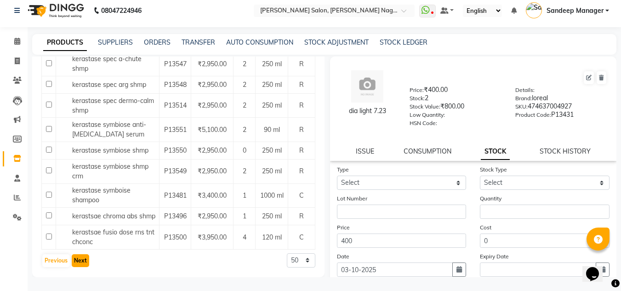
click at [84, 261] on button "Next" at bounding box center [80, 260] width 17 height 13
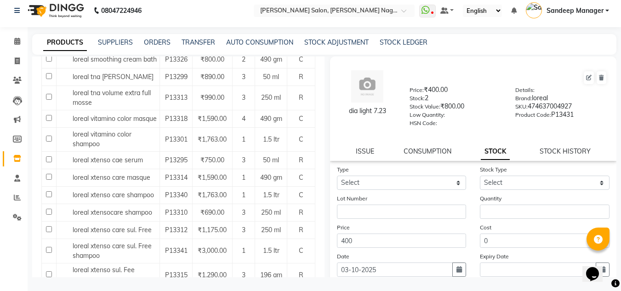
scroll to position [927, 0]
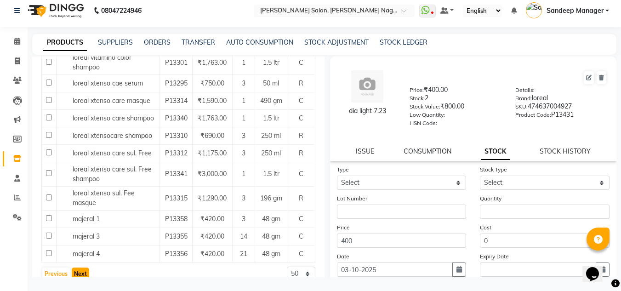
click at [84, 267] on button "Next" at bounding box center [80, 273] width 17 height 13
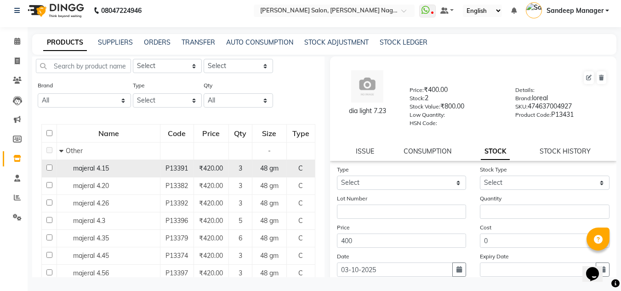
scroll to position [138, 0]
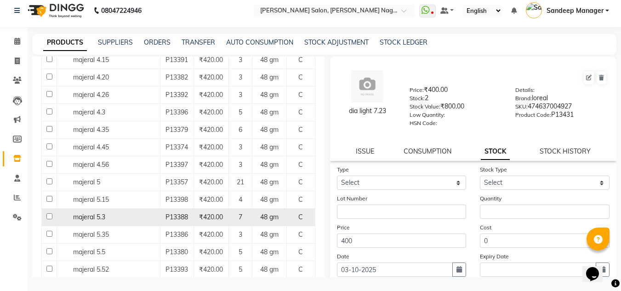
click at [124, 211] on td "majeral 5.3" at bounding box center [108, 217] width 103 height 17
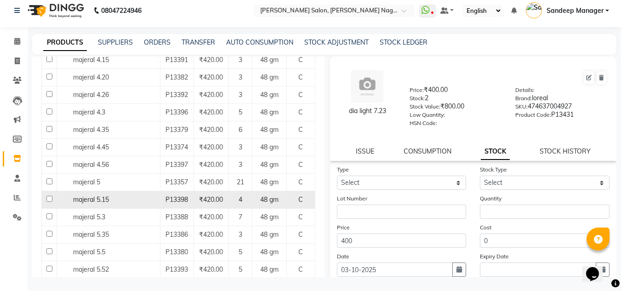
click at [125, 202] on div "majeral 5.15" at bounding box center [108, 200] width 98 height 10
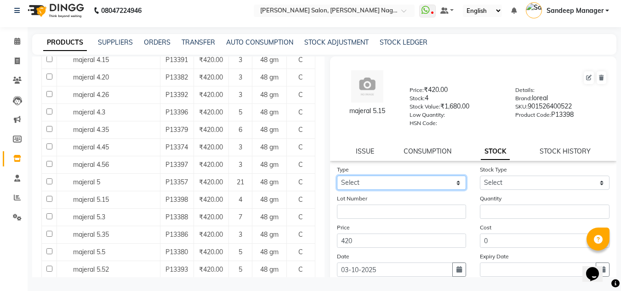
click at [374, 183] on select "Select In Out" at bounding box center [402, 183] width 130 height 14
select select "in"
click at [337, 176] on select "Select In Out" at bounding box center [402, 183] width 130 height 14
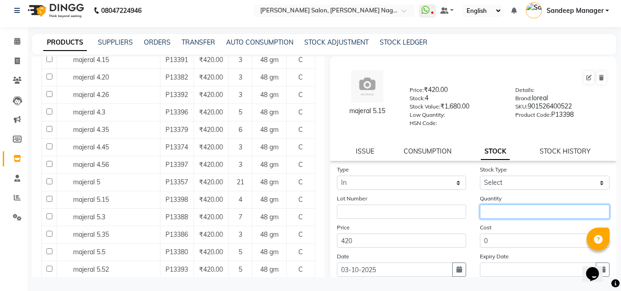
click at [494, 210] on input "number" at bounding box center [545, 211] width 130 height 14
type input "3"
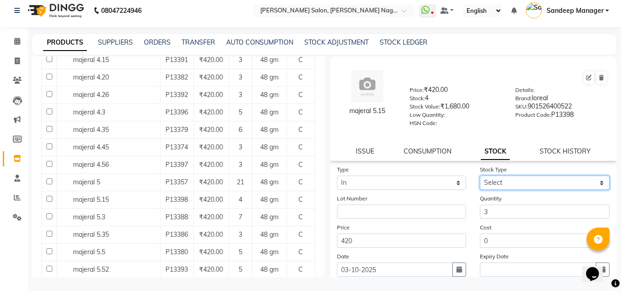
click at [514, 183] on select "Select New Stock Adjustment Return Other" at bounding box center [545, 183] width 130 height 14
select select "new stock"
click at [480, 176] on select "Select New Stock Adjustment Return Other" at bounding box center [545, 183] width 130 height 14
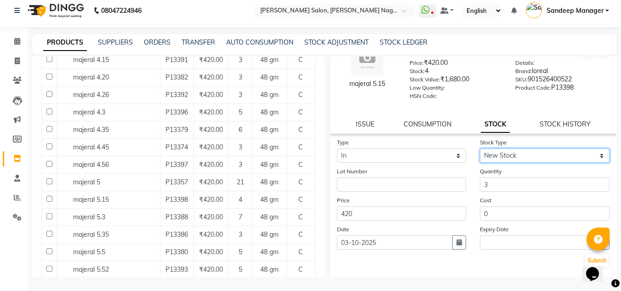
scroll to position [71, 0]
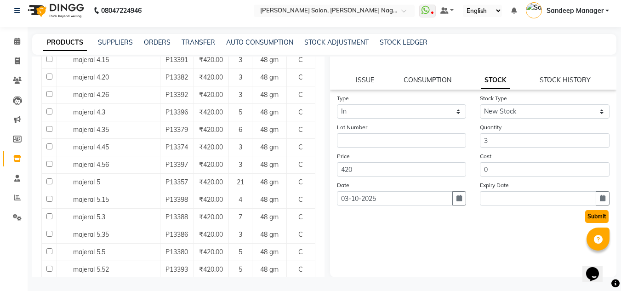
click at [585, 217] on button "Submit" at bounding box center [596, 216] width 23 height 13
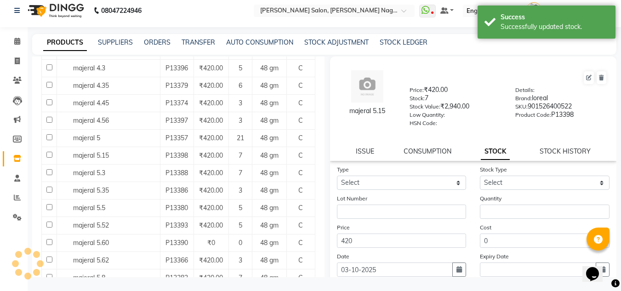
scroll to position [322, 0]
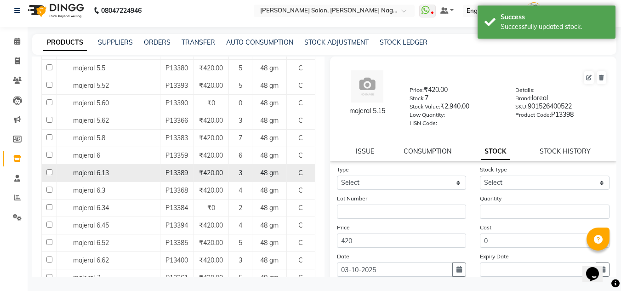
click at [120, 170] on div "majeral 6.13" at bounding box center [108, 173] width 98 height 10
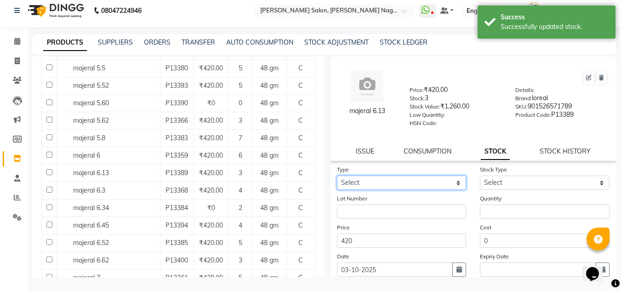
click at [356, 180] on select "Select In Out" at bounding box center [402, 183] width 130 height 14
select select "in"
click at [337, 176] on select "Select In Out" at bounding box center [402, 183] width 130 height 14
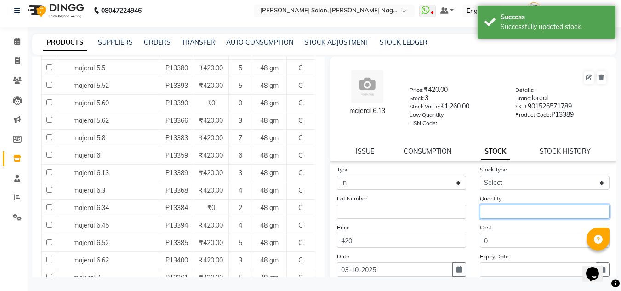
click at [504, 209] on input "number" at bounding box center [545, 211] width 130 height 14
type input "6"
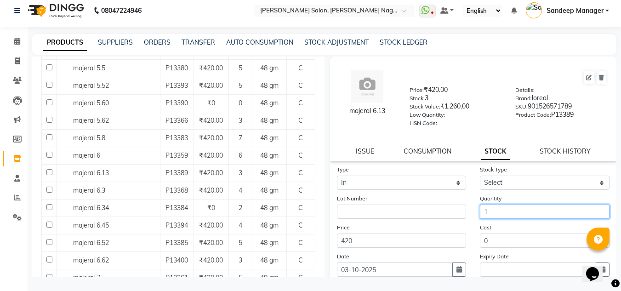
type input "1"
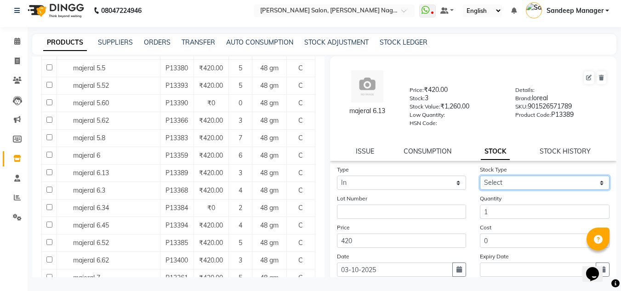
click at [512, 181] on select "Select New Stock Adjustment Return Other" at bounding box center [545, 183] width 130 height 14
select select "new stock"
click at [480, 176] on select "Select New Stock Adjustment Return Other" at bounding box center [545, 183] width 130 height 14
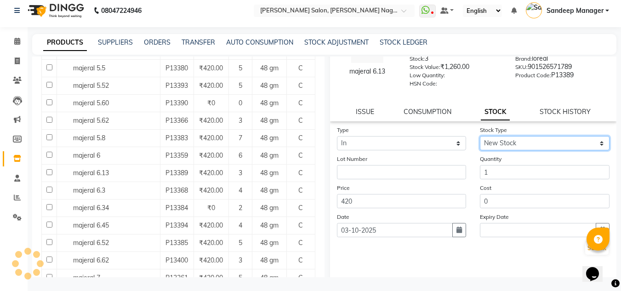
scroll to position [71, 0]
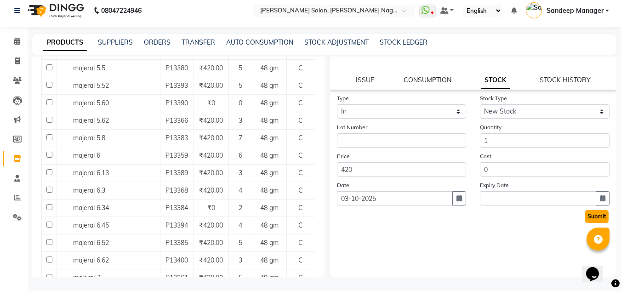
click at [585, 214] on button "Submit" at bounding box center [596, 216] width 23 height 13
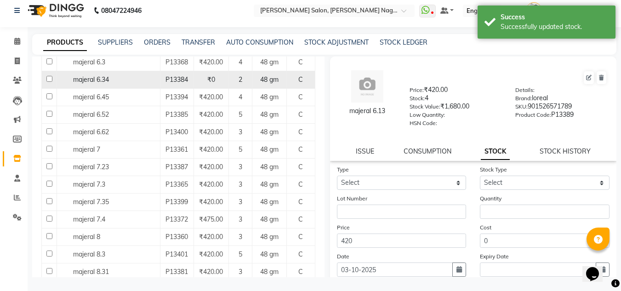
scroll to position [505, 0]
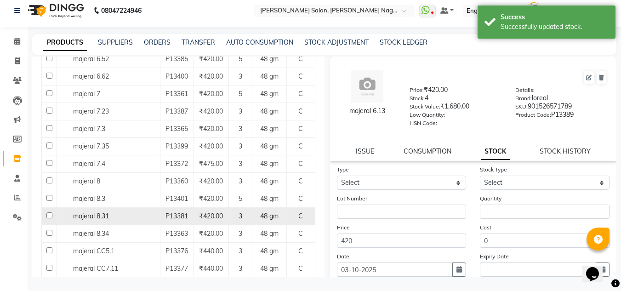
click at [130, 214] on div "majeral 8.31" at bounding box center [108, 216] width 98 height 10
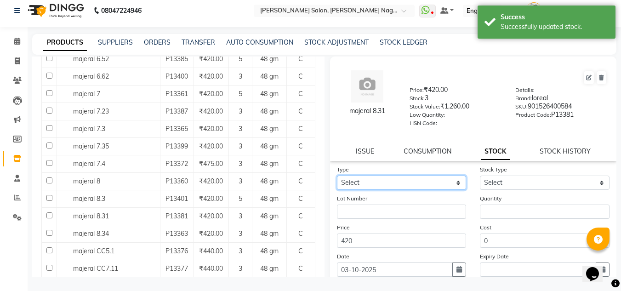
drag, startPoint x: 372, startPoint y: 182, endPoint x: 372, endPoint y: 188, distance: 6.4
click at [372, 182] on select "Select In Out" at bounding box center [402, 183] width 130 height 14
select select "in"
click at [337, 176] on select "Select In Out" at bounding box center [402, 183] width 130 height 14
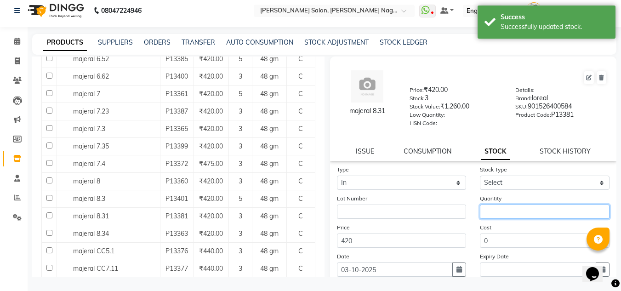
click at [496, 208] on input "number" at bounding box center [545, 211] width 130 height 14
type input "1"
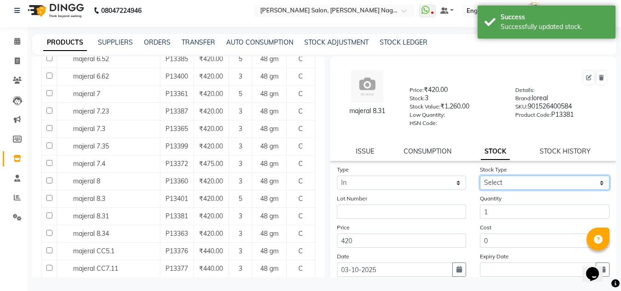
drag, startPoint x: 509, startPoint y: 178, endPoint x: 505, endPoint y: 182, distance: 6.2
click at [509, 178] on select "Select New Stock Adjustment Return Other" at bounding box center [545, 183] width 130 height 14
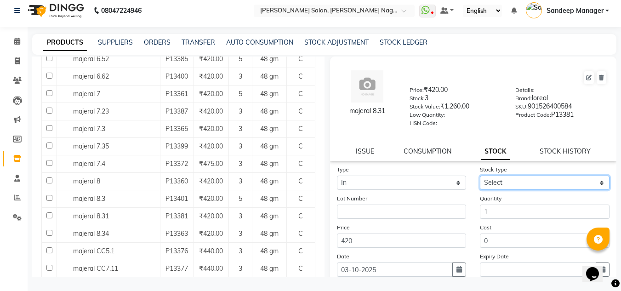
select select "new stock"
click at [480, 176] on select "Select New Stock Adjustment Return Other" at bounding box center [545, 183] width 130 height 14
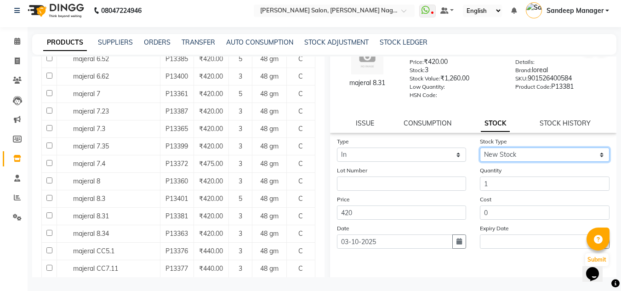
scroll to position [71, 0]
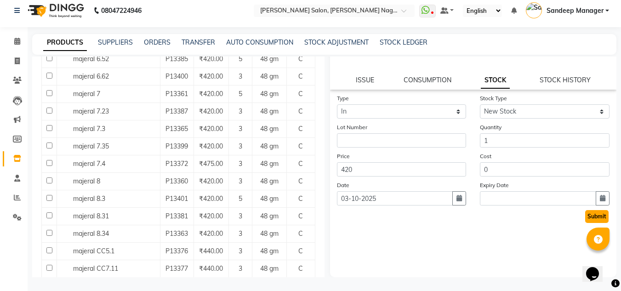
click at [587, 216] on button "Submit" at bounding box center [596, 216] width 23 height 13
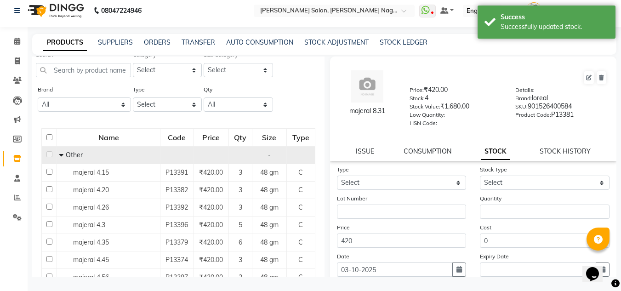
scroll to position [0, 0]
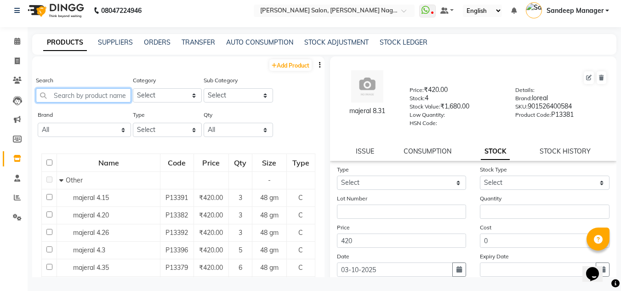
click at [90, 96] on input "text" at bounding box center [83, 95] width 95 height 14
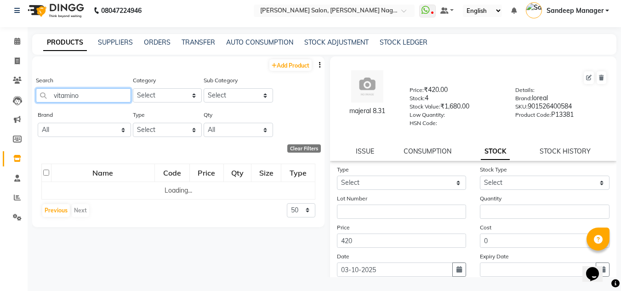
click at [104, 94] on input "vitamino" at bounding box center [83, 95] width 95 height 14
type input "v"
type input "inoa"
click at [16, 43] on icon at bounding box center [17, 41] width 6 height 7
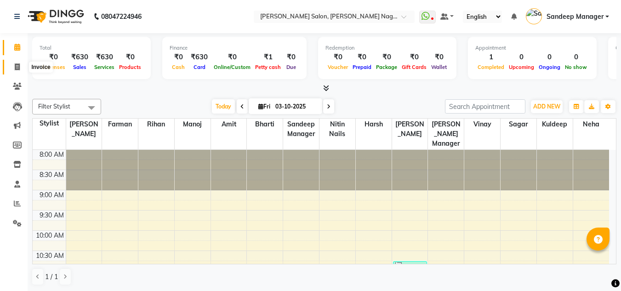
click at [20, 64] on icon at bounding box center [17, 66] width 5 height 7
select select "service"
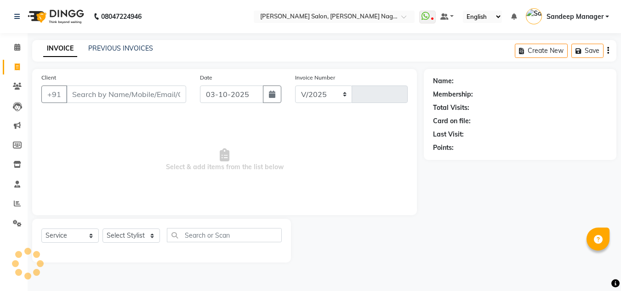
select select "8641"
type input "1050"
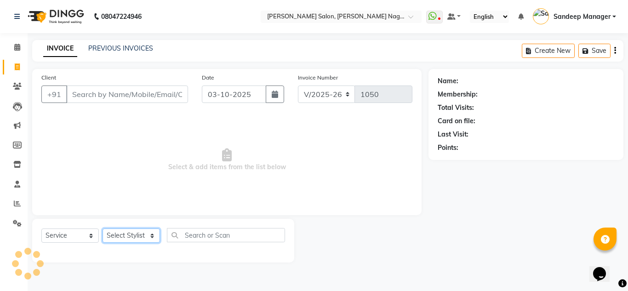
click at [119, 236] on select "Select Stylist" at bounding box center [130, 235] width 57 height 14
select select "86637"
click at [102, 228] on select "Select Stylist [PERSON_NAME] Farman [PERSON_NAME] Manager [PERSON_NAME] Kuldeep…" at bounding box center [130, 235] width 57 height 14
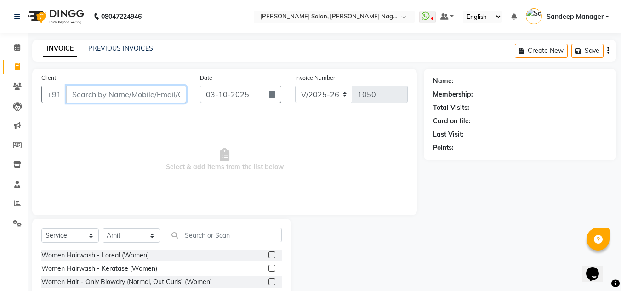
click at [140, 92] on input "Client" at bounding box center [126, 93] width 120 height 17
type input "9310797056"
click at [157, 93] on span "Add Client" at bounding box center [162, 94] width 36 height 9
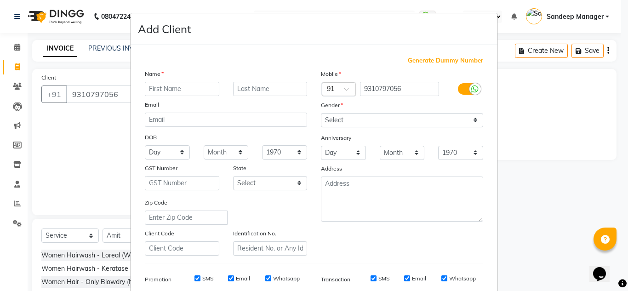
click at [157, 91] on input "text" at bounding box center [182, 89] width 74 height 14
type input "[PERSON_NAME]"
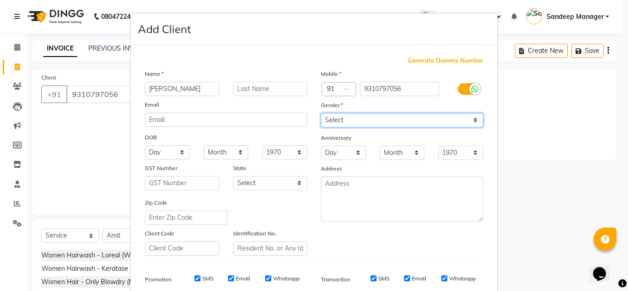
click at [364, 117] on select "Select [DEMOGRAPHIC_DATA] [DEMOGRAPHIC_DATA] Other Prefer Not To Say" at bounding box center [402, 120] width 162 height 14
select select "[DEMOGRAPHIC_DATA]"
click at [321, 113] on select "Select [DEMOGRAPHIC_DATA] [DEMOGRAPHIC_DATA] Other Prefer Not To Say" at bounding box center [402, 120] width 162 height 14
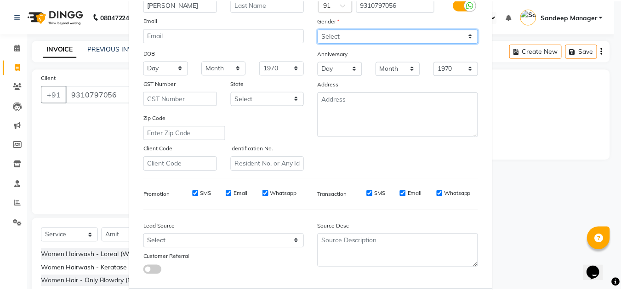
scroll to position [133, 0]
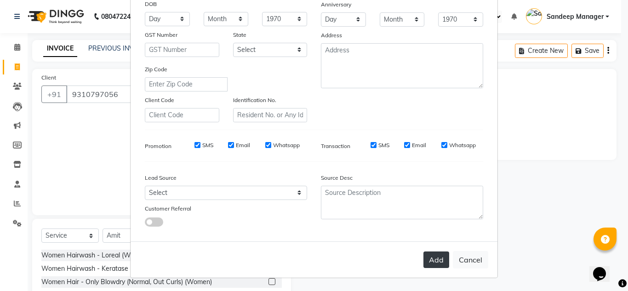
click at [427, 257] on button "Add" at bounding box center [436, 259] width 26 height 17
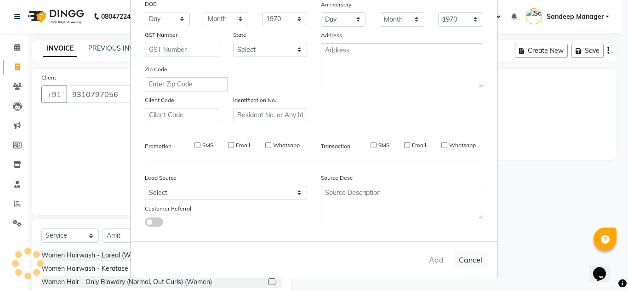
select select
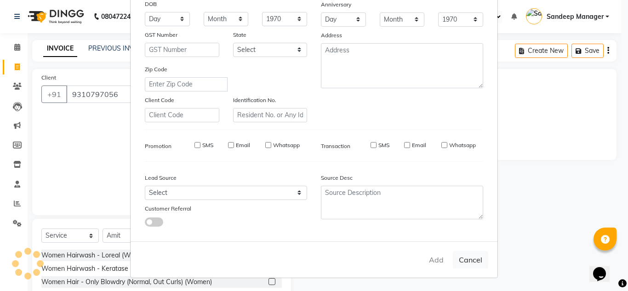
select select
checkbox input "false"
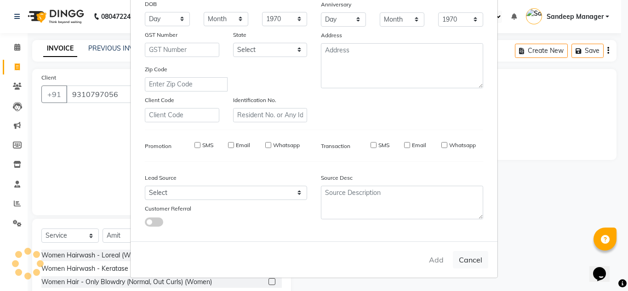
checkbox input "false"
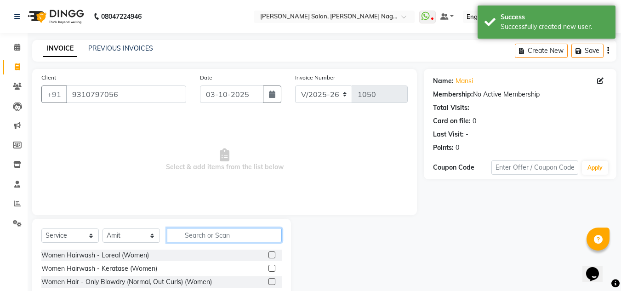
click at [204, 234] on input "text" at bounding box center [224, 235] width 115 height 14
type input "hair cut"
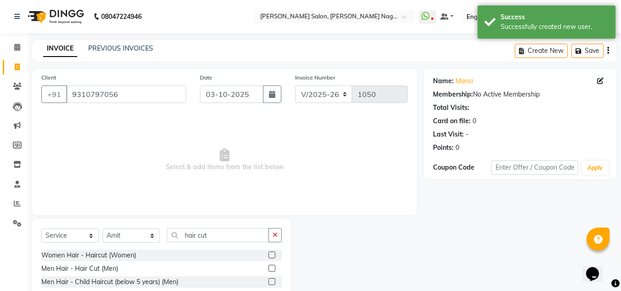
click at [272, 255] on label at bounding box center [271, 254] width 7 height 7
click at [272, 255] on input "checkbox" at bounding box center [271, 255] width 6 height 6
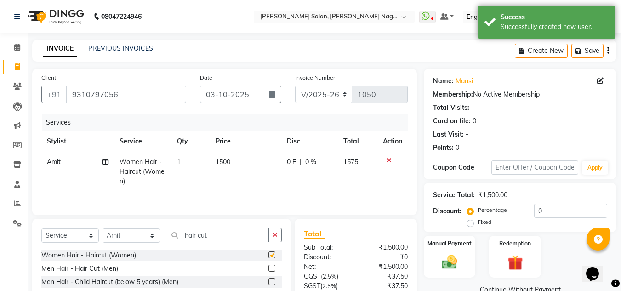
checkbox input "false"
click at [226, 156] on td "1500" at bounding box center [245, 172] width 71 height 40
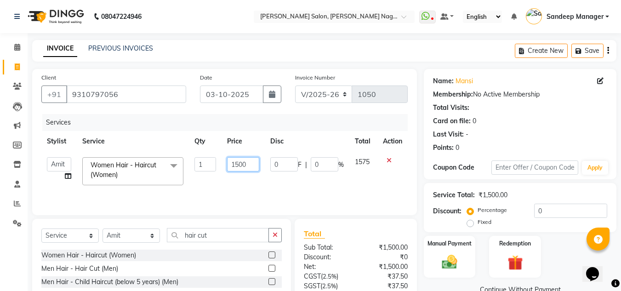
click at [238, 164] on input "1500" at bounding box center [243, 164] width 32 height 14
type input "1200"
click at [237, 189] on td "1200" at bounding box center [242, 171] width 43 height 39
click at [213, 238] on input "hair cut" at bounding box center [218, 235] width 102 height 14
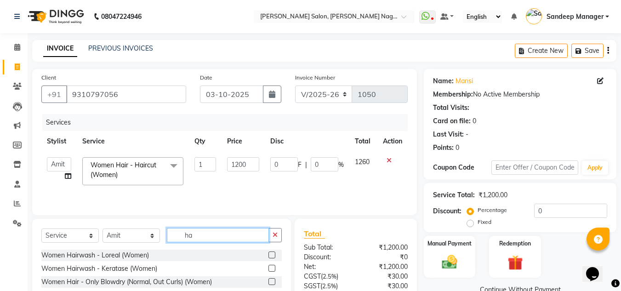
type input "h"
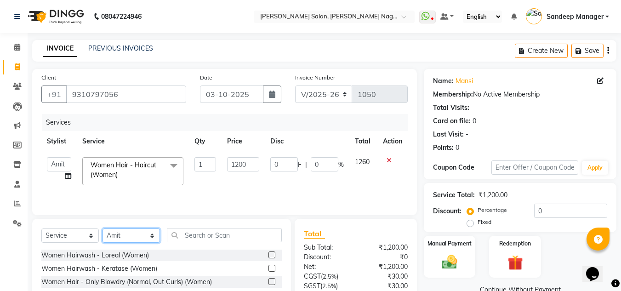
click at [148, 238] on select "Select Stylist [PERSON_NAME] Farman [PERSON_NAME] Manager [PERSON_NAME] Kuldeep…" at bounding box center [130, 235] width 57 height 14
select select "86636"
click at [102, 228] on select "Select Stylist [PERSON_NAME] Farman [PERSON_NAME] Manager [PERSON_NAME] Kuldeep…" at bounding box center [130, 235] width 57 height 14
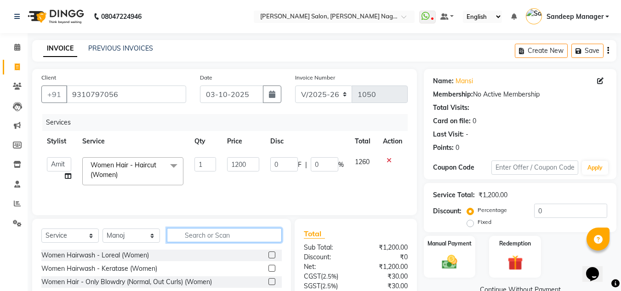
click at [242, 236] on input "text" at bounding box center [224, 235] width 115 height 14
type input "pedi"
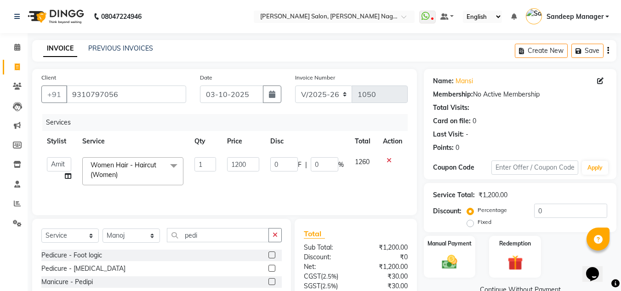
click at [268, 282] on label at bounding box center [271, 281] width 7 height 7
click at [268, 282] on input "checkbox" at bounding box center [271, 282] width 6 height 6
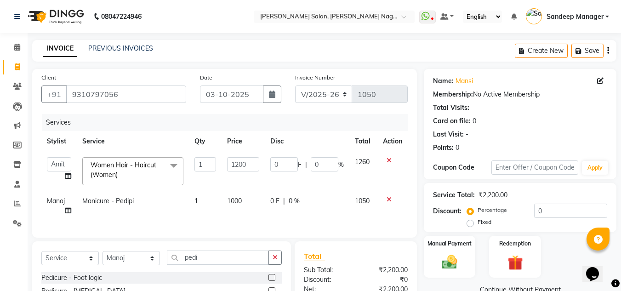
checkbox input "false"
click at [240, 198] on span "1000" at bounding box center [234, 201] width 15 height 8
select select "86636"
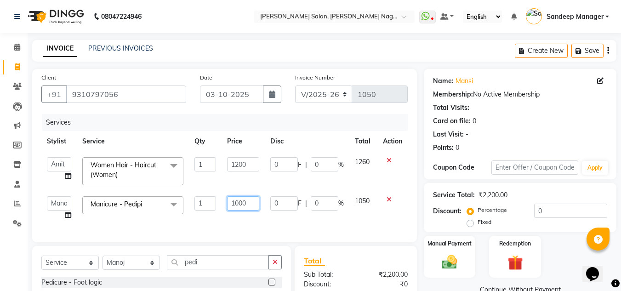
click at [242, 203] on input "1000" at bounding box center [243, 203] width 32 height 14
type input "700"
click at [140, 270] on select "Select Stylist [PERSON_NAME] Farman [PERSON_NAME] Manager [PERSON_NAME] Kuldeep…" at bounding box center [130, 262] width 57 height 14
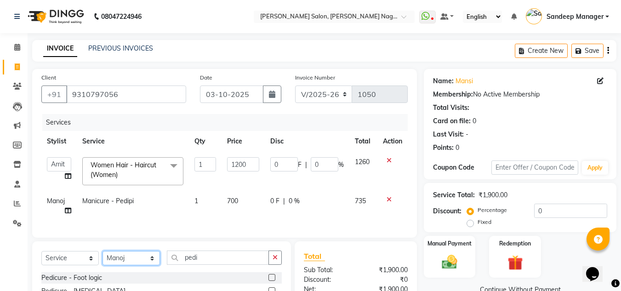
select select "90271"
click at [102, 258] on select "Select Stylist [PERSON_NAME] Farman [PERSON_NAME] Manager [PERSON_NAME] Kuldeep…" at bounding box center [130, 258] width 57 height 14
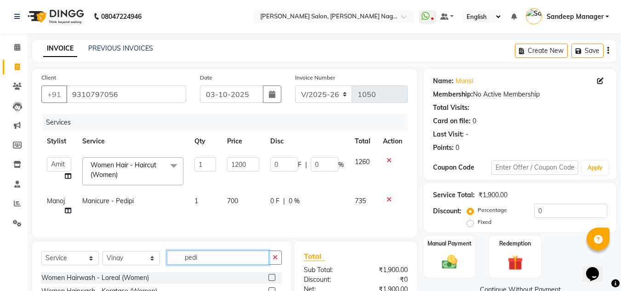
click at [256, 265] on input "pedi" at bounding box center [218, 257] width 102 height 14
type input "p"
type input "file"
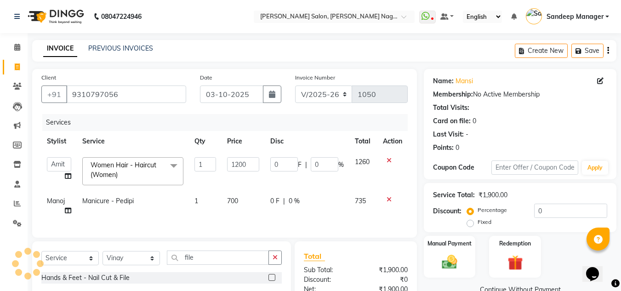
click at [272, 281] on label at bounding box center [271, 277] width 7 height 7
click at [272, 281] on input "checkbox" at bounding box center [271, 278] width 6 height 6
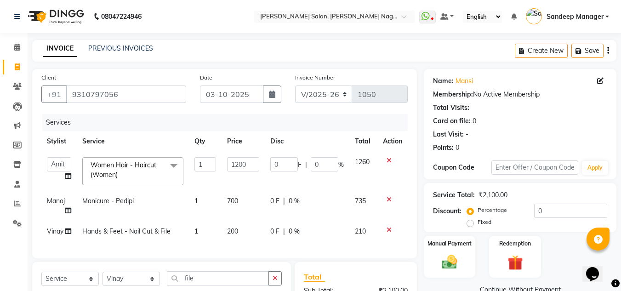
checkbox input "false"
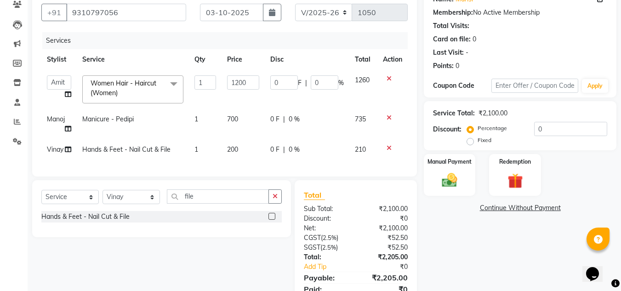
scroll to position [92, 0]
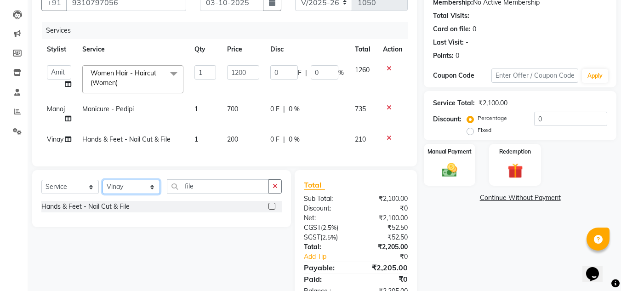
click at [150, 193] on select "Select Stylist [PERSON_NAME] Farman [PERSON_NAME] Manager [PERSON_NAME] Kuldeep…" at bounding box center [130, 187] width 57 height 14
select select "92344"
click at [102, 187] on select "Select Stylist [PERSON_NAME] Farman [PERSON_NAME] Manager [PERSON_NAME] Kuldeep…" at bounding box center [130, 187] width 57 height 14
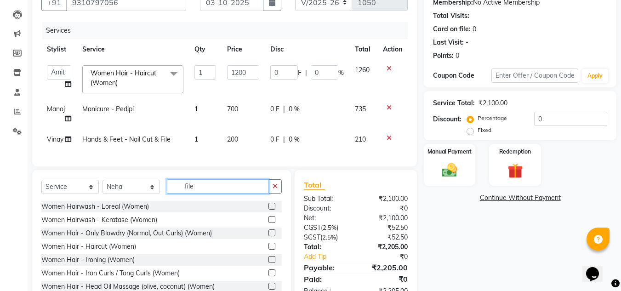
click at [241, 191] on input "file" at bounding box center [218, 186] width 102 height 14
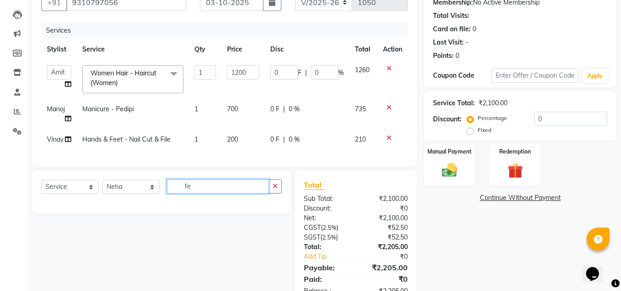
type input "f"
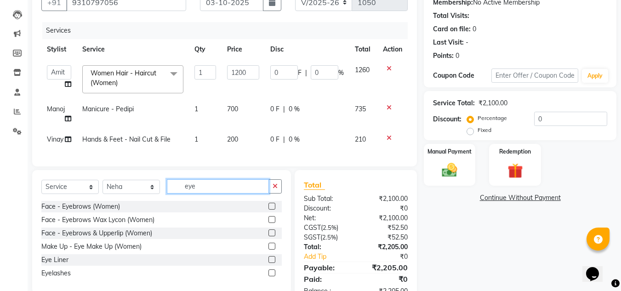
type input "eye"
click at [270, 210] on label at bounding box center [271, 206] width 7 height 7
click at [270, 210] on input "checkbox" at bounding box center [271, 207] width 6 height 6
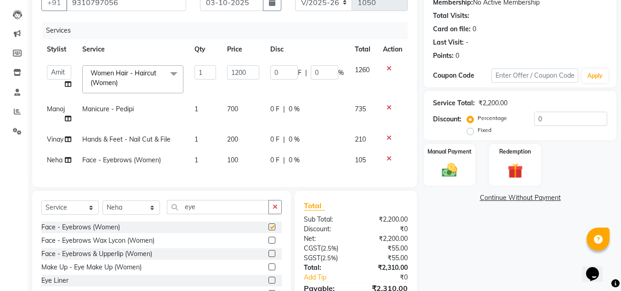
checkbox input "false"
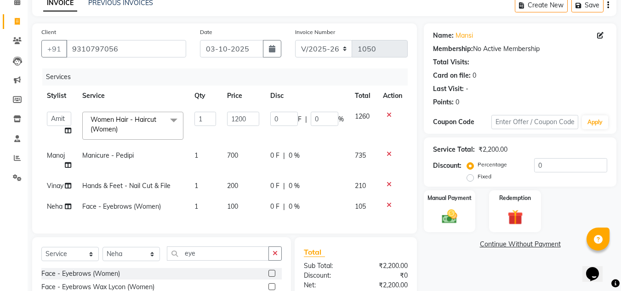
scroll to position [46, 0]
click at [537, 166] on input "0" at bounding box center [570, 165] width 73 height 14
type input "10"
type input "120"
type input "10"
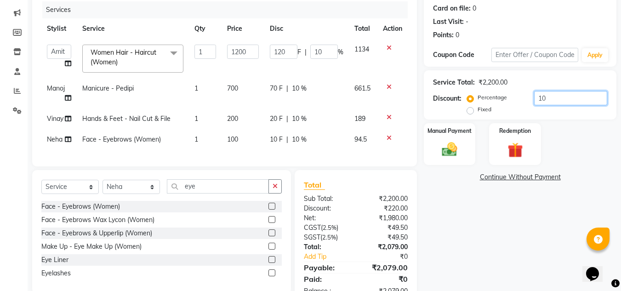
scroll to position [147, 0]
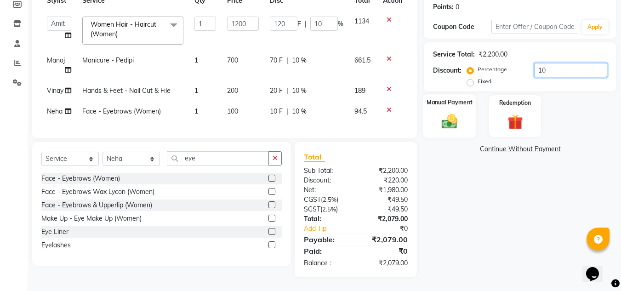
type input "10"
click at [440, 98] on label "Manual Payment" at bounding box center [449, 102] width 46 height 9
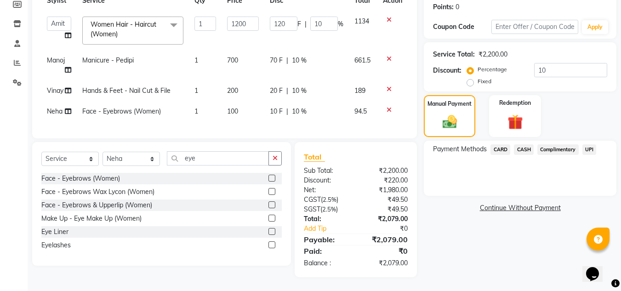
click at [587, 144] on span "UPI" at bounding box center [589, 149] width 14 height 11
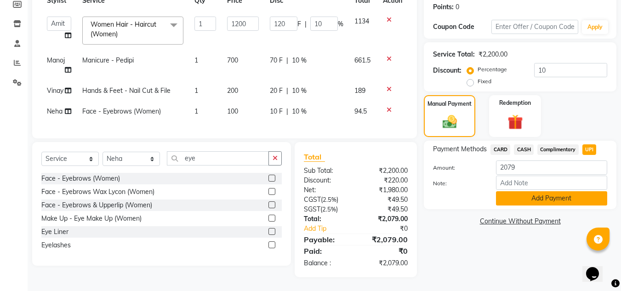
click at [529, 193] on button "Add Payment" at bounding box center [551, 198] width 111 height 14
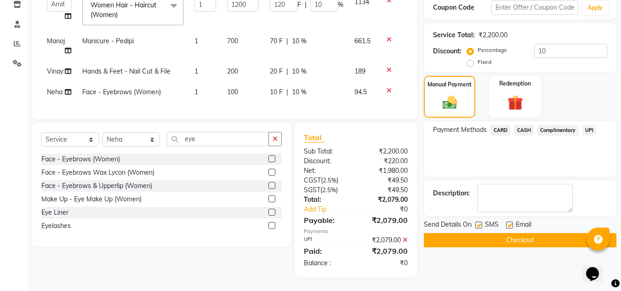
scroll to position [167, 0]
click at [506, 233] on button "Checkout" at bounding box center [520, 240] width 193 height 14
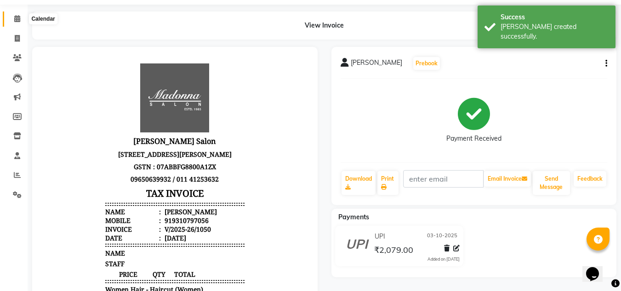
click at [15, 20] on icon at bounding box center [17, 18] width 6 height 7
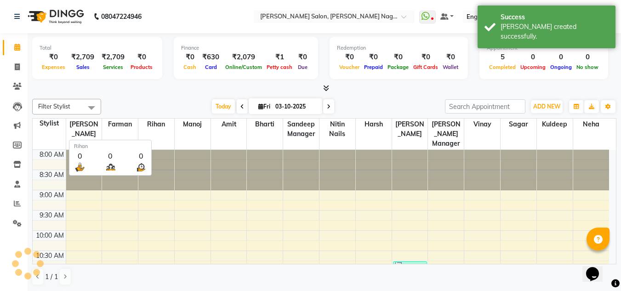
scroll to position [203, 0]
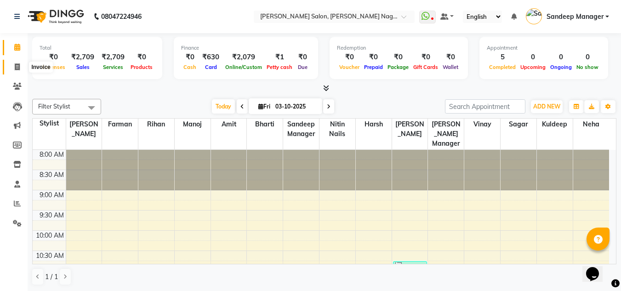
drag, startPoint x: 21, startPoint y: 66, endPoint x: 28, endPoint y: 68, distance: 8.1
click at [21, 65] on span at bounding box center [17, 67] width 16 height 11
select select "service"
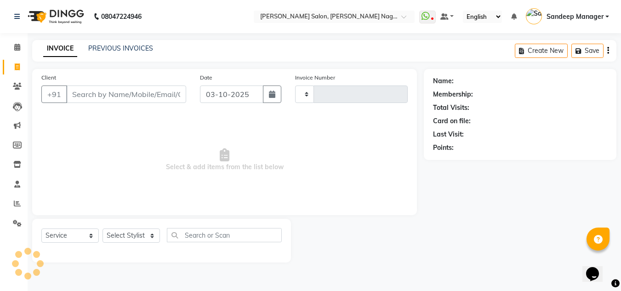
type input "1051"
select select "8641"
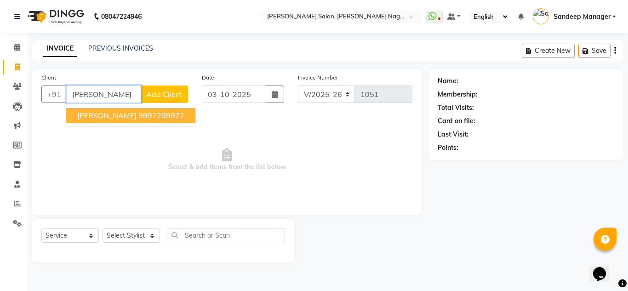
click at [123, 116] on span "[PERSON_NAME]" at bounding box center [106, 115] width 59 height 9
type input "9997299972"
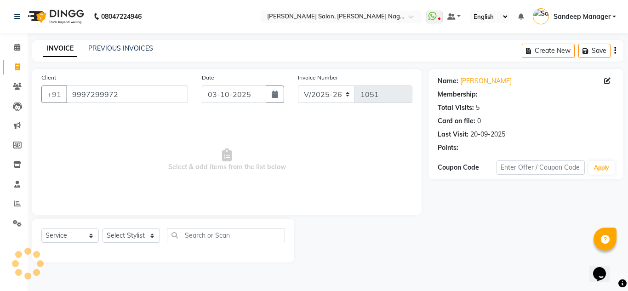
select select "1: Object"
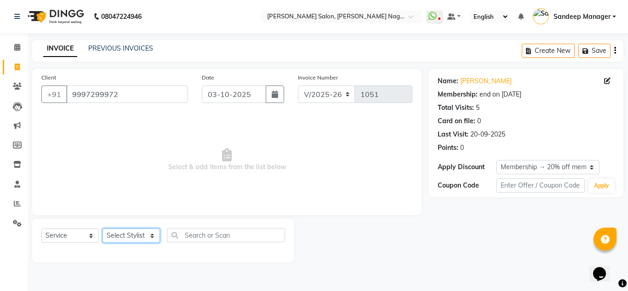
click at [139, 236] on select "Select Stylist [PERSON_NAME] Farman [PERSON_NAME] Manager [PERSON_NAME] Kuldeep…" at bounding box center [130, 235] width 57 height 14
select select "86633"
click at [102, 228] on select "Select Stylist [PERSON_NAME] Farman [PERSON_NAME] Manager [PERSON_NAME] Kuldeep…" at bounding box center [130, 235] width 57 height 14
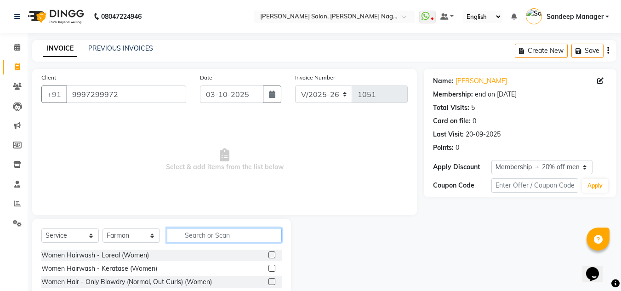
click at [197, 236] on input "text" at bounding box center [224, 235] width 115 height 14
type input "beard"
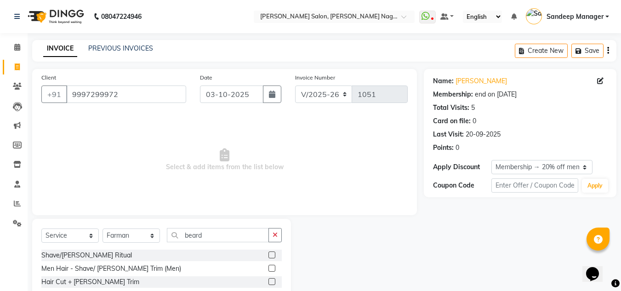
click at [271, 253] on label at bounding box center [271, 254] width 7 height 7
click at [271, 253] on input "checkbox" at bounding box center [271, 255] width 6 height 6
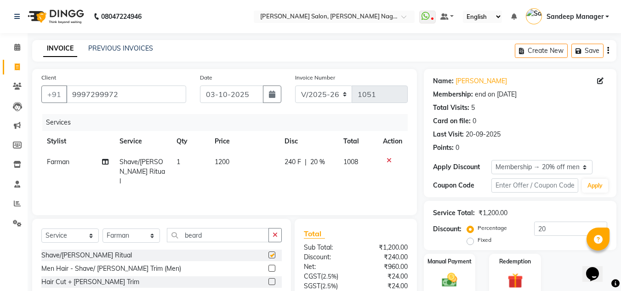
checkbox input "false"
click at [272, 268] on label at bounding box center [271, 268] width 7 height 7
click at [272, 268] on input "checkbox" at bounding box center [271, 269] width 6 height 6
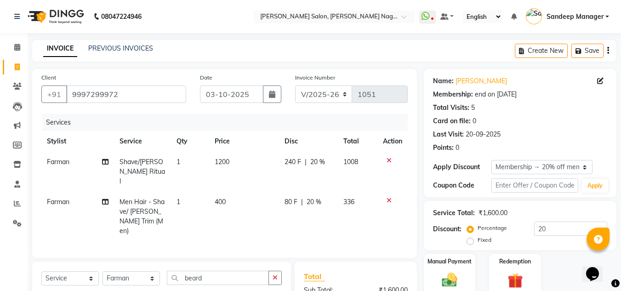
checkbox input "false"
click at [387, 159] on icon at bounding box center [388, 160] width 5 height 6
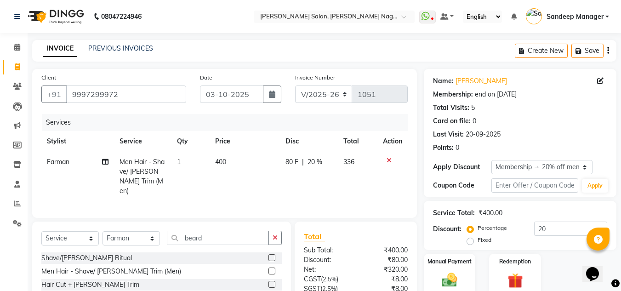
click at [221, 161] on span "400" at bounding box center [220, 162] width 11 height 8
select select "86633"
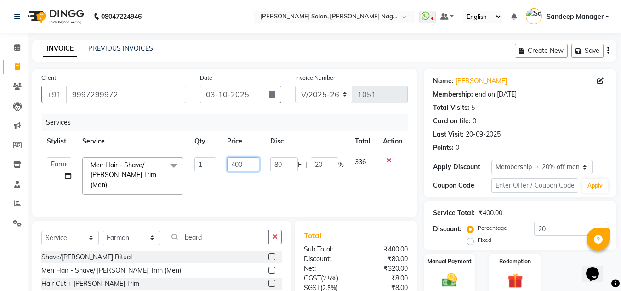
click at [237, 164] on input "400" at bounding box center [243, 164] width 32 height 14
type input "500"
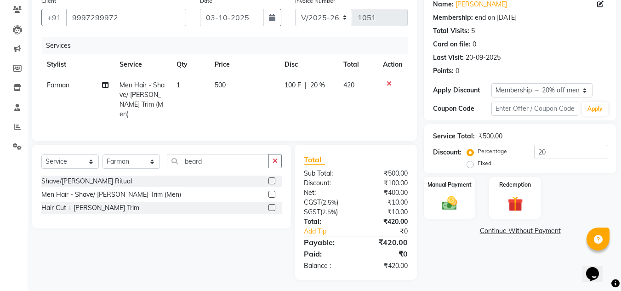
scroll to position [77, 0]
click at [440, 195] on img at bounding box center [449, 203] width 26 height 18
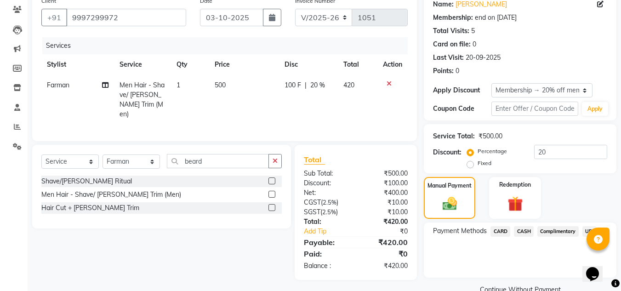
click at [522, 231] on span "CASH" at bounding box center [524, 231] width 20 height 11
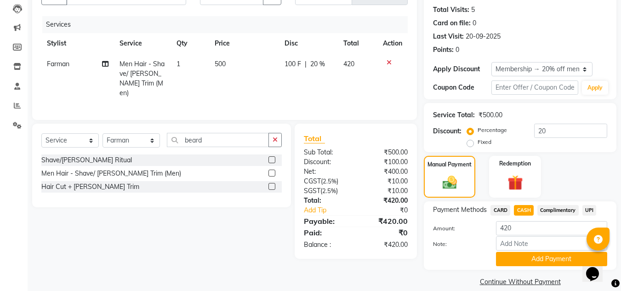
scroll to position [109, 0]
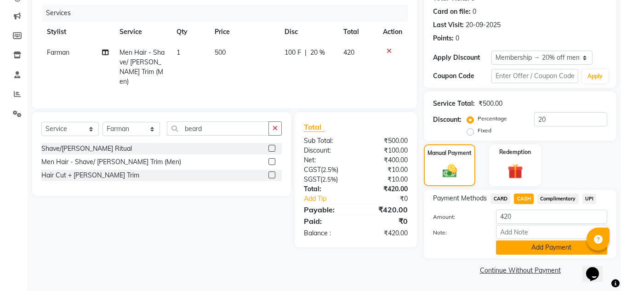
click at [529, 250] on button "Add Payment" at bounding box center [551, 247] width 111 height 14
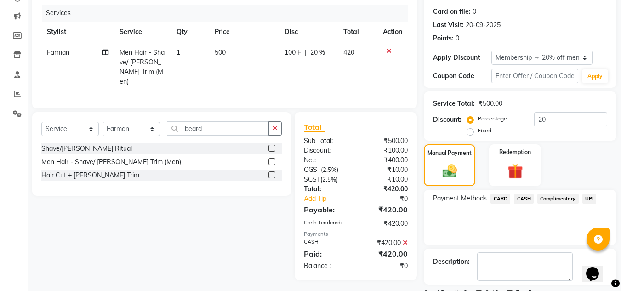
scroll to position [148, 0]
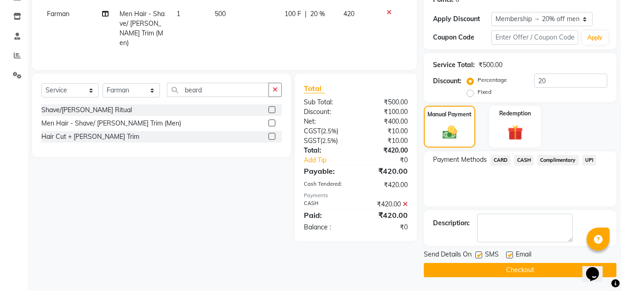
click at [475, 270] on button "Checkout" at bounding box center [520, 270] width 193 height 14
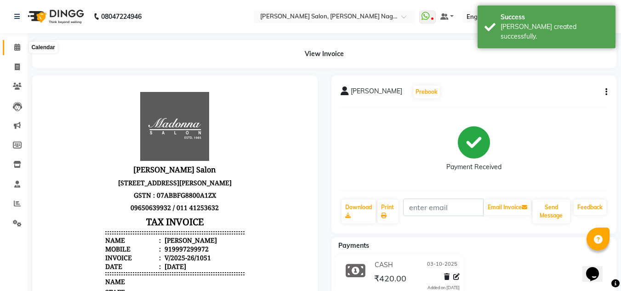
click at [18, 47] on icon at bounding box center [17, 47] width 6 height 7
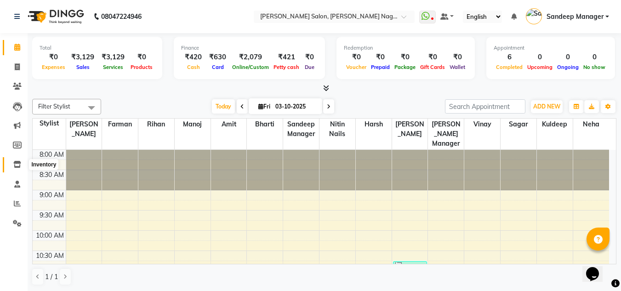
click at [21, 163] on icon at bounding box center [17, 164] width 8 height 7
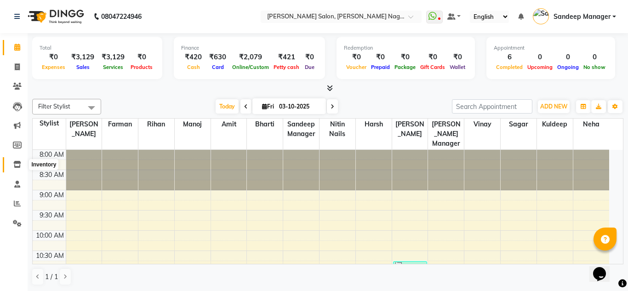
select select
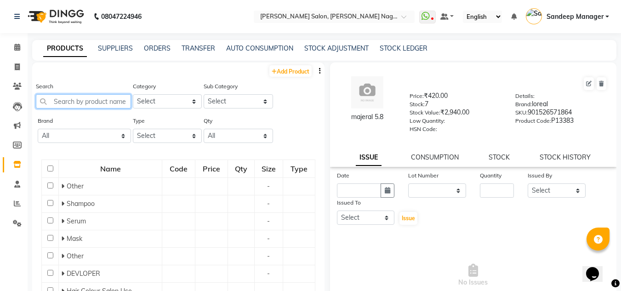
click at [102, 98] on input "text" at bounding box center [83, 101] width 95 height 14
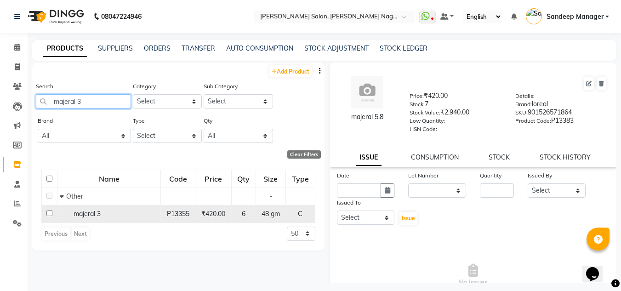
type input "majeral 3"
click at [151, 213] on div "majeral 3" at bounding box center [109, 214] width 98 height 10
select select
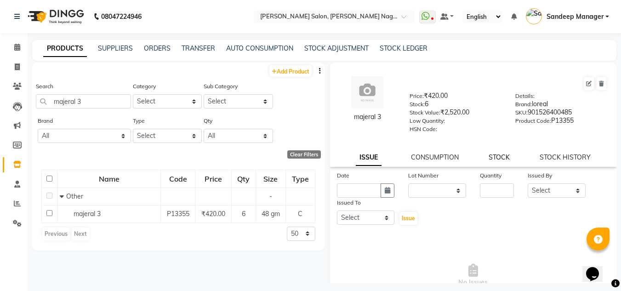
click at [497, 160] on link "STOCK" at bounding box center [498, 157] width 21 height 8
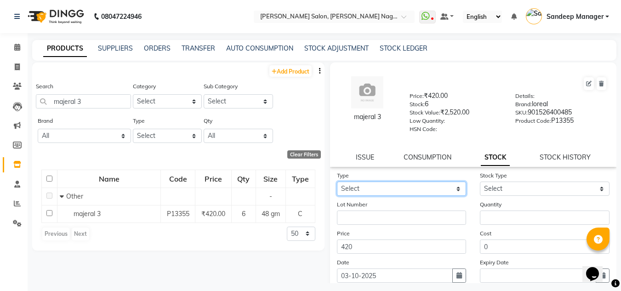
click at [419, 192] on select "Select In Out" at bounding box center [402, 188] width 130 height 14
select select "in"
click at [337, 181] on select "Select In Out" at bounding box center [402, 188] width 130 height 14
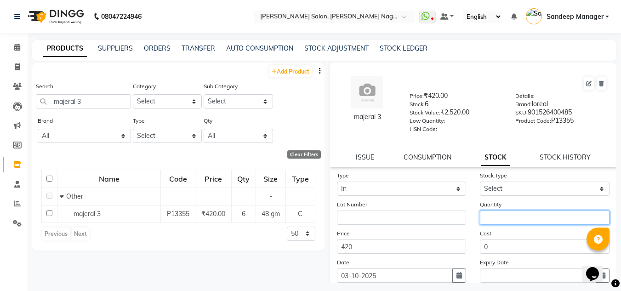
click at [532, 220] on input "number" at bounding box center [545, 217] width 130 height 14
type input "8"
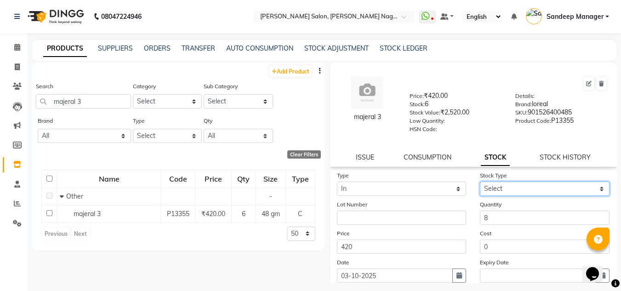
click at [531, 189] on select "Select New Stock Adjustment Return Other" at bounding box center [545, 188] width 130 height 14
select select "new stock"
click at [480, 181] on select "Select New Stock Adjustment Return Other" at bounding box center [545, 188] width 130 height 14
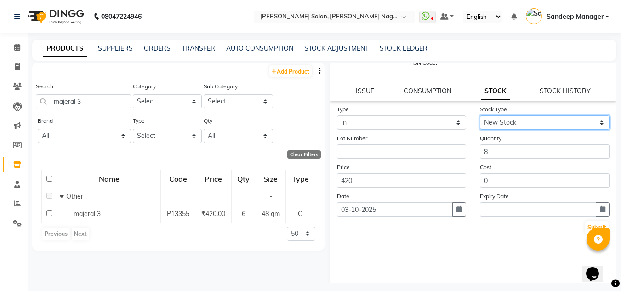
scroll to position [71, 0]
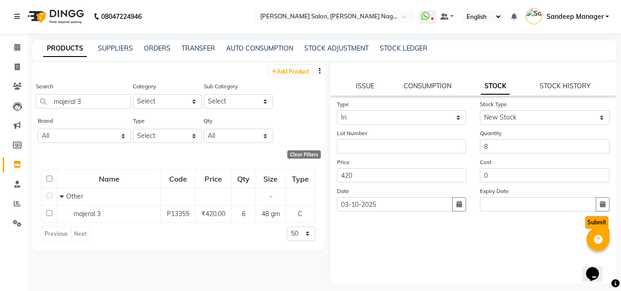
click at [585, 224] on button "Submit" at bounding box center [596, 222] width 23 height 13
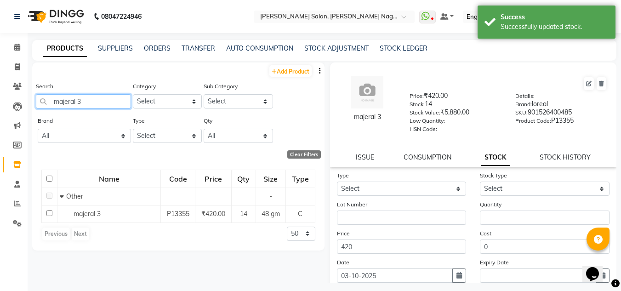
click at [122, 101] on input "majeral 3" at bounding box center [83, 101] width 95 height 14
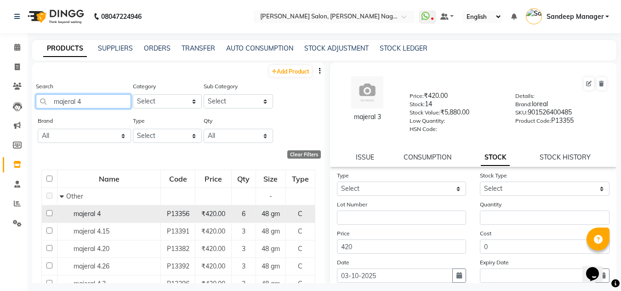
type input "majeral 4"
click at [183, 216] on span "P13356" at bounding box center [178, 214] width 23 height 8
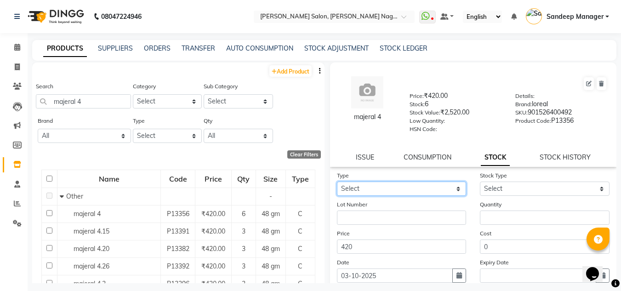
click at [412, 188] on select "Select In Out" at bounding box center [402, 188] width 130 height 14
select select "in"
click at [337, 181] on select "Select In Out" at bounding box center [402, 188] width 130 height 14
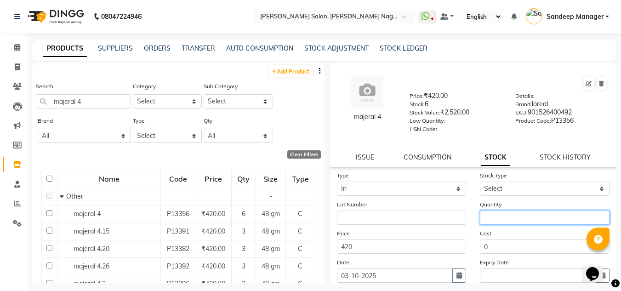
click at [562, 220] on input "number" at bounding box center [545, 217] width 130 height 14
type input "15"
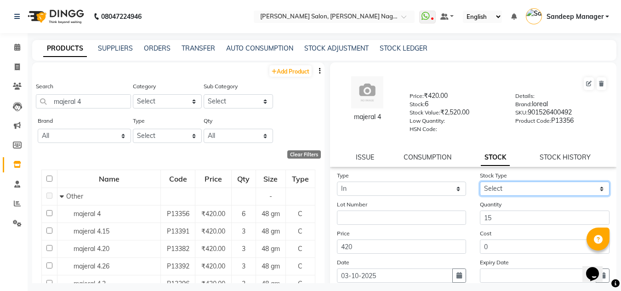
click at [569, 191] on select "Select New Stock Adjustment Return Other" at bounding box center [545, 188] width 130 height 14
select select "new stock"
click at [480, 181] on select "Select New Stock Adjustment Return Other" at bounding box center [545, 188] width 130 height 14
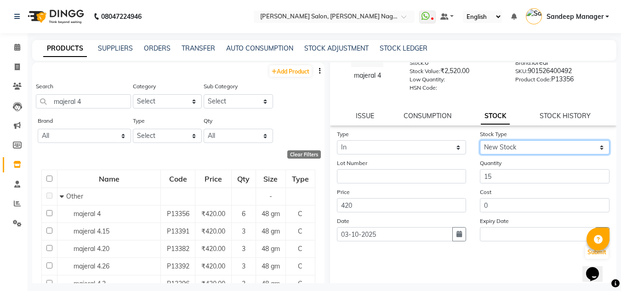
scroll to position [71, 0]
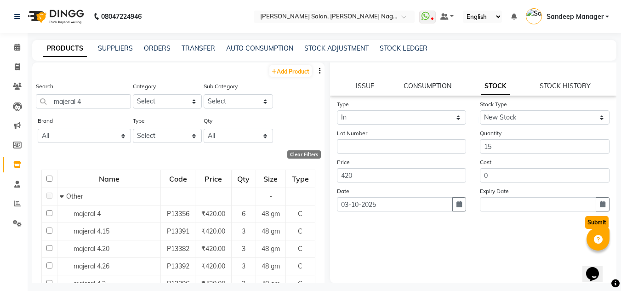
click at [585, 219] on button "Submit" at bounding box center [596, 222] width 23 height 13
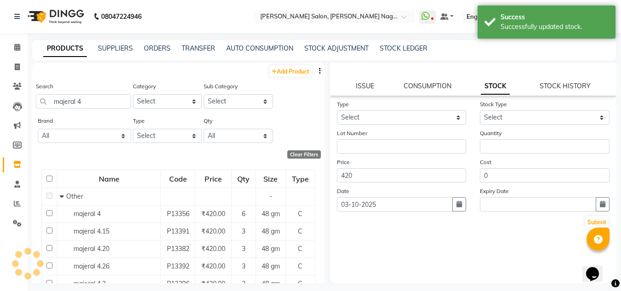
scroll to position [0, 0]
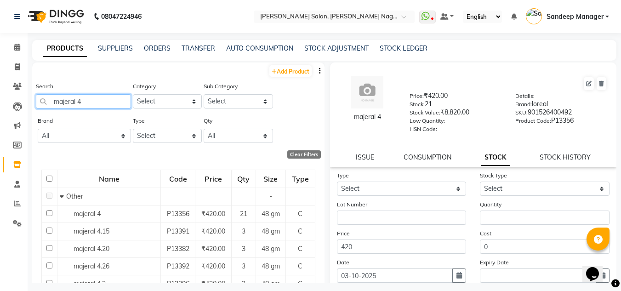
click at [97, 100] on input "majeral 4" at bounding box center [83, 101] width 95 height 14
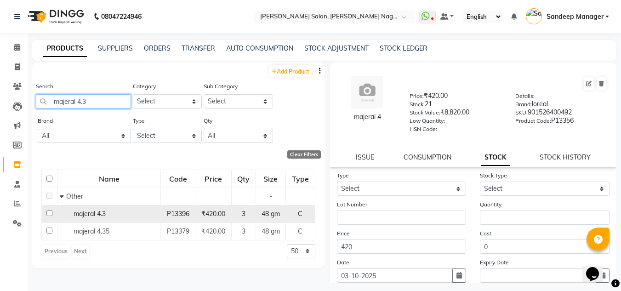
type input "majeral 4.3"
click at [112, 214] on div "majeral 4.3" at bounding box center [109, 214] width 98 height 10
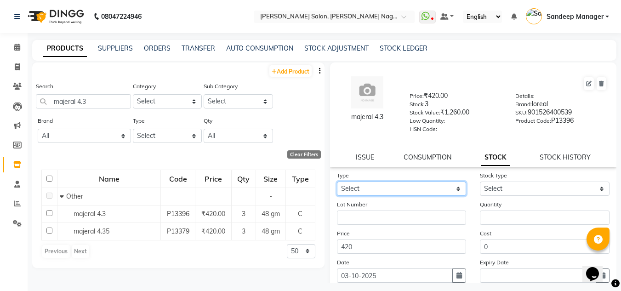
drag, startPoint x: 411, startPoint y: 193, endPoint x: 406, endPoint y: 194, distance: 5.4
click at [411, 193] on select "Select In Out" at bounding box center [402, 188] width 130 height 14
select select "in"
click at [337, 181] on select "Select In Out" at bounding box center [402, 188] width 130 height 14
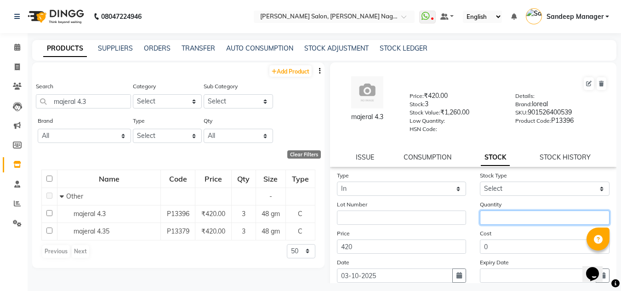
click at [487, 215] on input "number" at bounding box center [545, 217] width 130 height 14
type input "2"
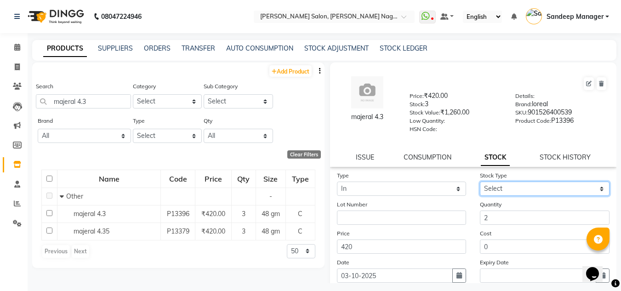
click at [522, 185] on select "Select New Stock Adjustment Return Other" at bounding box center [545, 188] width 130 height 14
select select "new stock"
click at [480, 181] on select "Select New Stock Adjustment Return Other" at bounding box center [545, 188] width 130 height 14
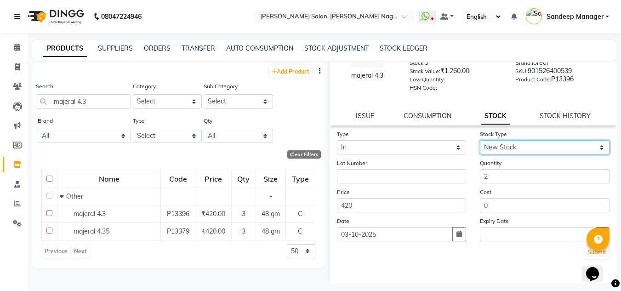
scroll to position [71, 0]
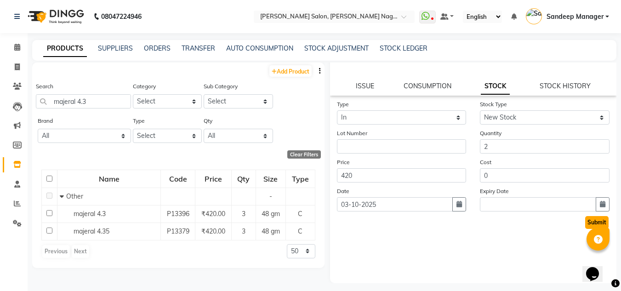
click at [586, 221] on button "Submit" at bounding box center [596, 222] width 23 height 13
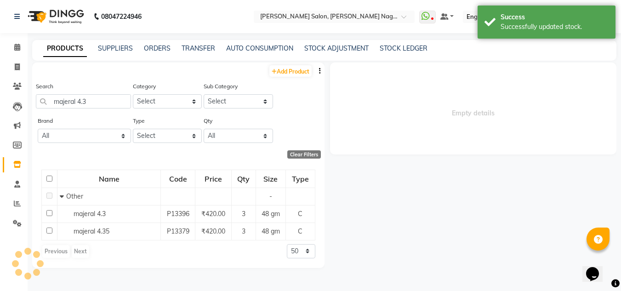
scroll to position [0, 0]
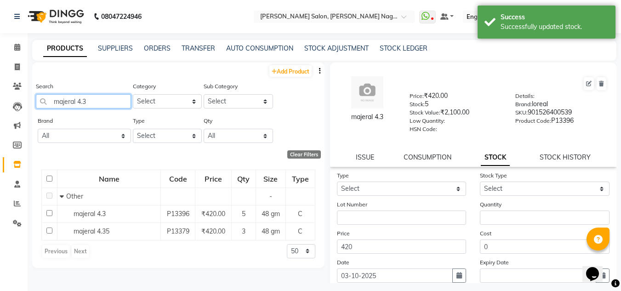
click at [115, 96] on input "majeral 4.3" at bounding box center [83, 101] width 95 height 14
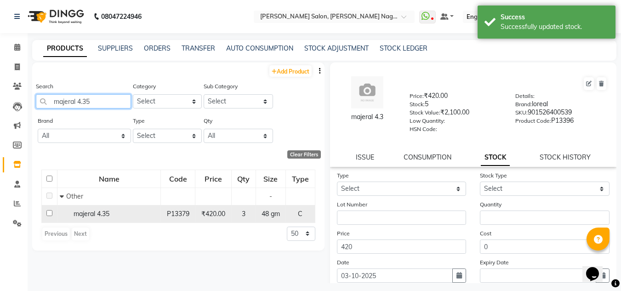
type input "majeral 4.35"
click at [124, 221] on td "majeral 4.35" at bounding box center [108, 213] width 103 height 17
click at [125, 215] on div "majeral 4.35" at bounding box center [109, 214] width 98 height 10
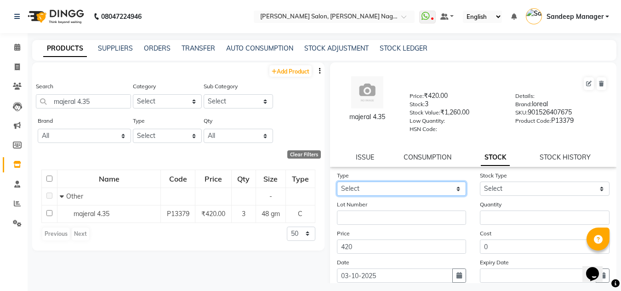
drag, startPoint x: 420, startPoint y: 187, endPoint x: 408, endPoint y: 193, distance: 12.9
click at [420, 187] on select "Select In Out" at bounding box center [402, 188] width 130 height 14
select select "in"
click at [337, 181] on select "Select In Out" at bounding box center [402, 188] width 130 height 14
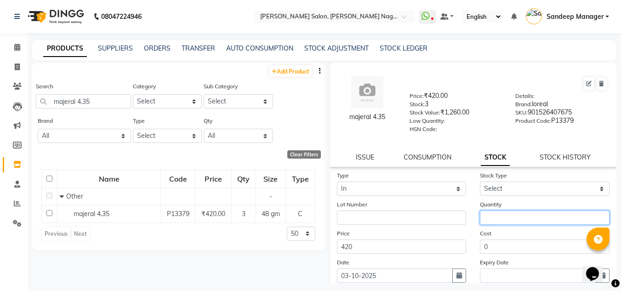
click at [518, 215] on input "number" at bounding box center [545, 217] width 130 height 14
type input "3"
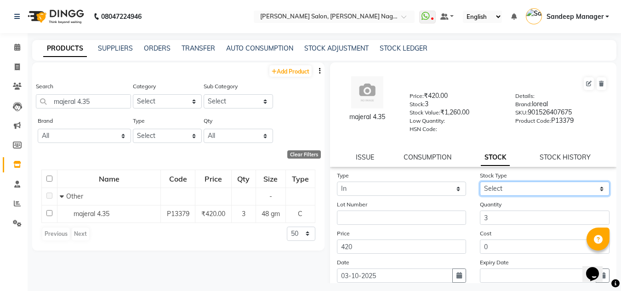
click at [520, 189] on select "Select New Stock Adjustment Return Other" at bounding box center [545, 188] width 130 height 14
select select "new stock"
click at [480, 181] on select "Select New Stock Adjustment Return Other" at bounding box center [545, 188] width 130 height 14
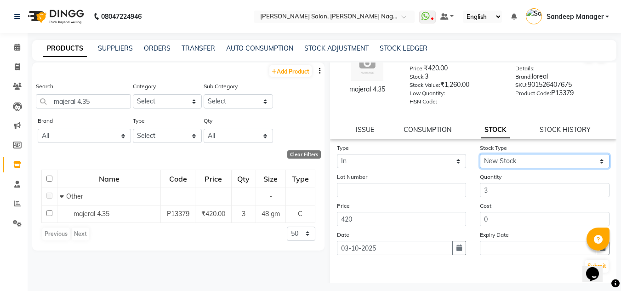
scroll to position [71, 0]
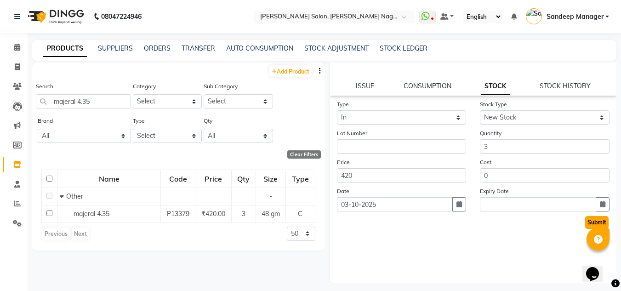
click at [585, 222] on button "Submit" at bounding box center [596, 222] width 23 height 13
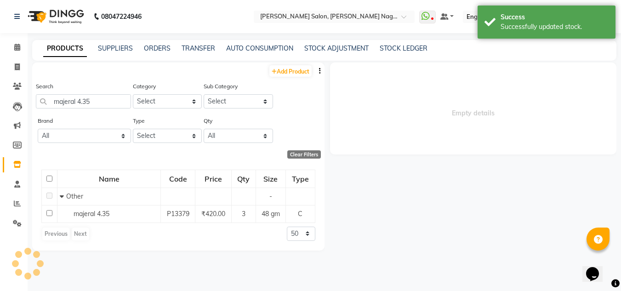
scroll to position [0, 0]
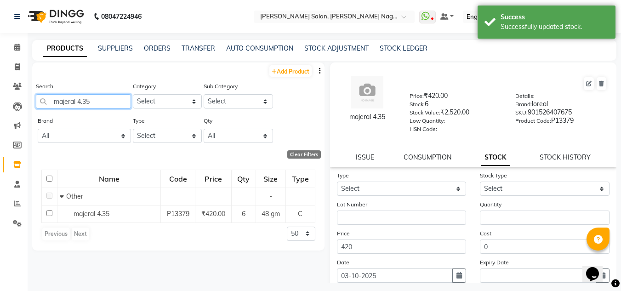
click at [96, 104] on input "majeral 4.35" at bounding box center [83, 101] width 95 height 14
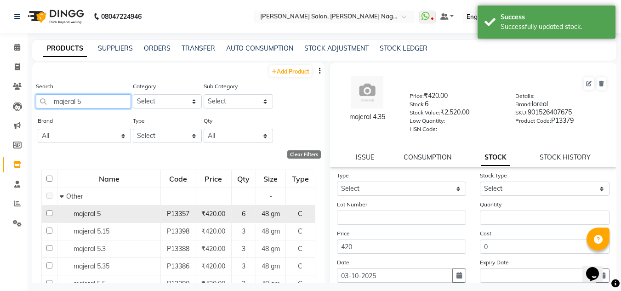
type input "majeral 5"
click at [127, 217] on div "majeral 5" at bounding box center [109, 214] width 98 height 10
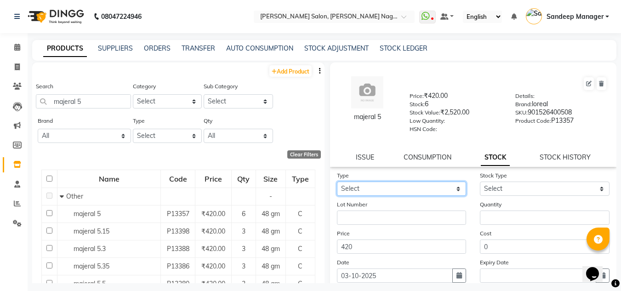
click at [386, 187] on select "Select In Out" at bounding box center [402, 188] width 130 height 14
select select "in"
click at [337, 181] on select "Select In Out" at bounding box center [402, 188] width 130 height 14
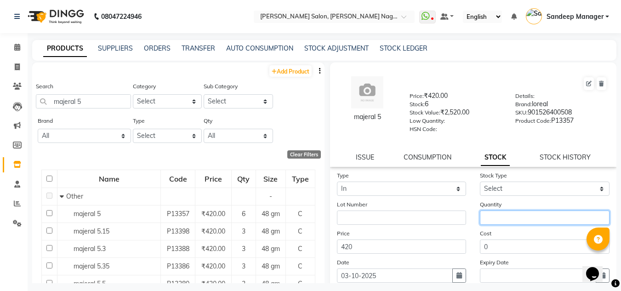
click at [516, 219] on input "number" at bounding box center [545, 217] width 130 height 14
type input "15"
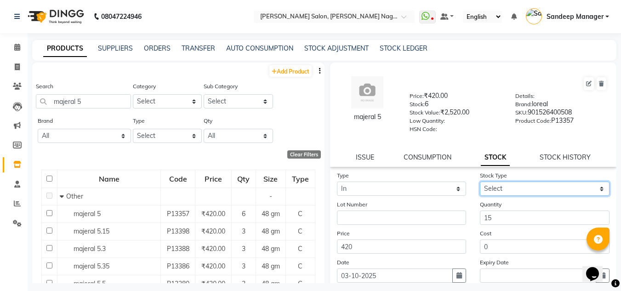
click at [546, 187] on select "Select New Stock Adjustment Return Other" at bounding box center [545, 188] width 130 height 14
select select "new stock"
click at [480, 181] on select "Select New Stock Adjustment Return Other" at bounding box center [545, 188] width 130 height 14
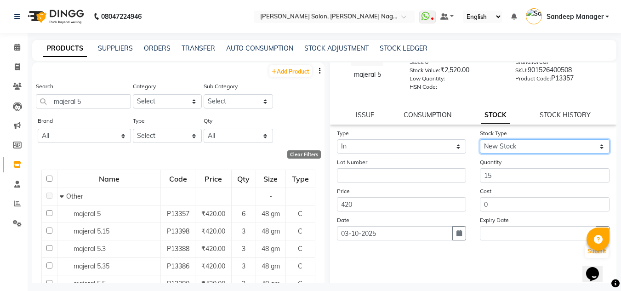
scroll to position [71, 0]
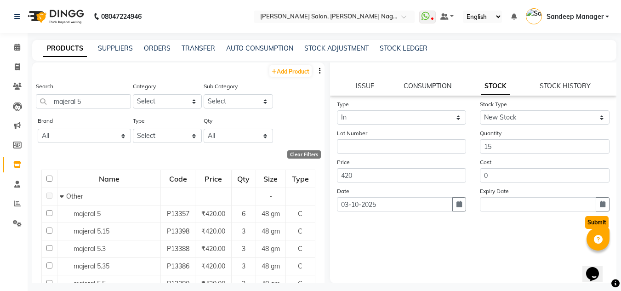
click at [585, 222] on button "Submit" at bounding box center [596, 222] width 23 height 13
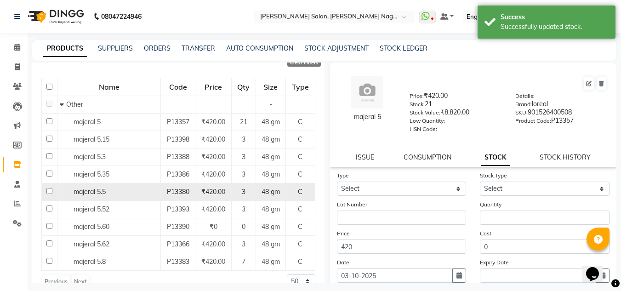
scroll to position [0, 0]
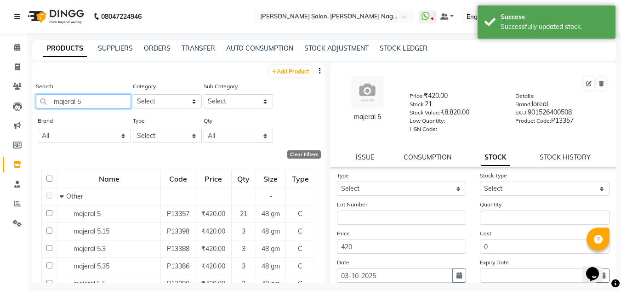
drag, startPoint x: 111, startPoint y: 97, endPoint x: 106, endPoint y: 98, distance: 5.1
click at [111, 97] on input "majeral 5" at bounding box center [83, 101] width 95 height 14
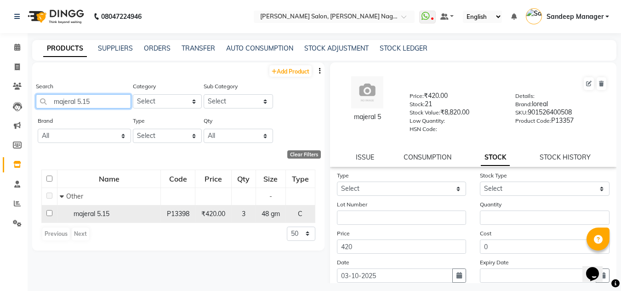
type input "majeral 5.15"
click at [137, 212] on div "majeral 5.15" at bounding box center [109, 214] width 98 height 10
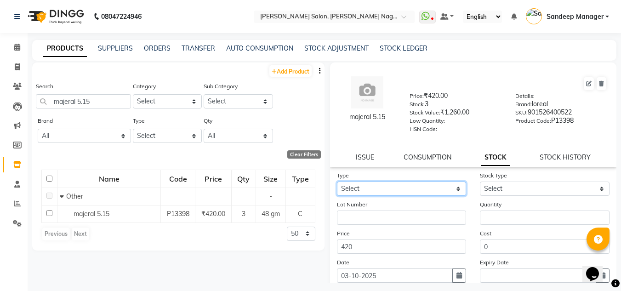
click at [440, 193] on select "Select In Out" at bounding box center [402, 188] width 130 height 14
select select "in"
click at [337, 181] on select "Select In Out" at bounding box center [402, 188] width 130 height 14
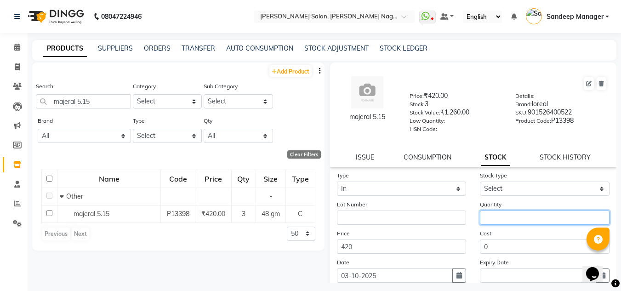
click at [499, 211] on input "number" at bounding box center [545, 217] width 130 height 14
type input "1"
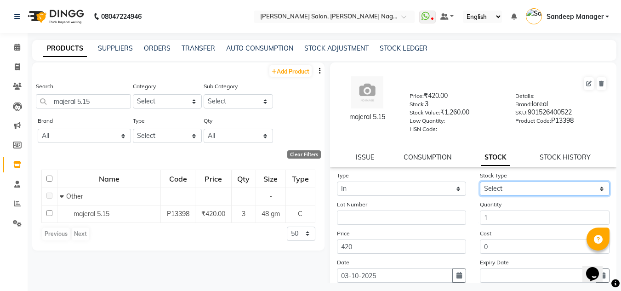
click at [518, 185] on select "Select New Stock Adjustment Return Other" at bounding box center [545, 188] width 130 height 14
select select "new stock"
click at [480, 181] on select "Select New Stock Adjustment Return Other" at bounding box center [545, 188] width 130 height 14
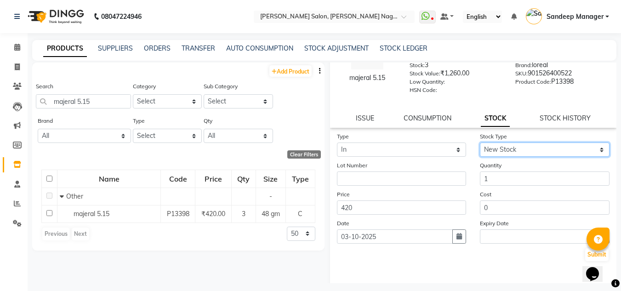
scroll to position [71, 0]
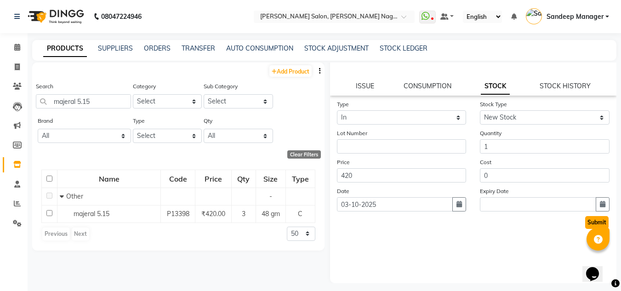
click at [588, 221] on button "Submit" at bounding box center [596, 222] width 23 height 13
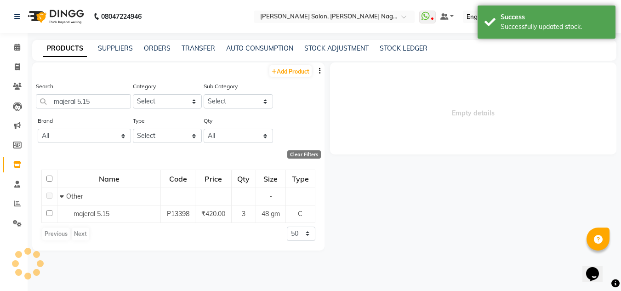
scroll to position [0, 0]
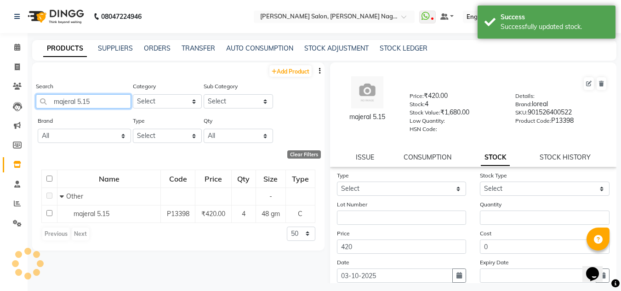
click at [127, 102] on input "majeral 5.15" at bounding box center [83, 101] width 95 height 14
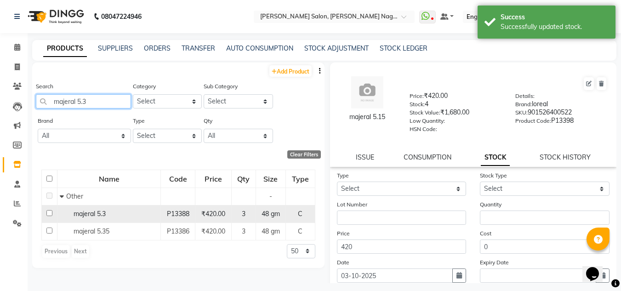
type input "majeral 5.3"
click at [159, 218] on td "majeral 5.3" at bounding box center [108, 213] width 103 height 17
click at [127, 214] on div "majeral 5.3" at bounding box center [109, 214] width 98 height 10
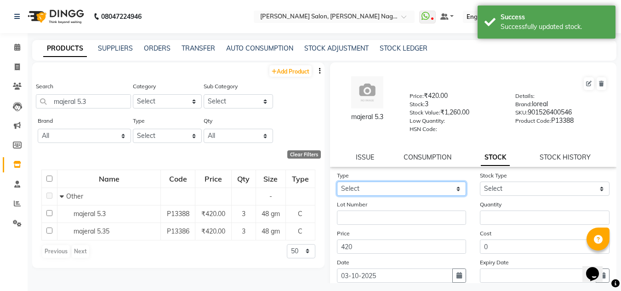
click at [394, 189] on select "Select In Out" at bounding box center [402, 188] width 130 height 14
select select "in"
click at [337, 181] on select "Select In Out" at bounding box center [402, 188] width 130 height 14
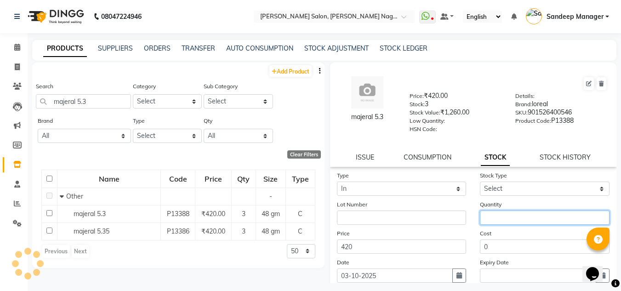
click at [493, 215] on input "number" at bounding box center [545, 217] width 130 height 14
type input "4"
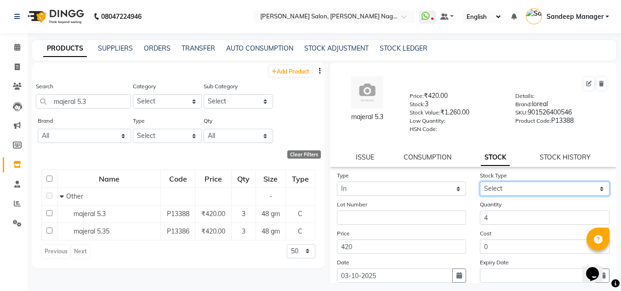
drag, startPoint x: 506, startPoint y: 187, endPoint x: 504, endPoint y: 194, distance: 7.7
click at [506, 187] on select "Select New Stock Adjustment Return Other" at bounding box center [545, 188] width 130 height 14
select select "new stock"
click at [480, 181] on select "Select New Stock Adjustment Return Other" at bounding box center [545, 188] width 130 height 14
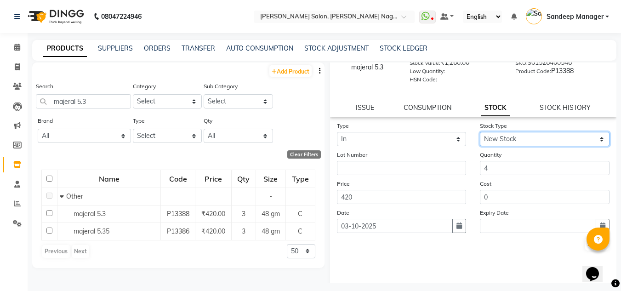
scroll to position [71, 0]
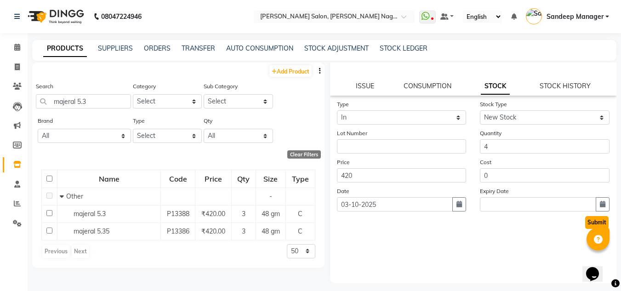
click at [587, 227] on button "Submit" at bounding box center [596, 222] width 23 height 13
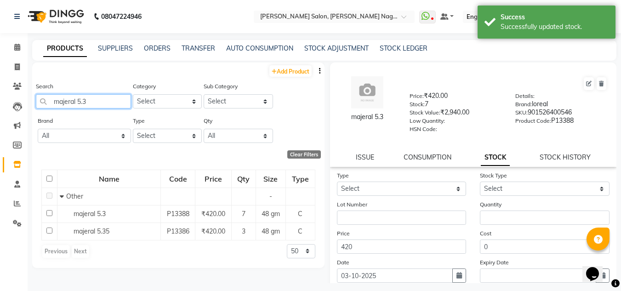
click at [97, 101] on input "majeral 5.3" at bounding box center [83, 101] width 95 height 14
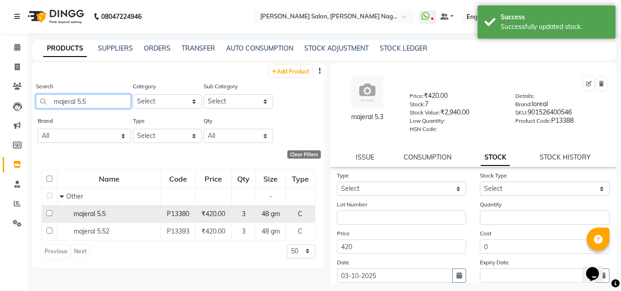
type input "majeral 5.5"
click at [125, 214] on div "majeral 5.5" at bounding box center [109, 214] width 98 height 10
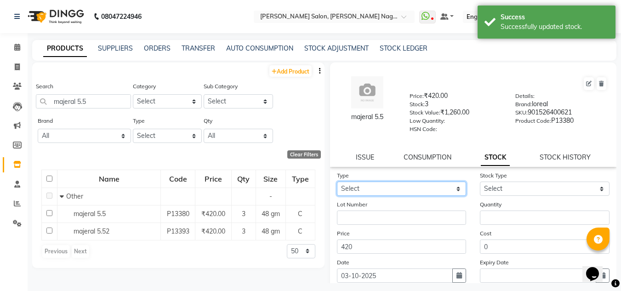
click at [386, 193] on select "Select In Out" at bounding box center [402, 188] width 130 height 14
select select "in"
click at [337, 181] on select "Select In Out" at bounding box center [402, 188] width 130 height 14
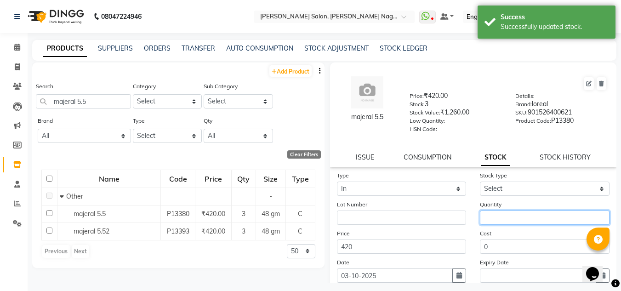
click at [493, 217] on input "number" at bounding box center [545, 217] width 130 height 14
type input "2"
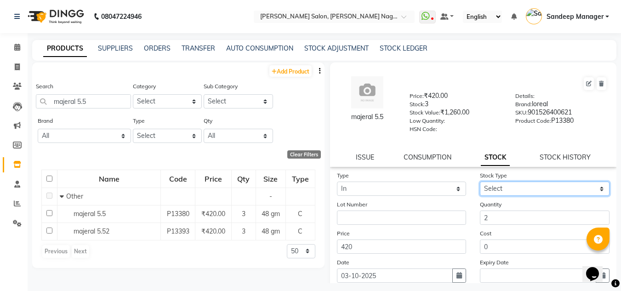
drag, startPoint x: 506, startPoint y: 188, endPoint x: 499, endPoint y: 195, distance: 9.7
click at [506, 188] on select "Select New Stock Adjustment Return Other" at bounding box center [545, 188] width 130 height 14
click at [480, 181] on select "Select New Stock Adjustment Return Other" at bounding box center [545, 188] width 130 height 14
click at [498, 189] on select "Select New Stock Adjustment Return Other" at bounding box center [545, 188] width 130 height 14
select select "new stock"
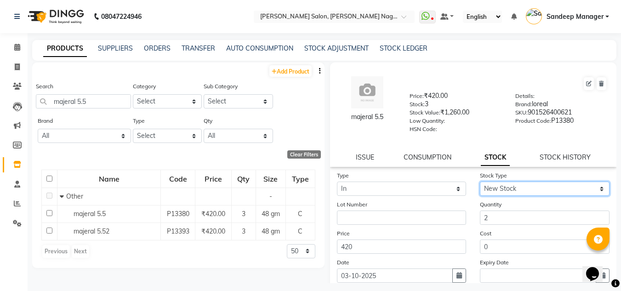
click at [480, 181] on select "Select New Stock Adjustment Return Other" at bounding box center [545, 188] width 130 height 14
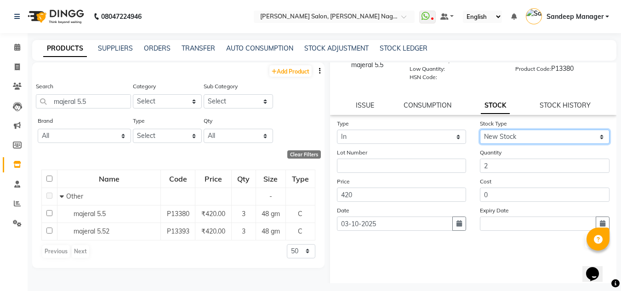
scroll to position [71, 0]
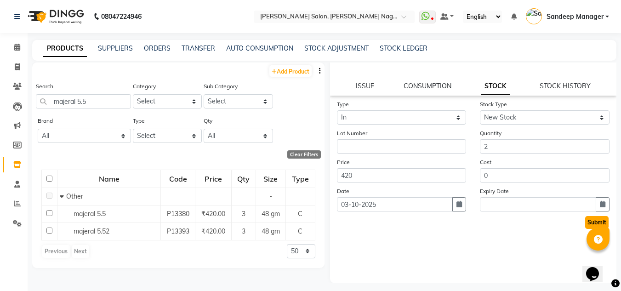
click at [585, 223] on button "Submit" at bounding box center [596, 222] width 23 height 13
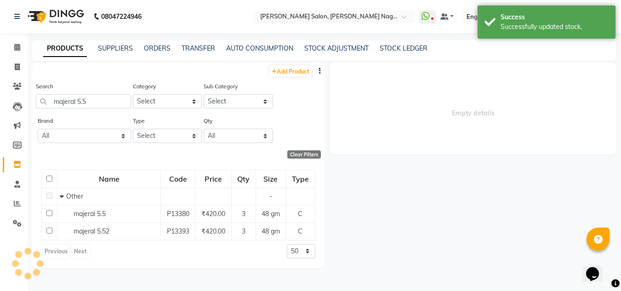
scroll to position [0, 0]
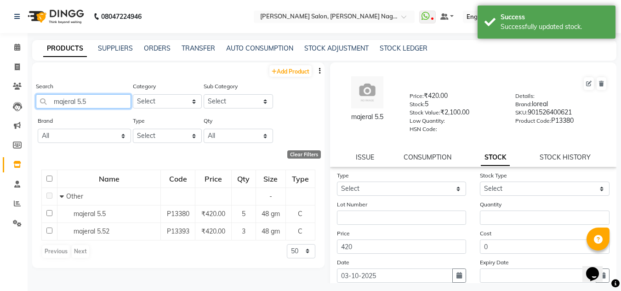
click at [106, 102] on input "majeral 5.5" at bounding box center [83, 101] width 95 height 14
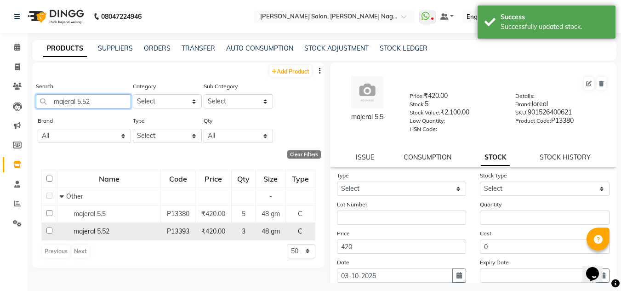
type input "majeral 5.52"
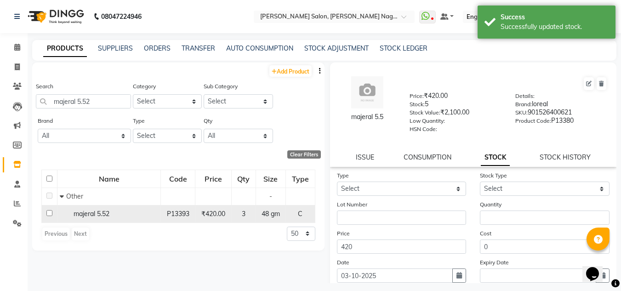
click at [109, 211] on span "majeral 5.52" at bounding box center [92, 214] width 36 height 8
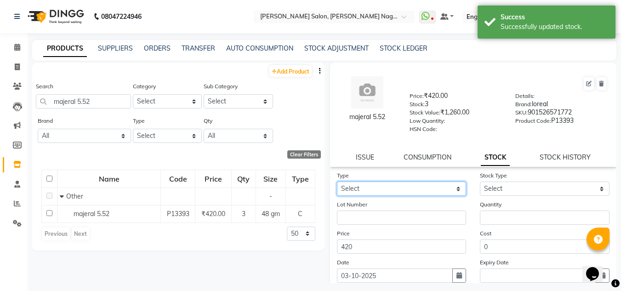
click at [365, 188] on select "Select In Out" at bounding box center [402, 188] width 130 height 14
select select "in"
click at [337, 181] on select "Select In Out" at bounding box center [402, 188] width 130 height 14
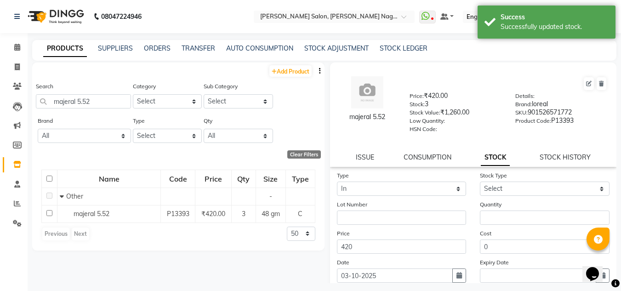
click at [499, 210] on div "Quantity" at bounding box center [544, 211] width 143 height 25
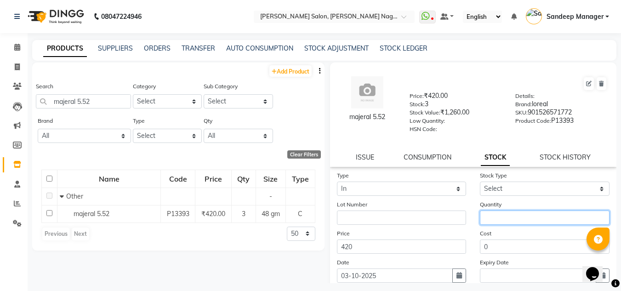
click at [500, 218] on input "number" at bounding box center [545, 217] width 130 height 14
type input "2"
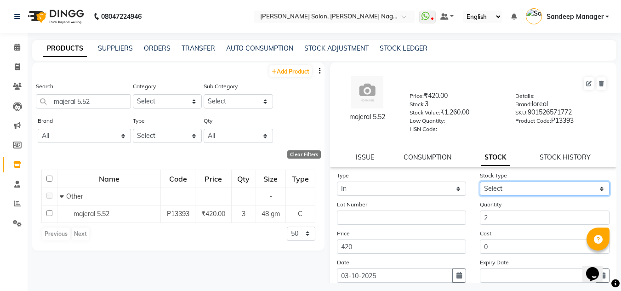
click at [529, 188] on select "Select New Stock Adjustment Return Other" at bounding box center [545, 188] width 130 height 14
select select "new stock"
click at [480, 181] on select "Select New Stock Adjustment Return Other" at bounding box center [545, 188] width 130 height 14
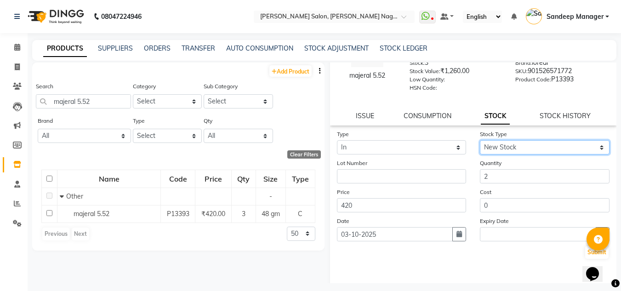
scroll to position [71, 0]
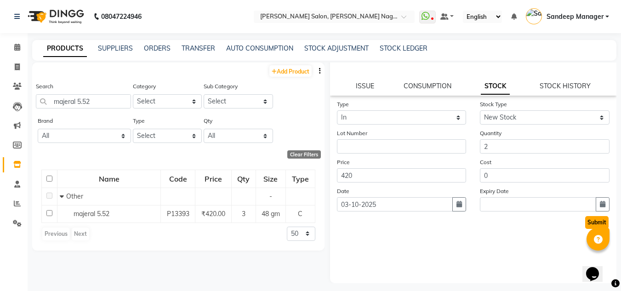
click at [585, 223] on button "Submit" at bounding box center [596, 222] width 23 height 13
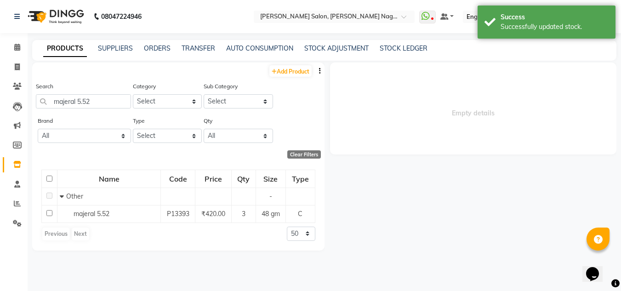
scroll to position [0, 0]
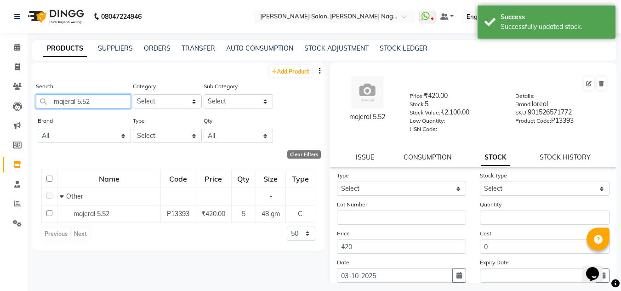
click at [104, 102] on input "majeral 5.52" at bounding box center [83, 101] width 95 height 14
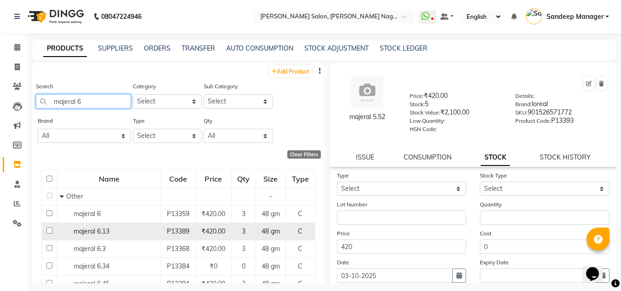
type input "majeral 6"
click at [163, 223] on td "P13389" at bounding box center [178, 230] width 34 height 17
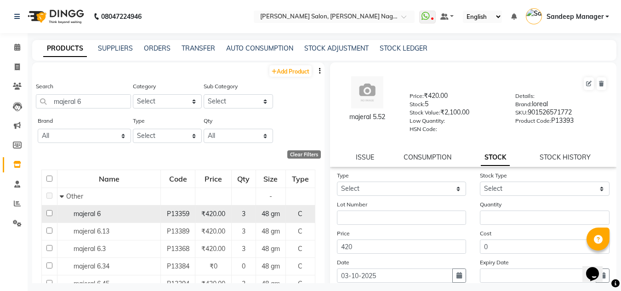
click at [150, 214] on div "majeral 6" at bounding box center [109, 214] width 98 height 10
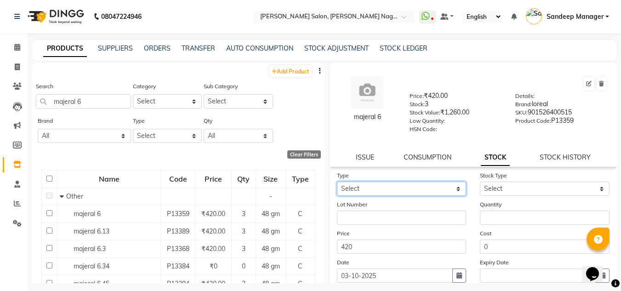
drag, startPoint x: 375, startPoint y: 187, endPoint x: 374, endPoint y: 192, distance: 5.2
click at [375, 187] on select "Select In Out" at bounding box center [402, 188] width 130 height 14
select select "in"
click at [337, 181] on select "Select In Out" at bounding box center [402, 188] width 130 height 14
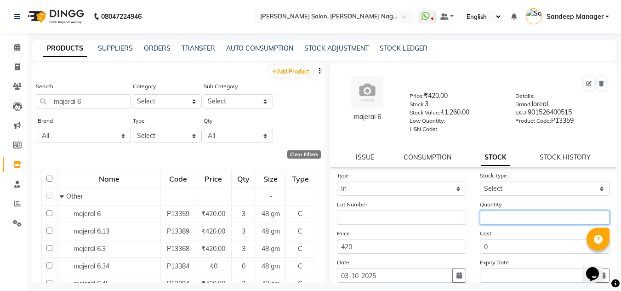
click at [512, 217] on input "number" at bounding box center [545, 217] width 130 height 14
type input "3"
click at [530, 181] on div "Stock Type Select New Stock Adjustment Return Other" at bounding box center [544, 182] width 143 height 25
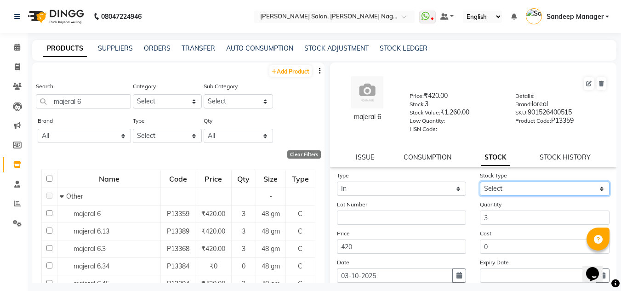
click at [532, 187] on select "Select New Stock Adjustment Return Other" at bounding box center [545, 188] width 130 height 14
select select "new stock"
click at [480, 181] on select "Select New Stock Adjustment Return Other" at bounding box center [545, 188] width 130 height 14
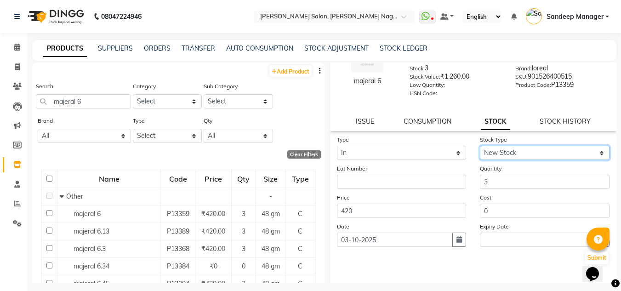
scroll to position [71, 0]
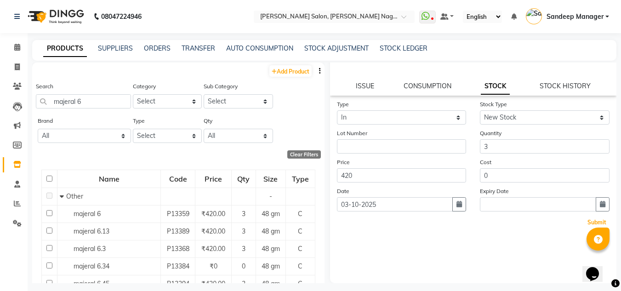
click at [588, 220] on button "Submit" at bounding box center [596, 222] width 23 height 13
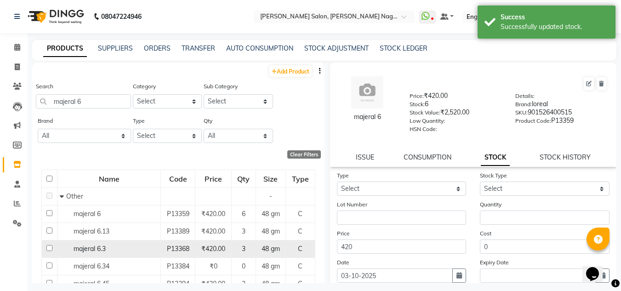
click at [153, 252] on div "majeral 6.3" at bounding box center [109, 249] width 98 height 10
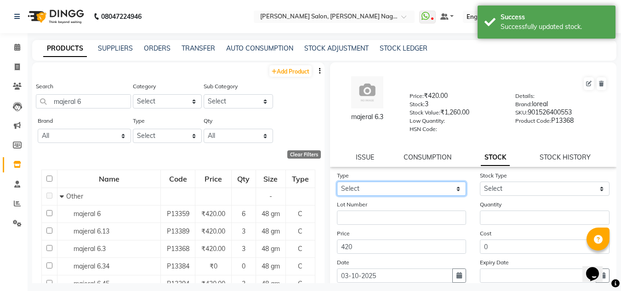
drag, startPoint x: 415, startPoint y: 191, endPoint x: 408, endPoint y: 195, distance: 8.0
click at [415, 191] on select "Select In Out" at bounding box center [402, 188] width 130 height 14
select select "in"
click at [337, 181] on select "Select In Out" at bounding box center [402, 188] width 130 height 14
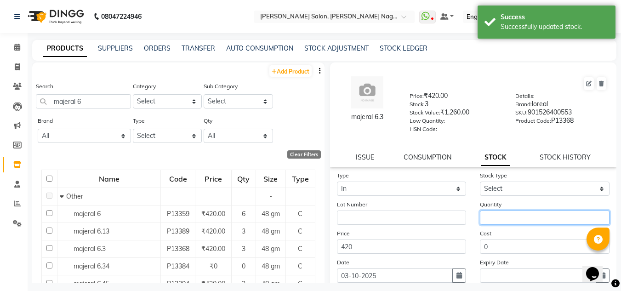
click at [526, 223] on input "number" at bounding box center [545, 217] width 130 height 14
type input "1"
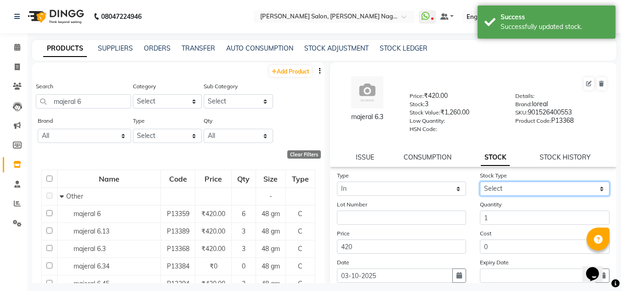
click at [517, 187] on select "Select New Stock Adjustment Return Other" at bounding box center [545, 188] width 130 height 14
select select "new stock"
click at [480, 181] on select "Select New Stock Adjustment Return Other" at bounding box center [545, 188] width 130 height 14
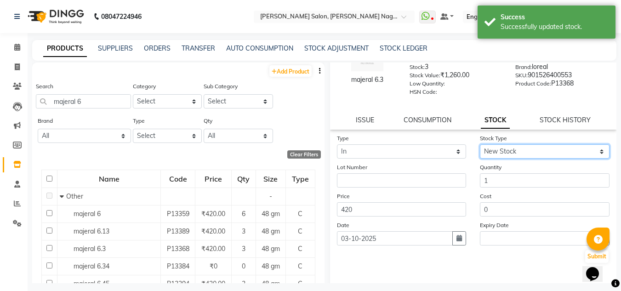
scroll to position [71, 0]
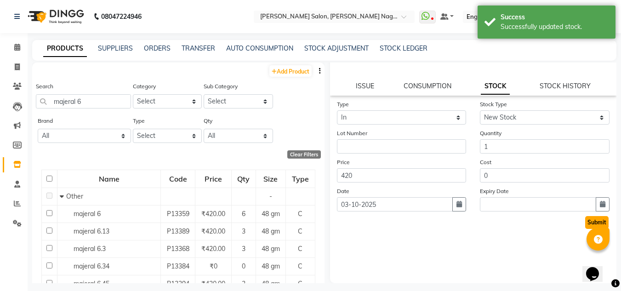
click at [585, 223] on button "Submit" at bounding box center [596, 222] width 23 height 13
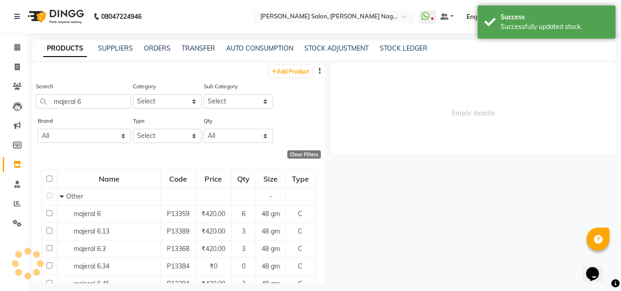
scroll to position [0, 0]
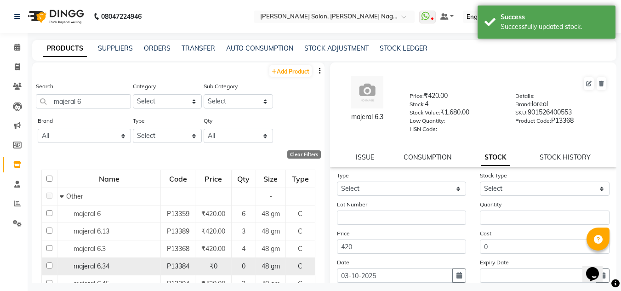
click at [131, 263] on div "majeral 6.34" at bounding box center [109, 266] width 98 height 10
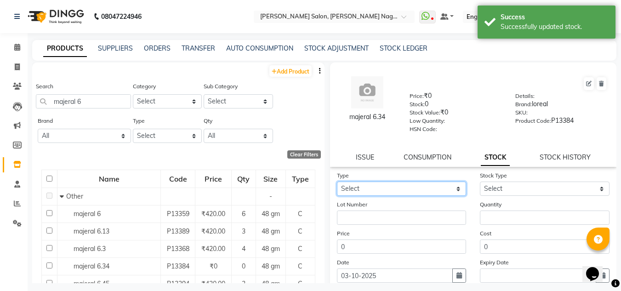
click at [422, 188] on select "Select In Out" at bounding box center [402, 188] width 130 height 14
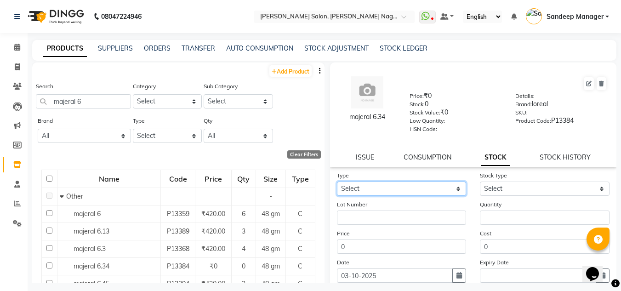
select select "in"
click at [337, 181] on select "Select In Out" at bounding box center [402, 188] width 130 height 14
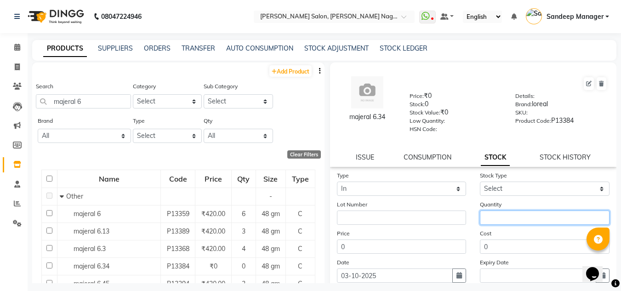
click at [491, 218] on input "number" at bounding box center [545, 217] width 130 height 14
type input "2"
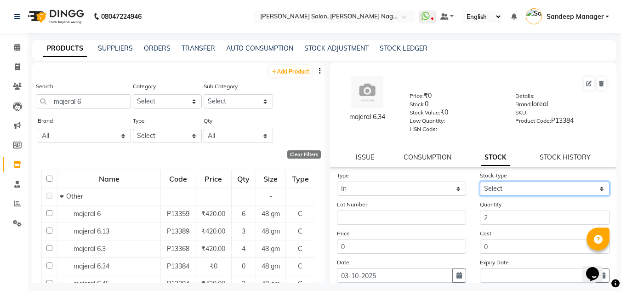
click at [499, 187] on select "Select New Stock Adjustment Return Other" at bounding box center [545, 188] width 130 height 14
select select "new stock"
click at [480, 181] on select "Select New Stock Adjustment Return Other" at bounding box center [545, 188] width 130 height 14
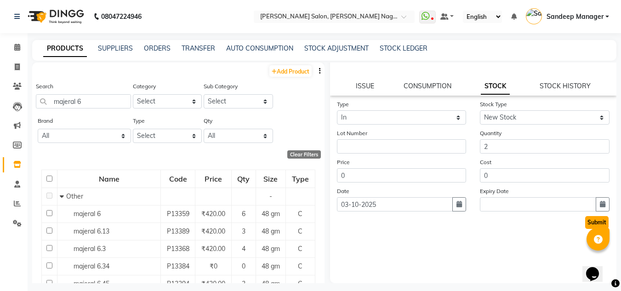
click at [585, 223] on button "Submit" at bounding box center [596, 222] width 23 height 13
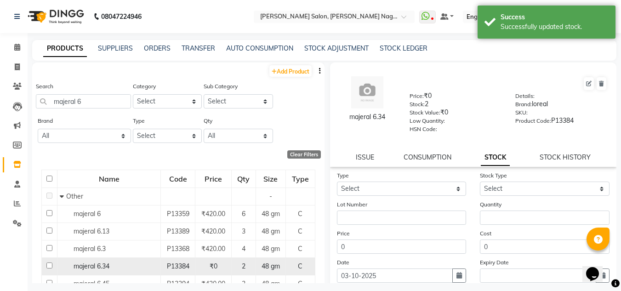
scroll to position [46, 0]
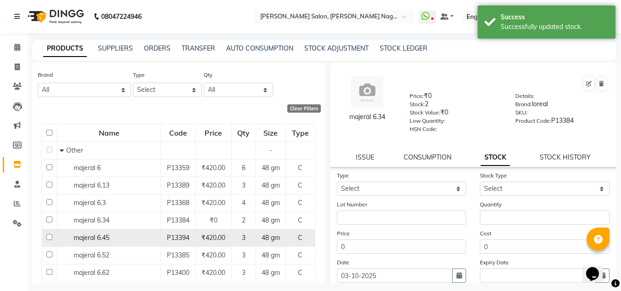
click at [126, 238] on div "majeral 6.45" at bounding box center [109, 238] width 98 height 10
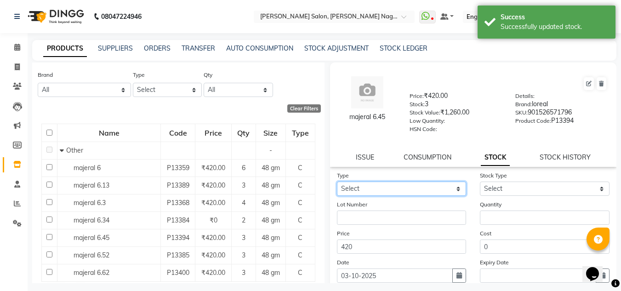
click at [423, 187] on select "Select In Out" at bounding box center [402, 188] width 130 height 14
select select "in"
click at [337, 181] on select "Select In Out" at bounding box center [402, 188] width 130 height 14
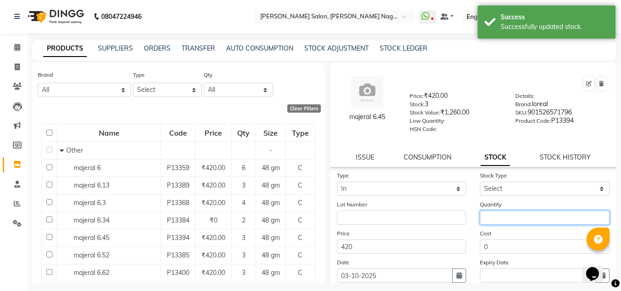
click at [493, 218] on input "number" at bounding box center [545, 217] width 130 height 14
type input "1"
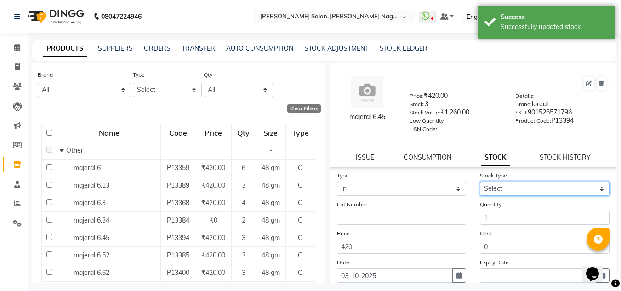
click at [503, 189] on select "Select New Stock Adjustment Return Other" at bounding box center [545, 188] width 130 height 14
select select "new stock"
click at [480, 181] on select "Select New Stock Adjustment Return Other" at bounding box center [545, 188] width 130 height 14
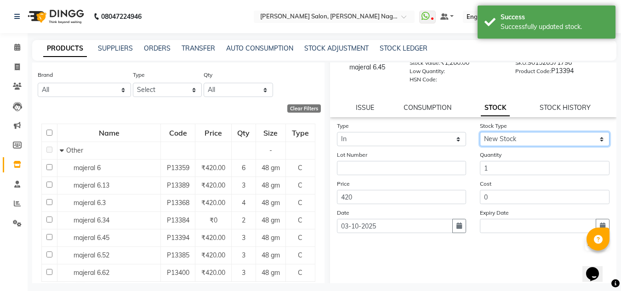
scroll to position [71, 0]
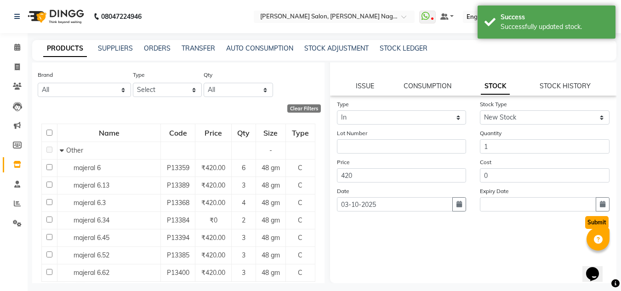
click at [585, 224] on button "Submit" at bounding box center [596, 222] width 23 height 13
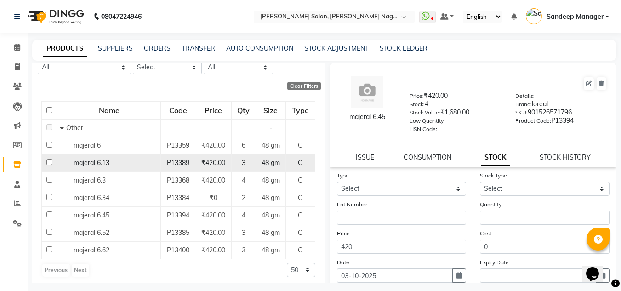
scroll to position [72, 0]
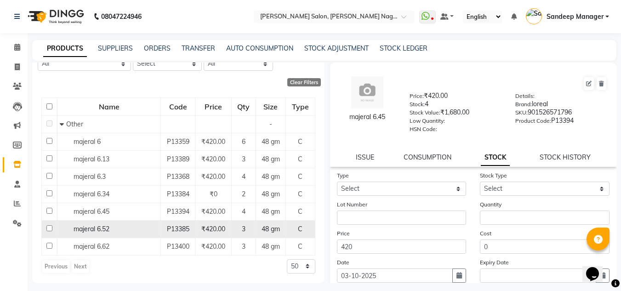
click at [149, 228] on div "majeral 6.52" at bounding box center [109, 229] width 98 height 10
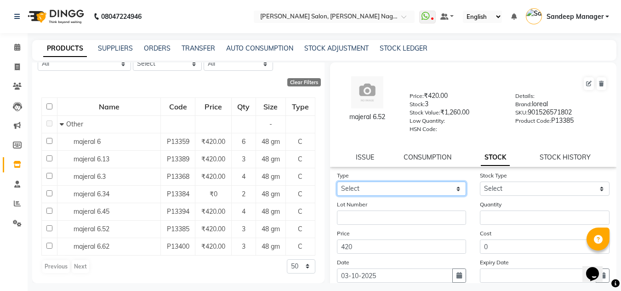
click at [420, 188] on select "Select In Out" at bounding box center [402, 188] width 130 height 14
select select "in"
click at [337, 181] on select "Select In Out" at bounding box center [402, 188] width 130 height 14
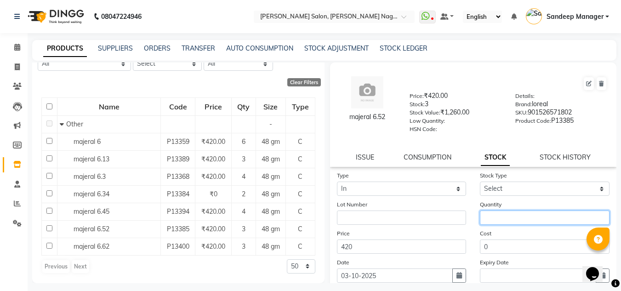
click at [503, 215] on input "number" at bounding box center [545, 217] width 130 height 14
type input "2"
click at [510, 181] on div "Stock Type Select New Stock Adjustment Return Other" at bounding box center [544, 182] width 143 height 25
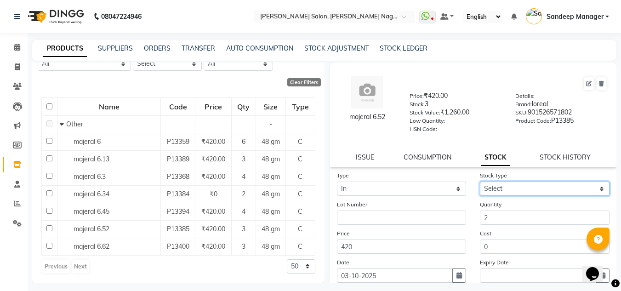
drag, startPoint x: 512, startPoint y: 188, endPoint x: 510, endPoint y: 195, distance: 7.5
click at [512, 188] on select "Select New Stock Adjustment Return Other" at bounding box center [545, 188] width 130 height 14
select select "new stock"
click at [480, 181] on select "Select New Stock Adjustment Return Other" at bounding box center [545, 188] width 130 height 14
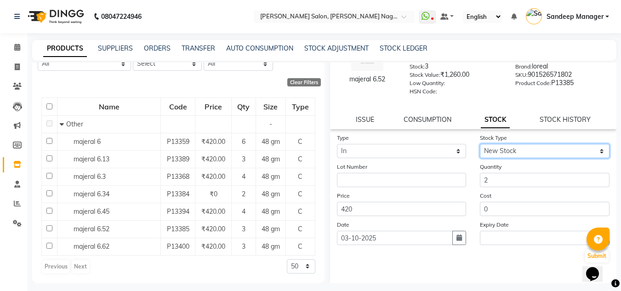
scroll to position [71, 0]
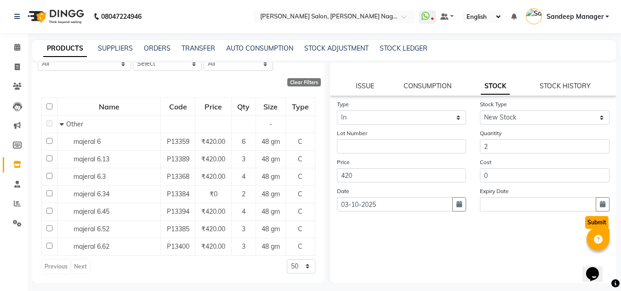
click at [585, 220] on button "Submit" at bounding box center [596, 222] width 23 height 13
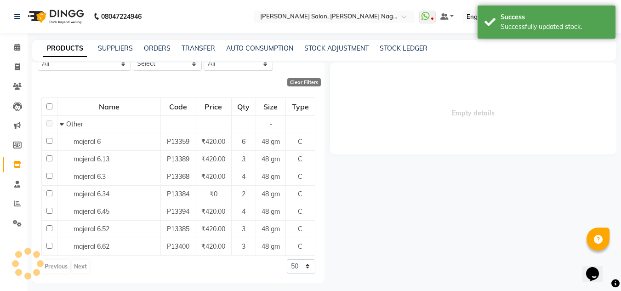
scroll to position [0, 0]
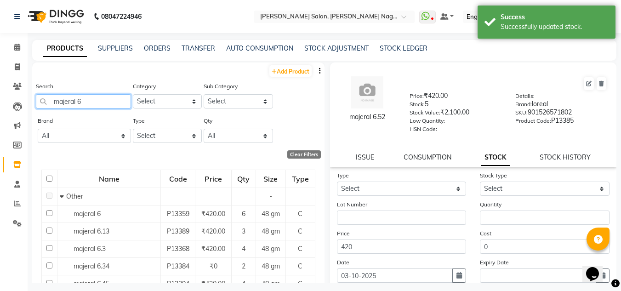
click at [107, 103] on input "majeral 6" at bounding box center [83, 101] width 95 height 14
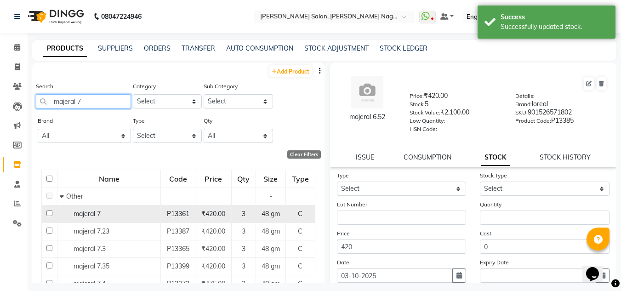
type input "majeral 7"
click at [130, 220] on td "majeral 7" at bounding box center [108, 213] width 103 height 17
click at [134, 215] on div "majeral 7" at bounding box center [109, 214] width 98 height 10
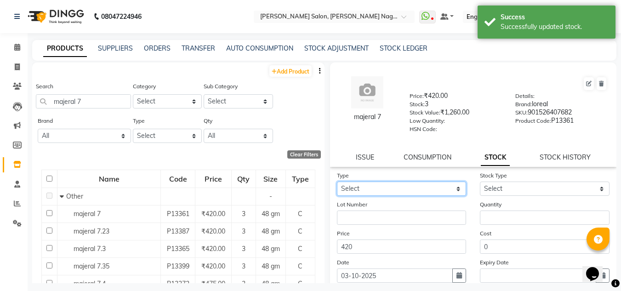
click at [357, 187] on select "Select In Out" at bounding box center [402, 188] width 130 height 14
select select "in"
click at [337, 181] on select "Select In Out" at bounding box center [402, 188] width 130 height 14
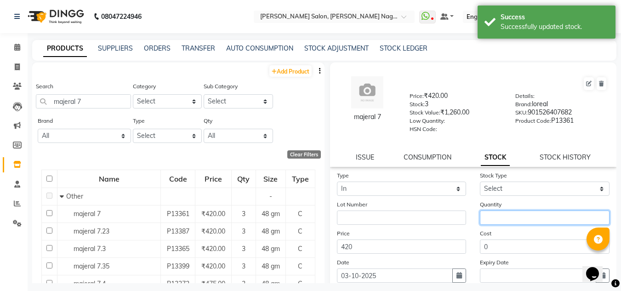
click at [532, 222] on input "number" at bounding box center [545, 217] width 130 height 14
type input "2"
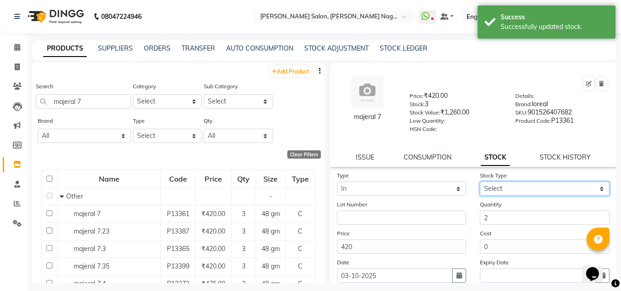
click at [525, 184] on select "Select New Stock Adjustment Return Other" at bounding box center [545, 188] width 130 height 14
select select "new stock"
click at [480, 181] on select "Select New Stock Adjustment Return Other" at bounding box center [545, 188] width 130 height 14
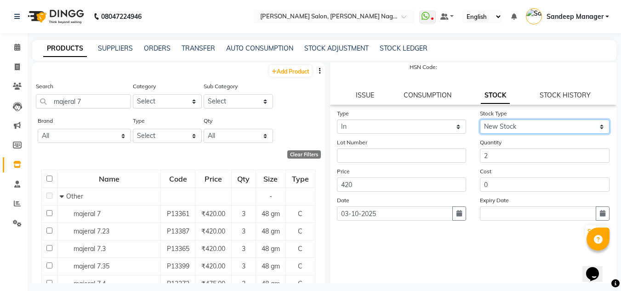
scroll to position [71, 0]
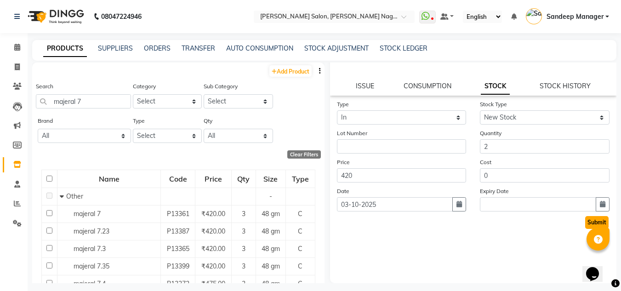
click at [585, 221] on button "Submit" at bounding box center [596, 222] width 23 height 13
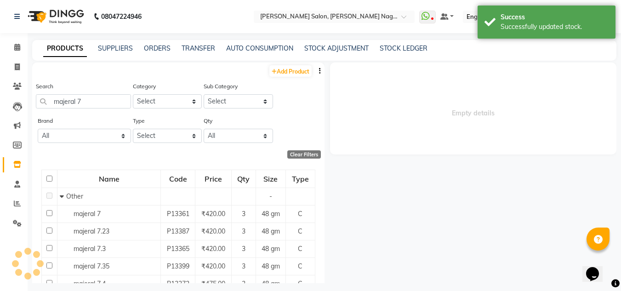
scroll to position [0, 0]
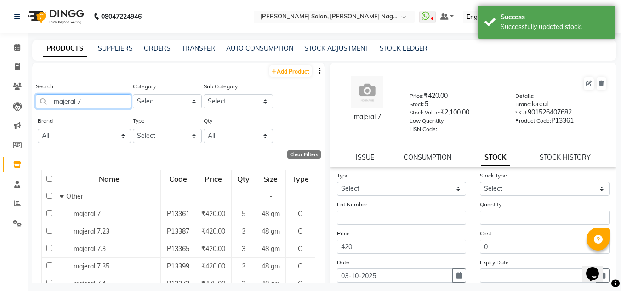
click at [101, 100] on input "majeral 7" at bounding box center [83, 101] width 95 height 14
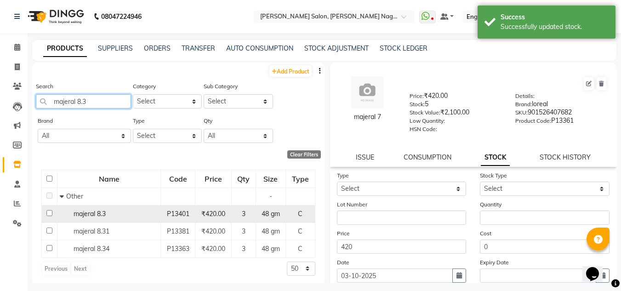
type input "majeral 8.3"
click at [139, 215] on div "majeral 8.3" at bounding box center [109, 214] width 98 height 10
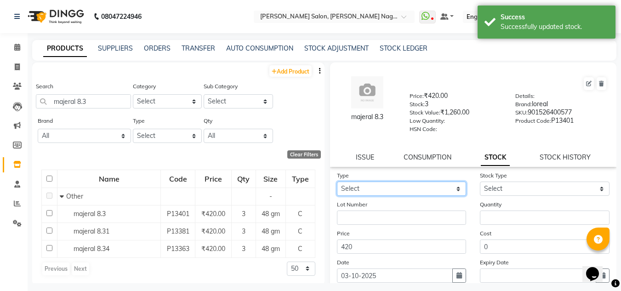
drag, startPoint x: 354, startPoint y: 185, endPoint x: 358, endPoint y: 195, distance: 10.9
click at [354, 185] on select "Select In Out" at bounding box center [402, 188] width 130 height 14
select select "in"
click at [337, 181] on select "Select In Out" at bounding box center [402, 188] width 130 height 14
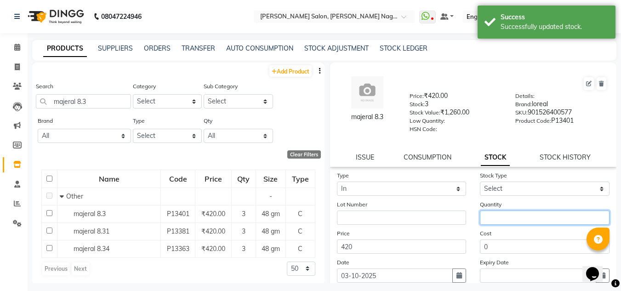
click at [510, 218] on input "number" at bounding box center [545, 217] width 130 height 14
type input "2"
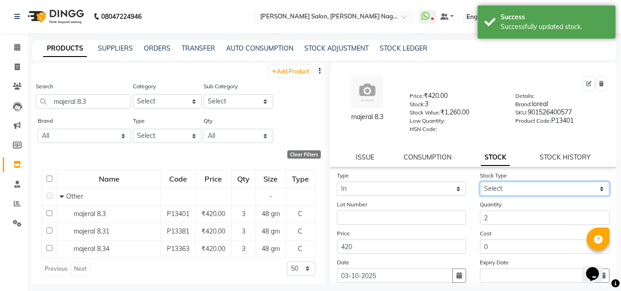
click at [504, 185] on select "Select New Stock Adjustment Return Other" at bounding box center [545, 188] width 130 height 14
select select "new stock"
click at [480, 181] on select "Select New Stock Adjustment Return Other" at bounding box center [545, 188] width 130 height 14
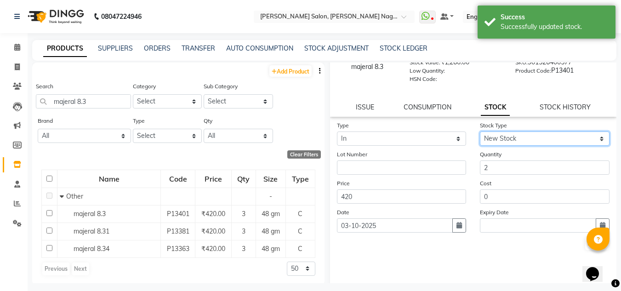
scroll to position [71, 0]
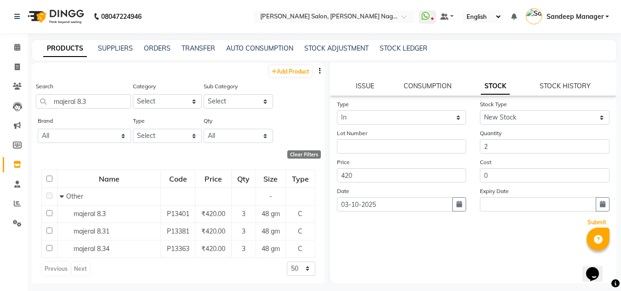
click at [585, 222] on button "Submit" at bounding box center [596, 222] width 23 height 13
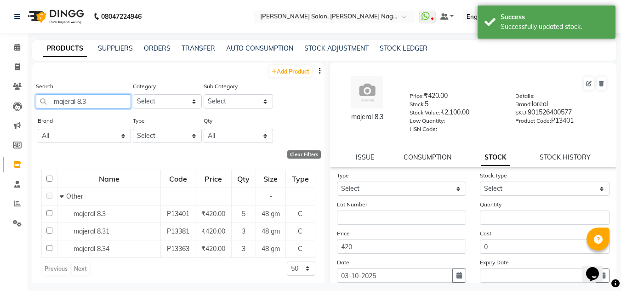
click at [96, 98] on input "majeral 8.3" at bounding box center [83, 101] width 95 height 14
type input "m"
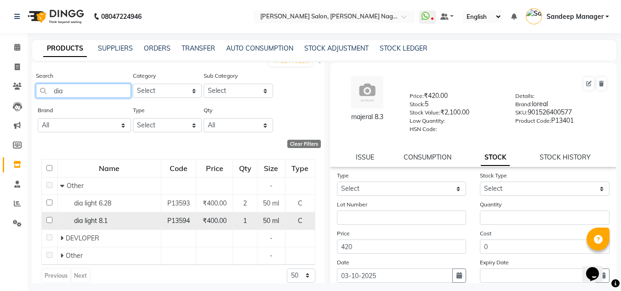
scroll to position [20, 0]
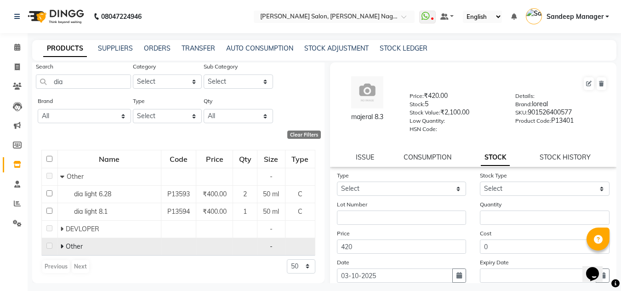
click at [84, 251] on div "Other" at bounding box center [109, 247] width 98 height 10
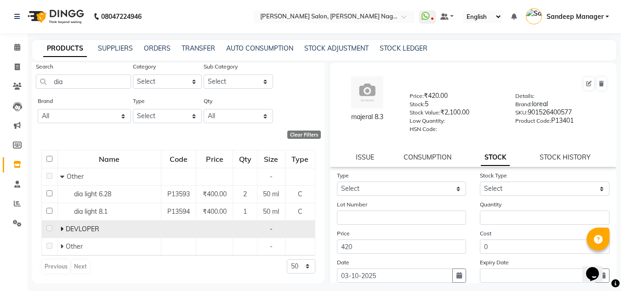
click at [75, 232] on span "DEVLOPER" at bounding box center [83, 229] width 34 height 8
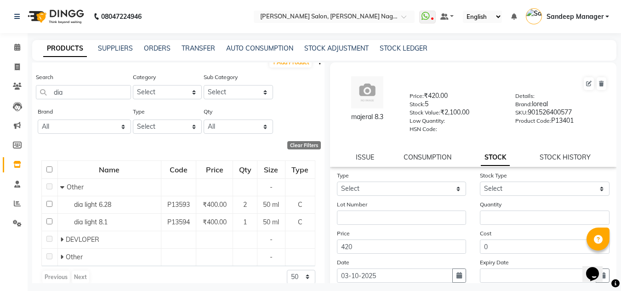
scroll to position [0, 0]
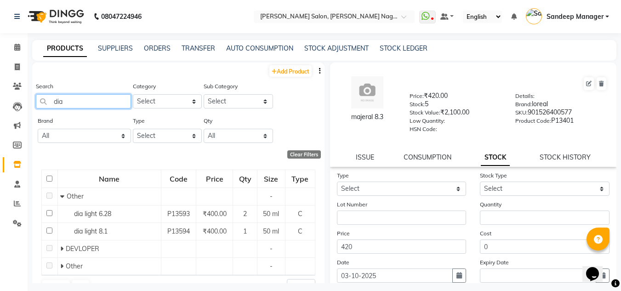
click at [80, 97] on input "dia" at bounding box center [83, 101] width 95 height 14
type input "d"
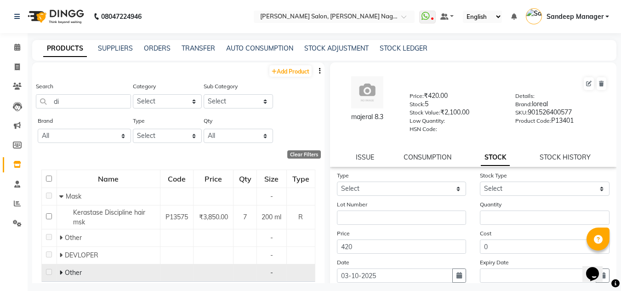
click at [111, 265] on td "Other" at bounding box center [108, 272] width 103 height 17
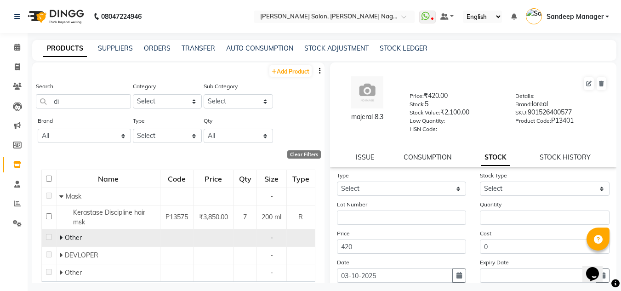
click at [45, 238] on td at bounding box center [49, 237] width 15 height 17
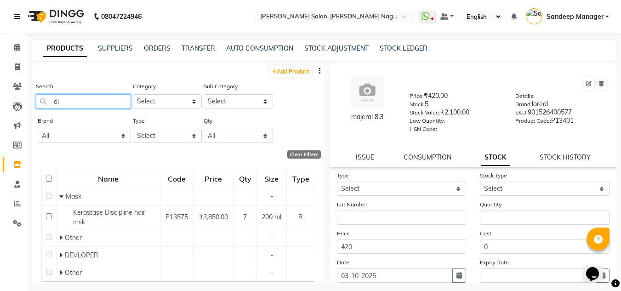
click at [82, 101] on input "di" at bounding box center [83, 101] width 95 height 14
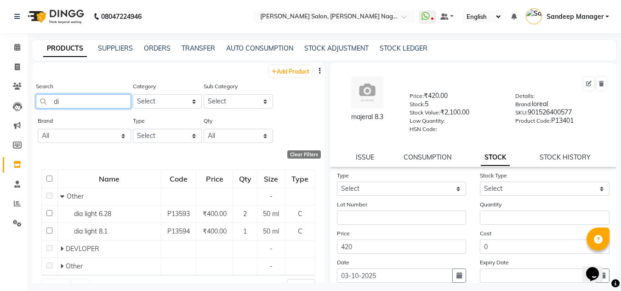
type input "d"
click at [102, 101] on input "light" at bounding box center [83, 101] width 95 height 14
type input "l"
type input "light"
click at [92, 101] on input "light" at bounding box center [83, 101] width 95 height 14
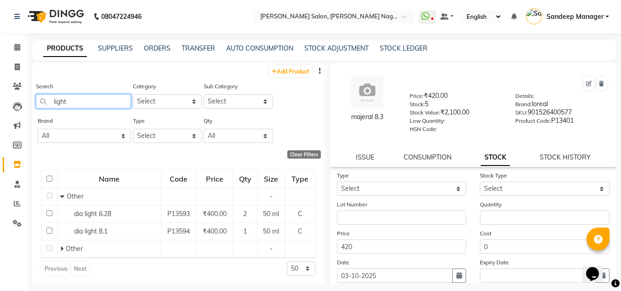
click at [91, 101] on input "light" at bounding box center [83, 101] width 95 height 14
click at [90, 101] on input "light" at bounding box center [83, 101] width 95 height 14
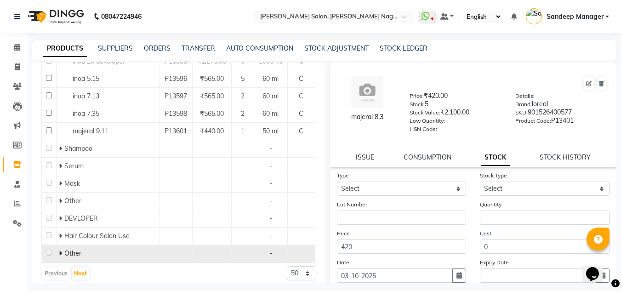
scroll to position [149, 0]
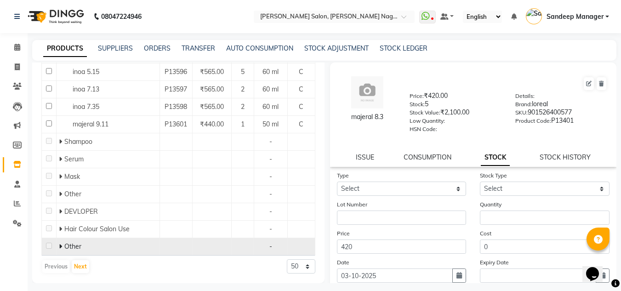
click at [60, 244] on span at bounding box center [62, 246] width 6 height 8
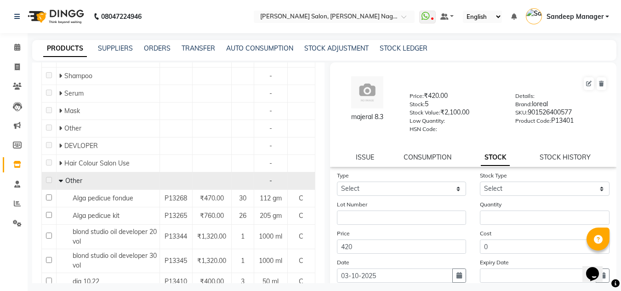
scroll to position [214, 0]
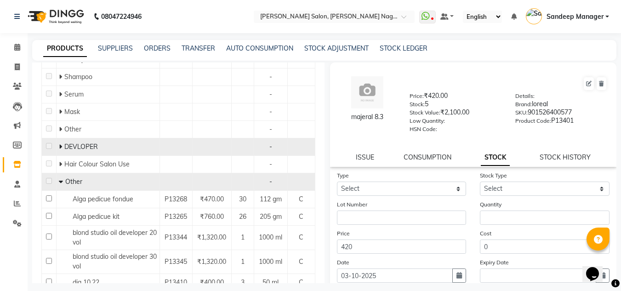
click at [97, 144] on div "DEVLOPER" at bounding box center [108, 147] width 98 height 10
click at [52, 143] on td at bounding box center [49, 146] width 15 height 17
click at [186, 151] on td at bounding box center [176, 146] width 32 height 17
click at [79, 149] on span "DEVLOPER" at bounding box center [81, 146] width 34 height 8
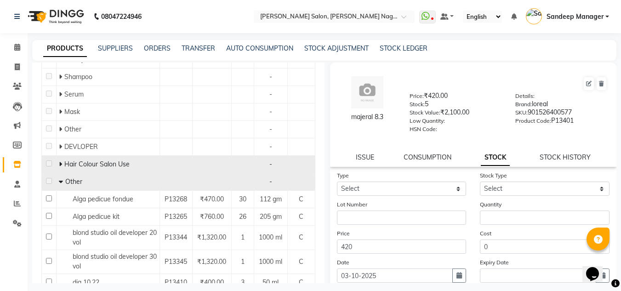
click at [113, 157] on td "Hair Colour Salon Use" at bounding box center [108, 164] width 103 height 17
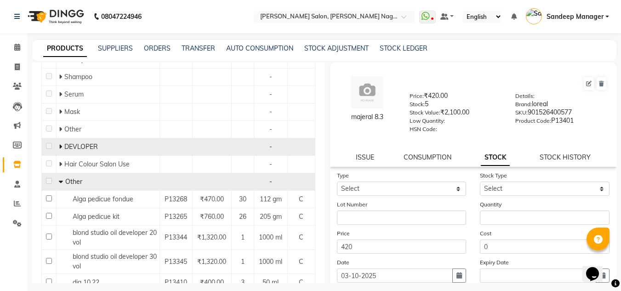
click at [113, 151] on div "DEVLOPER" at bounding box center [108, 147] width 98 height 10
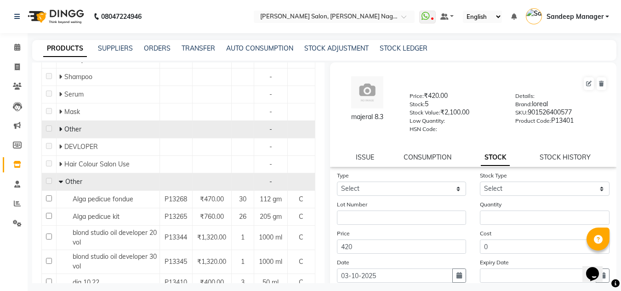
click at [106, 132] on div "Other" at bounding box center [108, 130] width 98 height 10
click at [106, 131] on div "Other" at bounding box center [108, 130] width 98 height 10
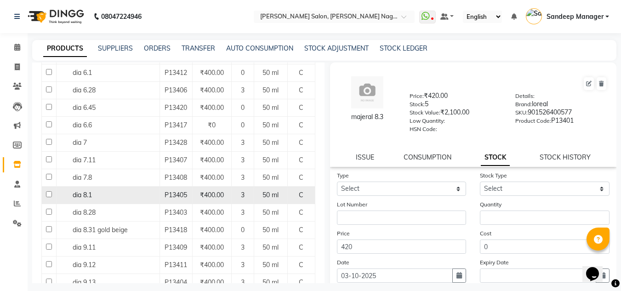
scroll to position [582, 0]
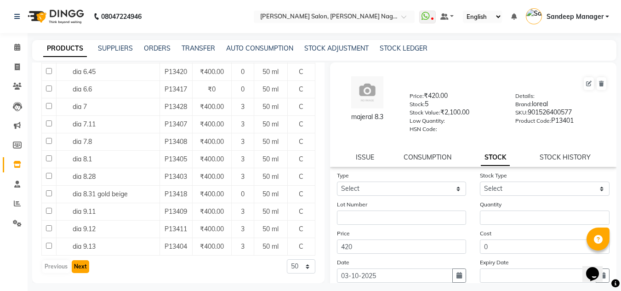
click at [80, 267] on button "Next" at bounding box center [80, 266] width 17 height 13
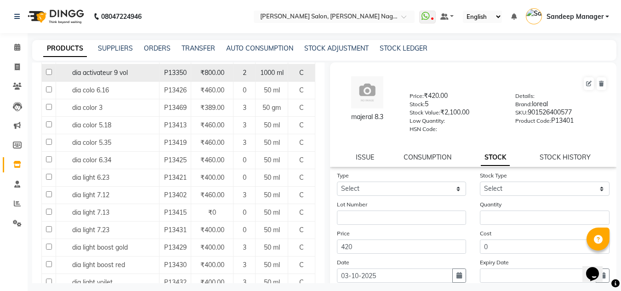
scroll to position [92, 0]
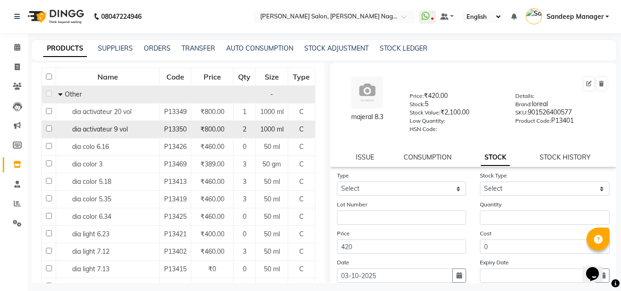
click at [204, 133] on span "₹800.00" at bounding box center [212, 129] width 24 height 8
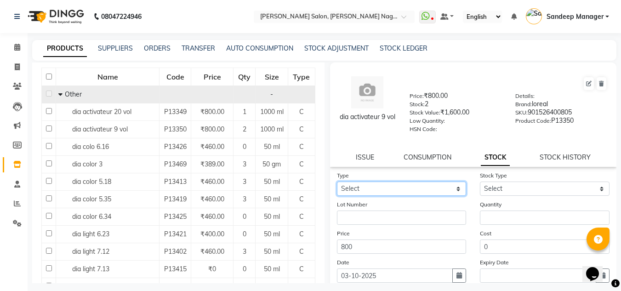
click at [423, 189] on select "Select In Out" at bounding box center [402, 188] width 130 height 14
select select "in"
click at [337, 181] on select "Select In Out" at bounding box center [402, 188] width 130 height 14
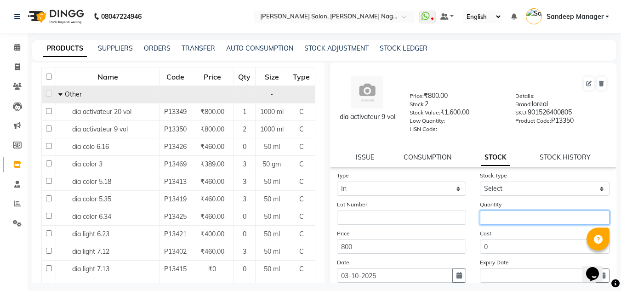
click at [532, 222] on input "number" at bounding box center [545, 217] width 130 height 14
type input "3"
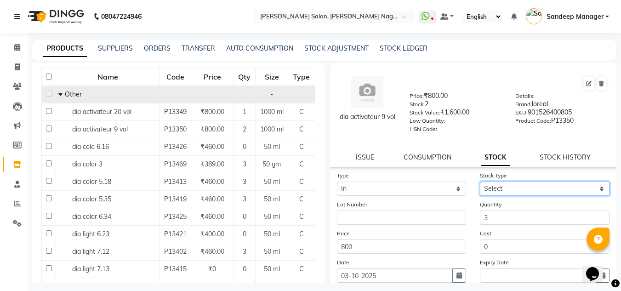
click at [563, 186] on select "Select New Stock Adjustment Return Other" at bounding box center [545, 188] width 130 height 14
select select "new stock"
click at [480, 181] on select "Select New Stock Adjustment Return Other" at bounding box center [545, 188] width 130 height 14
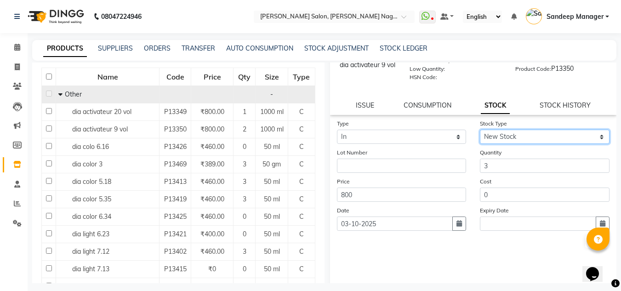
scroll to position [71, 0]
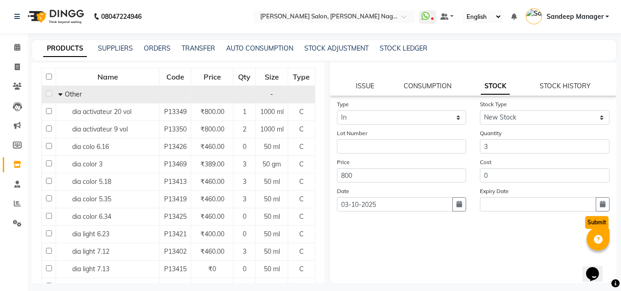
click at [588, 221] on button "Submit" at bounding box center [596, 222] width 23 height 13
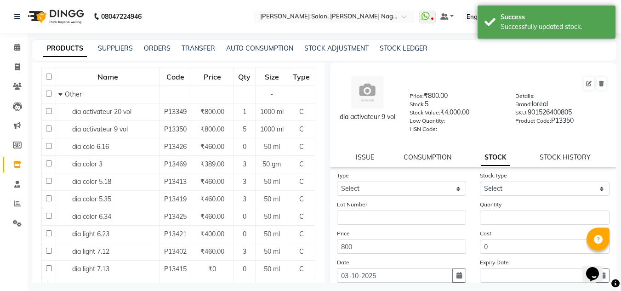
scroll to position [0, 0]
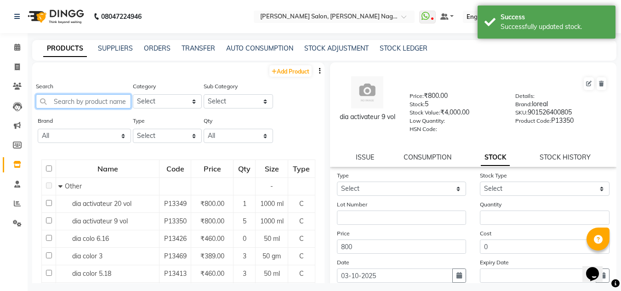
click at [99, 102] on input "text" at bounding box center [83, 101] width 95 height 14
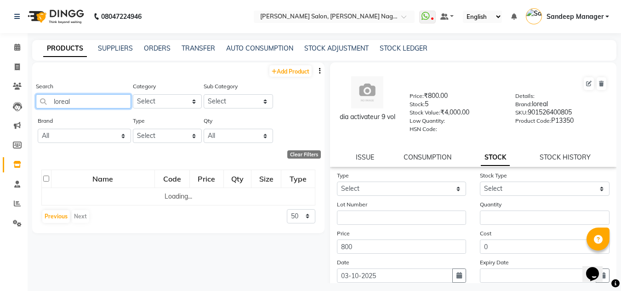
click at [95, 96] on input "loreal" at bounding box center [83, 101] width 95 height 14
click at [95, 101] on input "loreal" at bounding box center [83, 101] width 95 height 14
click at [84, 105] on input "[PERSON_NAME]" at bounding box center [83, 101] width 95 height 14
type input "l"
click at [108, 108] on input "loreal" at bounding box center [83, 101] width 95 height 14
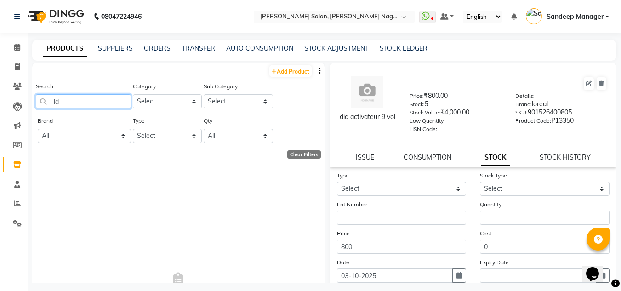
type input "l"
type input "dev"
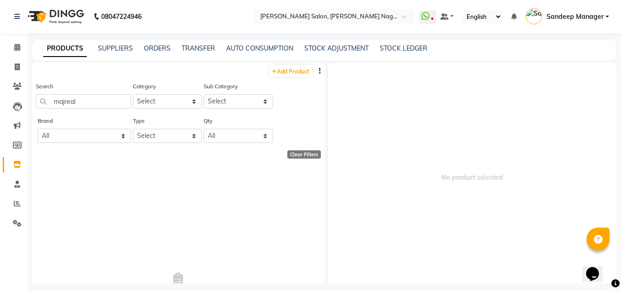
click at [102, 102] on input "majreal" at bounding box center [83, 101] width 95 height 14
click at [104, 103] on input "majreal 3" at bounding box center [83, 101] width 95 height 14
type input "majreal 4"
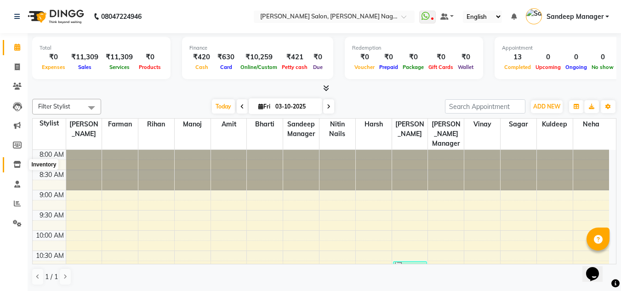
click at [14, 163] on icon at bounding box center [17, 164] width 8 height 7
select select
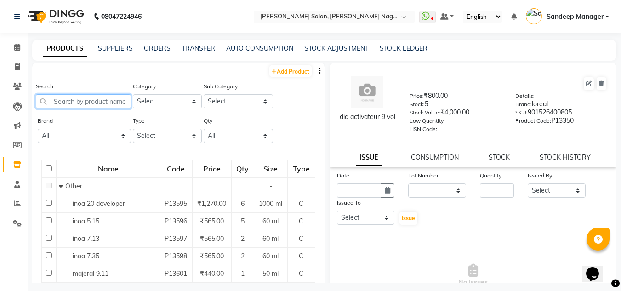
click at [100, 98] on input "text" at bounding box center [83, 101] width 95 height 14
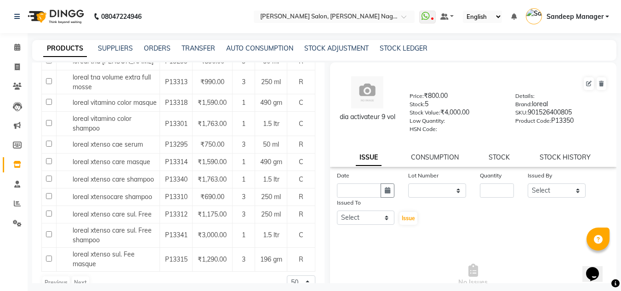
scroll to position [850, 0]
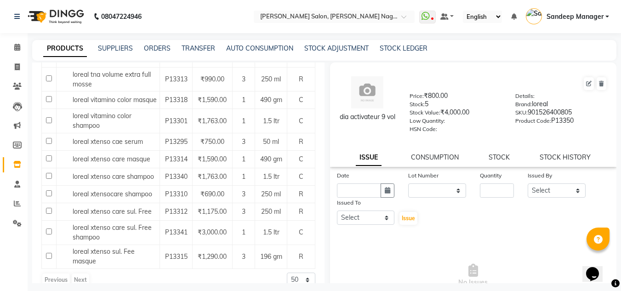
click at [84, 272] on div "Previous Next" at bounding box center [65, 279] width 49 height 15
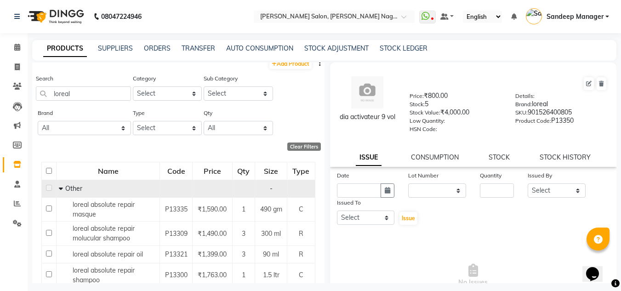
scroll to position [0, 0]
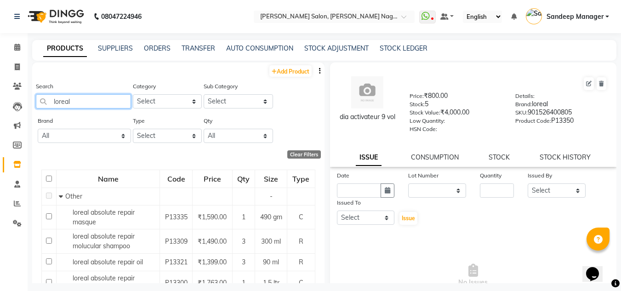
click at [75, 103] on input "loreal" at bounding box center [83, 101] width 95 height 14
type input "l"
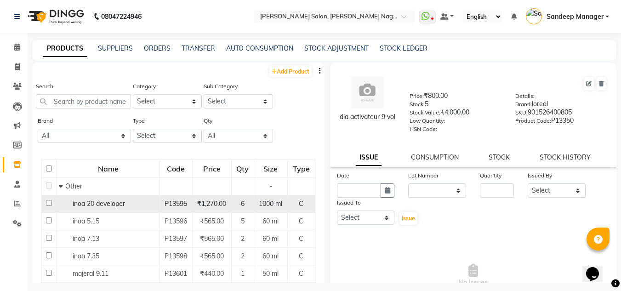
click at [106, 204] on span "inoa 20 developer" at bounding box center [99, 203] width 52 height 8
select select
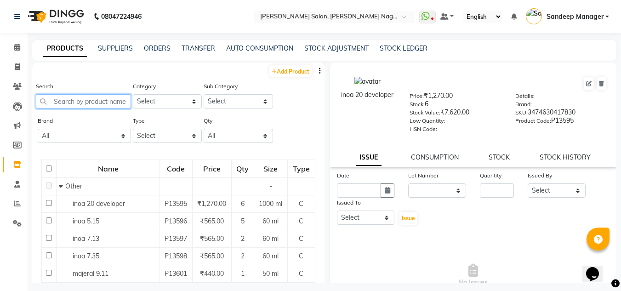
click at [95, 104] on input "text" at bounding box center [83, 101] width 95 height 14
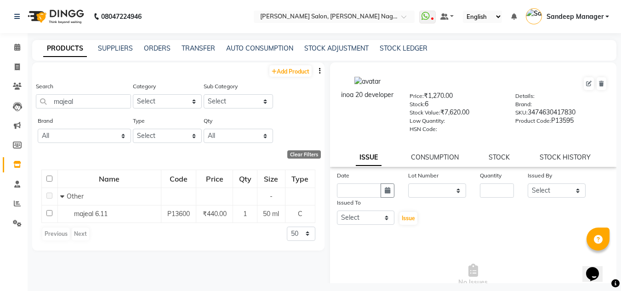
click at [77, 236] on div "Previous Next" at bounding box center [65, 234] width 49 height 15
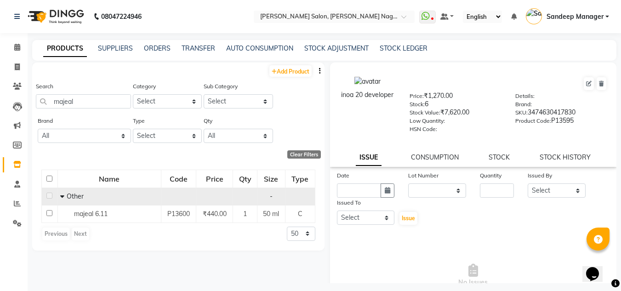
click at [72, 199] on span "Other" at bounding box center [75, 196] width 17 height 8
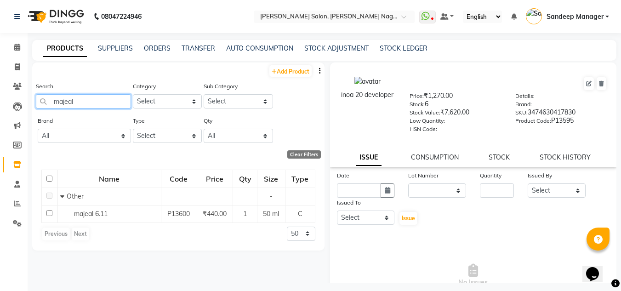
click at [96, 106] on input "majeal" at bounding box center [83, 101] width 95 height 14
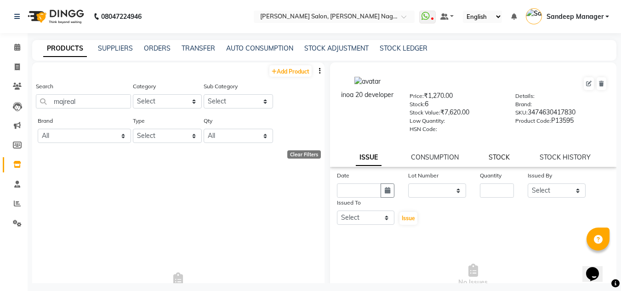
click at [495, 155] on link "STOCK" at bounding box center [498, 157] width 21 height 8
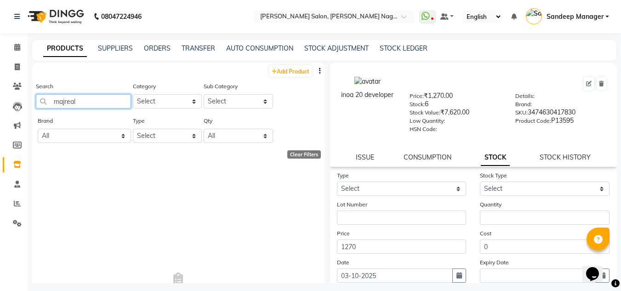
click at [90, 100] on input "majreal" at bounding box center [83, 101] width 95 height 14
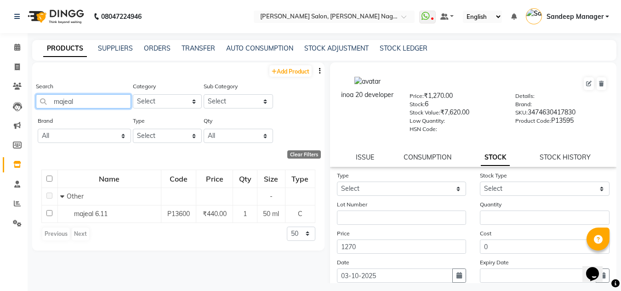
click at [90, 103] on input "majeal" at bounding box center [83, 101] width 95 height 14
type input "m"
click at [85, 102] on input "m" at bounding box center [83, 101] width 95 height 14
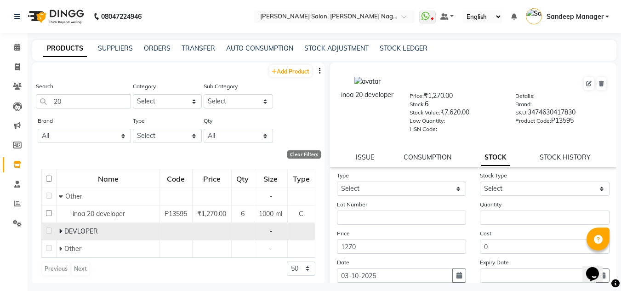
click at [72, 230] on span "DEVLOPER" at bounding box center [81, 231] width 34 height 8
click at [64, 232] on span "DEVLOPER" at bounding box center [81, 231] width 34 height 8
click at [74, 232] on span "DEVLOPER" at bounding box center [81, 231] width 34 height 8
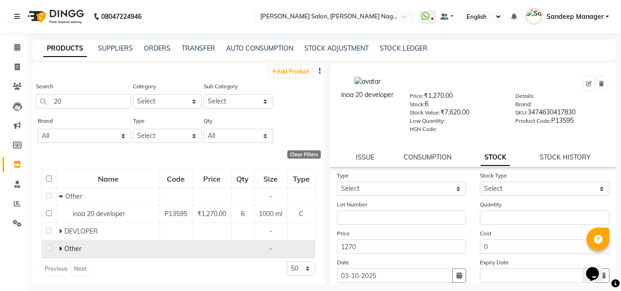
click at [65, 249] on span "Other" at bounding box center [72, 248] width 17 height 8
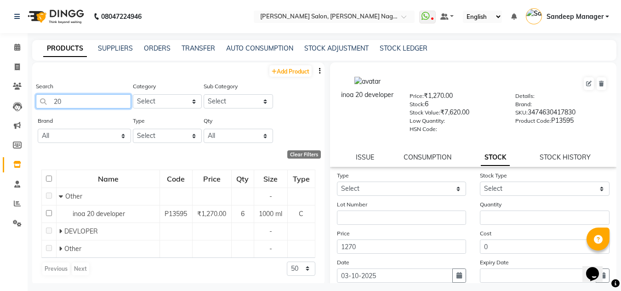
click at [109, 103] on input "20" at bounding box center [83, 101] width 95 height 14
type input "2"
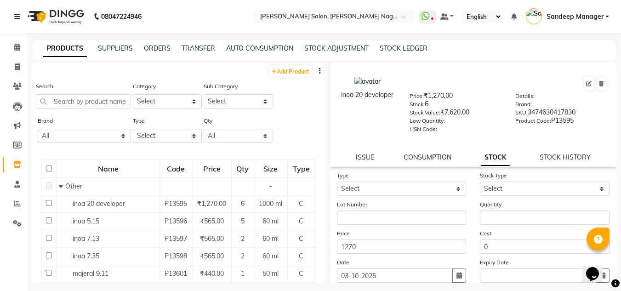
click at [104, 91] on div "Search" at bounding box center [83, 94] width 95 height 27
click at [102, 104] on input "text" at bounding box center [83, 101] width 95 height 14
click at [573, 148] on div "inoa 20 developer Price: ₹1,270.00 Stock: 6 Stock Value: ₹7,620.00 Low Quantity…" at bounding box center [473, 114] width 287 height 104
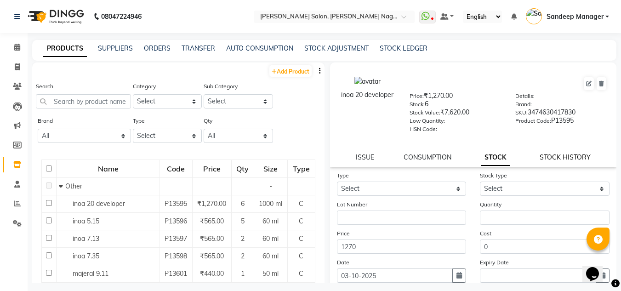
click at [570, 155] on link "STOCK HISTORY" at bounding box center [564, 157] width 51 height 8
select select "all"
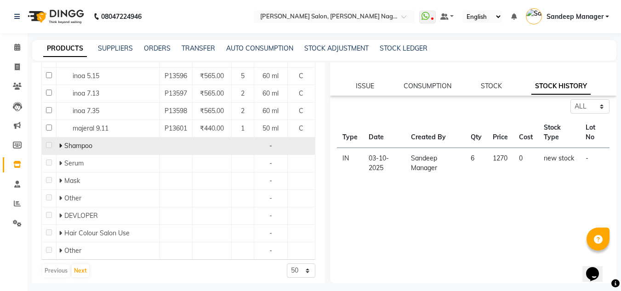
scroll to position [149, 0]
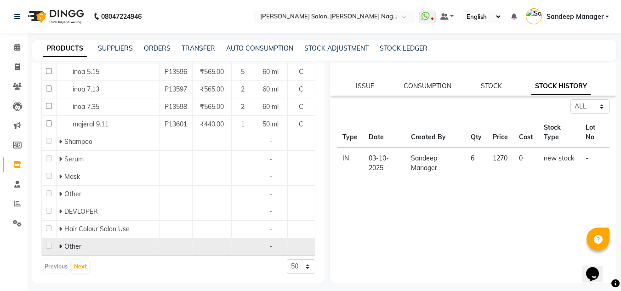
click at [63, 244] on span at bounding box center [62, 246] width 6 height 8
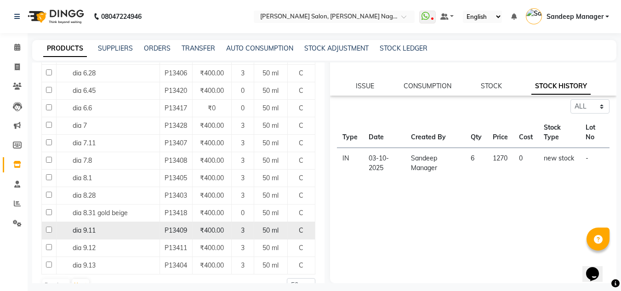
scroll to position [582, 0]
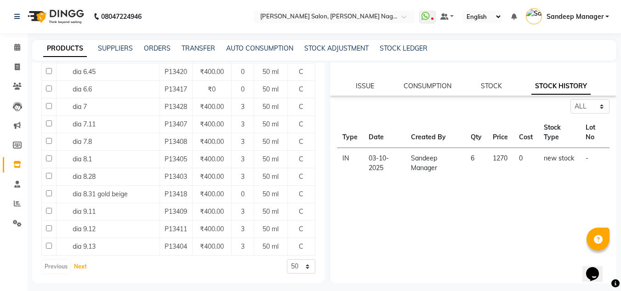
click at [78, 262] on button "Next" at bounding box center [80, 266] width 17 height 13
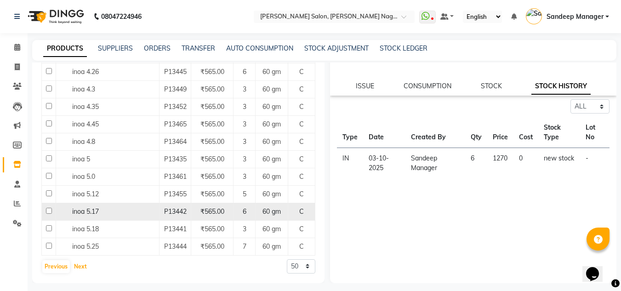
scroll to position [968, 0]
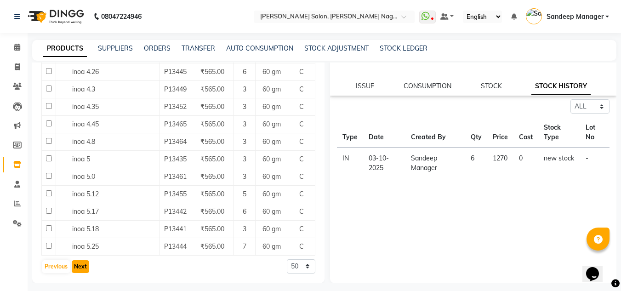
click at [79, 267] on button "Next" at bounding box center [80, 266] width 17 height 13
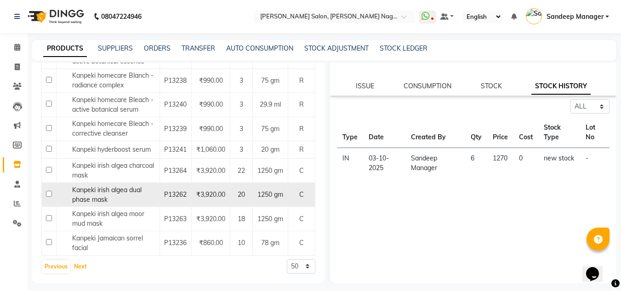
scroll to position [986, 0]
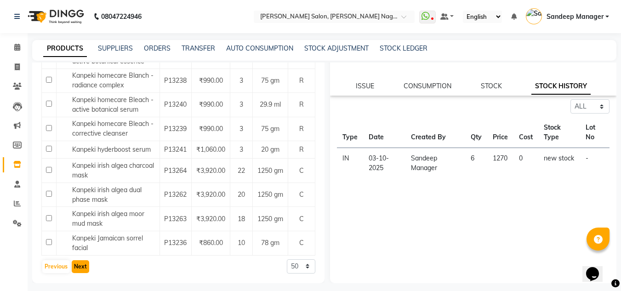
click at [79, 269] on button "Next" at bounding box center [80, 266] width 17 height 13
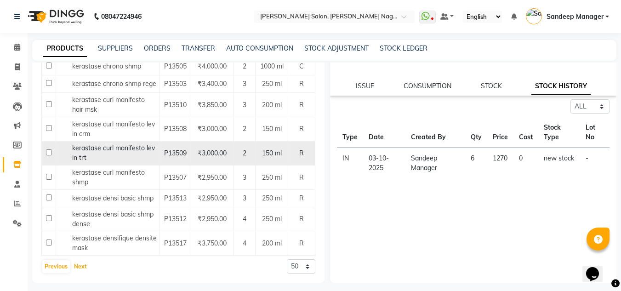
scroll to position [1116, 0]
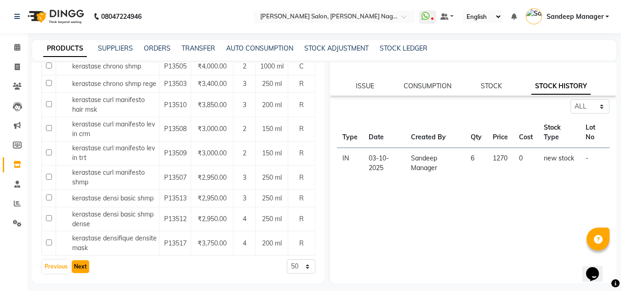
click at [81, 270] on button "Next" at bounding box center [80, 266] width 17 height 13
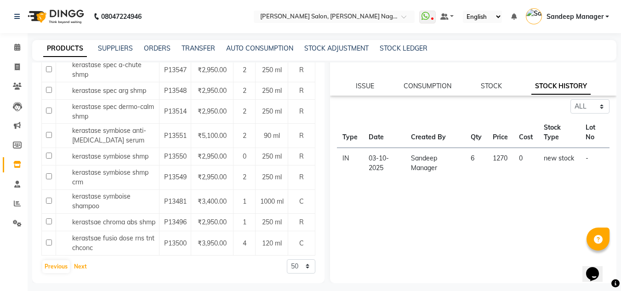
scroll to position [1040, 0]
click at [79, 266] on button "Next" at bounding box center [80, 266] width 17 height 13
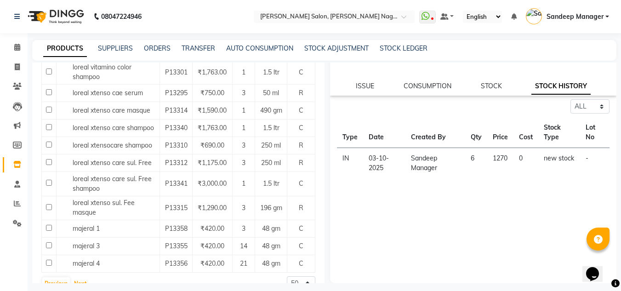
scroll to position [927, 0]
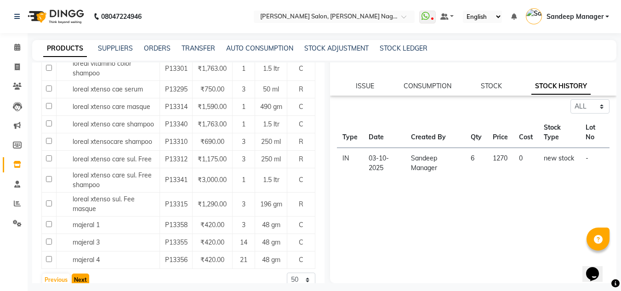
click at [81, 273] on button "Next" at bounding box center [80, 279] width 17 height 13
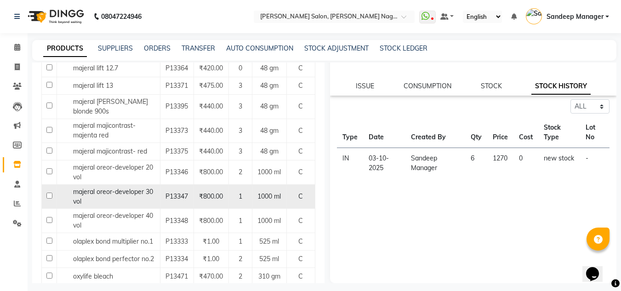
scroll to position [827, 0]
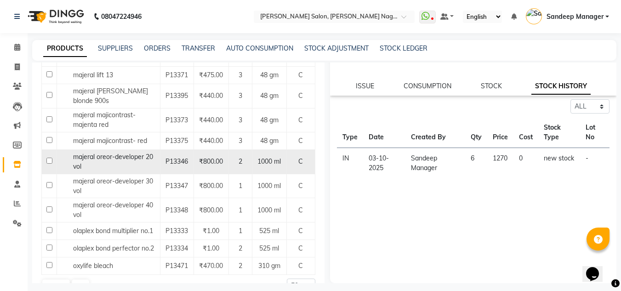
click at [123, 153] on span "majeral oreor-developer 20 vol" at bounding box center [113, 162] width 80 height 18
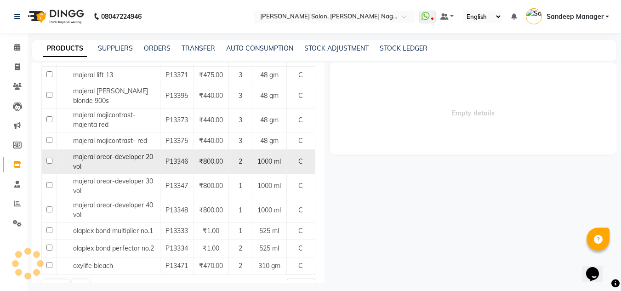
scroll to position [0, 0]
select select "all"
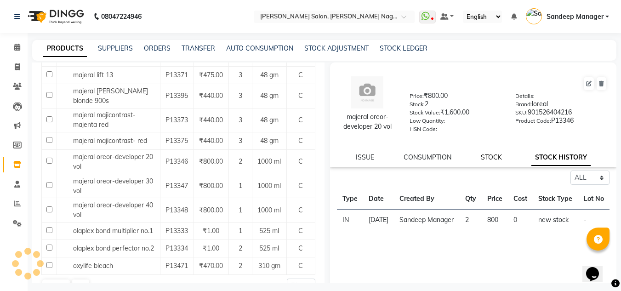
click at [491, 159] on link "STOCK" at bounding box center [491, 157] width 21 height 8
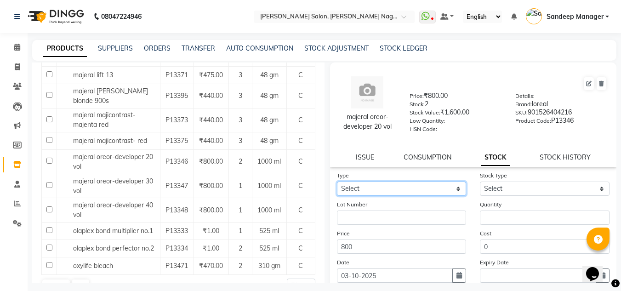
drag, startPoint x: 391, startPoint y: 187, endPoint x: 384, endPoint y: 190, distance: 8.0
click at [391, 187] on select "Select In Out" at bounding box center [402, 188] width 130 height 14
select select "in"
click at [337, 181] on select "Select In Out" at bounding box center [402, 188] width 130 height 14
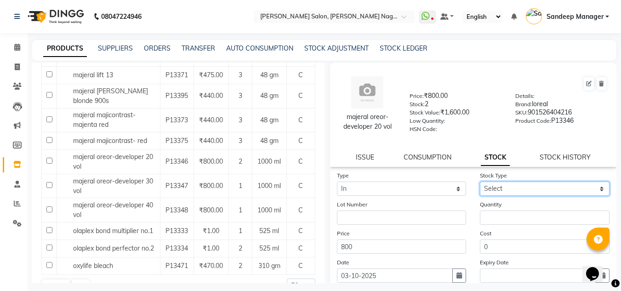
click at [493, 187] on select "Select New Stock Adjustment Return Other" at bounding box center [545, 188] width 130 height 14
select select "new stock"
click at [480, 181] on select "Select New Stock Adjustment Return Other" at bounding box center [545, 188] width 130 height 14
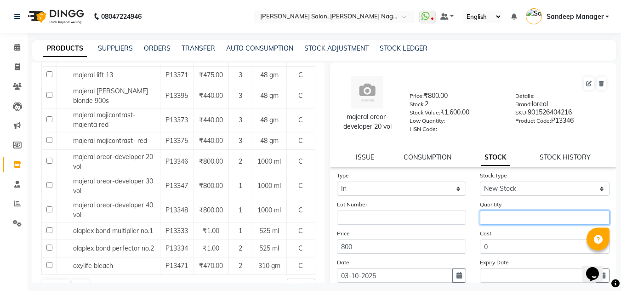
click at [511, 222] on input "number" at bounding box center [545, 217] width 130 height 14
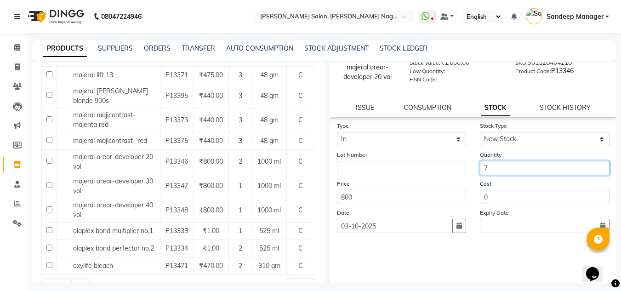
scroll to position [71, 0]
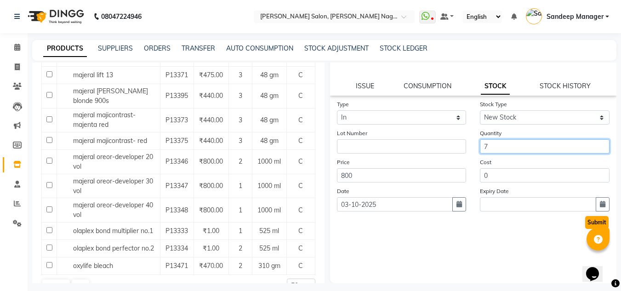
type input "7"
click at [589, 221] on button "Submit" at bounding box center [596, 222] width 23 height 13
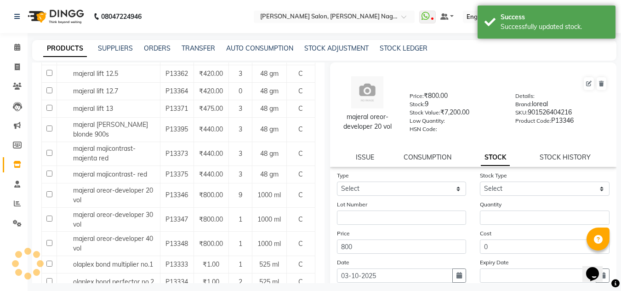
scroll to position [839, 0]
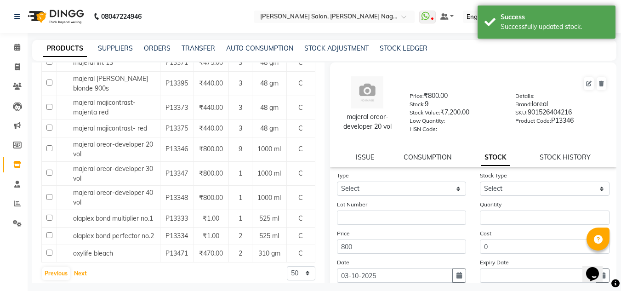
click at [81, 267] on button "Next" at bounding box center [80, 273] width 17 height 13
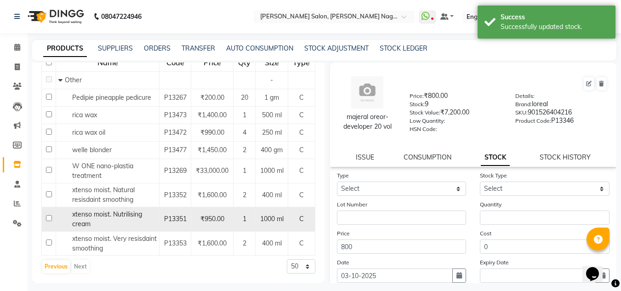
scroll to position [122, 0]
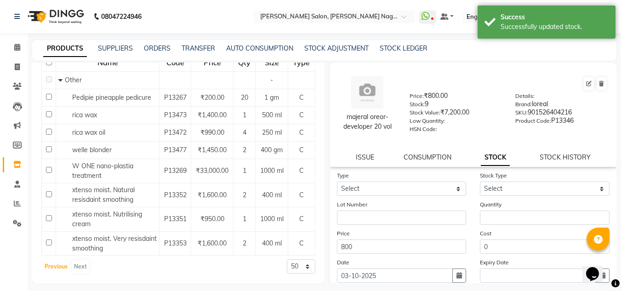
click at [55, 272] on button "Previous" at bounding box center [56, 266] width 28 height 13
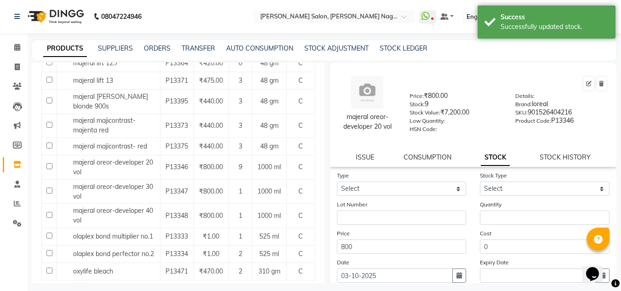
scroll to position [827, 0]
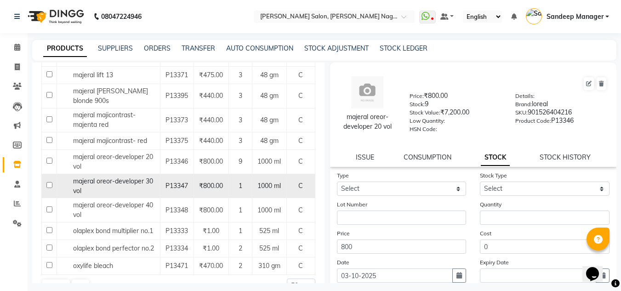
click at [113, 186] on div "majeral oreor-developer 30 vol" at bounding box center [108, 185] width 98 height 19
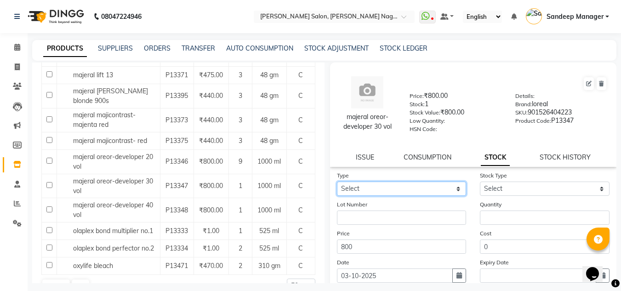
click at [385, 192] on select "Select In Out" at bounding box center [402, 188] width 130 height 14
select select "in"
click at [337, 181] on select "Select In Out" at bounding box center [402, 188] width 130 height 14
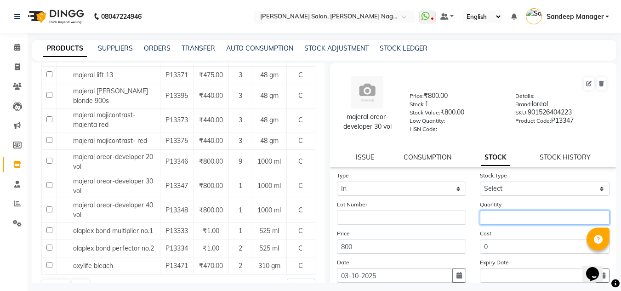
click at [513, 218] on input "number" at bounding box center [545, 217] width 130 height 14
type input "3"
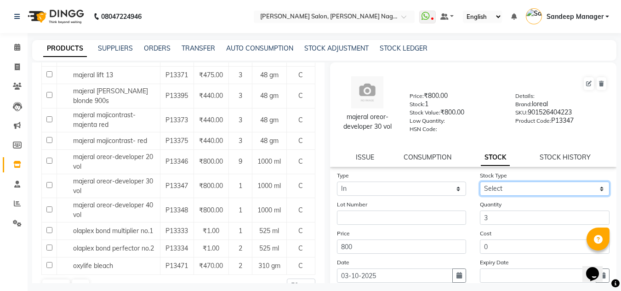
click at [556, 188] on select "Select New Stock Adjustment Return Other" at bounding box center [545, 188] width 130 height 14
select select "new stock"
click at [480, 181] on select "Select New Stock Adjustment Return Other" at bounding box center [545, 188] width 130 height 14
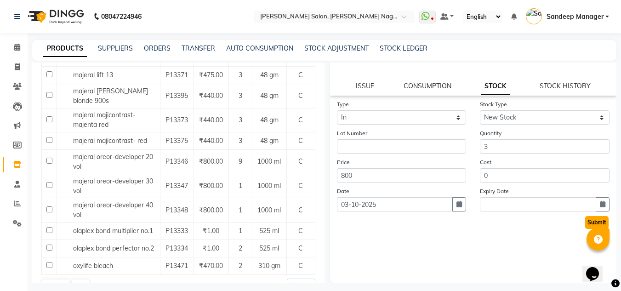
drag, startPoint x: 584, startPoint y: 225, endPoint x: 577, endPoint y: 221, distance: 7.6
click at [585, 225] on button "Submit" at bounding box center [596, 222] width 23 height 13
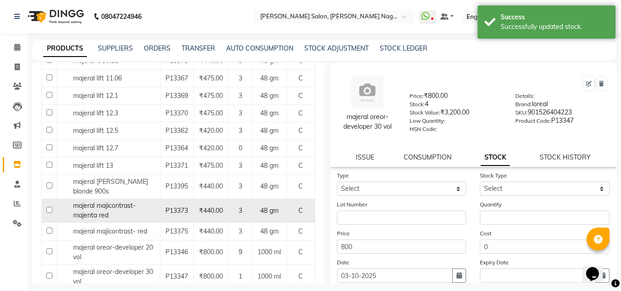
scroll to position [781, 0]
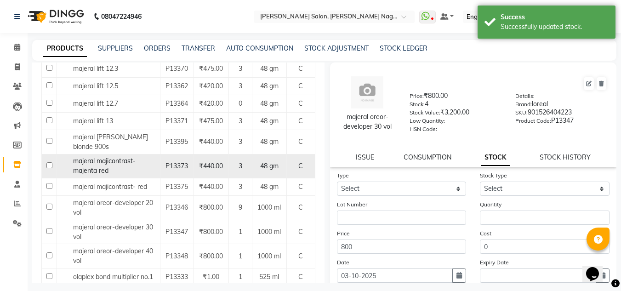
click at [157, 247] on div "majeral oreor-developer 40 vol" at bounding box center [108, 255] width 98 height 19
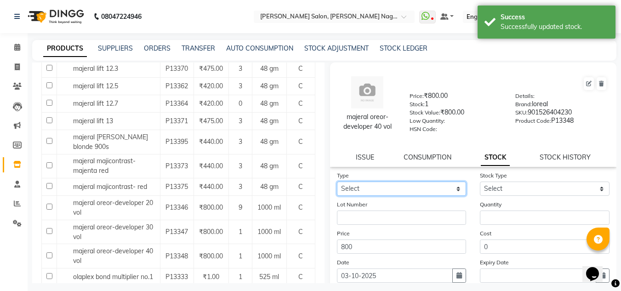
click at [403, 185] on select "Select In Out" at bounding box center [402, 188] width 130 height 14
select select "in"
click at [337, 181] on select "Select In Out" at bounding box center [402, 188] width 130 height 14
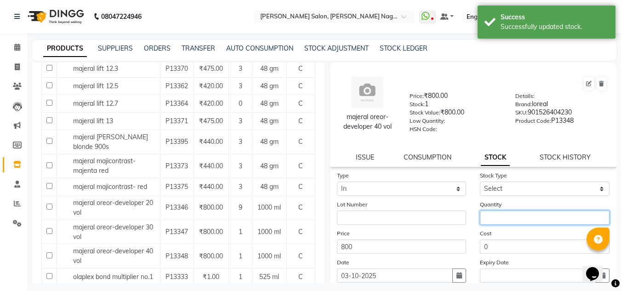
click at [491, 222] on input "number" at bounding box center [545, 217] width 130 height 14
type input "2"
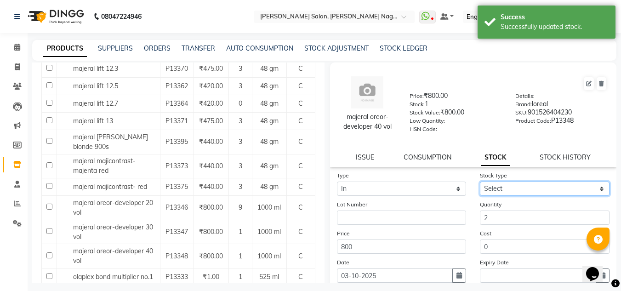
click at [545, 191] on select "Select New Stock Adjustment Return Other" at bounding box center [545, 188] width 130 height 14
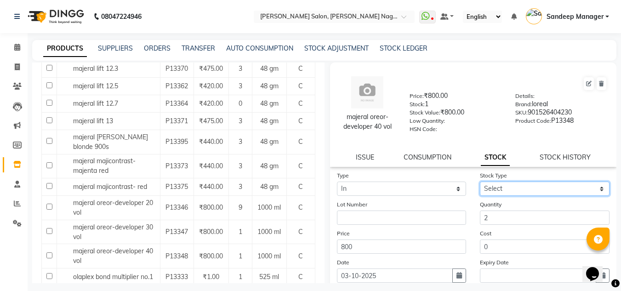
select select "new stock"
click at [480, 181] on select "Select New Stock Adjustment Return Other" at bounding box center [545, 188] width 130 height 14
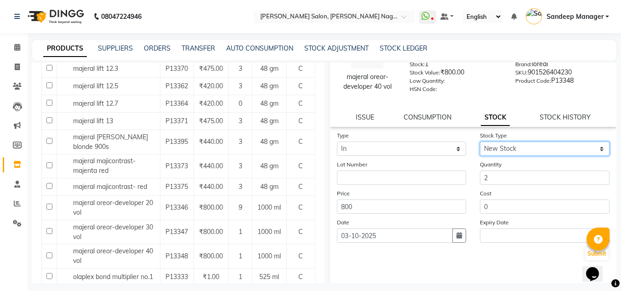
scroll to position [71, 0]
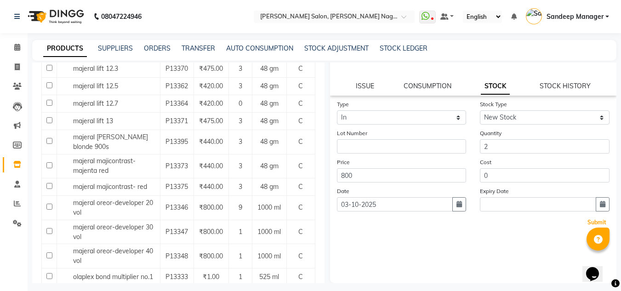
click at [588, 224] on button "Submit" at bounding box center [596, 222] width 23 height 13
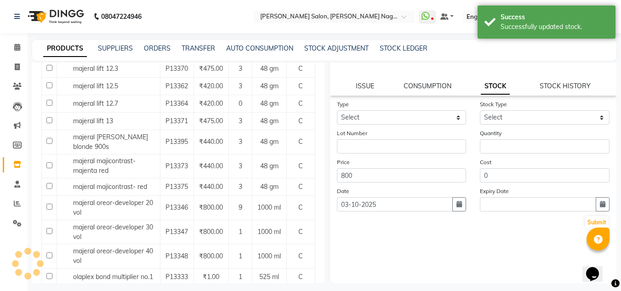
scroll to position [0, 0]
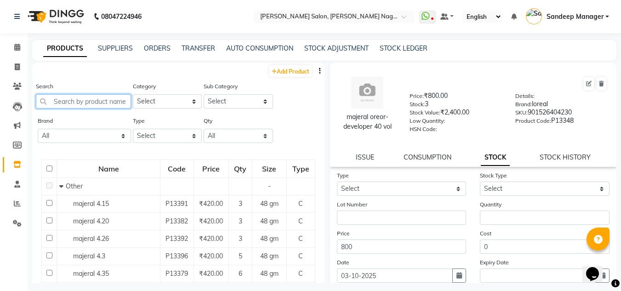
click at [72, 101] on input "text" at bounding box center [83, 101] width 95 height 14
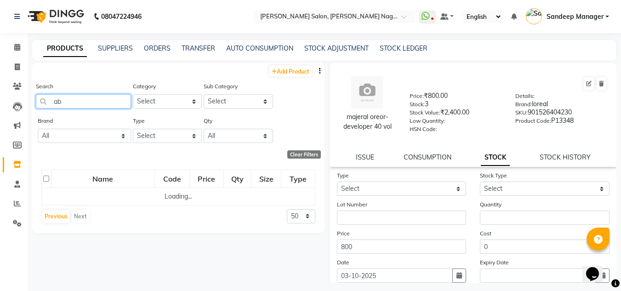
type input "a"
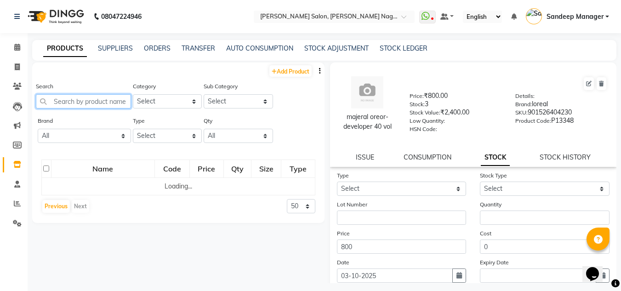
type input "k"
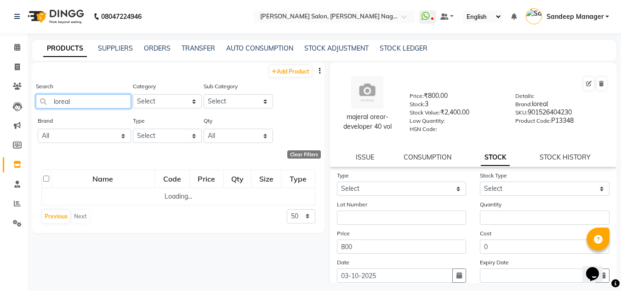
click at [100, 99] on input "loreal" at bounding box center [83, 101] width 95 height 14
type input "l"
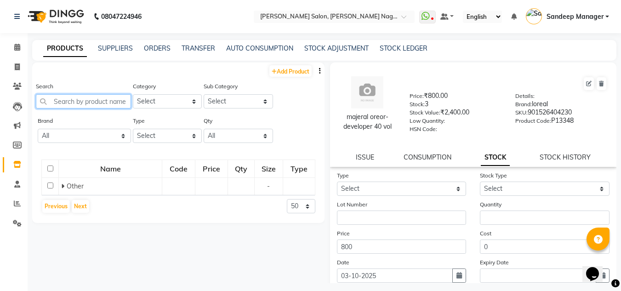
click at [106, 97] on input "text" at bounding box center [83, 101] width 95 height 14
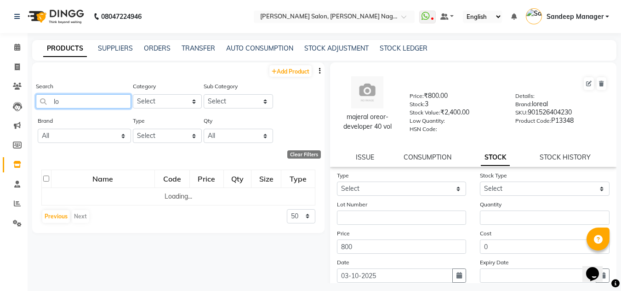
type input "l"
type input "a"
type input "maj"
drag, startPoint x: 17, startPoint y: 47, endPoint x: 11, endPoint y: 44, distance: 7.8
click at [17, 47] on icon at bounding box center [17, 47] width 6 height 7
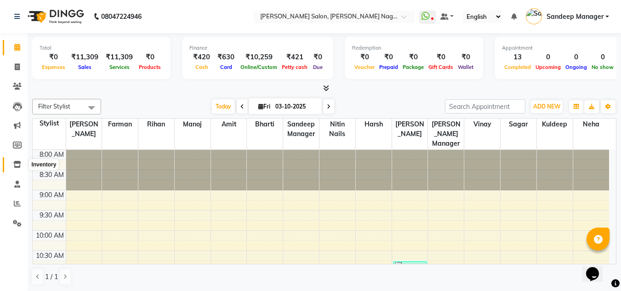
click at [14, 162] on icon at bounding box center [17, 164] width 8 height 7
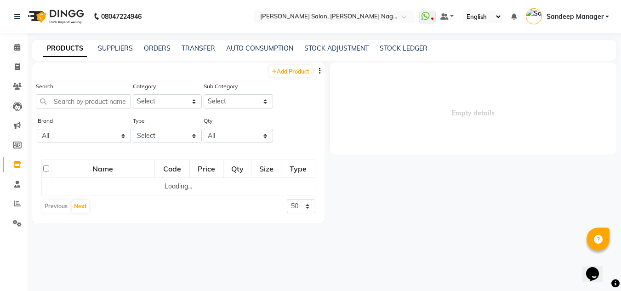
select select
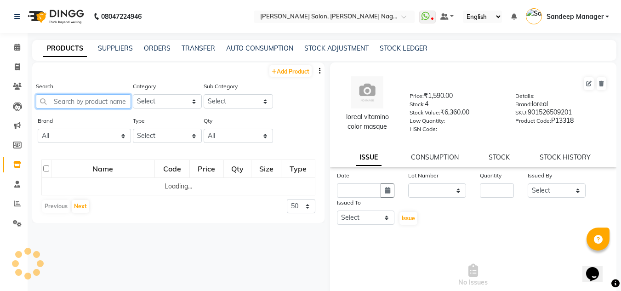
click at [89, 99] on input "text" at bounding box center [83, 101] width 95 height 14
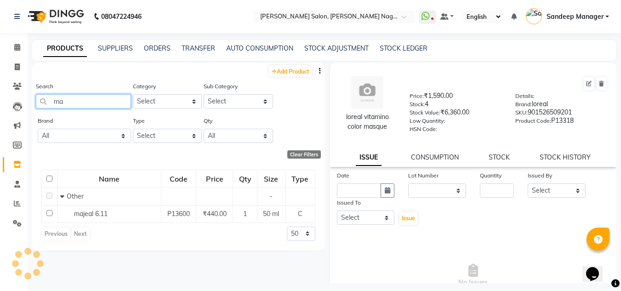
type input "m"
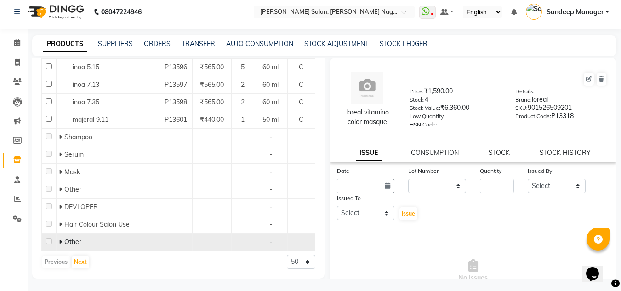
scroll to position [6, 0]
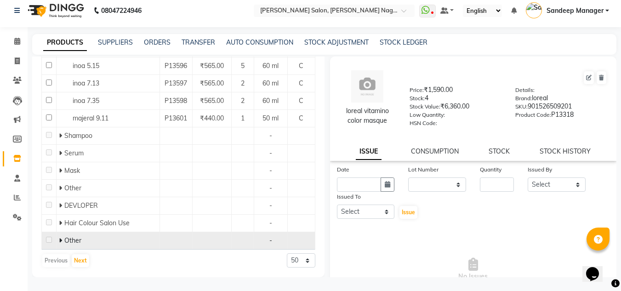
click at [75, 246] on td "Other" at bounding box center [108, 240] width 103 height 17
click at [75, 242] on span "Other" at bounding box center [72, 240] width 17 height 8
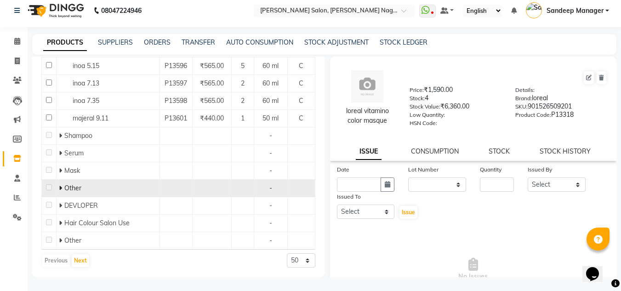
click at [68, 193] on div "Other" at bounding box center [108, 188] width 98 height 10
click at [67, 188] on span "Other" at bounding box center [72, 188] width 17 height 8
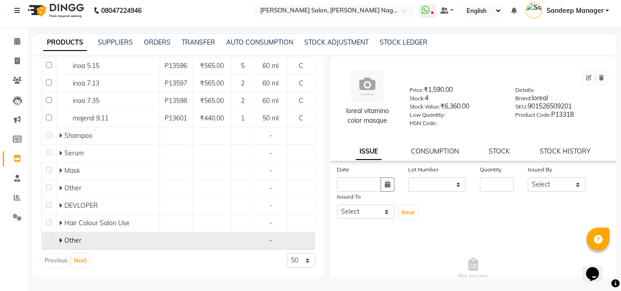
click at [72, 244] on span "Other" at bounding box center [72, 240] width 17 height 8
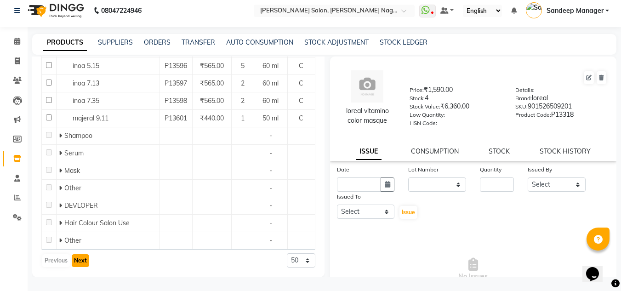
click at [83, 266] on button "Next" at bounding box center [80, 260] width 17 height 13
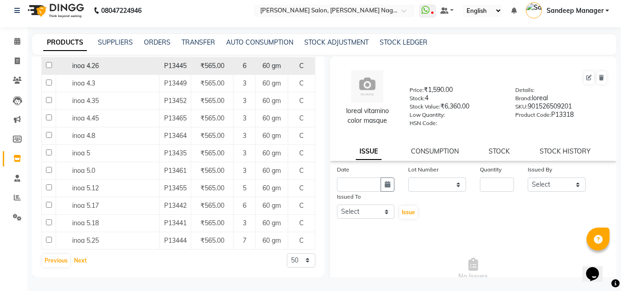
scroll to position [968, 0]
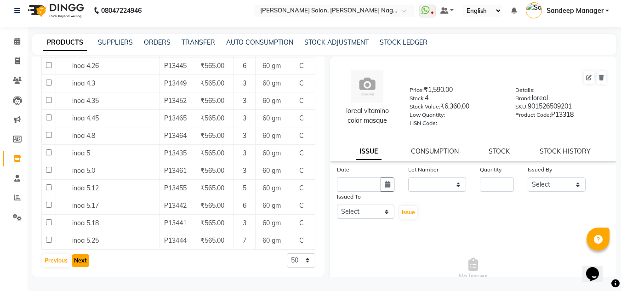
click at [81, 259] on button "Next" at bounding box center [80, 260] width 17 height 13
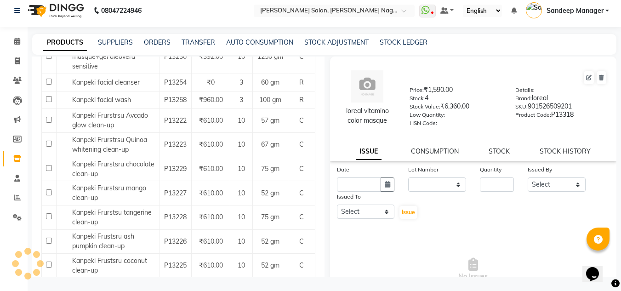
scroll to position [986, 0]
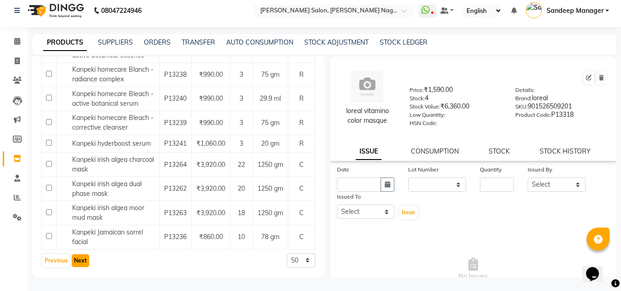
click at [79, 264] on button "Next" at bounding box center [80, 260] width 17 height 13
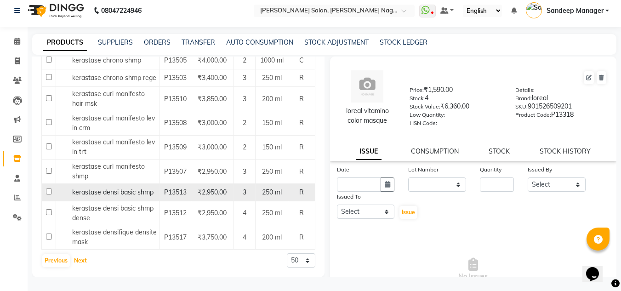
scroll to position [1116, 0]
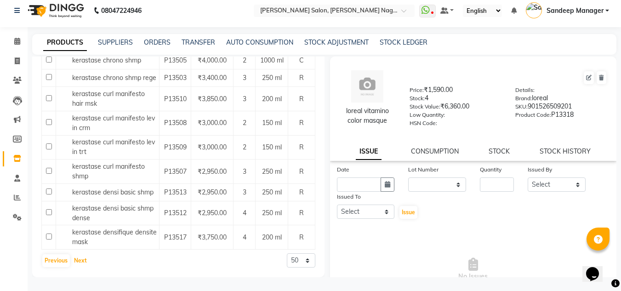
click at [83, 256] on button "Next" at bounding box center [80, 260] width 17 height 13
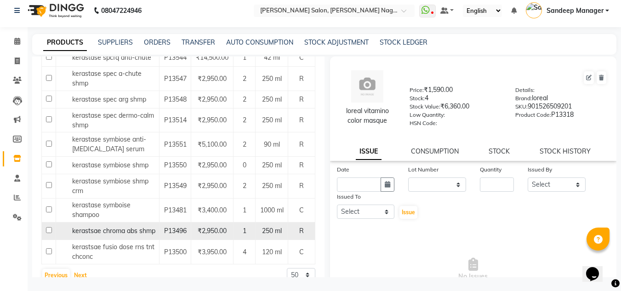
scroll to position [1040, 0]
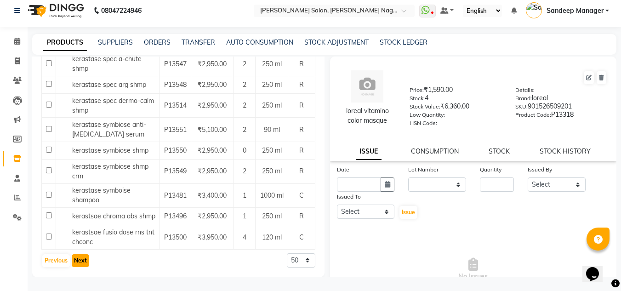
click at [83, 259] on button "Next" at bounding box center [80, 260] width 17 height 13
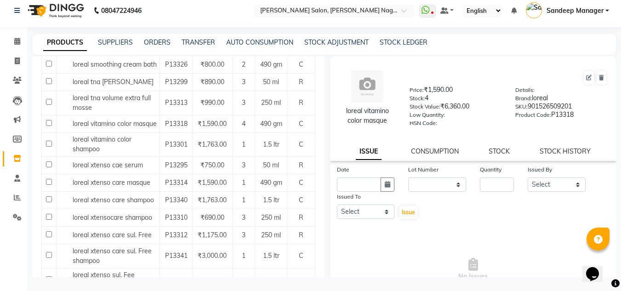
scroll to position [927, 0]
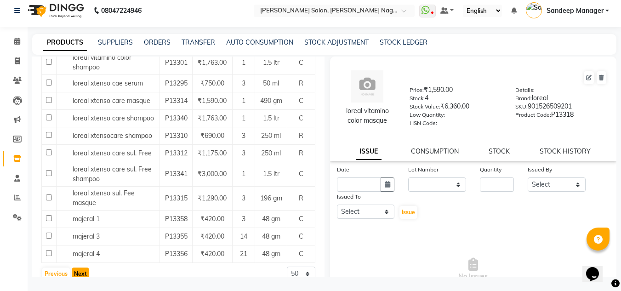
click at [81, 267] on button "Next" at bounding box center [80, 273] width 17 height 13
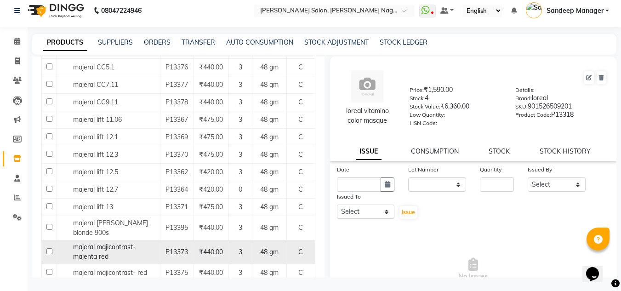
scroll to position [735, 0]
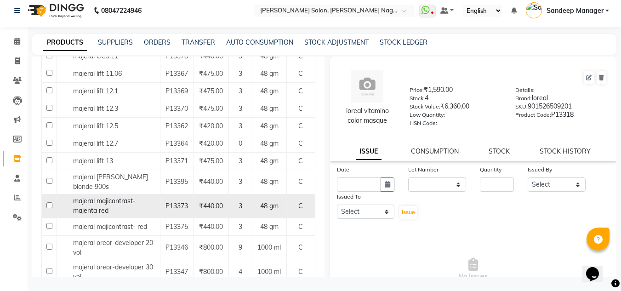
click at [114, 203] on div "majeral majicontrast-majenta red" at bounding box center [108, 205] width 98 height 19
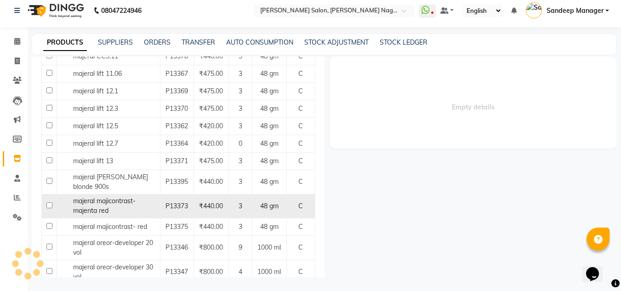
select select
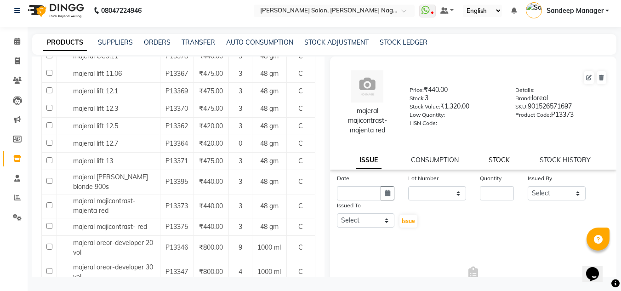
click at [505, 160] on link "STOCK" at bounding box center [498, 160] width 21 height 8
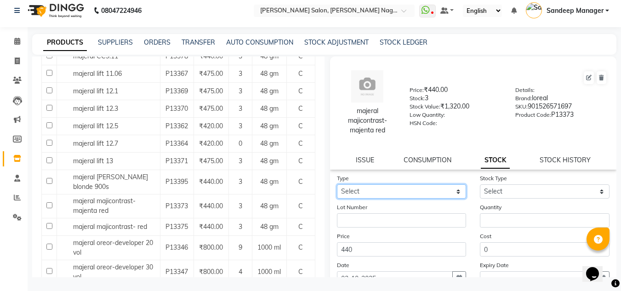
click at [375, 193] on select "Select In Out" at bounding box center [402, 191] width 130 height 14
select select "in"
click at [337, 184] on select "Select In Out" at bounding box center [402, 191] width 130 height 14
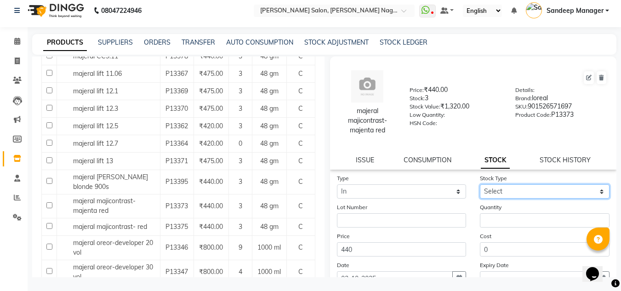
click at [500, 185] on select "Select New Stock Adjustment Return Other" at bounding box center [545, 191] width 130 height 14
click at [464, 241] on div "Price 440" at bounding box center [401, 243] width 143 height 25
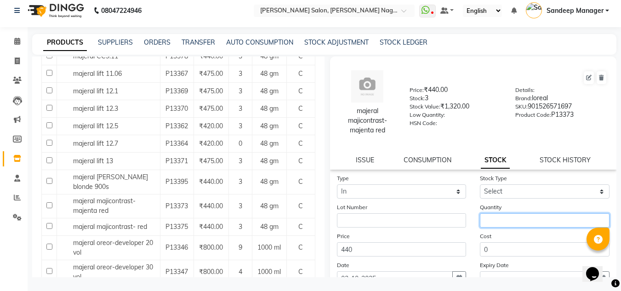
click at [502, 225] on input "number" at bounding box center [545, 220] width 130 height 14
type input "3"
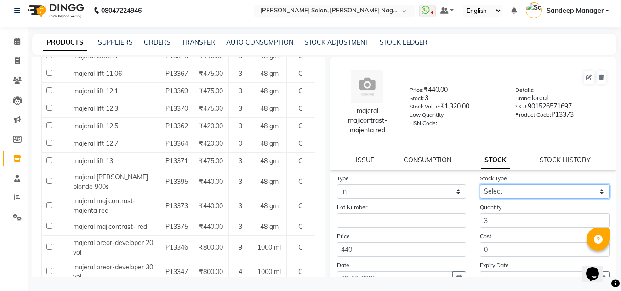
click at [503, 191] on select "Select New Stock Adjustment Return Other" at bounding box center [545, 191] width 130 height 14
select select "new stock"
click at [480, 184] on select "Select New Stock Adjustment Return Other" at bounding box center [545, 191] width 130 height 14
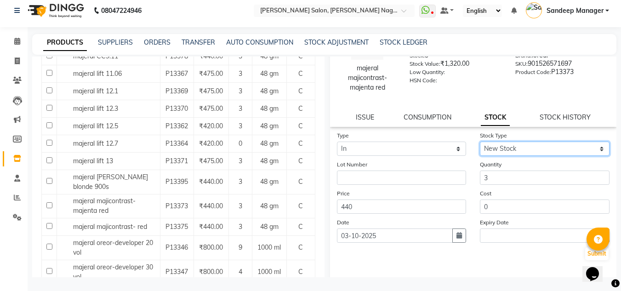
scroll to position [80, 0]
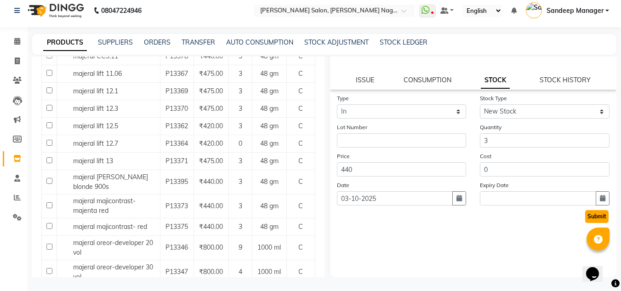
click at [585, 218] on button "Submit" at bounding box center [596, 216] width 23 height 13
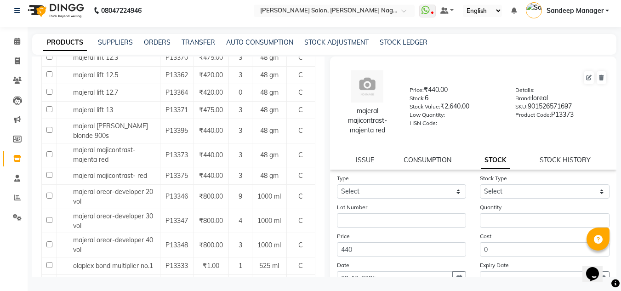
scroll to position [839, 0]
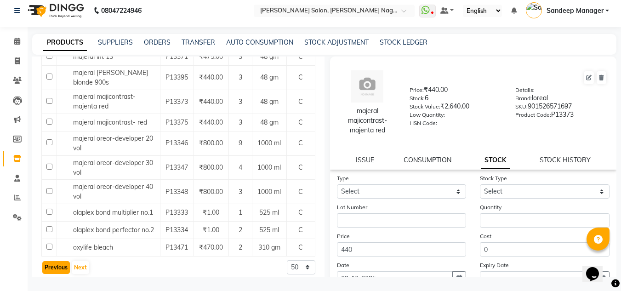
click at [55, 261] on button "Previous" at bounding box center [56, 267] width 28 height 13
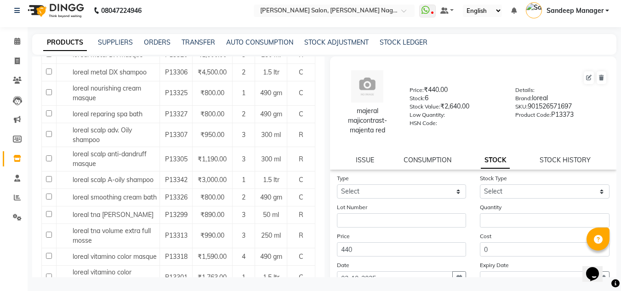
scroll to position [735, 0]
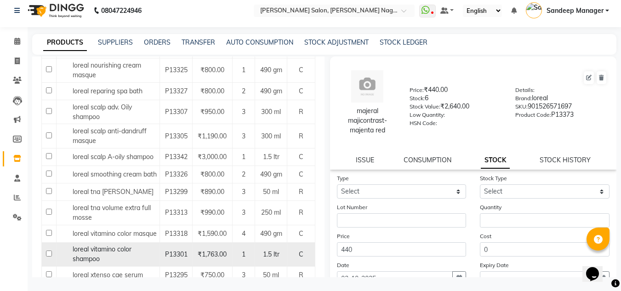
click at [106, 245] on span "loreal vitamino color shampoo" at bounding box center [102, 254] width 59 height 18
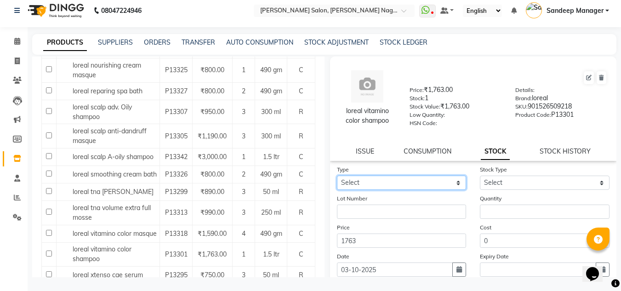
click at [427, 184] on select "Select In Out" at bounding box center [402, 183] width 130 height 14
select select "in"
click at [337, 176] on select "Select In Out" at bounding box center [402, 183] width 130 height 14
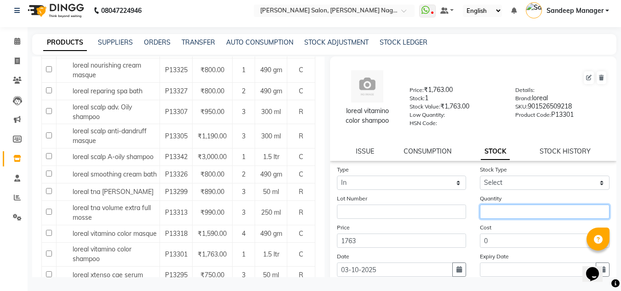
click at [496, 206] on input "number" at bounding box center [545, 211] width 130 height 14
type input "2"
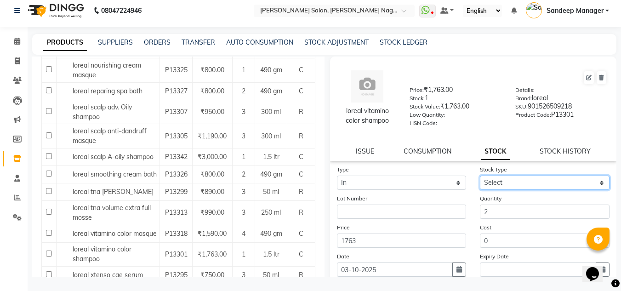
click at [495, 183] on select "Select New Stock Adjustment Return Other" at bounding box center [545, 183] width 130 height 14
select select "new stock"
click at [480, 176] on select "Select New Stock Adjustment Return Other" at bounding box center [545, 183] width 130 height 14
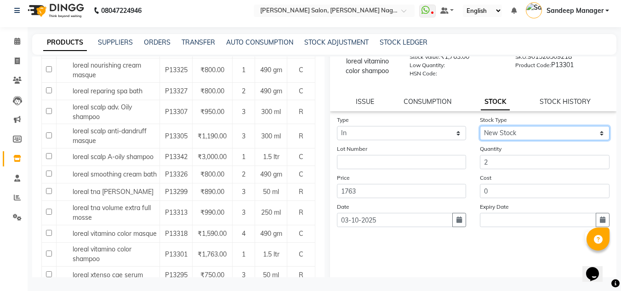
scroll to position [71, 0]
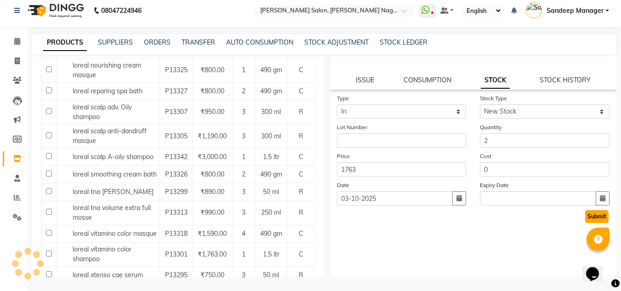
click at [585, 215] on button "Submit" at bounding box center [596, 216] width 23 height 13
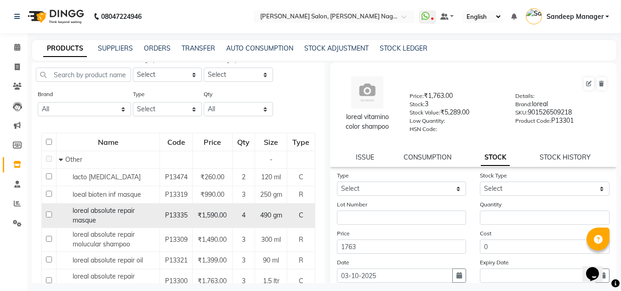
scroll to position [0, 0]
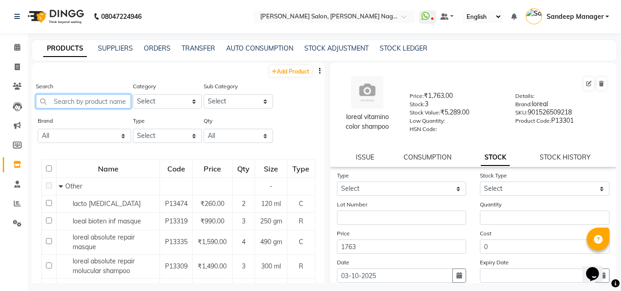
click at [91, 102] on input "text" at bounding box center [83, 101] width 95 height 14
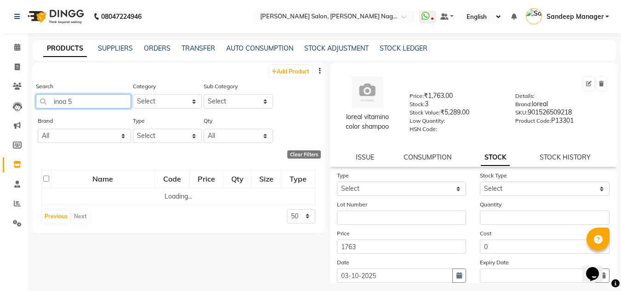
type input "inoa 5"
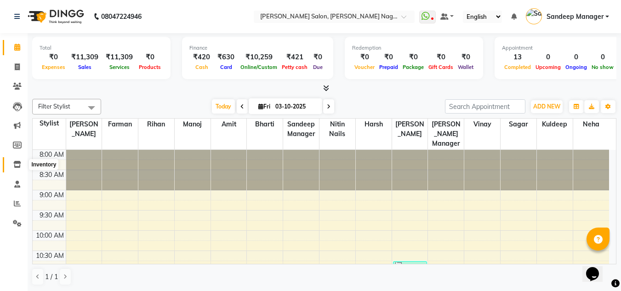
click at [18, 166] on icon at bounding box center [17, 164] width 8 height 7
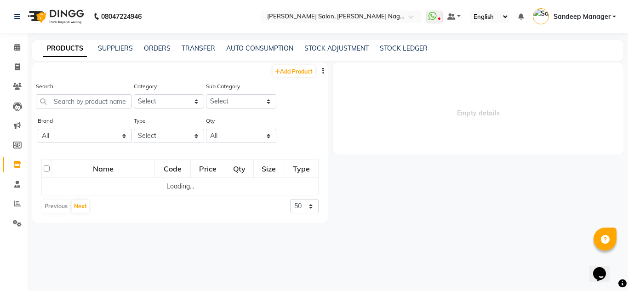
select select
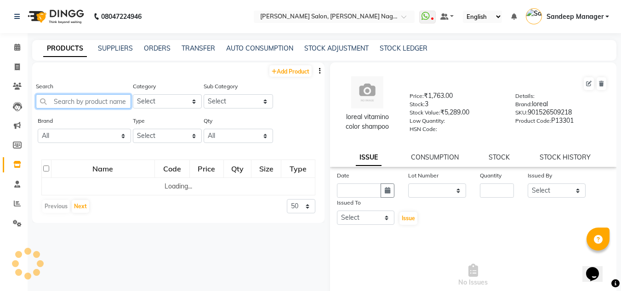
click at [82, 99] on input "text" at bounding box center [83, 101] width 95 height 14
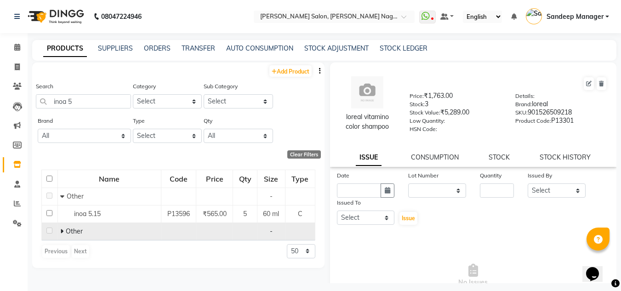
click at [72, 236] on div "Other" at bounding box center [109, 232] width 98 height 10
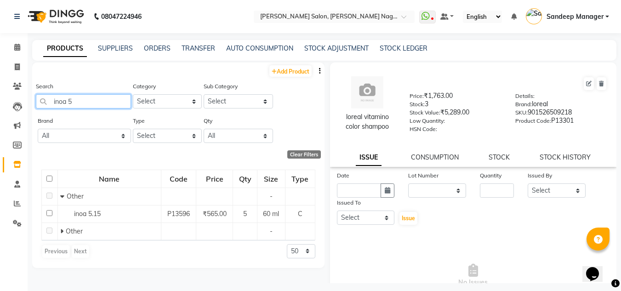
click at [88, 101] on input "inoa 5" at bounding box center [83, 101] width 95 height 14
click at [96, 96] on input "inoa 5" at bounding box center [83, 101] width 95 height 14
type input "i"
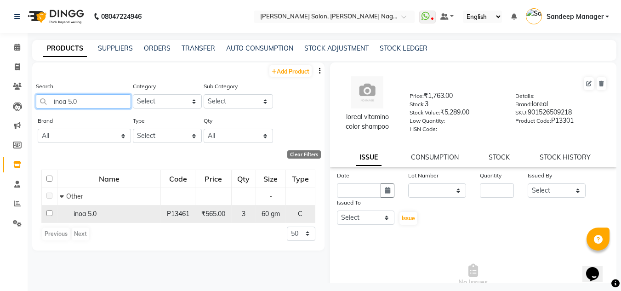
type input "inoa 5.0"
click at [163, 210] on td "P13461" at bounding box center [178, 213] width 34 height 17
click at [163, 213] on td "P13461" at bounding box center [178, 213] width 34 height 17
click at [142, 215] on div "inoa 5.0" at bounding box center [109, 214] width 98 height 10
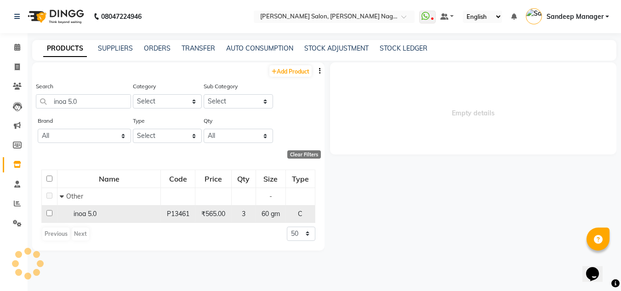
select select
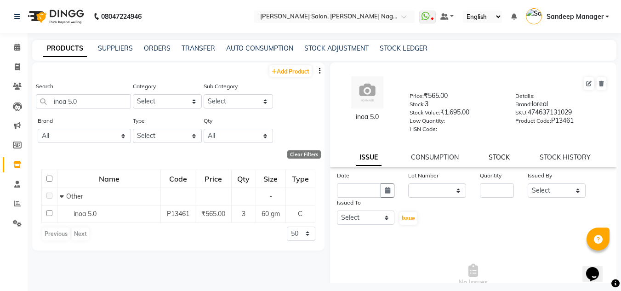
click at [495, 158] on link "STOCK" at bounding box center [498, 157] width 21 height 8
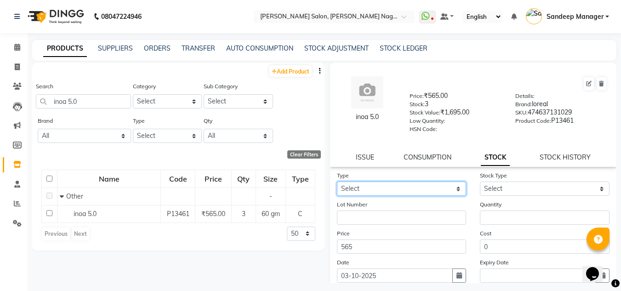
drag, startPoint x: 414, startPoint y: 184, endPoint x: 410, endPoint y: 189, distance: 6.6
click at [413, 184] on select "Select In Out" at bounding box center [402, 188] width 130 height 14
select select "in"
click at [337, 181] on select "Select In Out" at bounding box center [402, 188] width 130 height 14
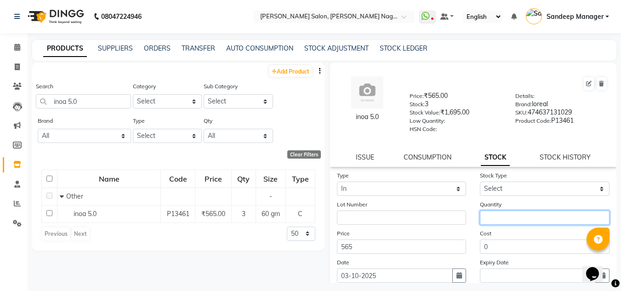
click at [487, 217] on input "number" at bounding box center [545, 217] width 130 height 14
type input "5"
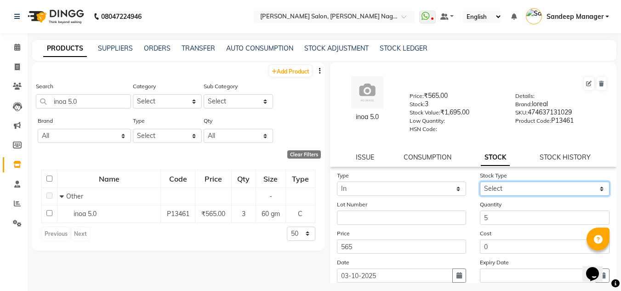
click at [521, 187] on select "Select New Stock Adjustment Return Other" at bounding box center [545, 188] width 130 height 14
select select "new stock"
click at [480, 181] on select "Select New Stock Adjustment Return Other" at bounding box center [545, 188] width 130 height 14
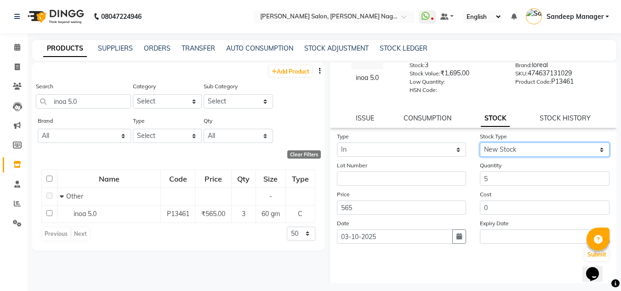
scroll to position [71, 0]
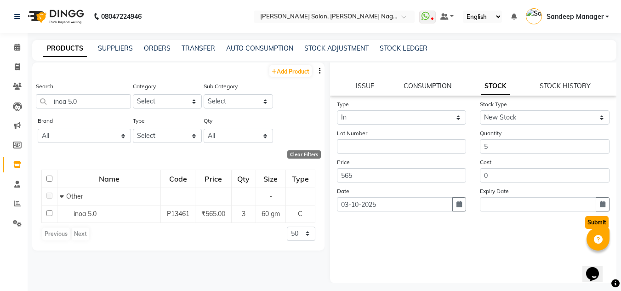
click at [585, 224] on button "Submit" at bounding box center [596, 222] width 23 height 13
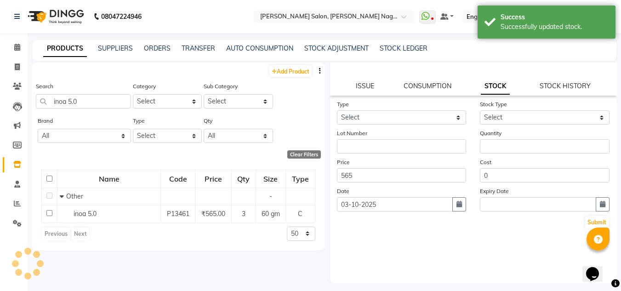
scroll to position [0, 0]
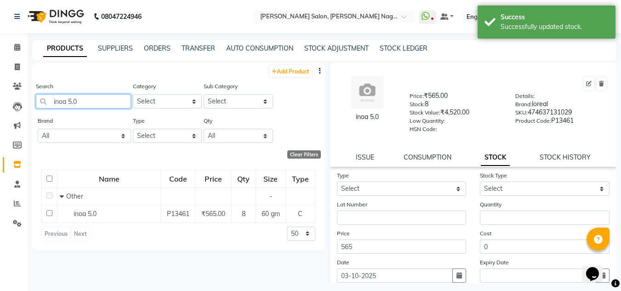
click at [91, 101] on input "inoa 5.0" at bounding box center [83, 101] width 95 height 14
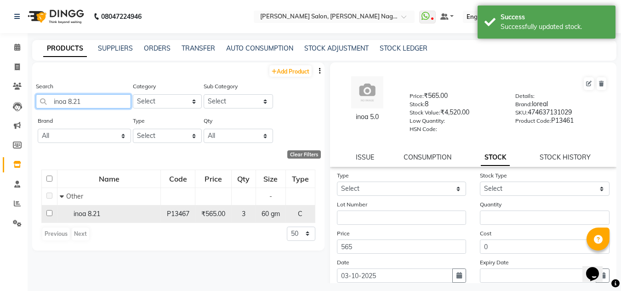
type input "inoa 8.21"
click at [124, 212] on div "inoa 8.21" at bounding box center [109, 214] width 98 height 10
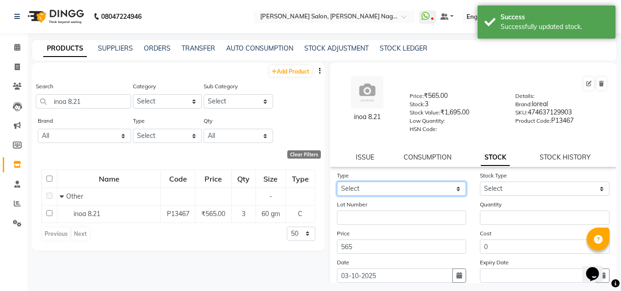
click at [350, 185] on select "Select In Out" at bounding box center [402, 188] width 130 height 14
select select "in"
click at [337, 181] on select "Select In Out" at bounding box center [402, 188] width 130 height 14
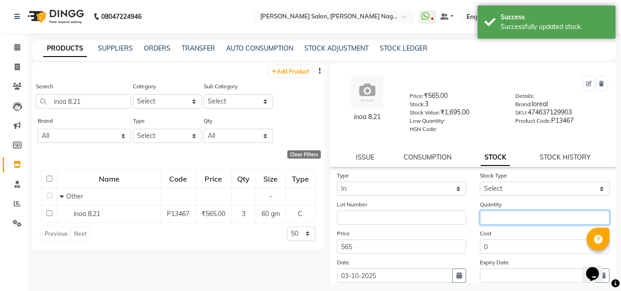
click at [501, 214] on input "number" at bounding box center [545, 217] width 130 height 14
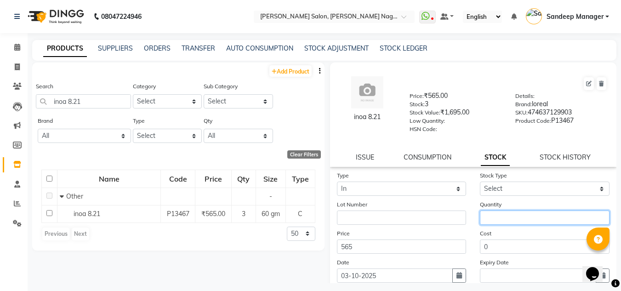
type input "1"
type input "2"
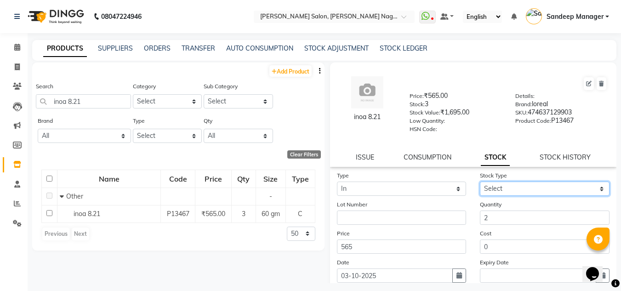
click at [508, 188] on select "Select New Stock Adjustment Return Other" at bounding box center [545, 188] width 130 height 14
select select "new stock"
click at [480, 181] on select "Select New Stock Adjustment Return Other" at bounding box center [545, 188] width 130 height 14
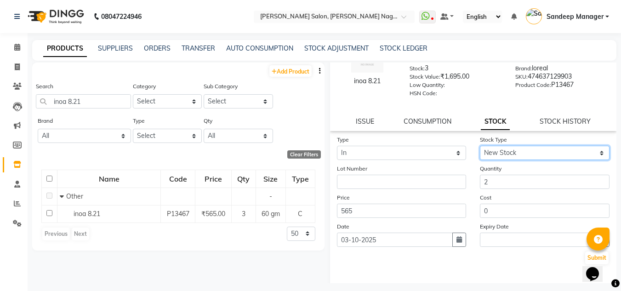
scroll to position [71, 0]
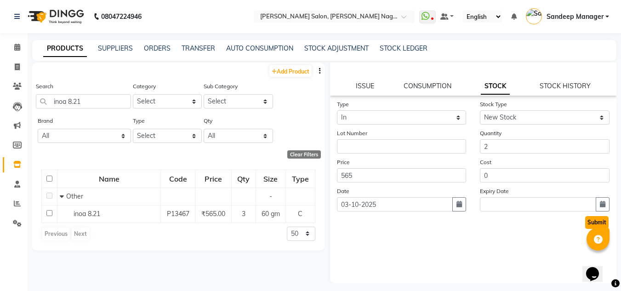
click at [585, 223] on button "Submit" at bounding box center [596, 222] width 23 height 13
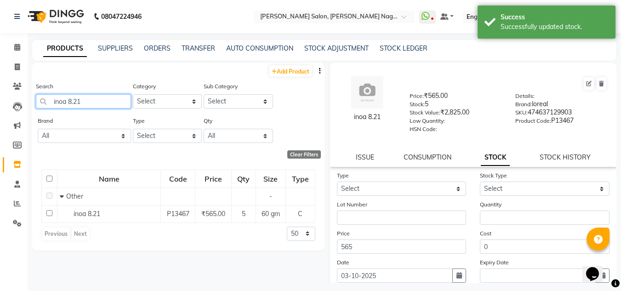
click at [86, 100] on input "inoa 8.21" at bounding box center [83, 101] width 95 height 14
type input "i"
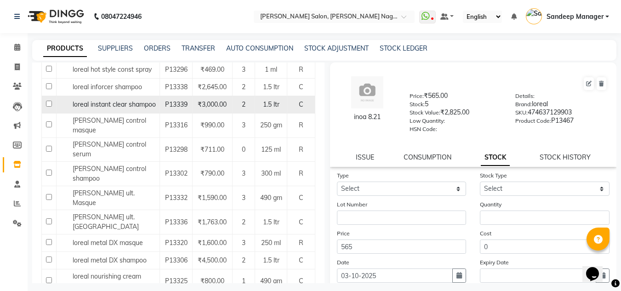
scroll to position [551, 0]
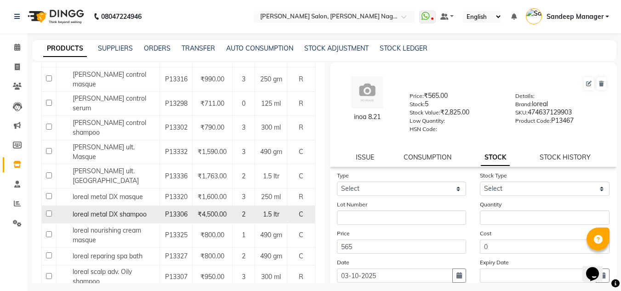
type input "loreal"
click at [94, 210] on span "loreal metal DX shampoo" at bounding box center [110, 214] width 74 height 8
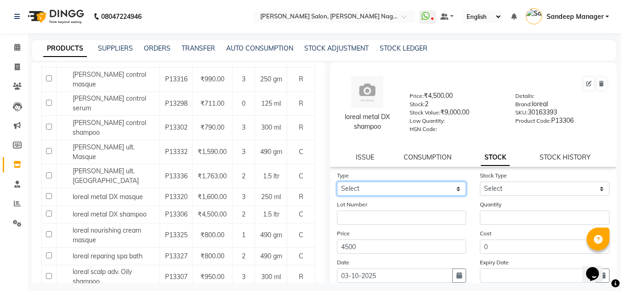
click at [405, 192] on select "Select In Out" at bounding box center [402, 188] width 130 height 14
select select "in"
click at [337, 181] on select "Select In Out" at bounding box center [402, 188] width 130 height 14
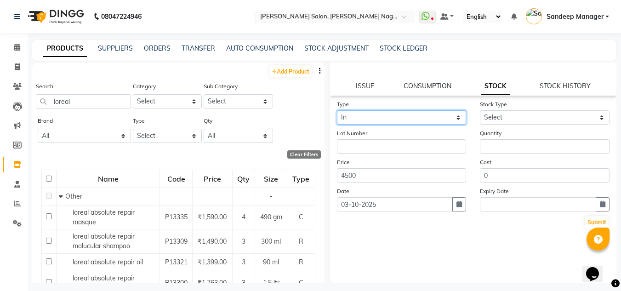
scroll to position [6, 0]
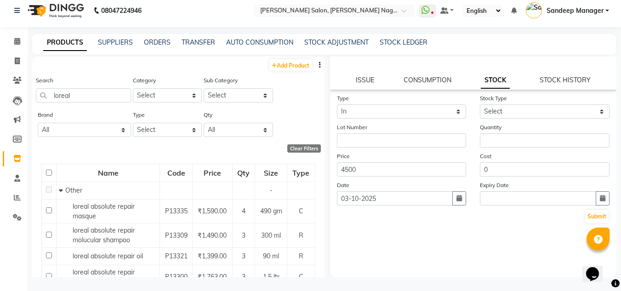
click at [471, 243] on div "Type Select In Out Stock Type Select New Stock Adjustment Return Other Lot Numb…" at bounding box center [473, 185] width 287 height 184
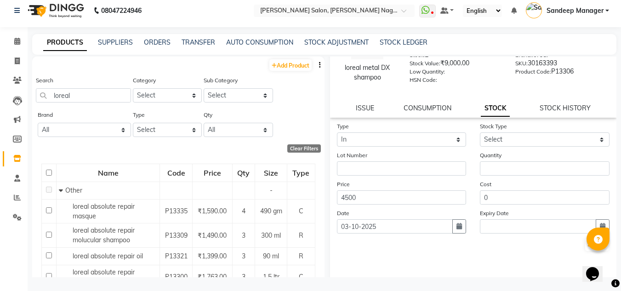
scroll to position [0, 0]
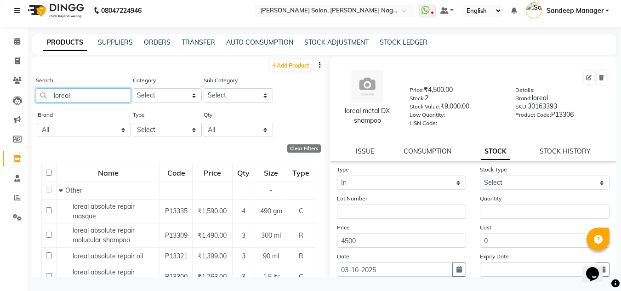
click at [98, 98] on input "loreal" at bounding box center [83, 95] width 95 height 14
type input "l"
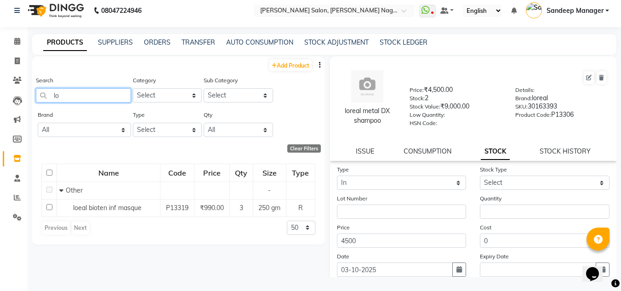
type input "l"
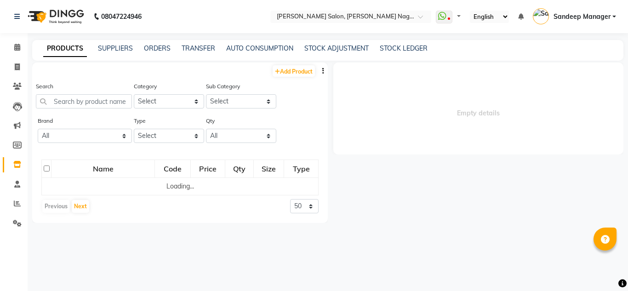
select select
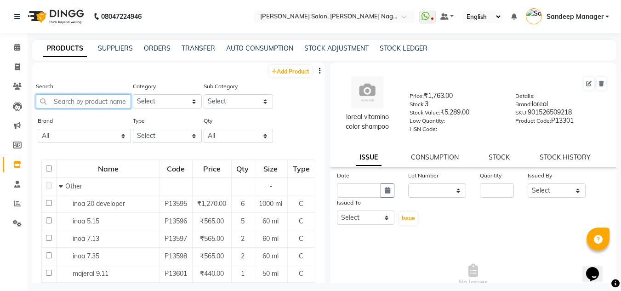
click at [94, 102] on input "text" at bounding box center [83, 101] width 95 height 14
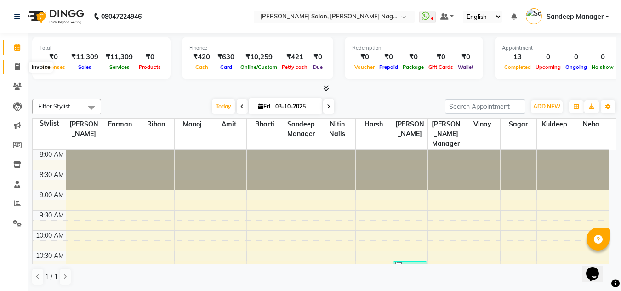
drag, startPoint x: 16, startPoint y: 70, endPoint x: 21, endPoint y: 72, distance: 4.9
click at [16, 70] on icon at bounding box center [17, 66] width 5 height 7
select select "service"
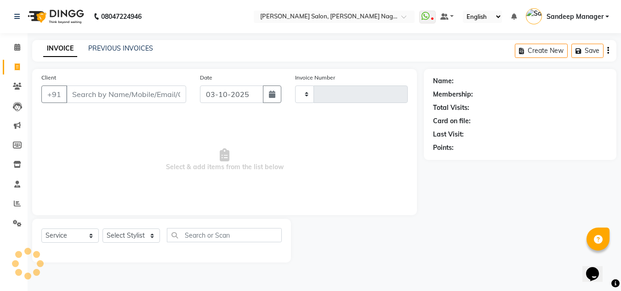
type input "1053"
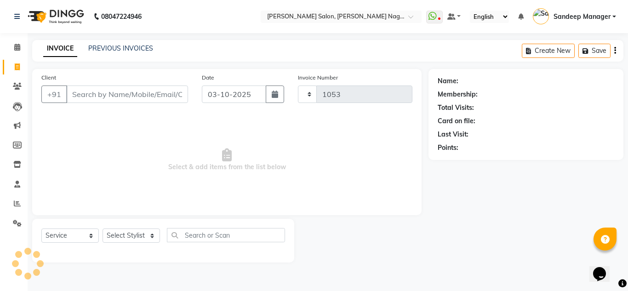
select select "8641"
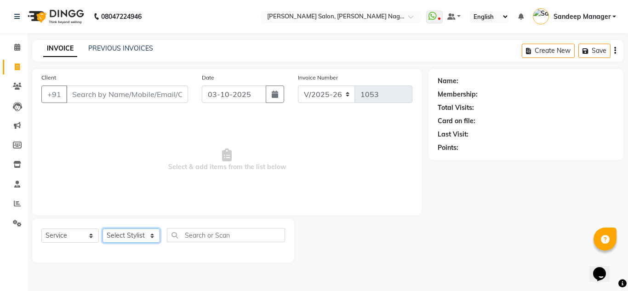
click at [144, 238] on select "Select Stylist [PERSON_NAME] Farman [PERSON_NAME] Manager [PERSON_NAME] Kuldeep…" at bounding box center [130, 235] width 57 height 14
select select "92344"
click at [102, 228] on select "Select Stylist [PERSON_NAME] Farman [PERSON_NAME] Manager [PERSON_NAME] Kuldeep…" at bounding box center [130, 235] width 57 height 14
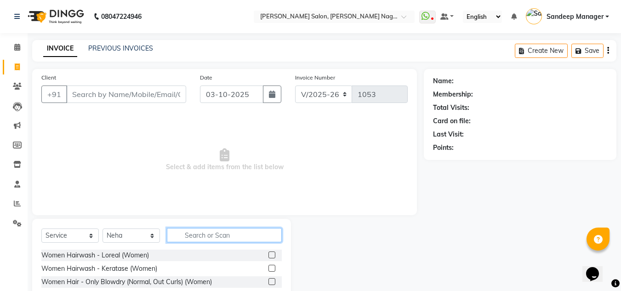
click at [200, 231] on input "text" at bounding box center [224, 235] width 115 height 14
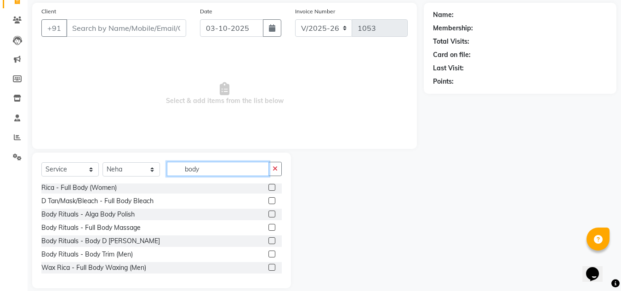
scroll to position [77, 0]
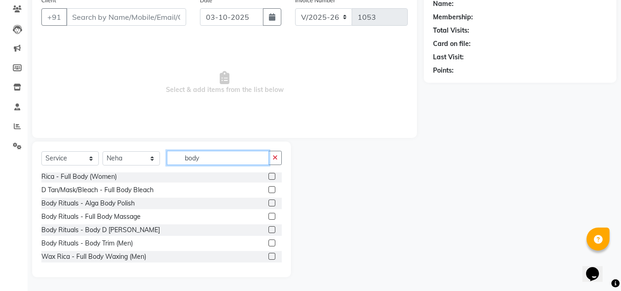
type input "body"
click at [268, 215] on label at bounding box center [271, 216] width 7 height 7
click at [268, 215] on input "checkbox" at bounding box center [271, 217] width 6 height 6
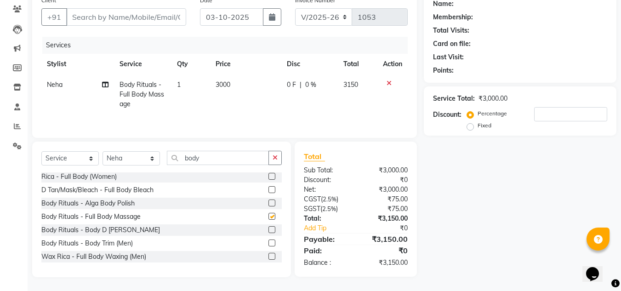
checkbox input "false"
click at [221, 86] on span "3000" at bounding box center [222, 84] width 15 height 8
select select "92344"
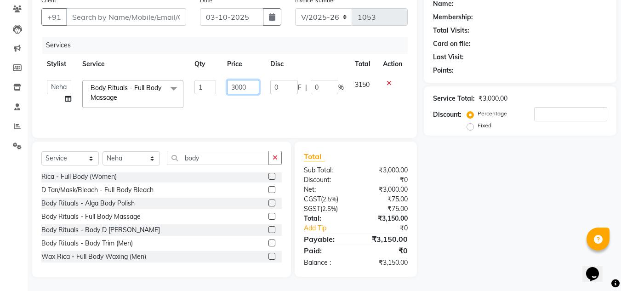
click at [235, 87] on input "3000" at bounding box center [243, 87] width 32 height 14
type input "2500"
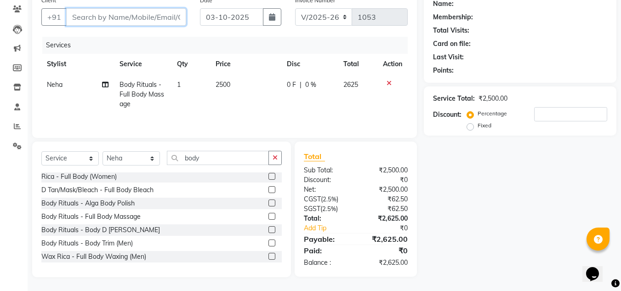
click at [114, 15] on input "Client" at bounding box center [126, 16] width 120 height 17
type input "9"
type input "0"
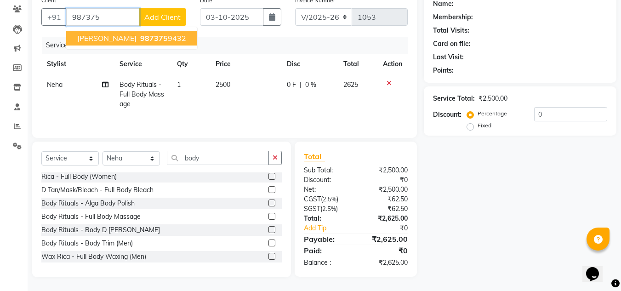
click at [168, 34] on ngb-highlight "987375 9432" at bounding box center [162, 38] width 48 height 9
type input "9873759432"
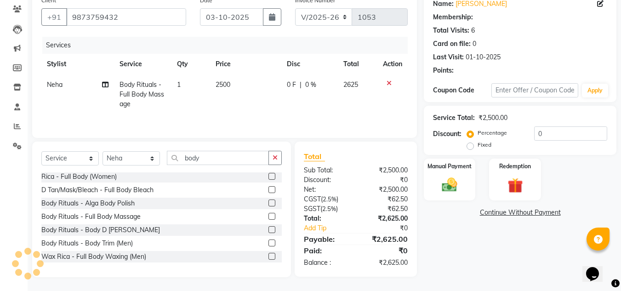
select select "1: Object"
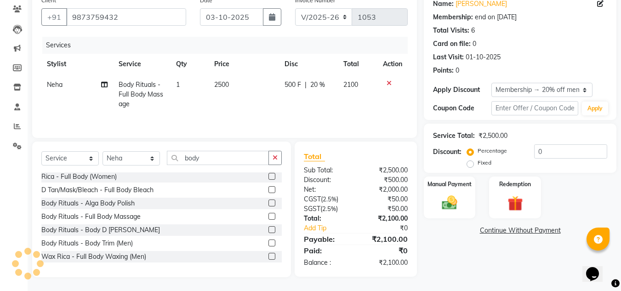
type input "20"
click at [144, 158] on select "Select Stylist [PERSON_NAME] Farman [PERSON_NAME] Manager [PERSON_NAME] Kuldeep…" at bounding box center [130, 158] width 57 height 14
select select "89009"
click at [102, 151] on select "Select Stylist [PERSON_NAME] Farman [PERSON_NAME] Manager [PERSON_NAME] Kuldeep…" at bounding box center [130, 158] width 57 height 14
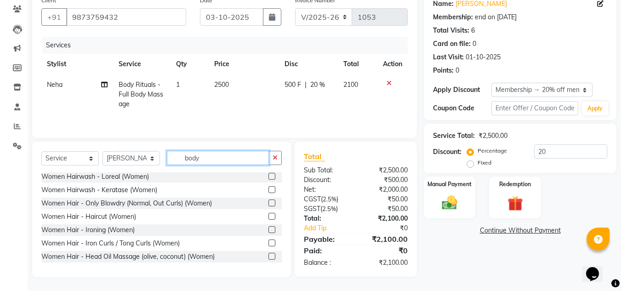
click at [212, 160] on input "body" at bounding box center [218, 158] width 102 height 14
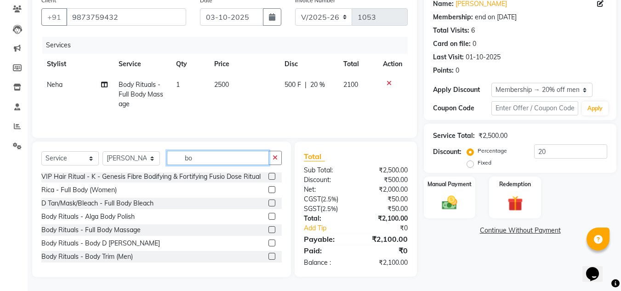
type input "b"
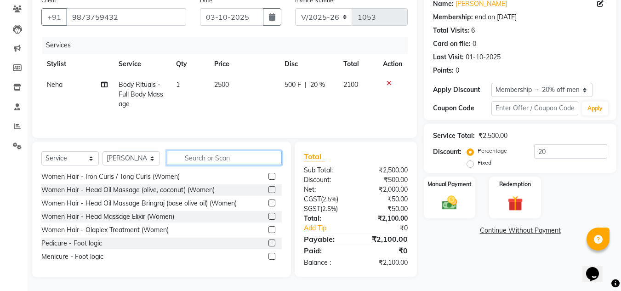
scroll to position [356, 0]
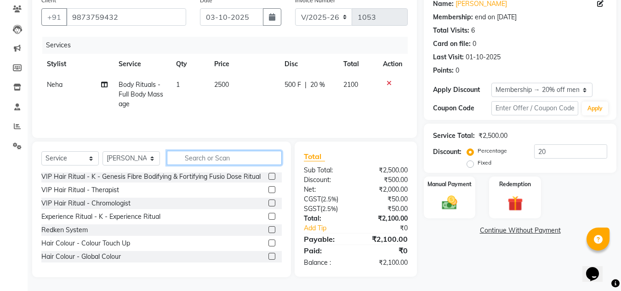
type input "k"
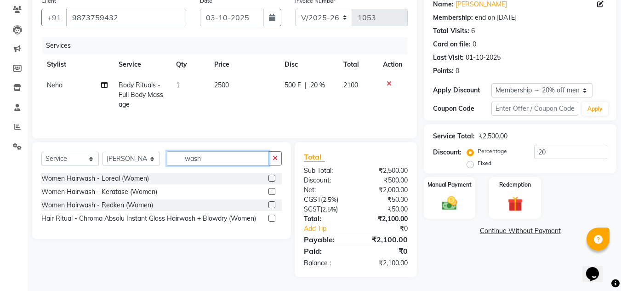
scroll to position [0, 0]
type input "wash"
click at [272, 191] on label at bounding box center [271, 191] width 7 height 7
click at [272, 191] on input "checkbox" at bounding box center [271, 192] width 6 height 6
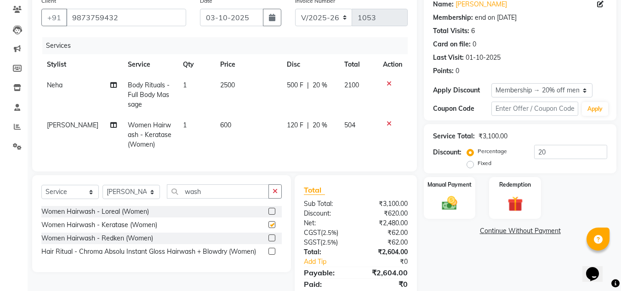
checkbox input "false"
click at [212, 196] on input "wash" at bounding box center [218, 191] width 102 height 14
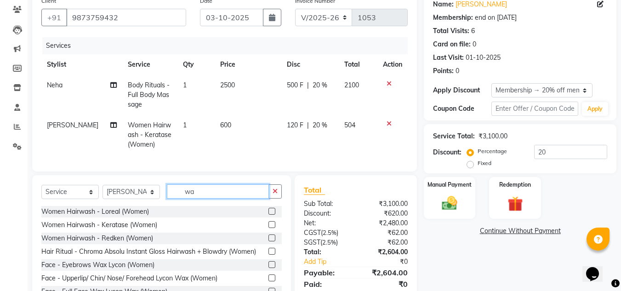
type input "w"
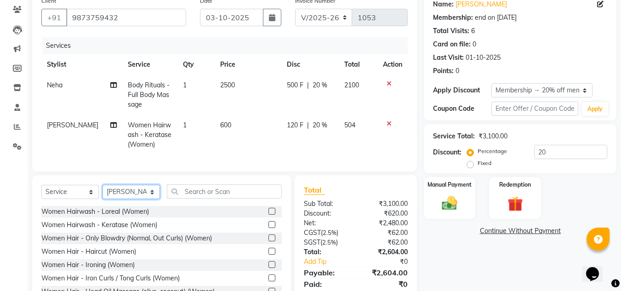
click at [158, 199] on select "Select Stylist [PERSON_NAME] Farman [PERSON_NAME] Manager [PERSON_NAME] Kuldeep…" at bounding box center [130, 192] width 57 height 14
select select "91530"
click at [102, 192] on select "Select Stylist [PERSON_NAME] Farman [PERSON_NAME] Manager [PERSON_NAME] Kuldeep…" at bounding box center [130, 192] width 57 height 14
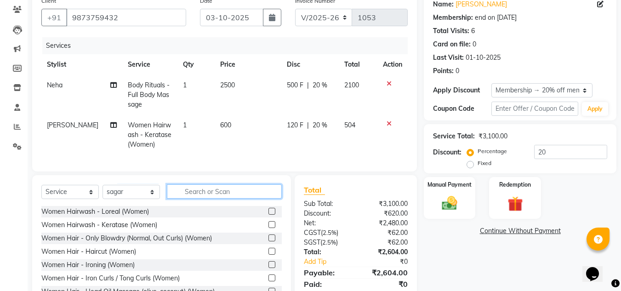
click at [208, 198] on input "text" at bounding box center [224, 191] width 115 height 14
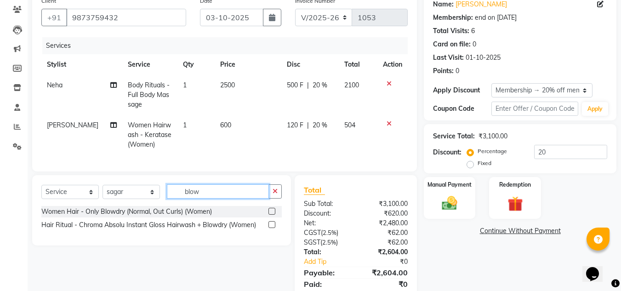
type input "blow"
click at [272, 215] on label at bounding box center [271, 211] width 7 height 7
click at [272, 215] on input "checkbox" at bounding box center [271, 212] width 6 height 6
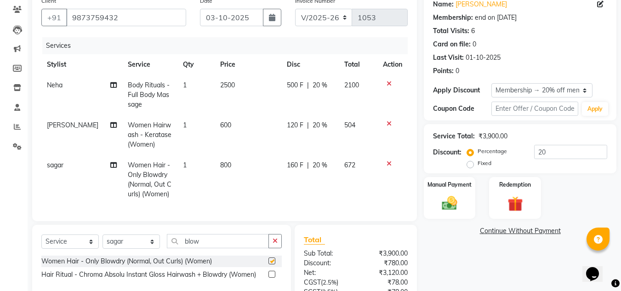
checkbox input "false"
click at [220, 162] on span "800" at bounding box center [225, 165] width 11 height 8
select select "91530"
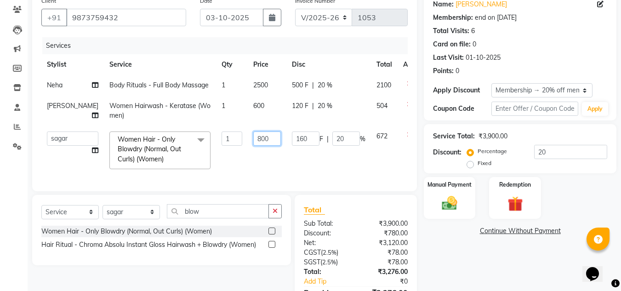
click at [253, 138] on input "800" at bounding box center [267, 138] width 28 height 14
click at [386, 136] on tbody "Neha Body Rituals - Full Body Massage 1 2500 500 F | 20 % 2100 Rashid Women Hai…" at bounding box center [234, 125] width 386 height 100
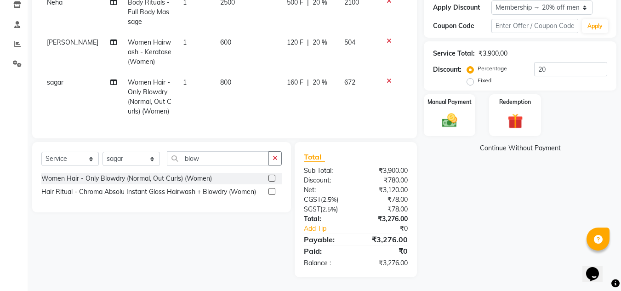
scroll to position [120, 0]
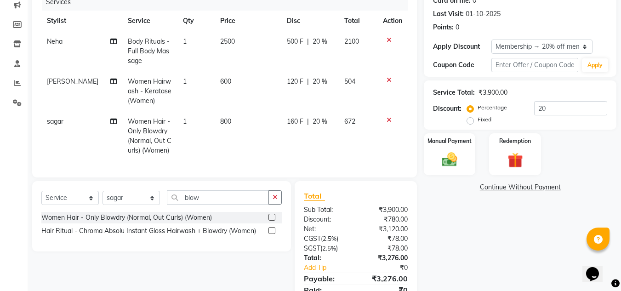
click at [391, 120] on icon at bounding box center [388, 120] width 5 height 6
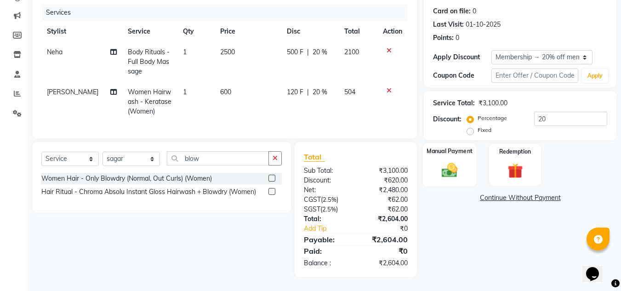
click at [460, 164] on img at bounding box center [449, 170] width 26 height 18
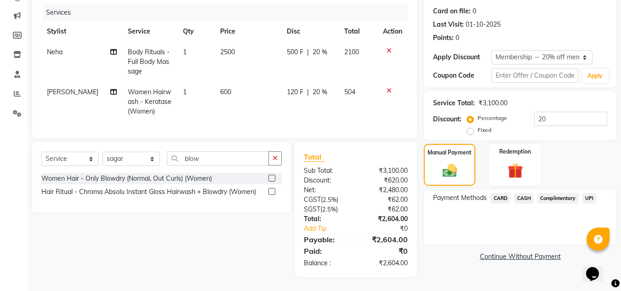
click at [588, 193] on span "UPI" at bounding box center [589, 198] width 14 height 11
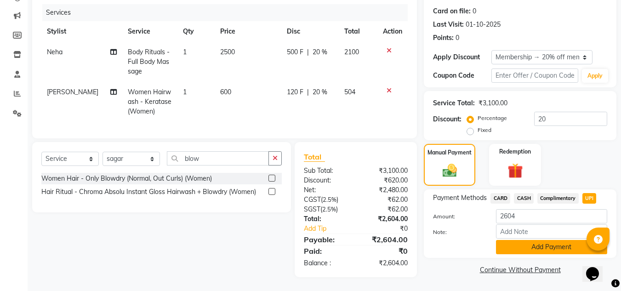
click at [522, 240] on button "Add Payment" at bounding box center [551, 247] width 111 height 14
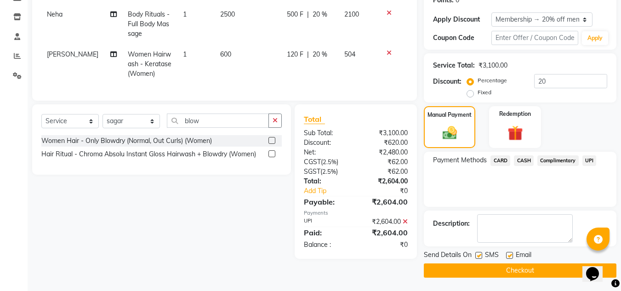
scroll to position [148, 0]
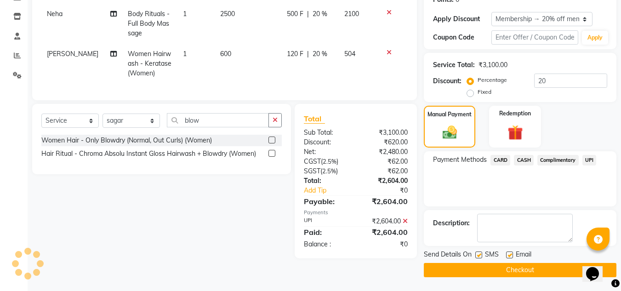
click at [486, 271] on button "Checkout" at bounding box center [520, 270] width 193 height 14
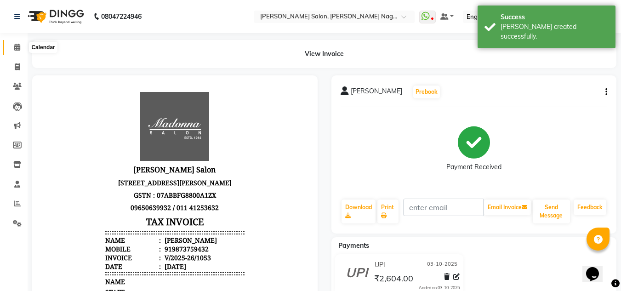
click at [16, 45] on icon at bounding box center [17, 47] width 6 height 7
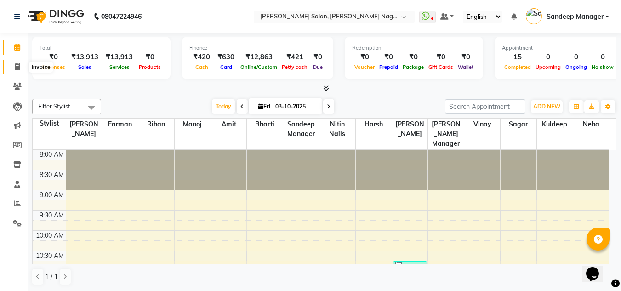
click at [16, 67] on icon at bounding box center [17, 66] width 5 height 7
select select "service"
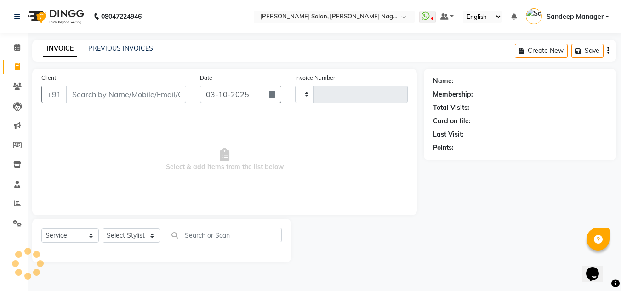
type input "1054"
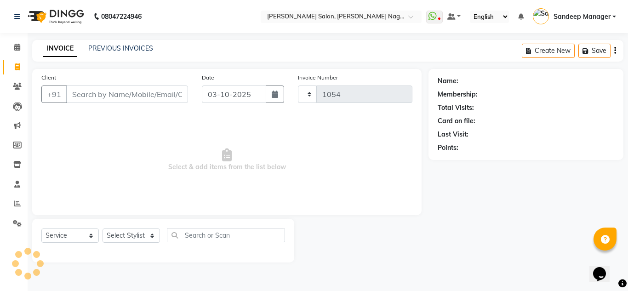
select select "8641"
click at [120, 48] on link "PREVIOUS INVOICES" at bounding box center [120, 48] width 65 height 8
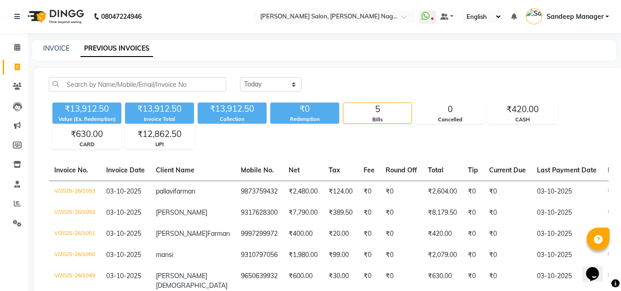
click at [214, 97] on div "[DATE] [DATE] Custom Range" at bounding box center [328, 88] width 573 height 22
click at [14, 47] on icon at bounding box center [17, 47] width 6 height 7
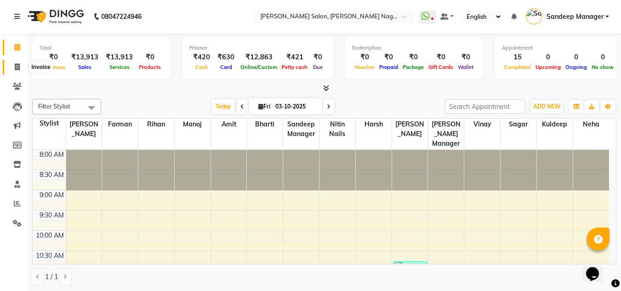
drag, startPoint x: 14, startPoint y: 69, endPoint x: 47, endPoint y: 72, distance: 32.7
click at [15, 69] on icon at bounding box center [17, 66] width 5 height 7
select select "service"
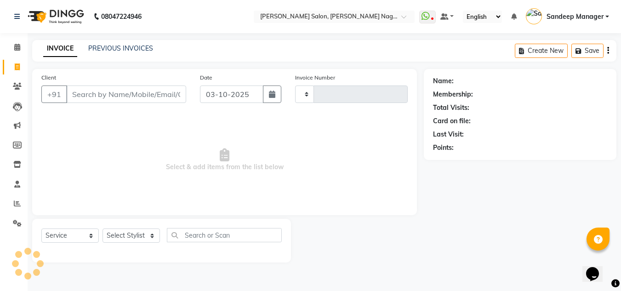
type input "1054"
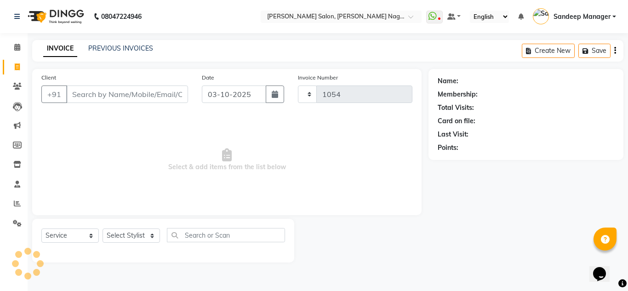
select select "8641"
click at [120, 92] on input "Client" at bounding box center [127, 93] width 122 height 17
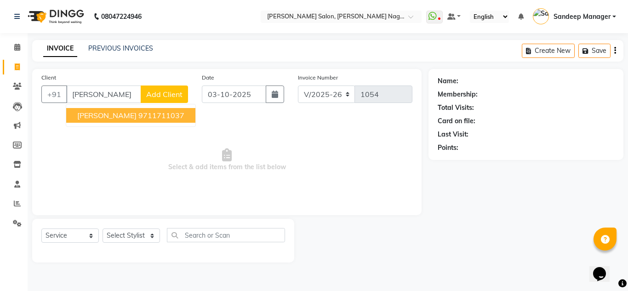
click at [138, 115] on ngb-highlight "9711711037" at bounding box center [161, 115] width 46 height 9
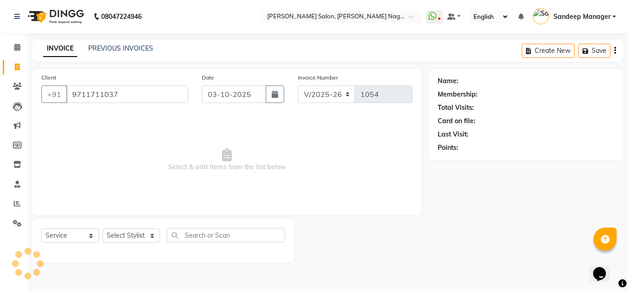
type input "9711711037"
select select "1: Object"
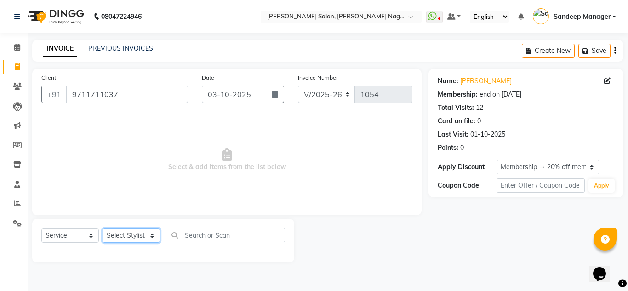
click at [152, 238] on select "Select Stylist [PERSON_NAME] Farman [PERSON_NAME] Manager [PERSON_NAME] Kuldeep…" at bounding box center [130, 235] width 57 height 14
select select "86633"
click at [102, 228] on select "Select Stylist [PERSON_NAME] Farman [PERSON_NAME] Manager [PERSON_NAME] Kuldeep…" at bounding box center [130, 235] width 57 height 14
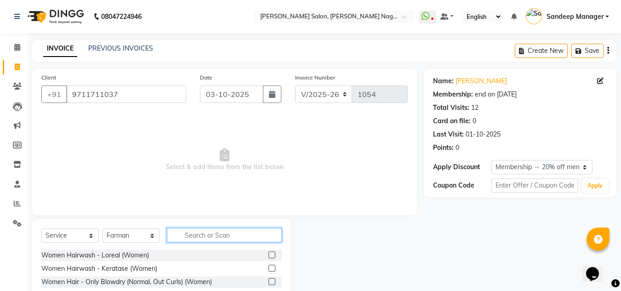
click at [209, 233] on input "text" at bounding box center [224, 235] width 115 height 14
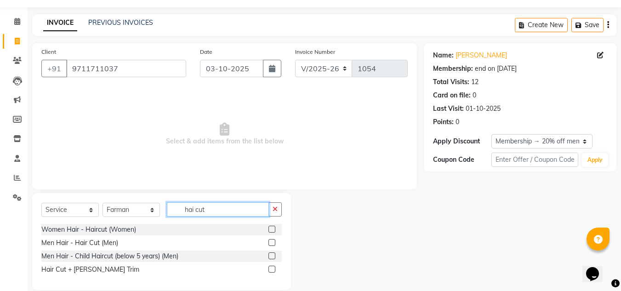
scroll to position [39, 0]
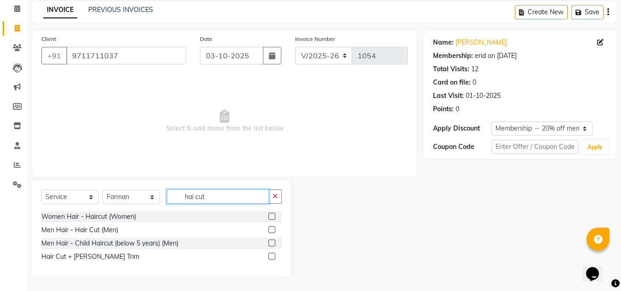
type input "hai cut"
click at [273, 256] on label at bounding box center [271, 256] width 7 height 7
click at [273, 256] on input "checkbox" at bounding box center [271, 257] width 6 height 6
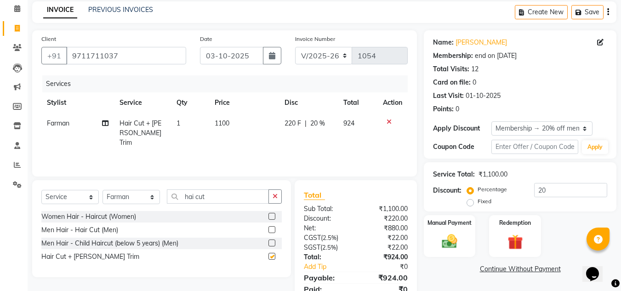
checkbox input "false"
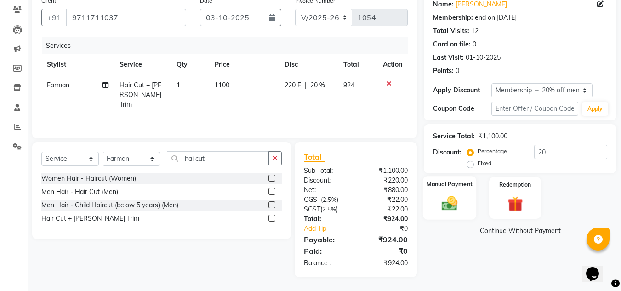
click at [459, 190] on div "Manual Payment" at bounding box center [450, 198] width 54 height 44
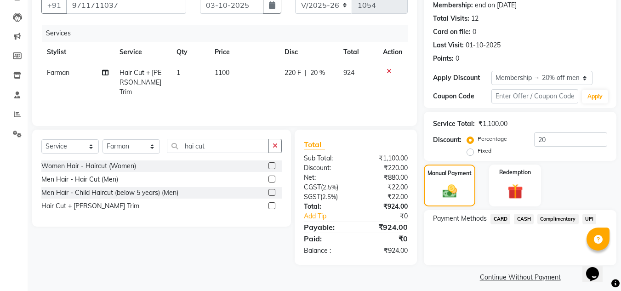
scroll to position [96, 0]
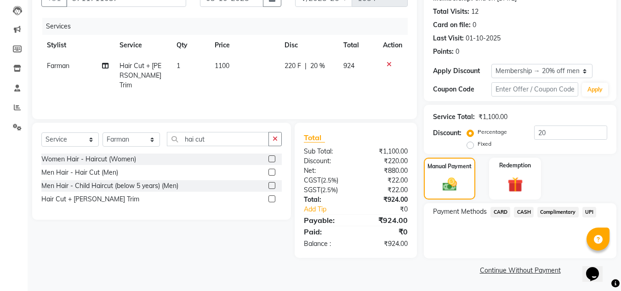
click at [590, 211] on span "UPI" at bounding box center [589, 212] width 14 height 11
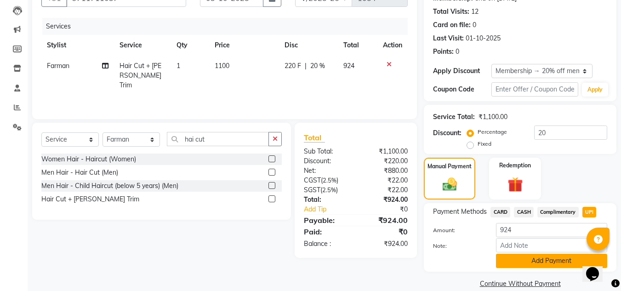
click at [538, 261] on button "Add Payment" at bounding box center [551, 261] width 111 height 14
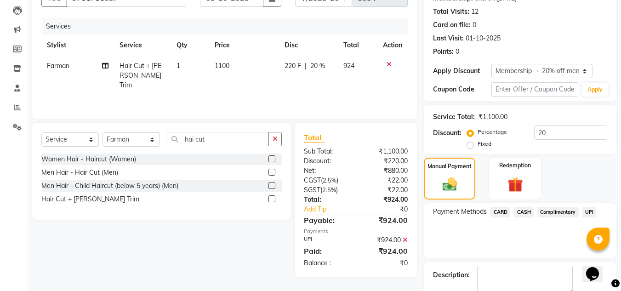
scroll to position [148, 0]
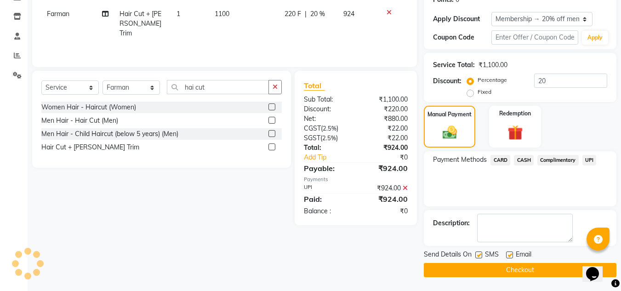
click at [490, 268] on button "Checkout" at bounding box center [520, 270] width 193 height 14
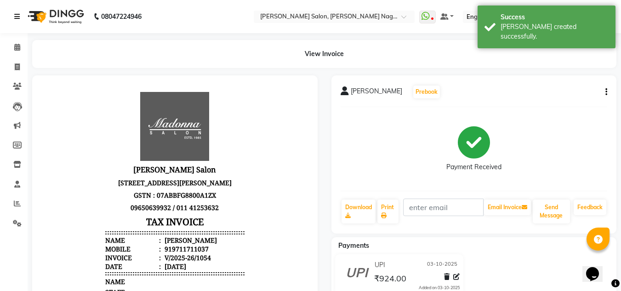
click at [18, 17] on icon at bounding box center [17, 16] width 6 height 6
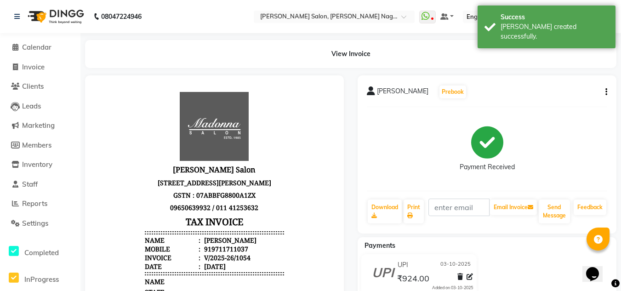
click at [125, 38] on div "08047224946 Select Location × [PERSON_NAME] Salon, [PERSON_NAME][GEOGRAPHIC_DAT…" at bounding box center [310, 246] width 621 height 492
click at [44, 43] on span "Calendar" at bounding box center [36, 47] width 29 height 9
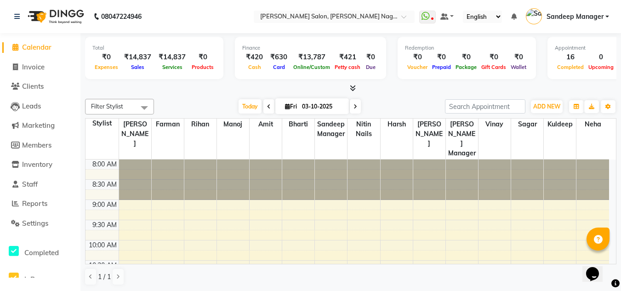
click at [83, 44] on div "Total ₹0 Expenses ₹14,837 Sales ₹14,837 Services ₹0 Products Finance ₹420 Cash …" at bounding box center [350, 162] width 540 height 258
click at [31, 69] on span "Invoice" at bounding box center [33, 66] width 23 height 9
select select "service"
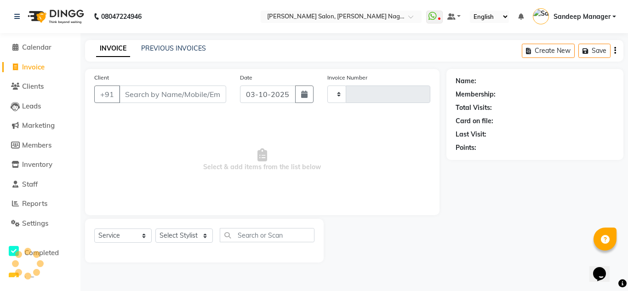
type input "1055"
select select "8641"
click at [202, 236] on select "Select Stylist [PERSON_NAME] Farman [PERSON_NAME] Manager [PERSON_NAME] Kuldeep…" at bounding box center [183, 235] width 57 height 14
click at [57, 44] on link "Calendar" at bounding box center [40, 47] width 76 height 11
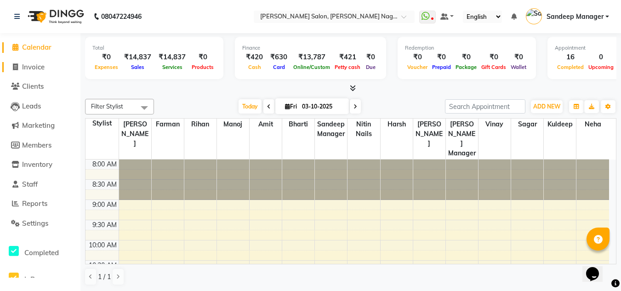
click at [45, 69] on span "Invoice" at bounding box center [33, 66] width 23 height 9
select select "service"
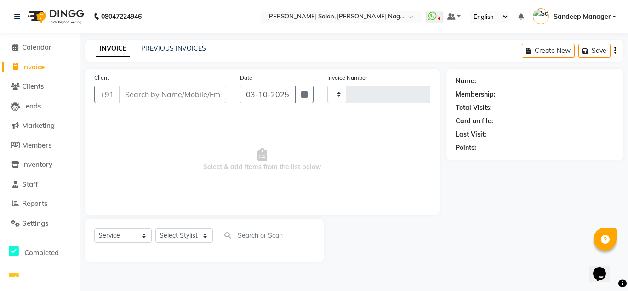
type input "1055"
select select "8641"
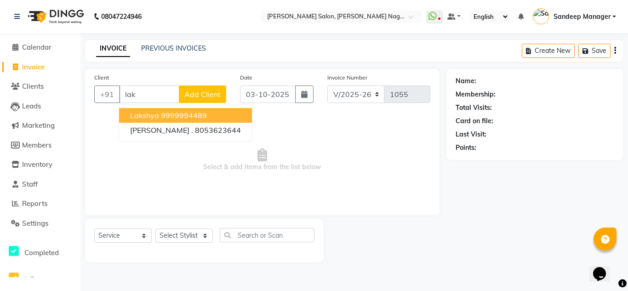
click at [193, 116] on ngb-highlight "9999994489" at bounding box center [184, 115] width 46 height 9
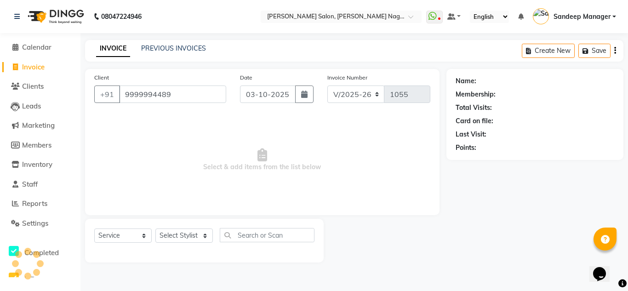
type input "9999994489"
select select "1: Object"
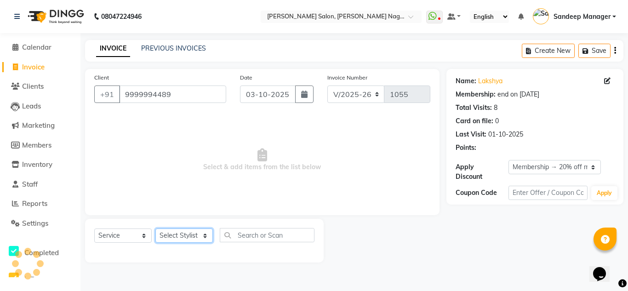
click at [176, 233] on select "Select Stylist [PERSON_NAME] Farman [PERSON_NAME] Manager [PERSON_NAME] Kuldeep…" at bounding box center [183, 235] width 57 height 14
select select "86633"
click at [155, 228] on select "Select Stylist [PERSON_NAME] Farman [PERSON_NAME] Manager [PERSON_NAME] Kuldeep…" at bounding box center [183, 235] width 57 height 14
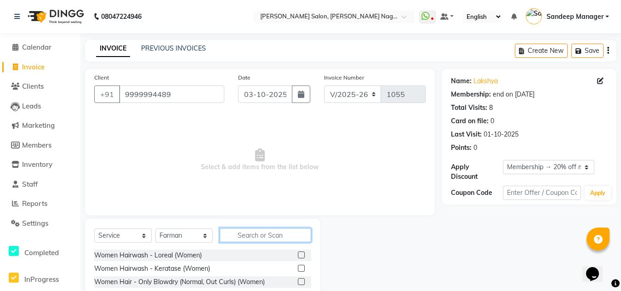
click at [262, 232] on input "text" at bounding box center [265, 235] width 91 height 14
type input "b"
type input "hair cut"
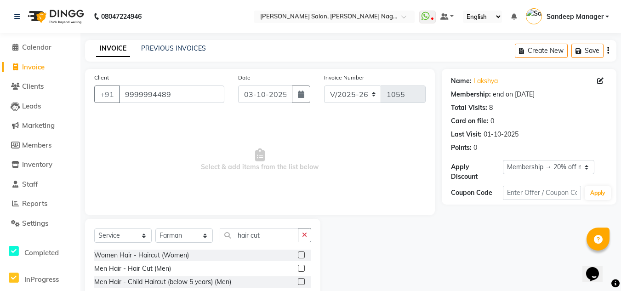
click at [301, 268] on label at bounding box center [301, 268] width 7 height 7
click at [301, 268] on input "checkbox" at bounding box center [301, 269] width 6 height 6
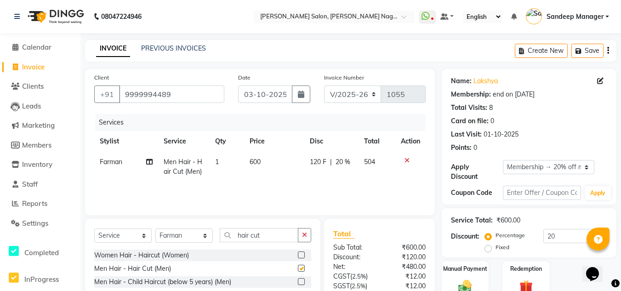
checkbox input "false"
click at [265, 233] on input "hair cut" at bounding box center [259, 235] width 79 height 14
type input "h"
click at [283, 235] on input "body m" at bounding box center [259, 235] width 79 height 14
type input "b"
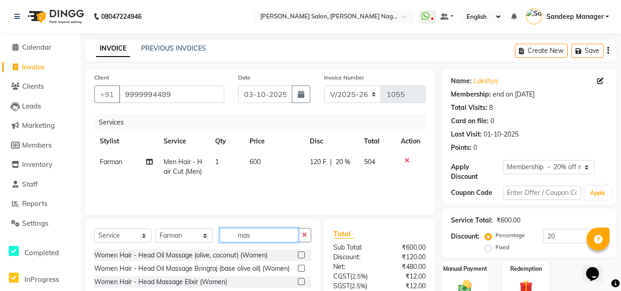
type input "mas"
click at [298, 253] on label at bounding box center [301, 254] width 7 height 7
click at [298, 253] on input "checkbox" at bounding box center [301, 255] width 6 height 6
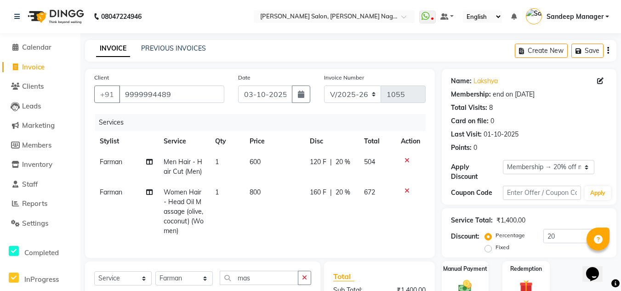
checkbox input "false"
click at [254, 192] on span "800" at bounding box center [254, 192] width 11 height 8
select select "86633"
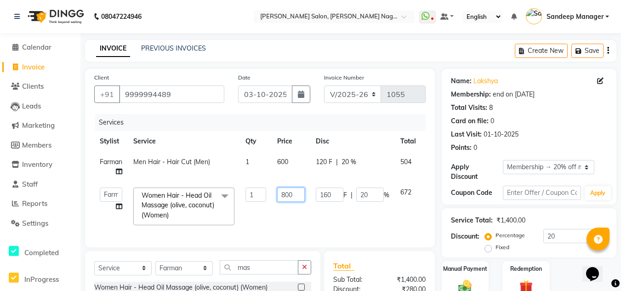
click at [286, 196] on input "800" at bounding box center [291, 194] width 28 height 14
type input "600"
click at [295, 203] on td "600" at bounding box center [291, 206] width 39 height 49
select select "86633"
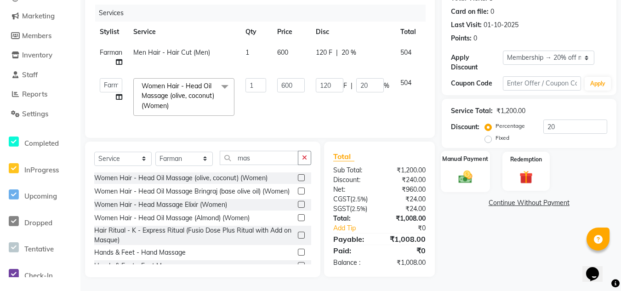
click at [465, 169] on img at bounding box center [465, 177] width 23 height 16
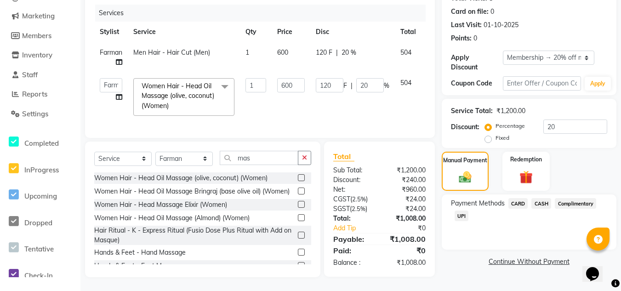
click at [518, 198] on span "CARD" at bounding box center [518, 203] width 20 height 11
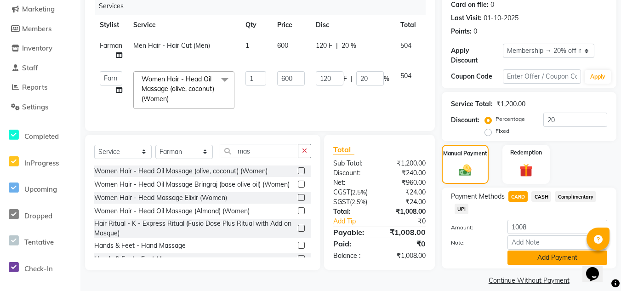
click at [518, 258] on button "Add Payment" at bounding box center [557, 257] width 100 height 14
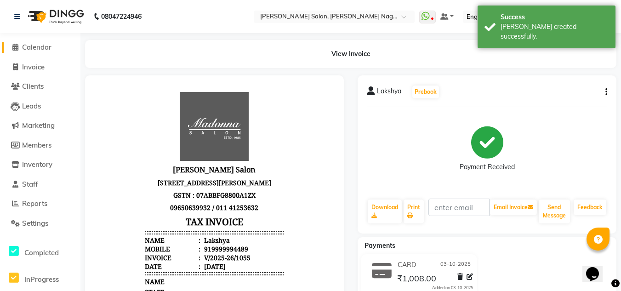
click at [44, 48] on span "Calendar" at bounding box center [36, 47] width 29 height 9
